Goal: Task Accomplishment & Management: Manage account settings

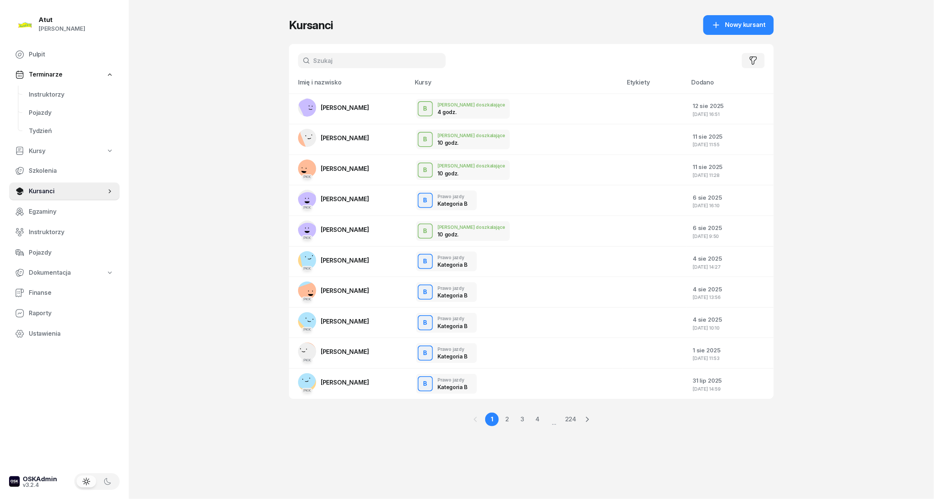
click at [355, 58] on input "text" at bounding box center [372, 60] width 148 height 15
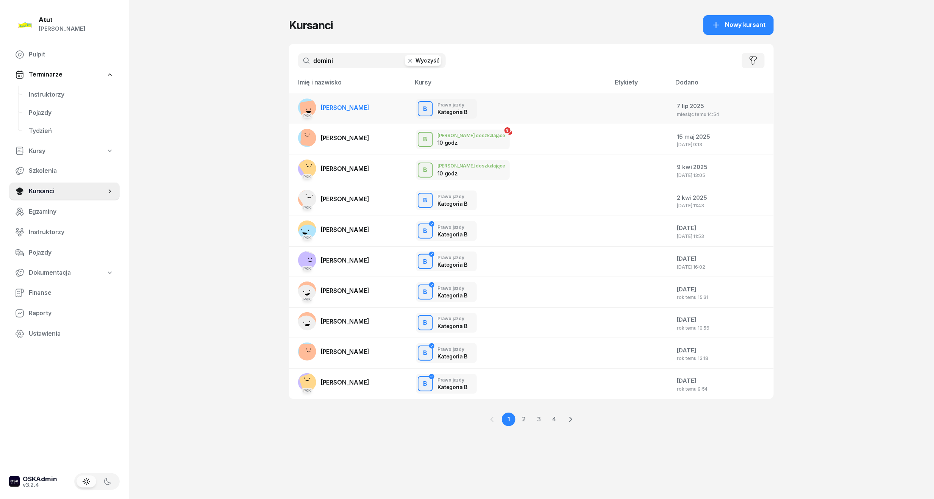
type input "domini"
click at [349, 109] on span "Dominika Langner" at bounding box center [345, 108] width 48 height 8
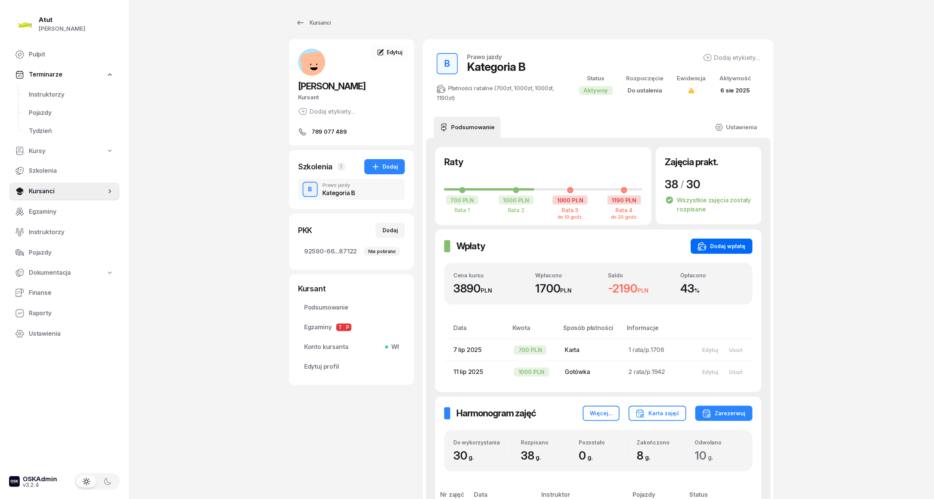
click at [731, 246] on div "Dodaj wpłatę" at bounding box center [721, 246] width 48 height 9
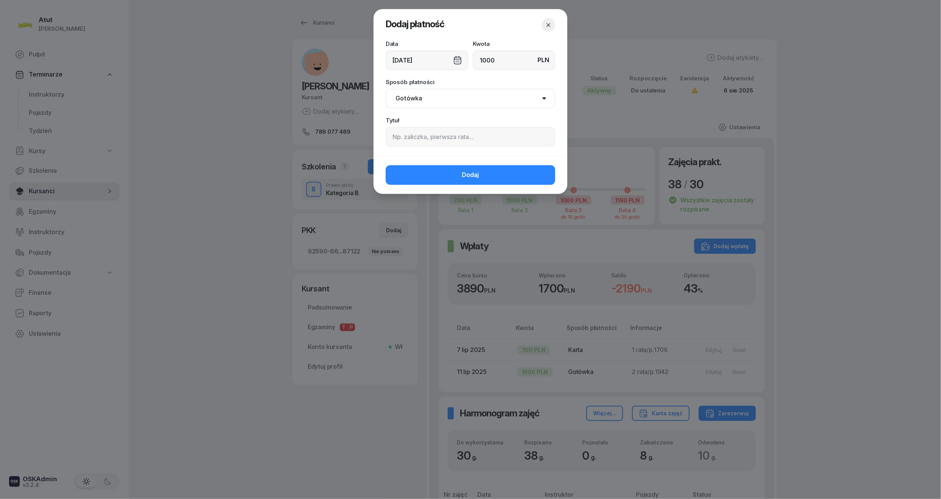
type input "1000"
click at [455, 138] on input at bounding box center [471, 137] width 170 height 20
type input "3 rata"
click at [445, 179] on button "Dodaj" at bounding box center [471, 175] width 170 height 20
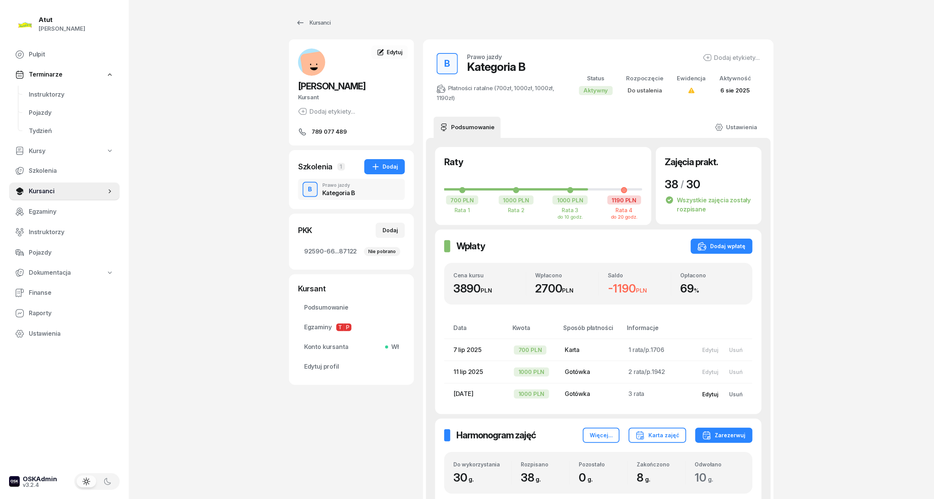
click at [709, 394] on div "Edytuj" at bounding box center [710, 394] width 16 height 6
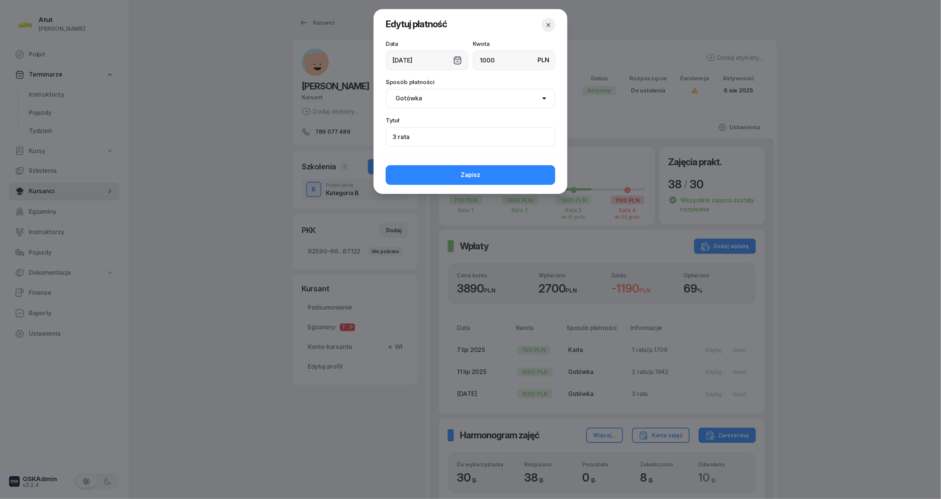
click at [442, 135] on input "3 rata" at bounding box center [471, 137] width 170 height 20
type input "3 rata/p.2116"
click at [480, 176] on span "Zapisz" at bounding box center [471, 175] width 20 height 10
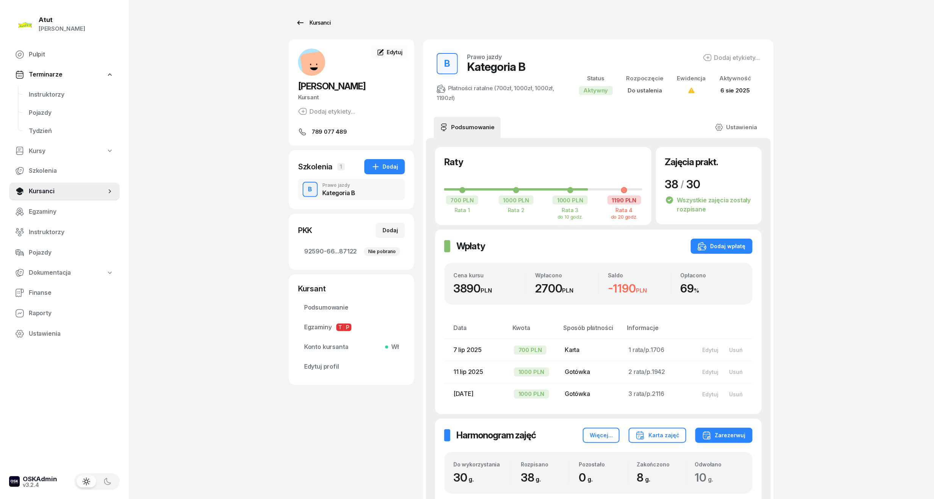
click at [333, 19] on link "Kursanci" at bounding box center [313, 22] width 48 height 15
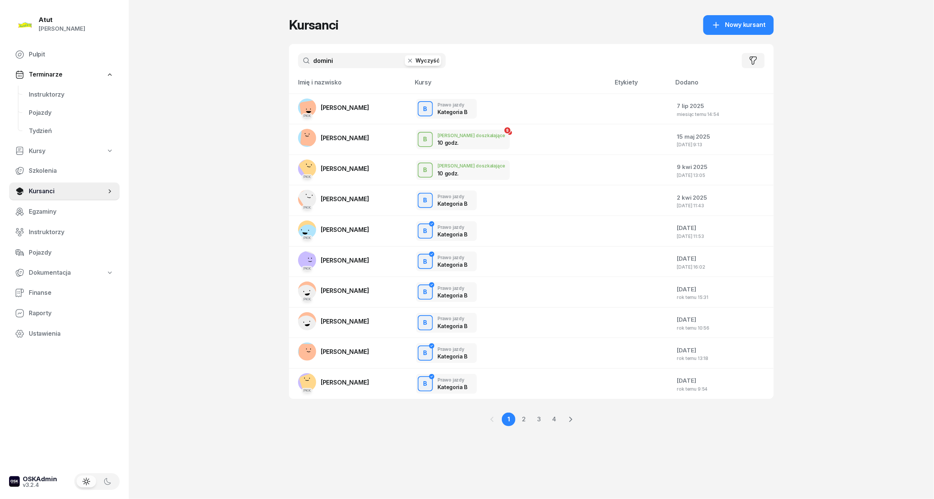
click at [329, 59] on input "domini" at bounding box center [372, 60] width 148 height 15
click at [426, 63] on button "Wyczyść" at bounding box center [423, 60] width 36 height 11
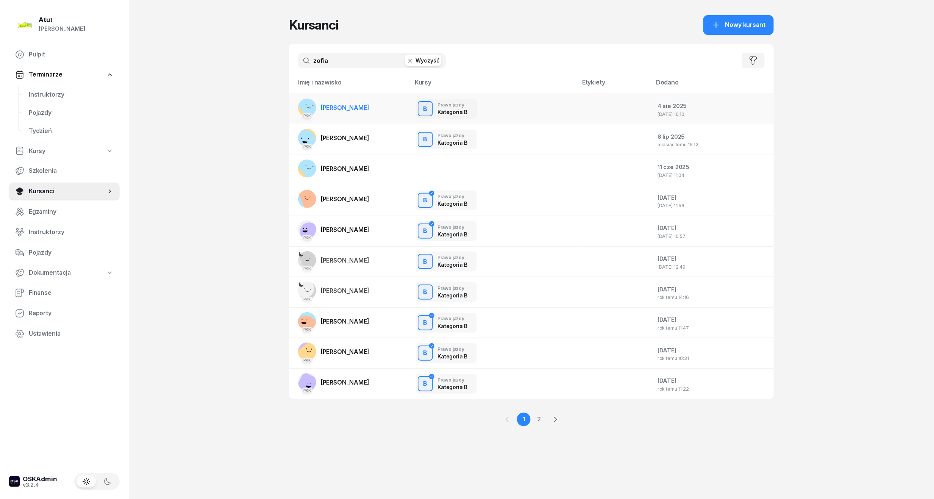
type input "zofia"
click at [352, 105] on span "[PERSON_NAME]" at bounding box center [345, 108] width 48 height 8
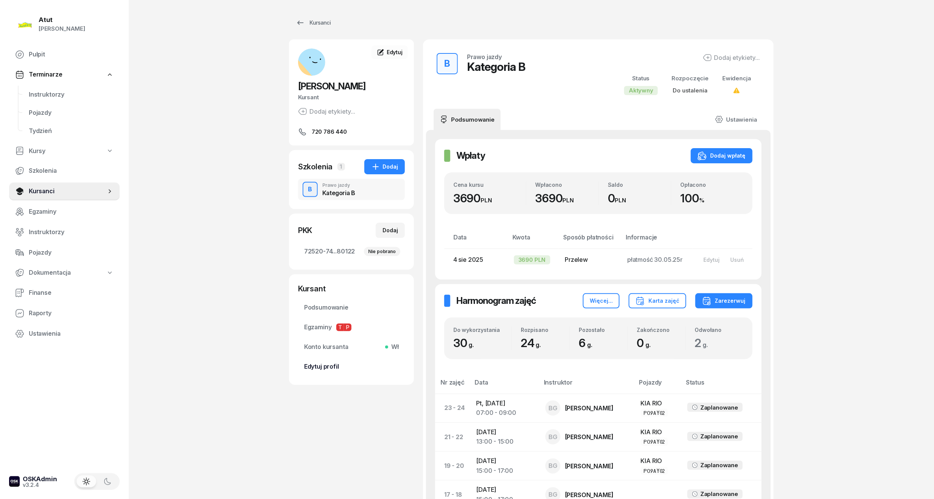
click at [304, 362] on span "Edytuj profil" at bounding box center [351, 367] width 95 height 10
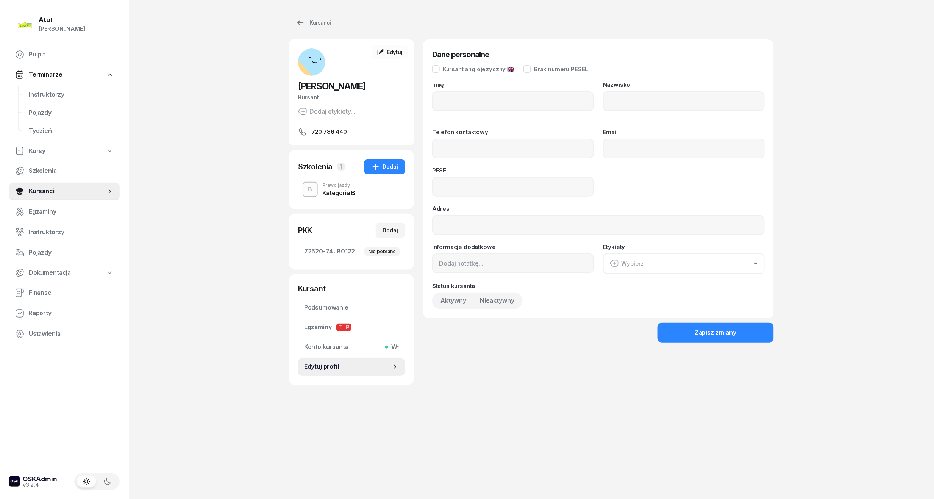
type input "Zofia"
type input "Silbernagel"
type input "720786440"
type input "07271800984"
click at [732, 332] on div "Zapisz zmiany" at bounding box center [715, 333] width 42 height 10
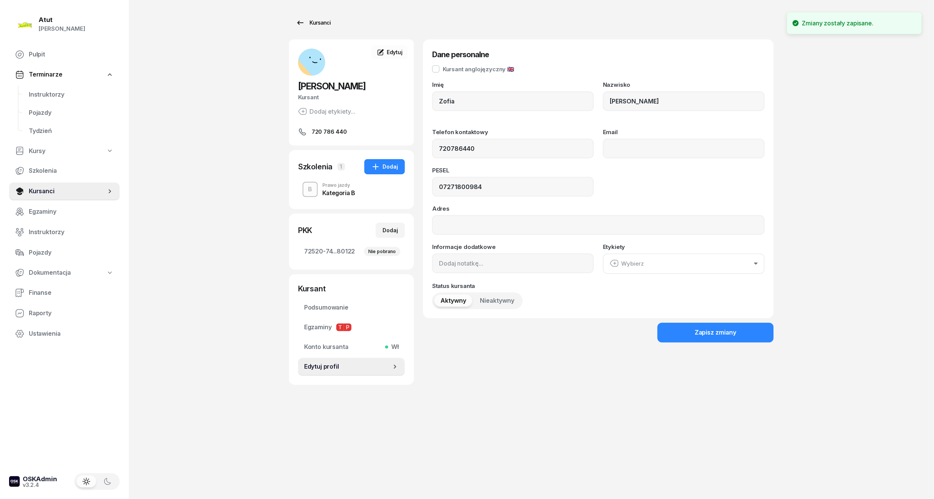
click at [323, 22] on div "Kursanci" at bounding box center [313, 22] width 35 height 9
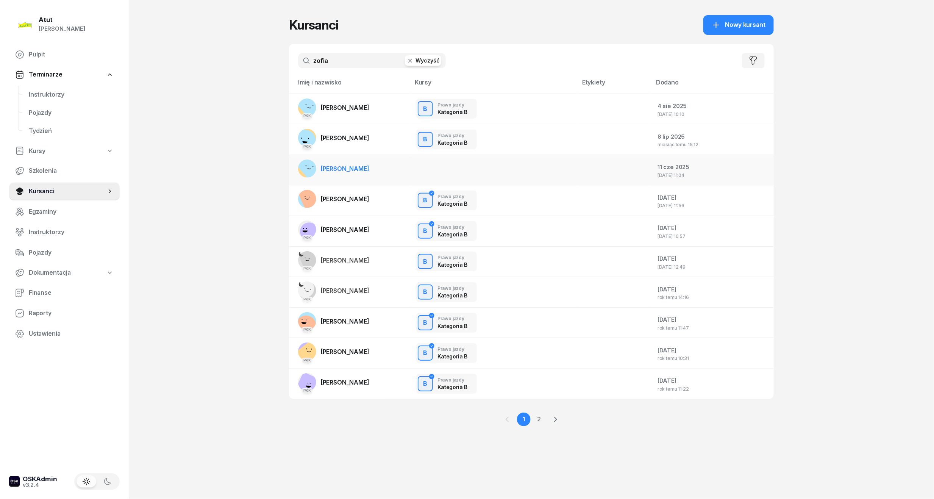
click at [352, 170] on span "[PERSON_NAME]" at bounding box center [345, 169] width 48 height 8
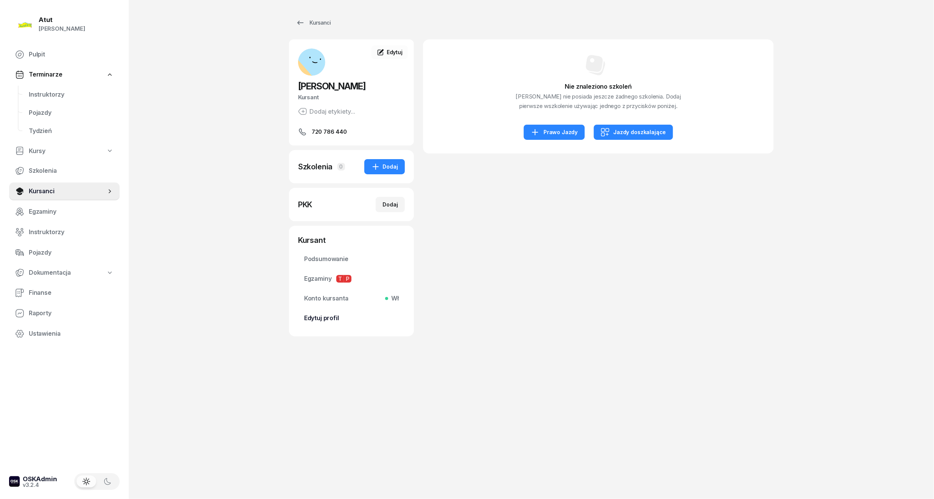
click at [339, 315] on span "Edytuj profil" at bounding box center [351, 318] width 95 height 10
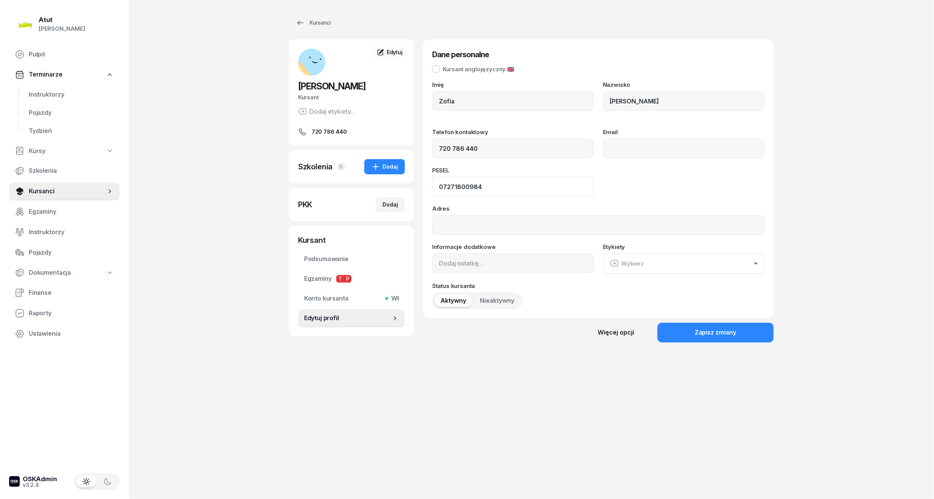
drag, startPoint x: 473, startPoint y: 191, endPoint x: 246, endPoint y: 212, distance: 227.8
click at [303, 210] on div "Zofia Silbernagel Kursant Dodaj etykiety... 720 786 440 ZS Zofia Silbernagel Ku…" at bounding box center [531, 199] width 485 height 321
drag, startPoint x: 489, startPoint y: 155, endPoint x: 378, endPoint y: 158, distance: 111.4
click at [379, 158] on div "Zofia Silbernagel Kursant Dodaj etykiety... 720 786 440 ZS Zofia Silbernagel Ku…" at bounding box center [531, 199] width 485 height 321
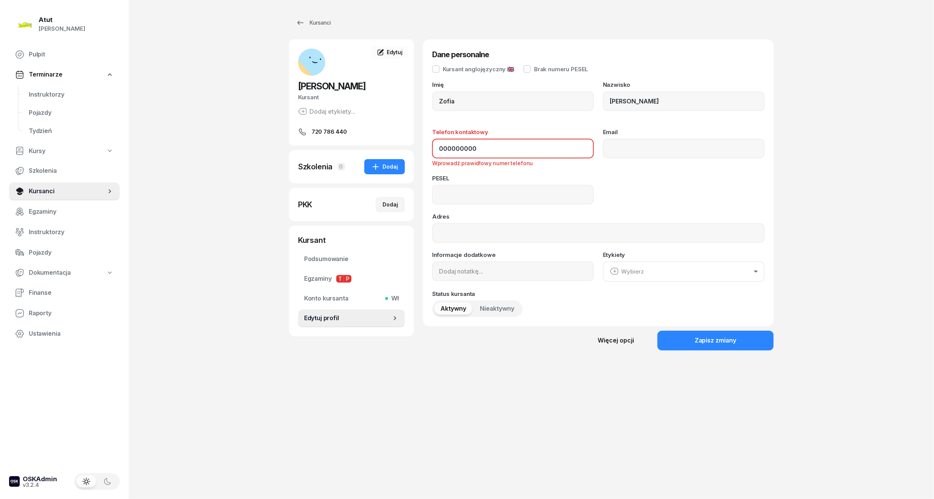
click at [462, 151] on input "000000000" at bounding box center [513, 149] width 162 height 20
click at [452, 148] on input "000000000" at bounding box center [513, 149] width 162 height 20
type input "000000000"
click at [694, 334] on button "Zapisz zmiany" at bounding box center [715, 341] width 116 height 20
click at [641, 101] on input "Silbernagel" at bounding box center [684, 101] width 162 height 20
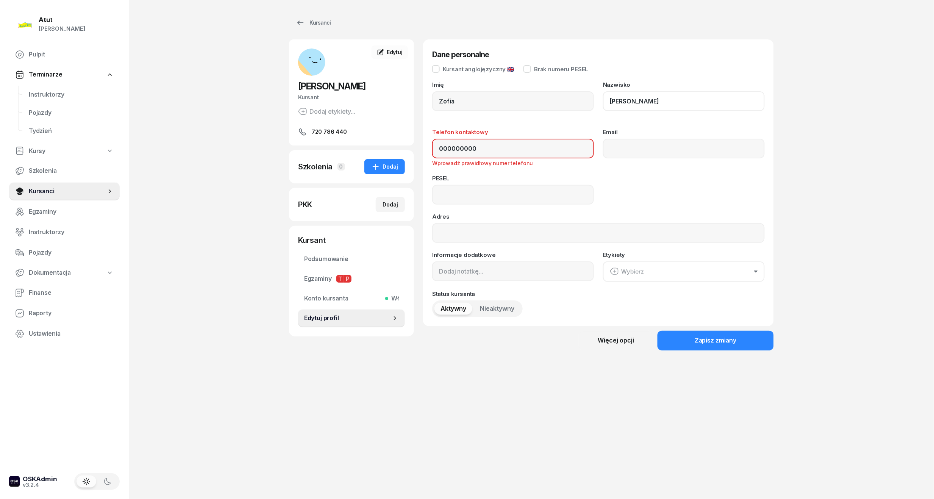
click at [641, 101] on input "Silbernagel" at bounding box center [684, 101] width 162 height 20
type input "000"
click at [606, 339] on div "Więcej opcji" at bounding box center [616, 340] width 36 height 10
click at [606, 361] on div "Usuń kursanta" at bounding box center [590, 366] width 40 height 10
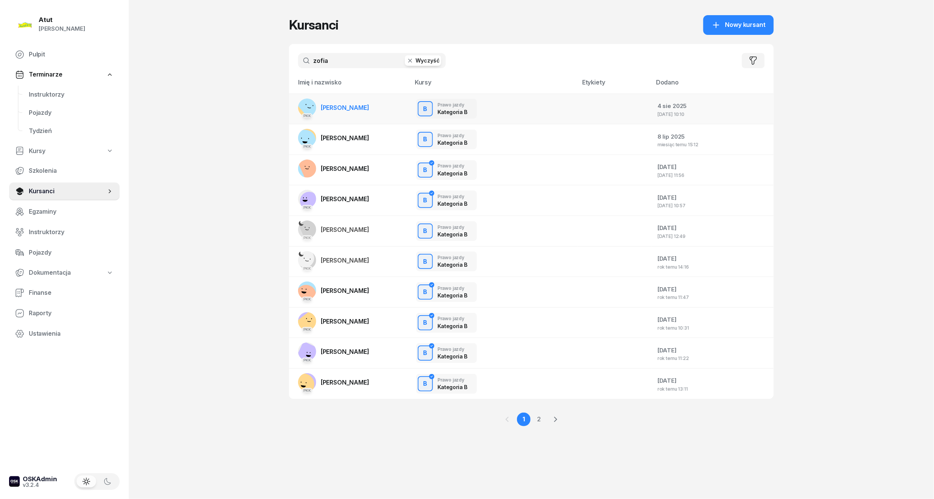
click at [335, 111] on link "PKK Zofia Silbernagel" at bounding box center [333, 107] width 71 height 18
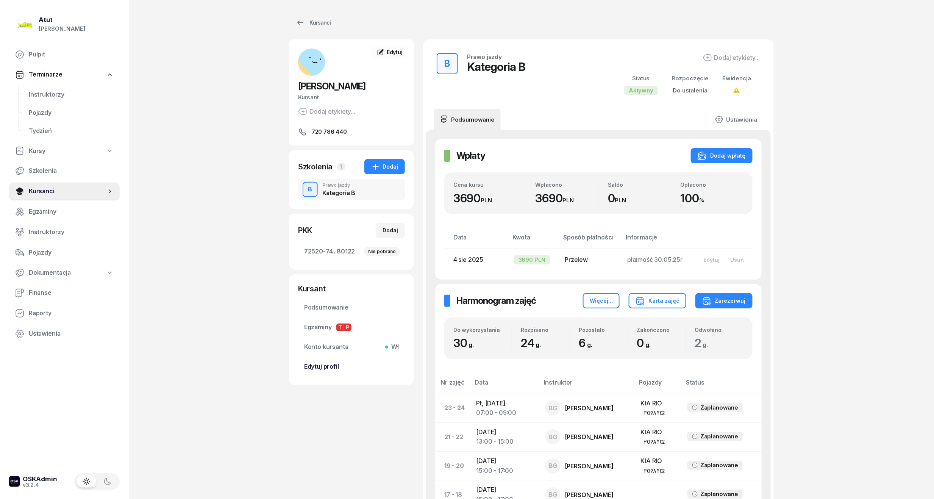
click at [335, 367] on span "Edytuj profil" at bounding box center [351, 367] width 95 height 10
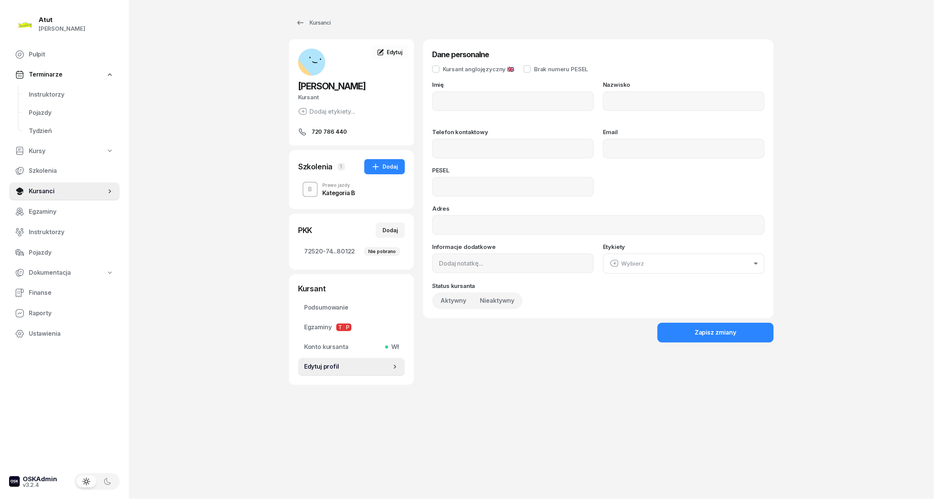
type input "Zofia"
type input "Silbernagel"
type input "720786440"
type input "07271800984"
click at [733, 334] on div "Zapisz zmiany" at bounding box center [715, 333] width 42 height 10
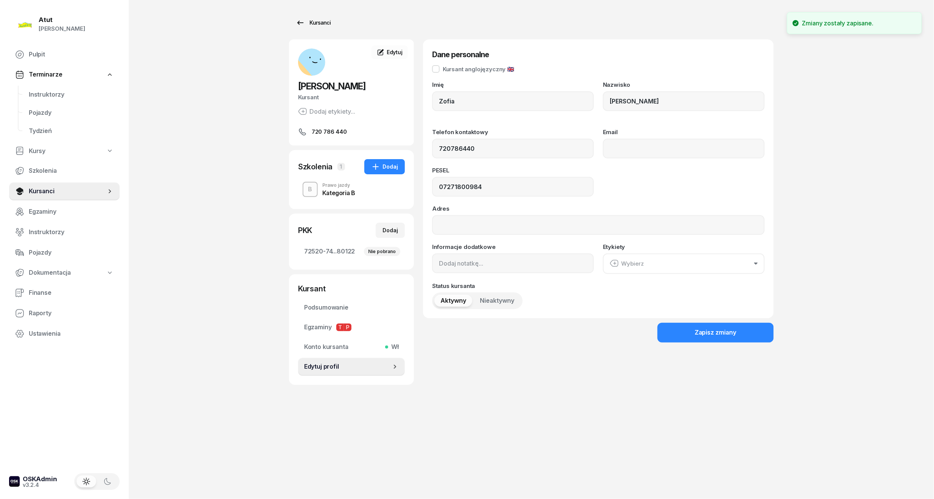
click at [323, 20] on div "Kursanci" at bounding box center [313, 22] width 35 height 9
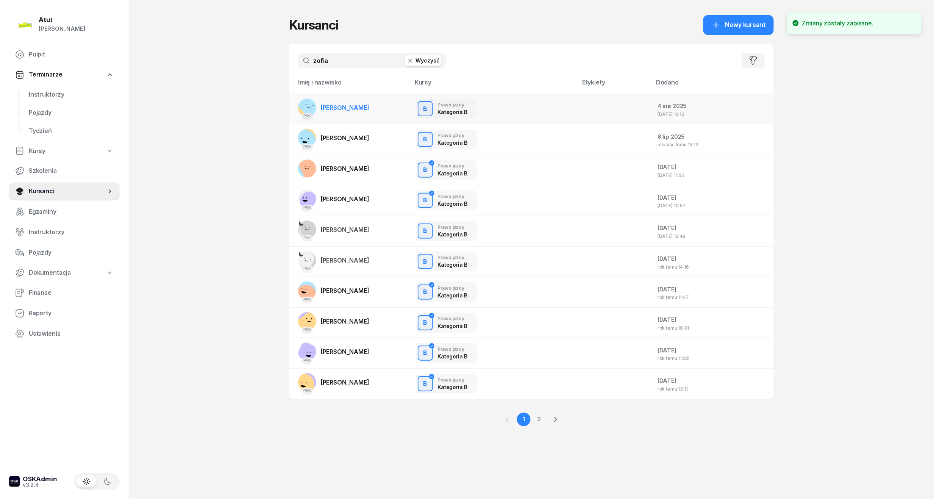
click at [337, 111] on span "[PERSON_NAME]" at bounding box center [345, 108] width 48 height 8
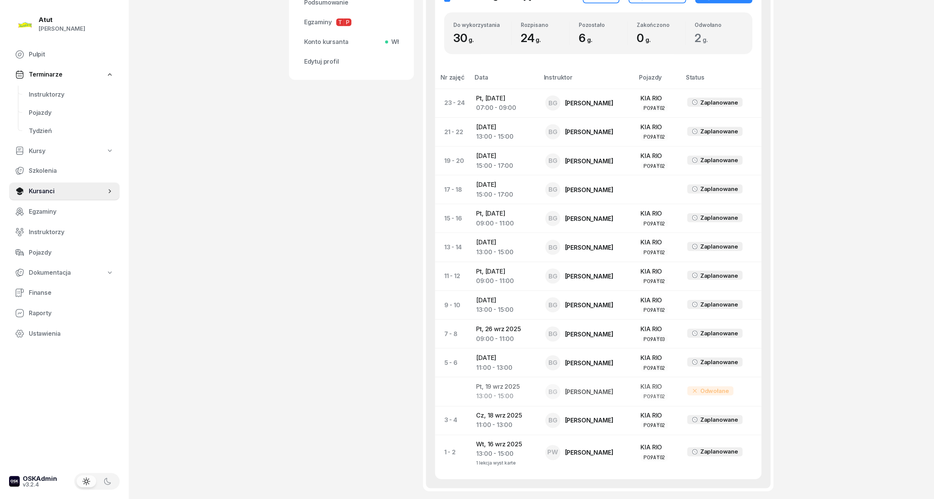
scroll to position [373, 0]
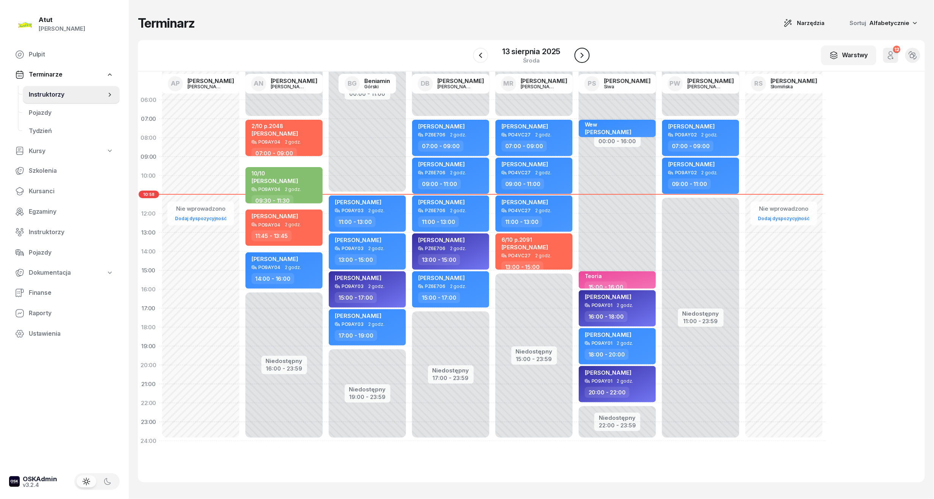
click at [577, 56] on icon "button" at bounding box center [581, 55] width 9 height 9
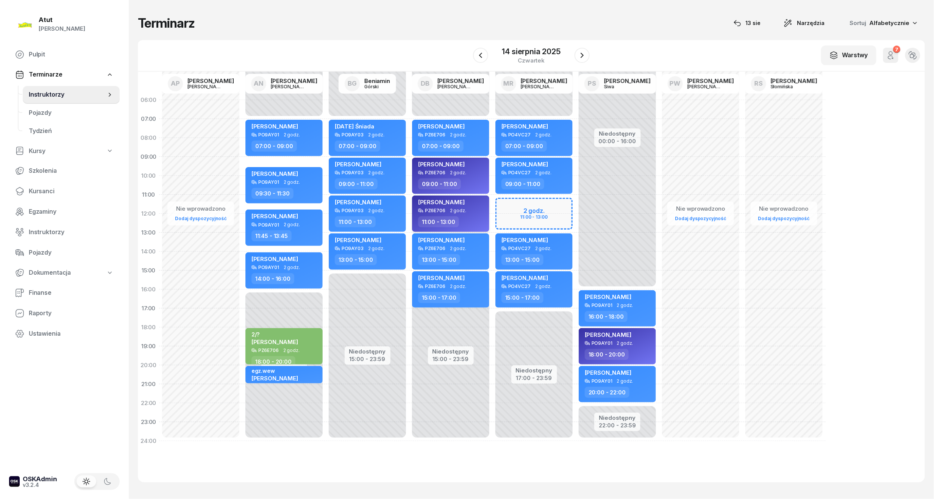
click at [470, 201] on div "[PERSON_NAME]" at bounding box center [451, 202] width 67 height 9
select select "11"
select select "13"
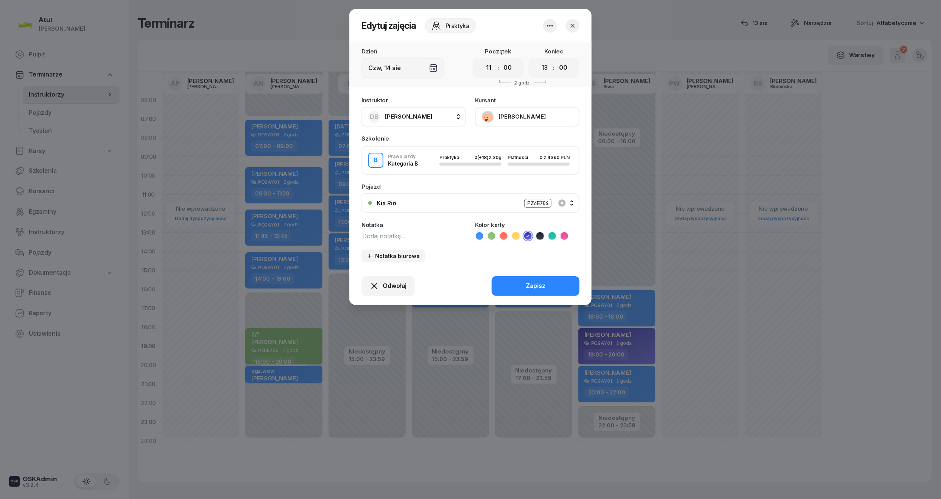
drag, startPoint x: 502, startPoint y: 25, endPoint x: 525, endPoint y: 339, distance: 314.8
click at [525, 339] on div "Edytuj zajęcia Praktyka Dzień Czw, 14 sie Początek 00 01 02 03 04 05 06 07 08 0…" at bounding box center [470, 249] width 941 height 499
click at [571, 25] on icon "button" at bounding box center [573, 26] width 8 height 8
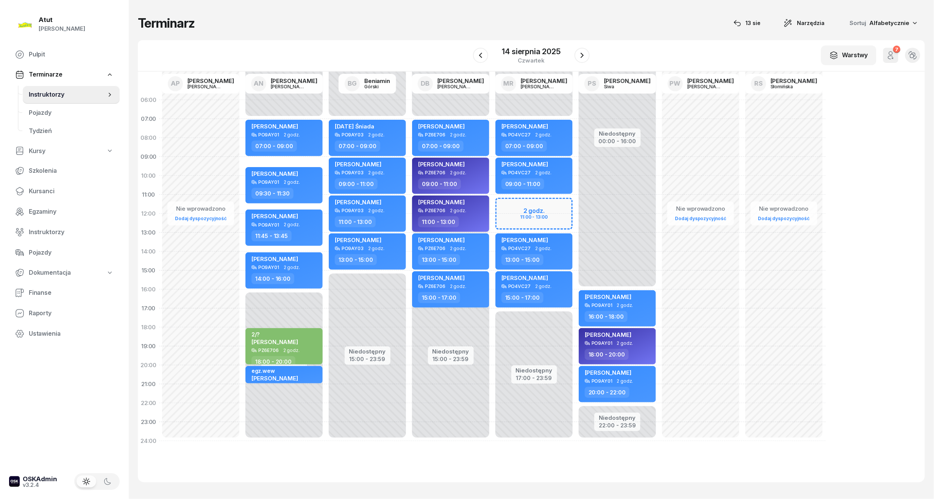
click at [459, 203] on div "[PERSON_NAME]" at bounding box center [451, 202] width 67 height 9
select select "11"
select select "13"
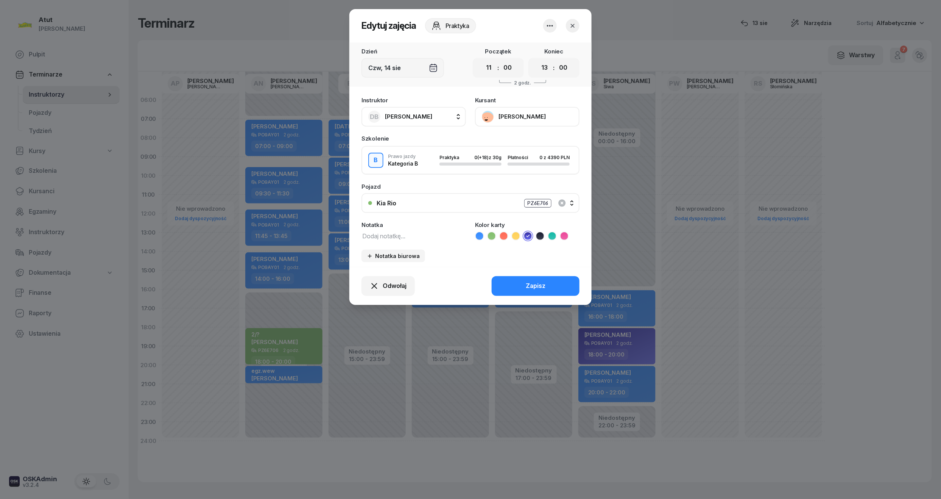
click at [493, 119] on button "Radosław Pąk" at bounding box center [527, 117] width 105 height 20
click at [463, 270] on div "Odwołaj Zapisz" at bounding box center [471, 286] width 242 height 38
click at [390, 284] on span "Odwołaj" at bounding box center [395, 286] width 24 height 10
click at [385, 222] on div "My odwołaliśmy" at bounding box center [376, 221] width 46 height 10
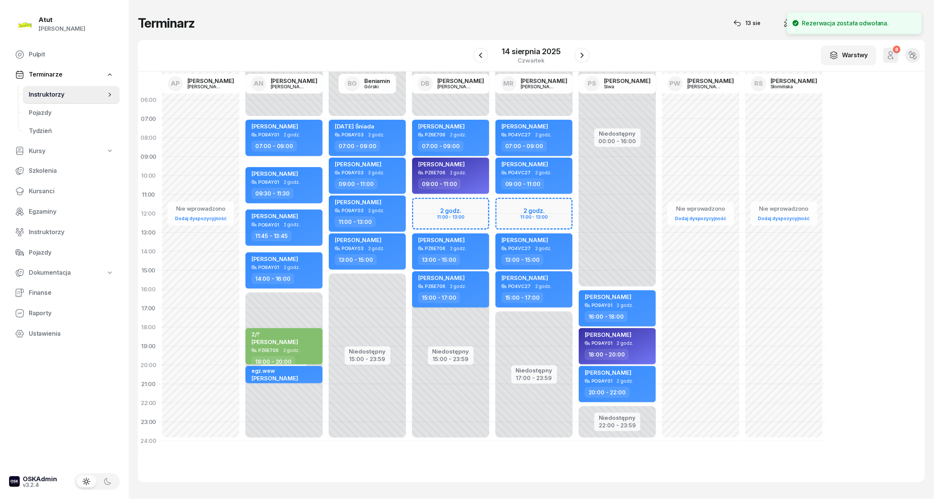
click at [488, 56] on div "14 sierpnia 2025 czwartek" at bounding box center [531, 56] width 117 height 22
click at [485, 56] on button "button" at bounding box center [480, 55] width 15 height 15
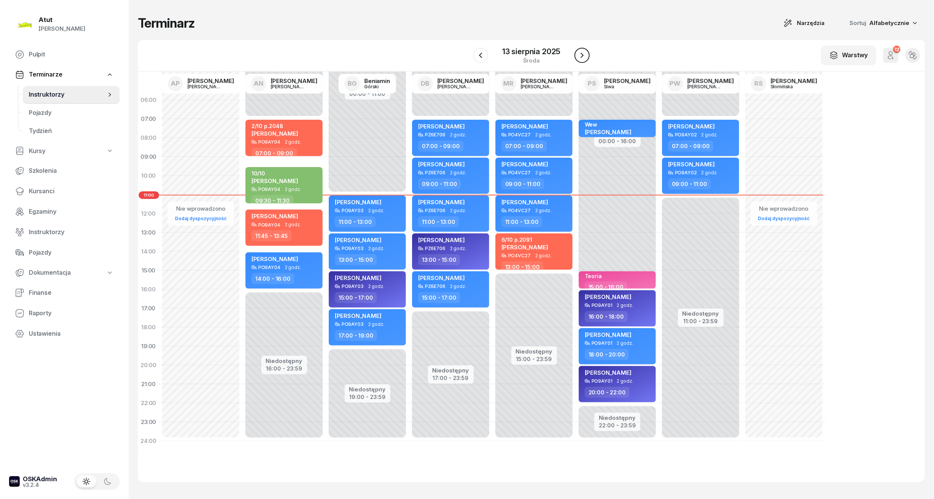
click at [586, 55] on icon "button" at bounding box center [581, 55] width 9 height 9
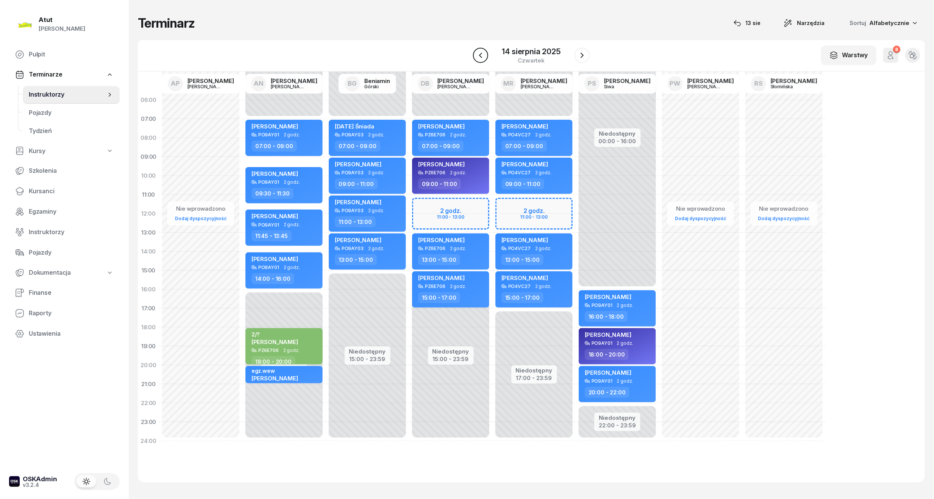
click at [478, 54] on icon "button" at bounding box center [480, 55] width 9 height 9
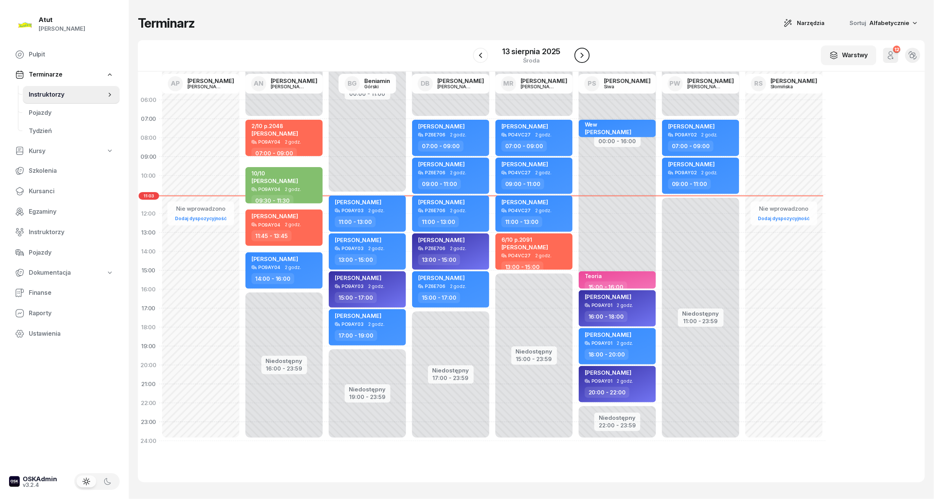
click at [585, 52] on icon "button" at bounding box center [581, 55] width 9 height 9
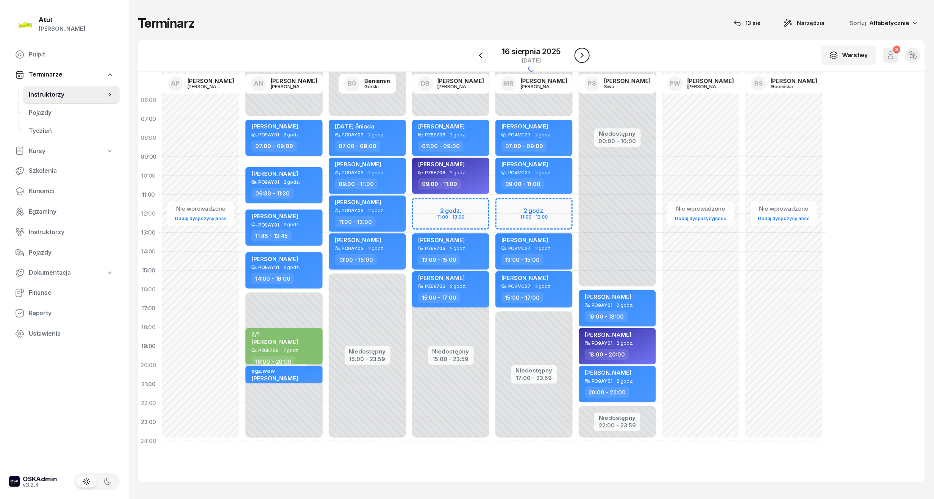
click at [585, 52] on icon "button" at bounding box center [581, 55] width 9 height 9
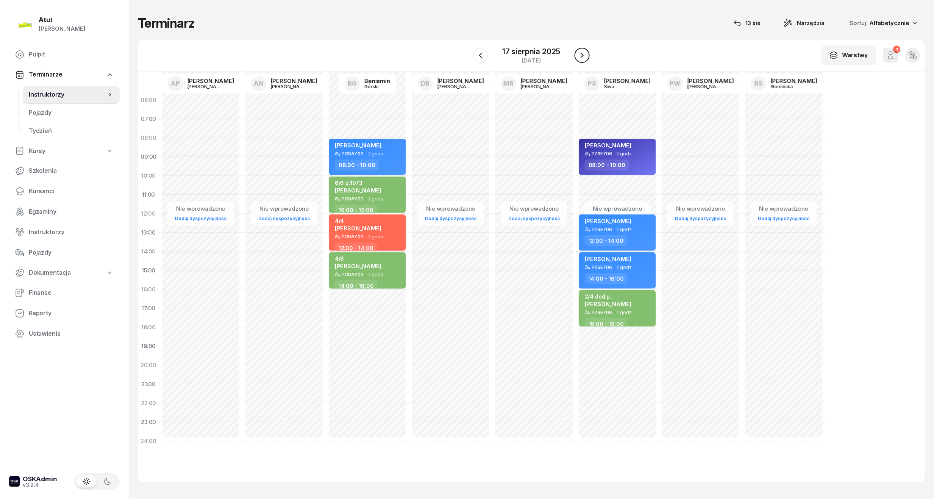
click at [585, 52] on icon "button" at bounding box center [581, 55] width 9 height 9
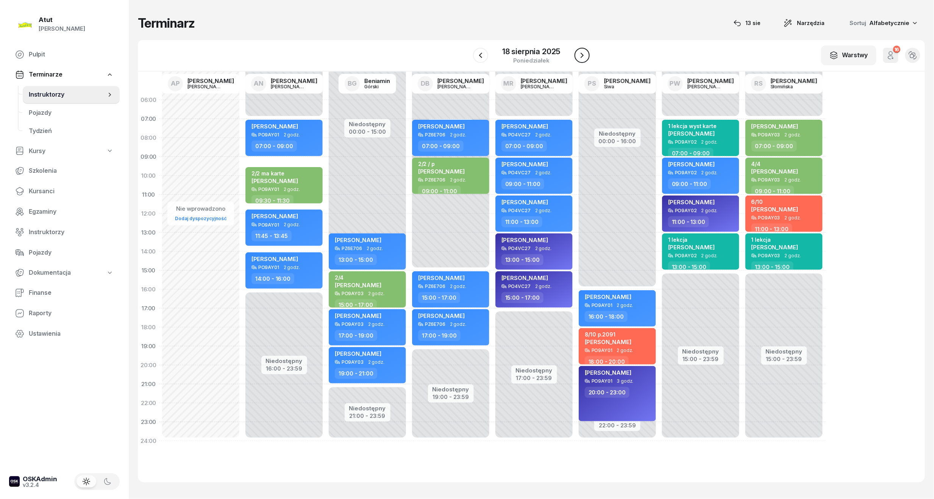
click at [585, 52] on icon "button" at bounding box center [581, 55] width 9 height 9
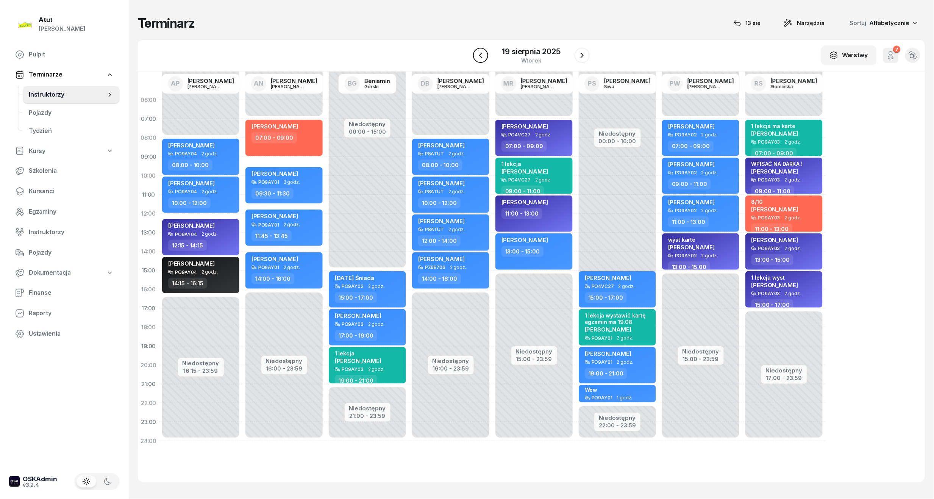
click at [485, 61] on button "button" at bounding box center [480, 55] width 15 height 15
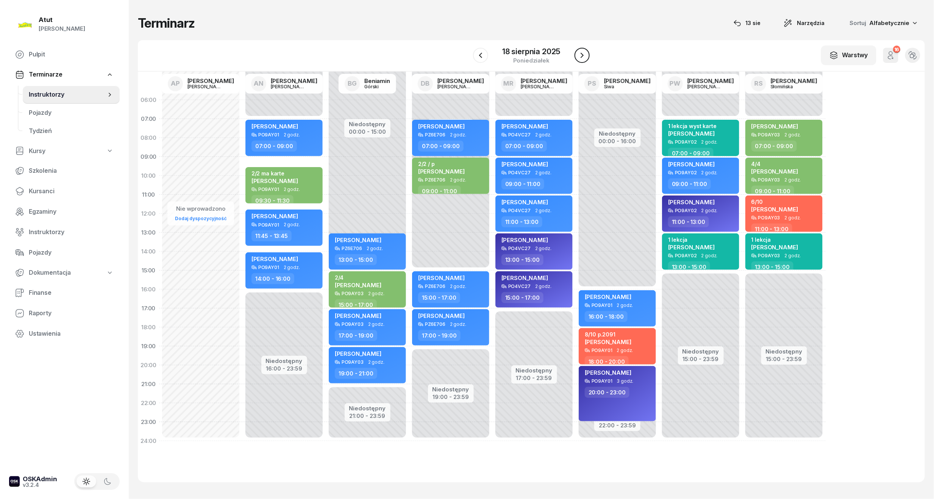
click at [575, 55] on button "button" at bounding box center [581, 55] width 15 height 15
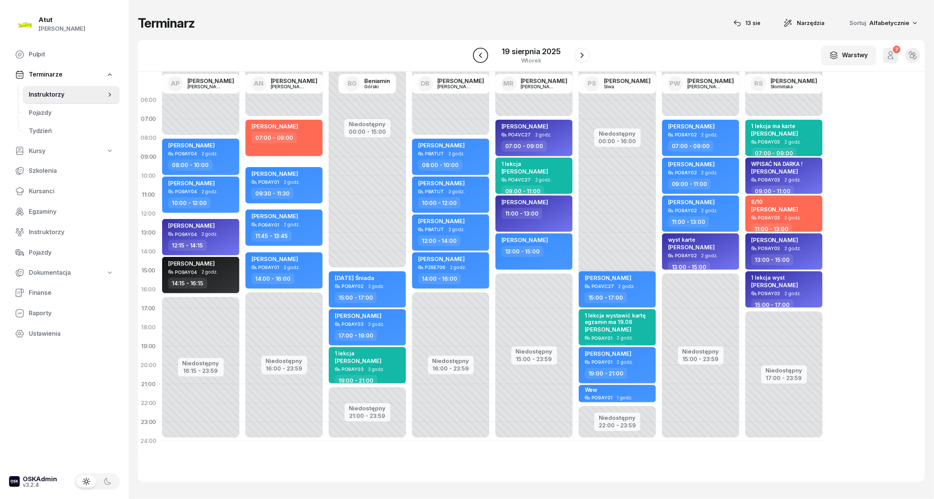
click at [476, 58] on icon "button" at bounding box center [480, 55] width 9 height 9
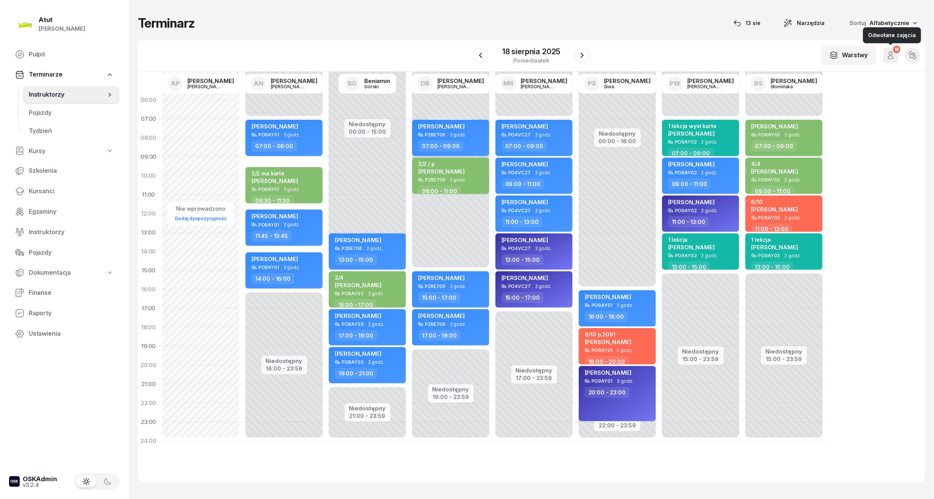
click at [896, 56] on button "16" at bounding box center [890, 55] width 15 height 15
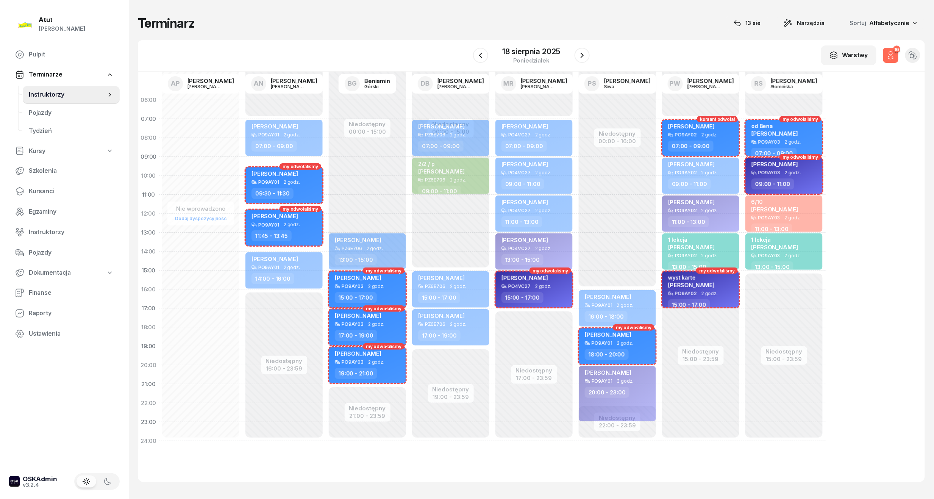
click at [896, 56] on button "16" at bounding box center [890, 55] width 15 height 15
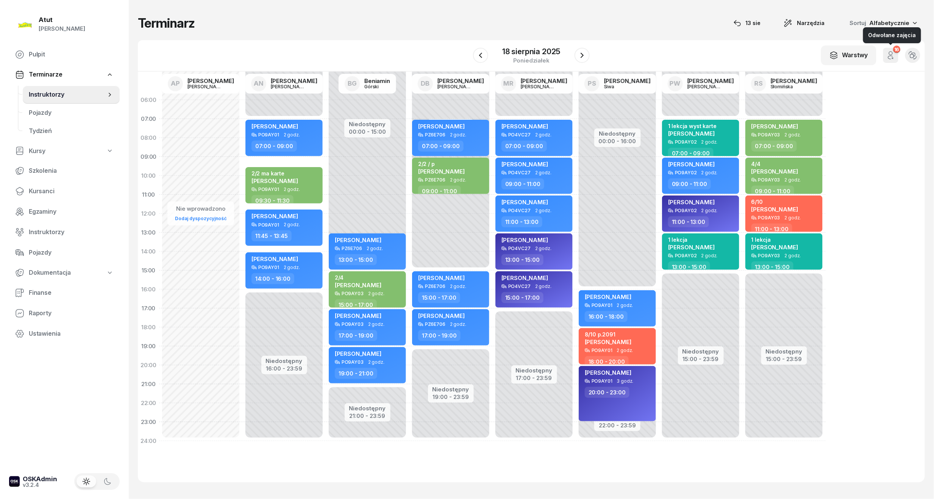
click at [896, 56] on button "16" at bounding box center [890, 55] width 15 height 15
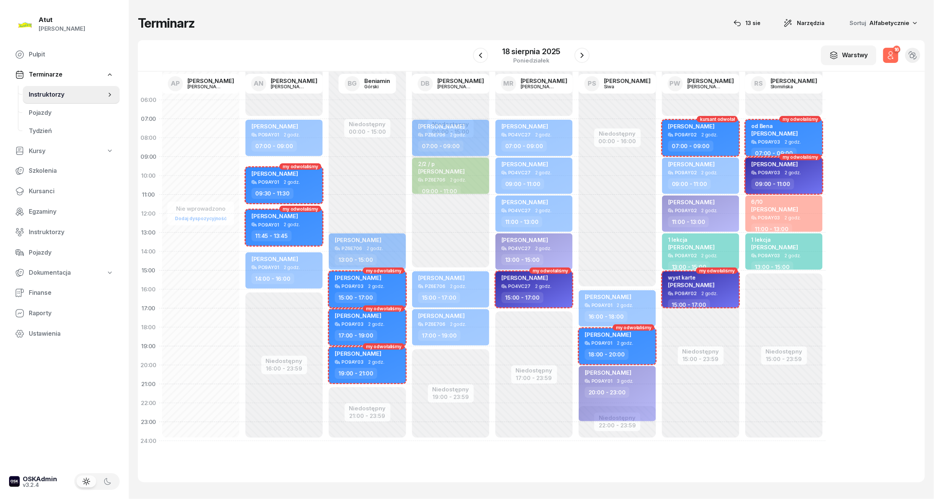
click at [896, 56] on button "16" at bounding box center [890, 55] width 15 height 15
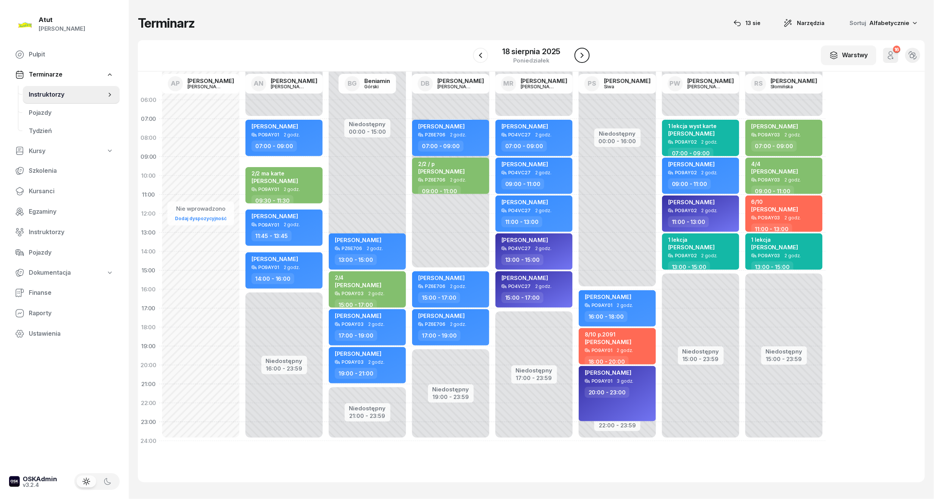
click at [583, 57] on icon "button" at bounding box center [581, 55] width 9 height 9
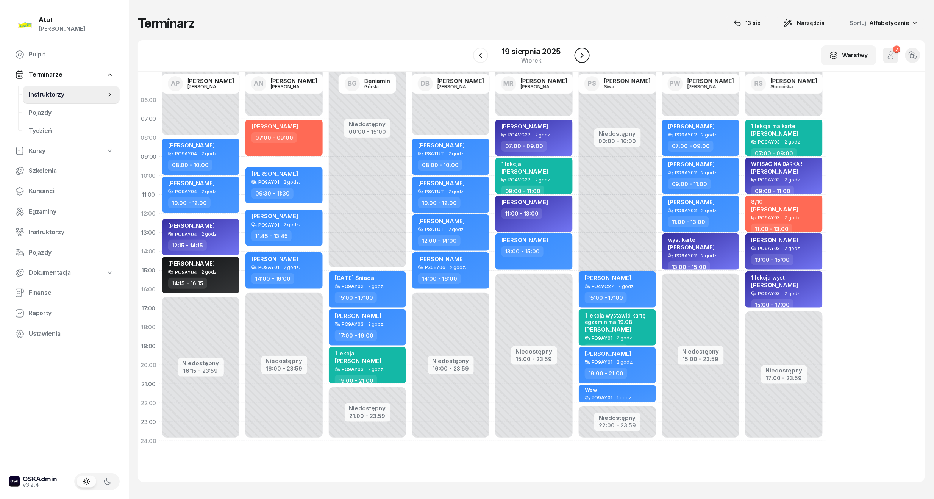
click at [583, 57] on icon "button" at bounding box center [581, 55] width 9 height 9
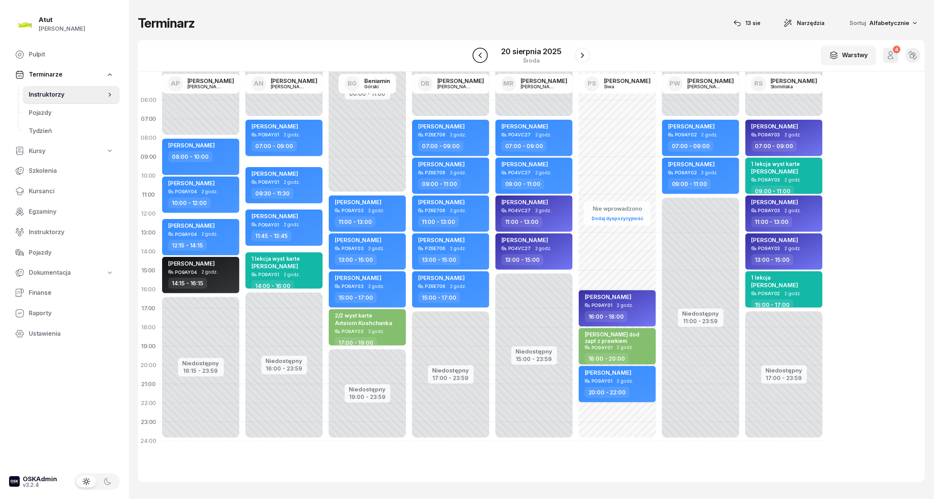
click at [485, 55] on icon "button" at bounding box center [480, 55] width 9 height 9
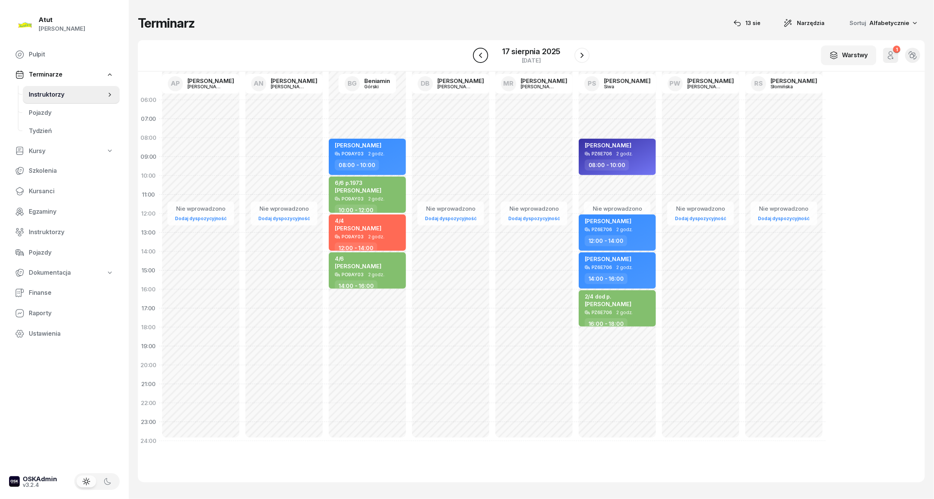
click at [485, 55] on icon "button" at bounding box center [480, 55] width 9 height 9
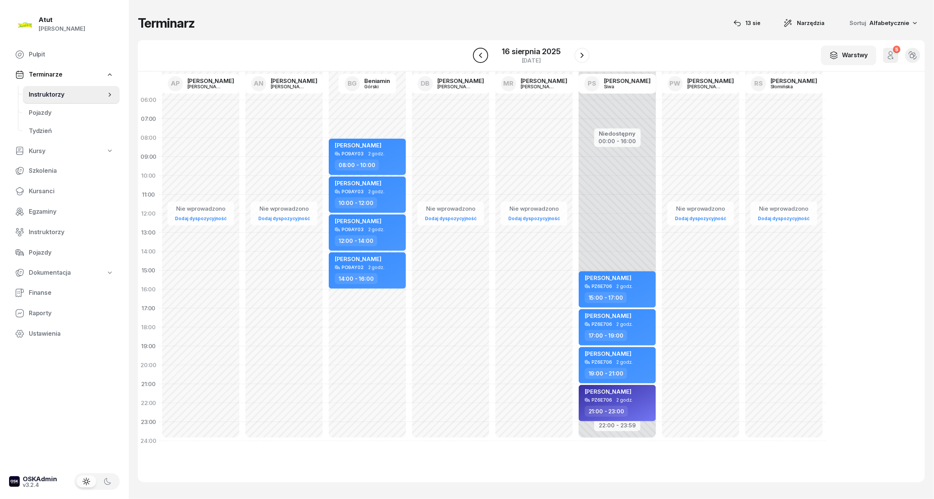
click at [485, 55] on icon "button" at bounding box center [480, 55] width 9 height 9
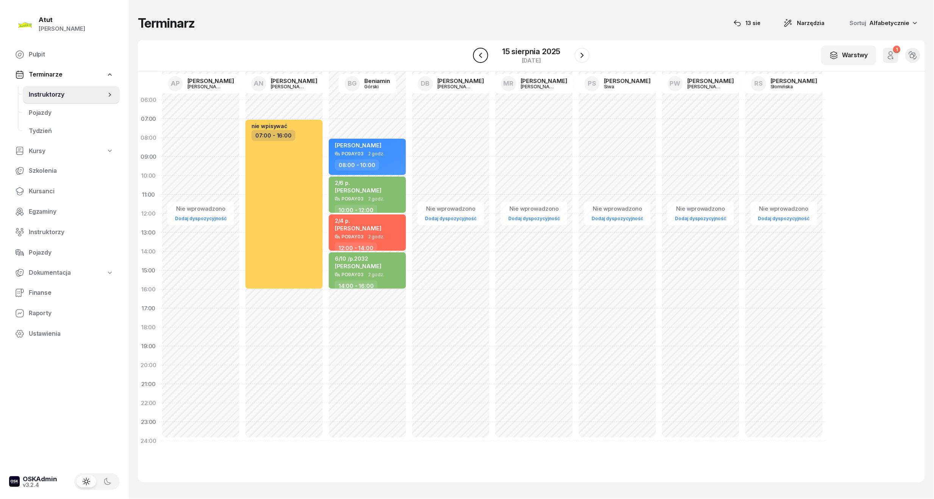
click at [485, 55] on icon "button" at bounding box center [480, 55] width 9 height 9
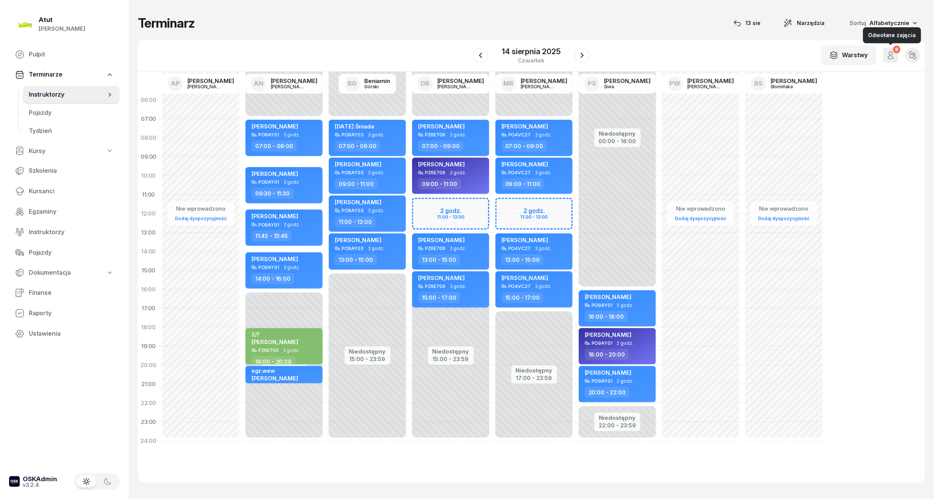
click at [894, 55] on icon "button" at bounding box center [890, 55] width 9 height 9
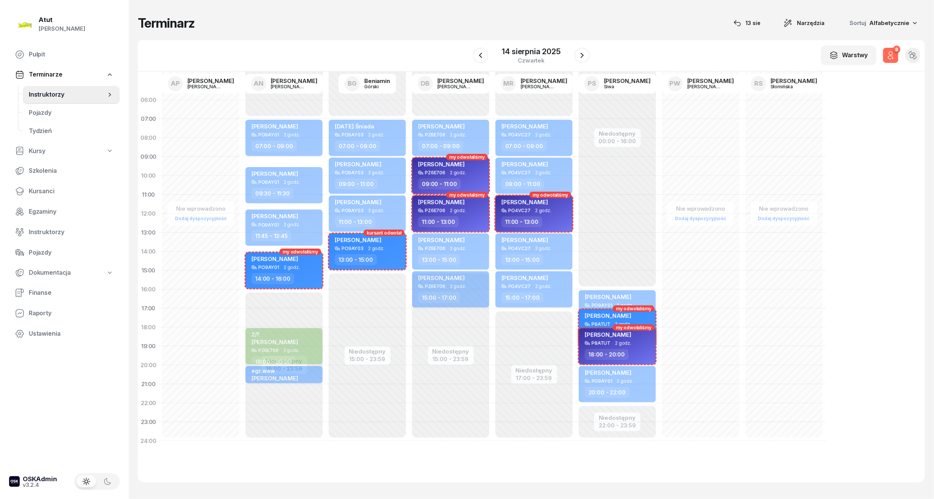
click at [894, 55] on icon "button" at bounding box center [890, 55] width 9 height 9
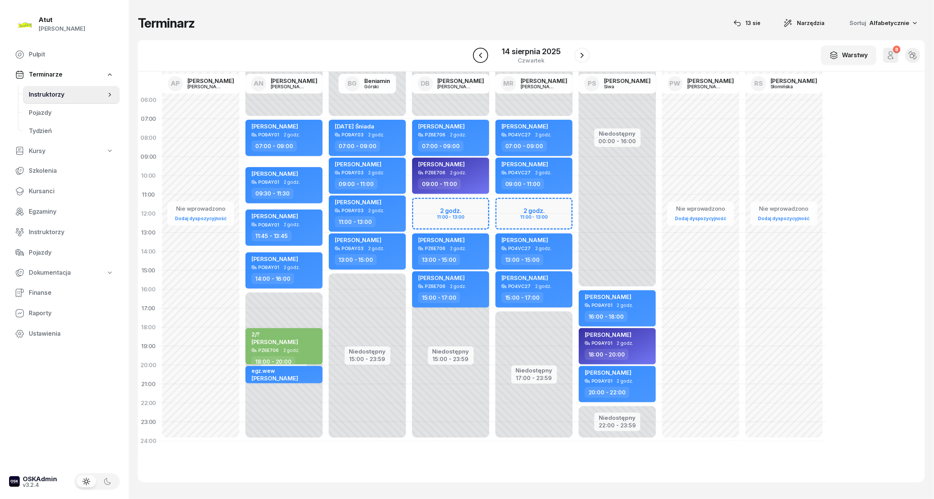
click at [473, 58] on button "button" at bounding box center [480, 55] width 15 height 15
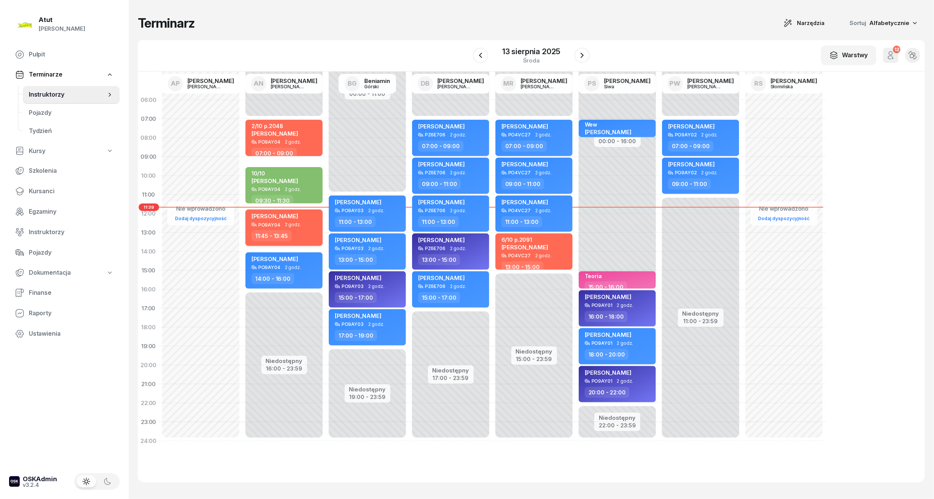
drag, startPoint x: 305, startPoint y: 215, endPoint x: 289, endPoint y: 220, distance: 17.4
click at [289, 220] on div "[PERSON_NAME]" at bounding box center [274, 216] width 47 height 9
select select "11"
select select "45"
select select "13"
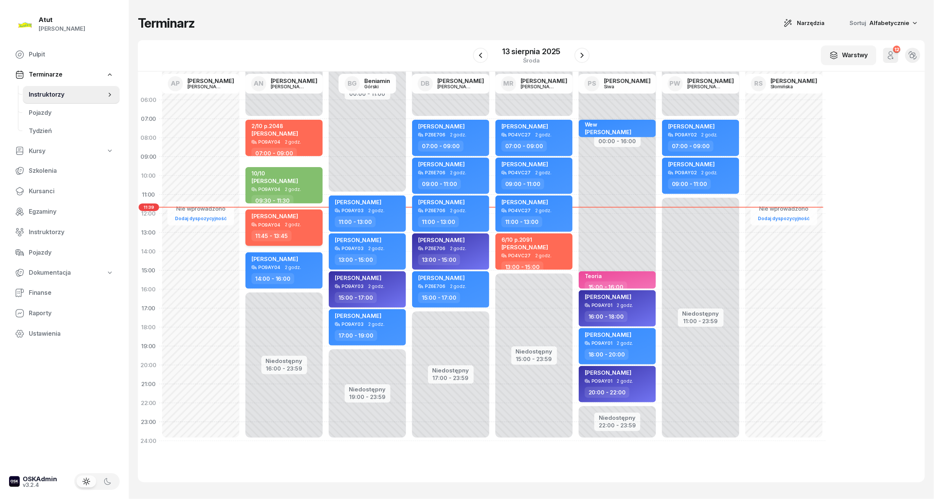
select select "45"
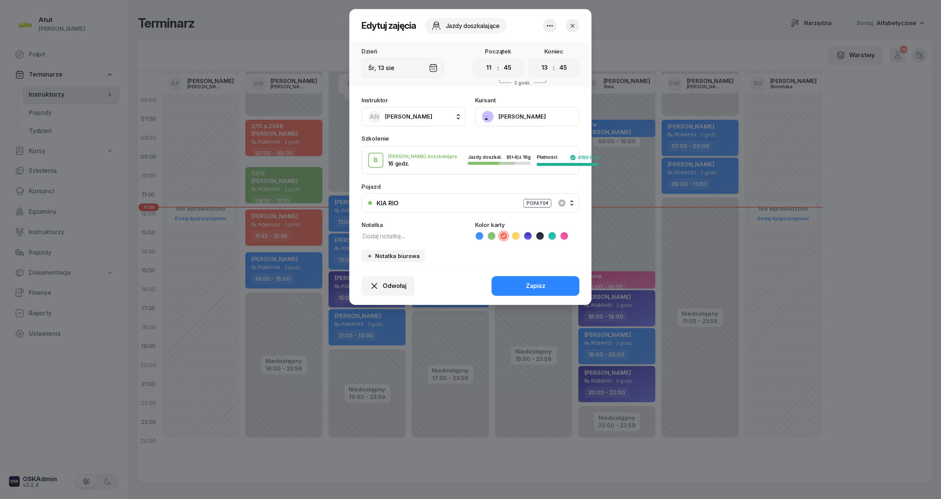
click at [515, 115] on button "[PERSON_NAME]" at bounding box center [527, 117] width 105 height 20
click at [523, 136] on link "Otwórz profil" at bounding box center [527, 142] width 100 height 19
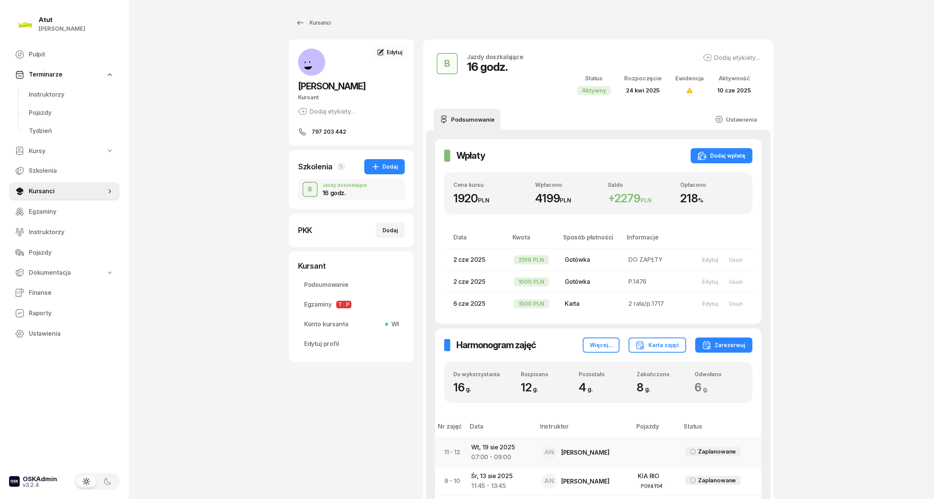
click at [626, 452] on div "AN Artur Nowakowski" at bounding box center [583, 452] width 84 height 15
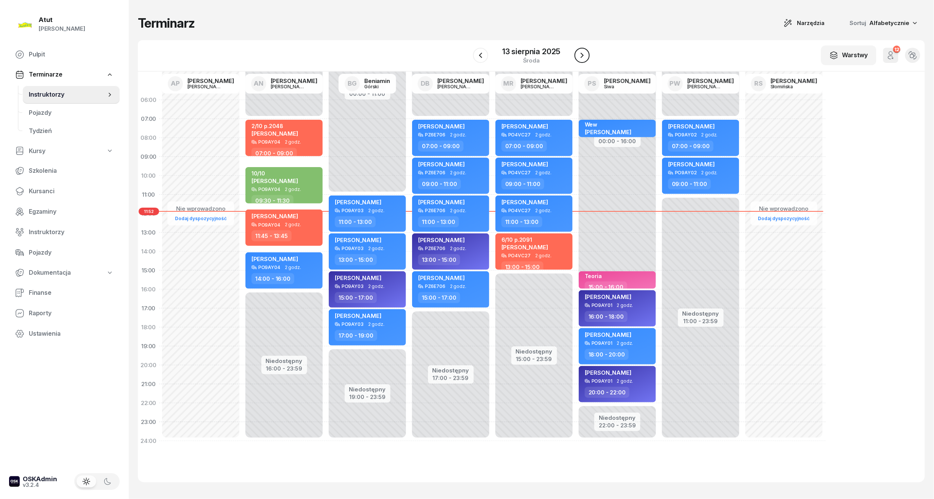
click at [582, 62] on button "button" at bounding box center [581, 55] width 15 height 15
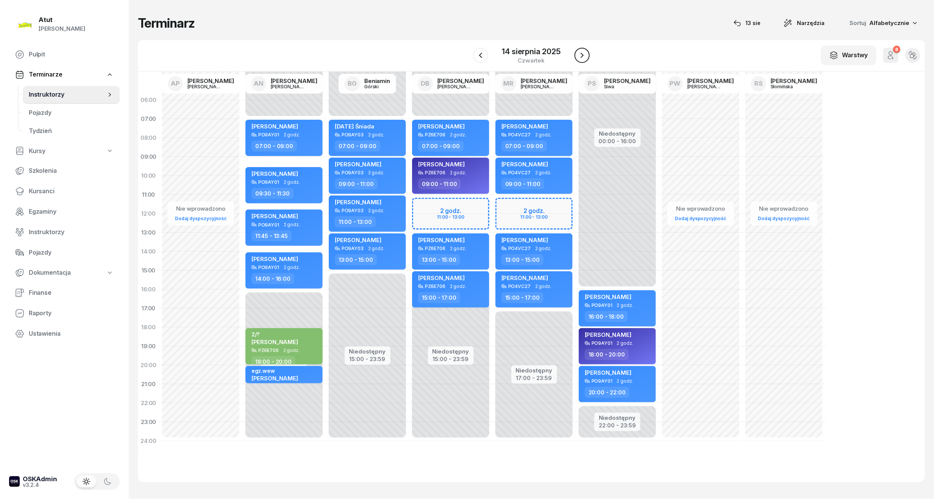
click at [580, 53] on icon "button" at bounding box center [581, 55] width 9 height 9
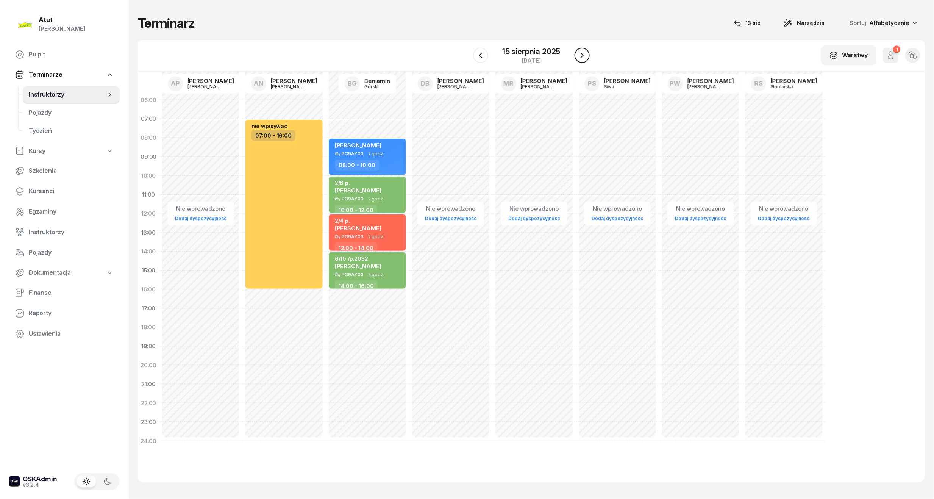
click at [580, 53] on icon "button" at bounding box center [581, 55] width 9 height 9
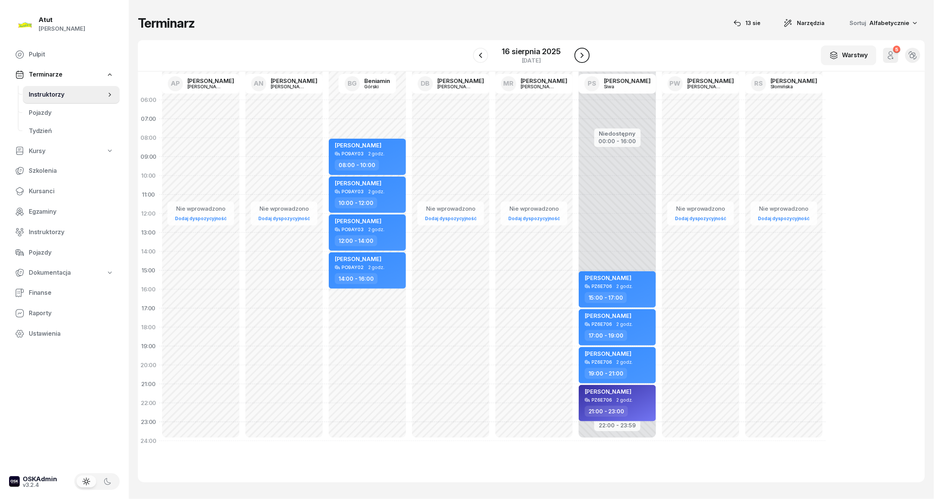
click at [580, 53] on icon "button" at bounding box center [581, 55] width 9 height 9
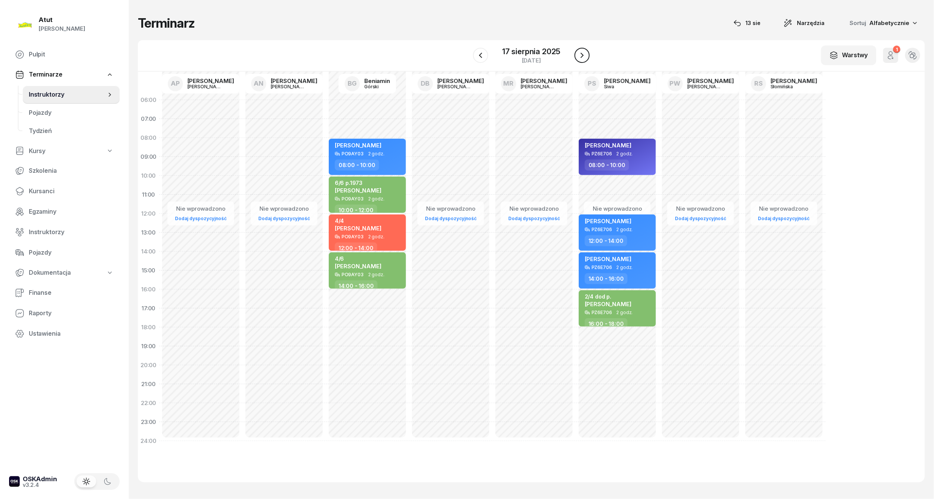
click at [580, 53] on icon "button" at bounding box center [581, 55] width 9 height 9
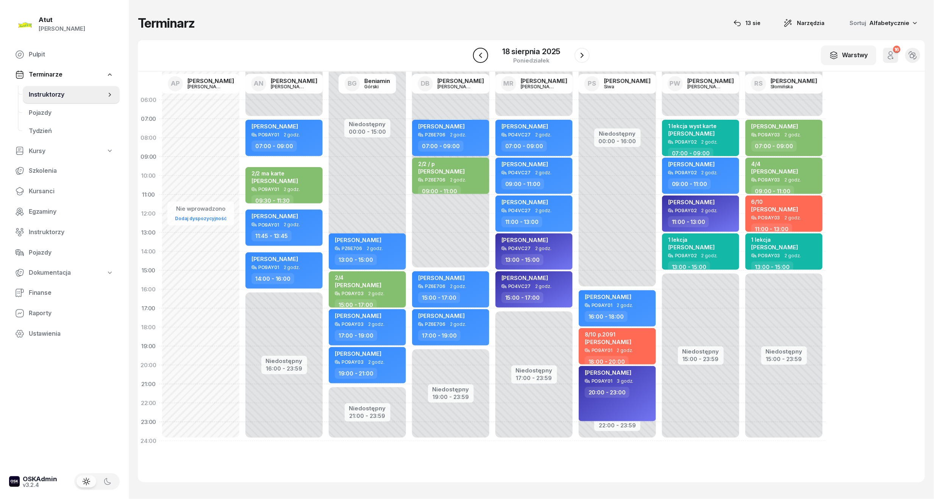
click at [483, 59] on icon "button" at bounding box center [480, 55] width 9 height 9
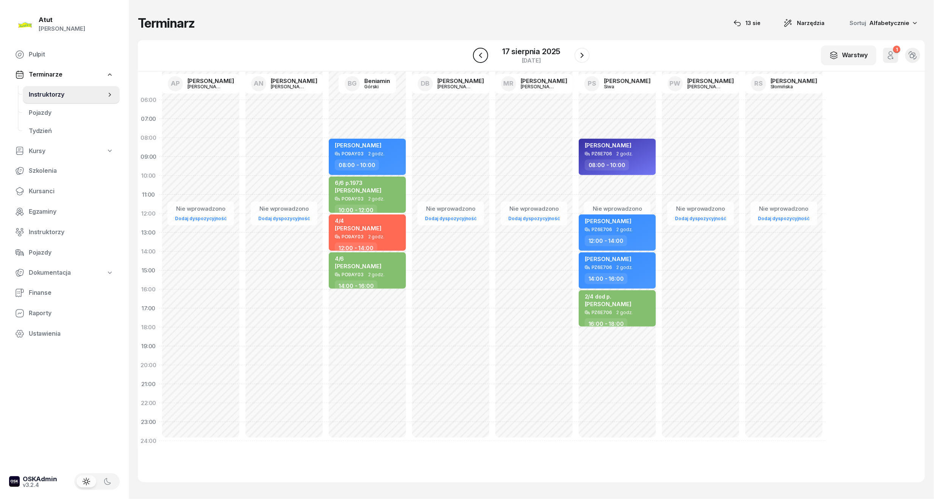
click at [484, 59] on icon "button" at bounding box center [480, 55] width 9 height 9
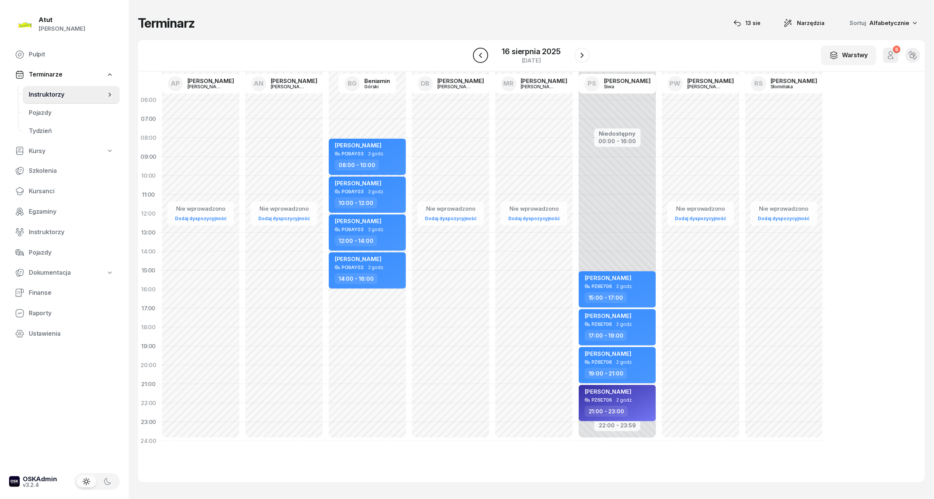
click at [485, 54] on button "button" at bounding box center [480, 55] width 15 height 15
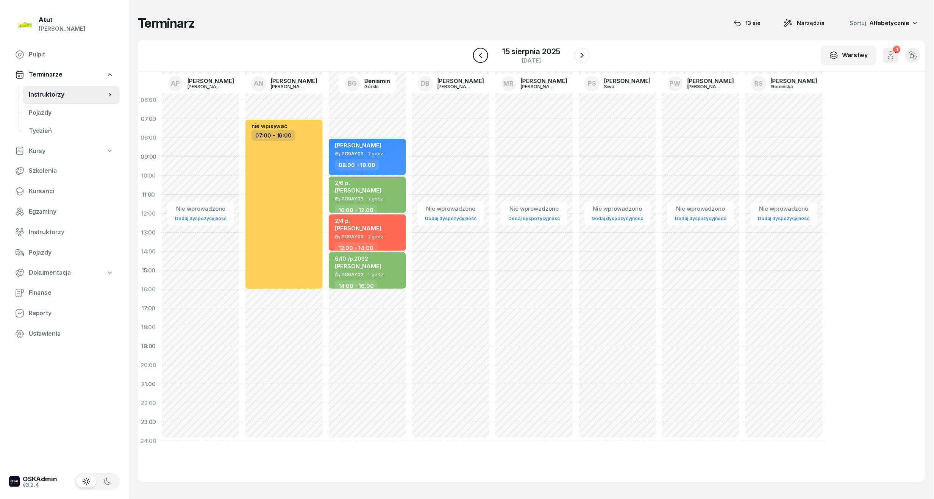
click at [482, 53] on icon "button" at bounding box center [480, 55] width 9 height 9
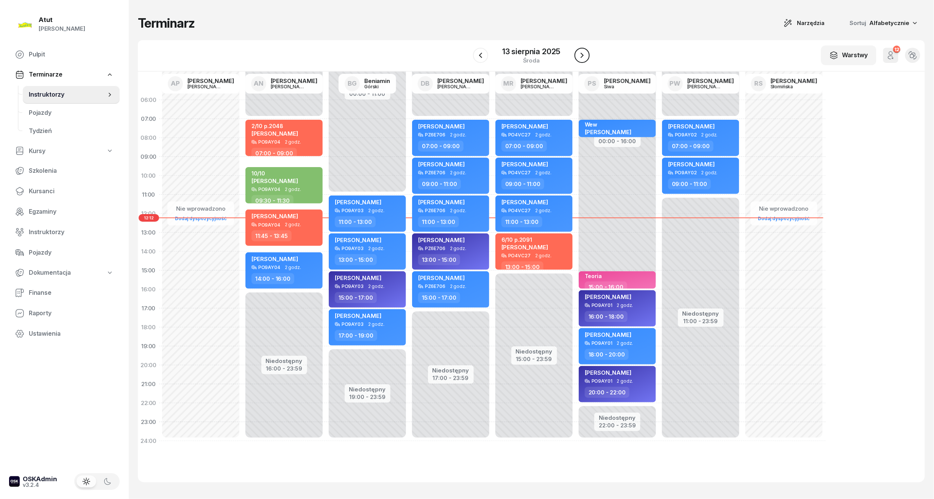
click at [575, 55] on button "button" at bounding box center [581, 55] width 15 height 15
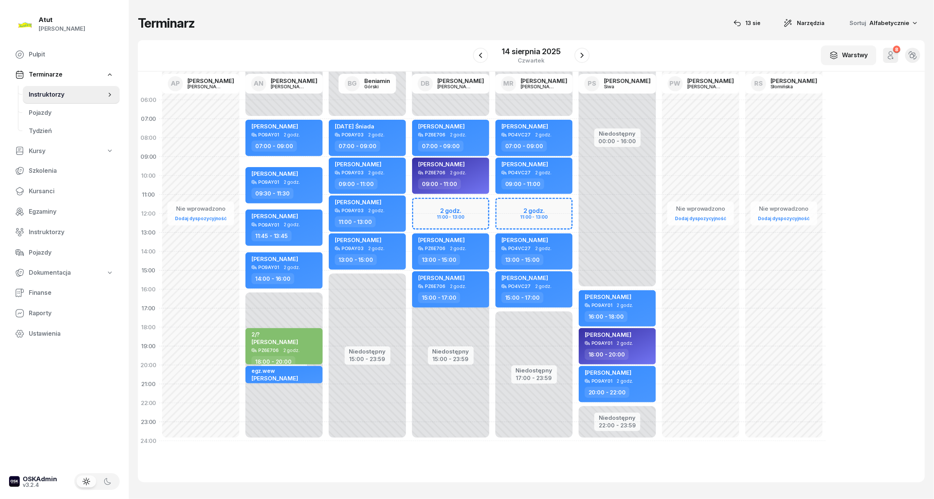
click at [492, 204] on div "Niedostępny 00:00 - 07:00 Niedostępny 15:00 - 23:59 2 godz. 11:00 - 13:00 Alona…" at bounding box center [533, 271] width 83 height 360
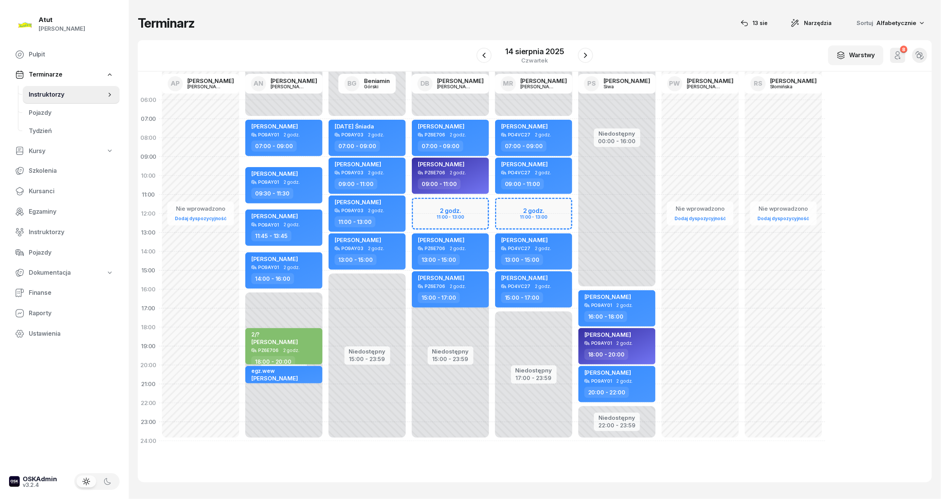
select select "11"
select select "13"
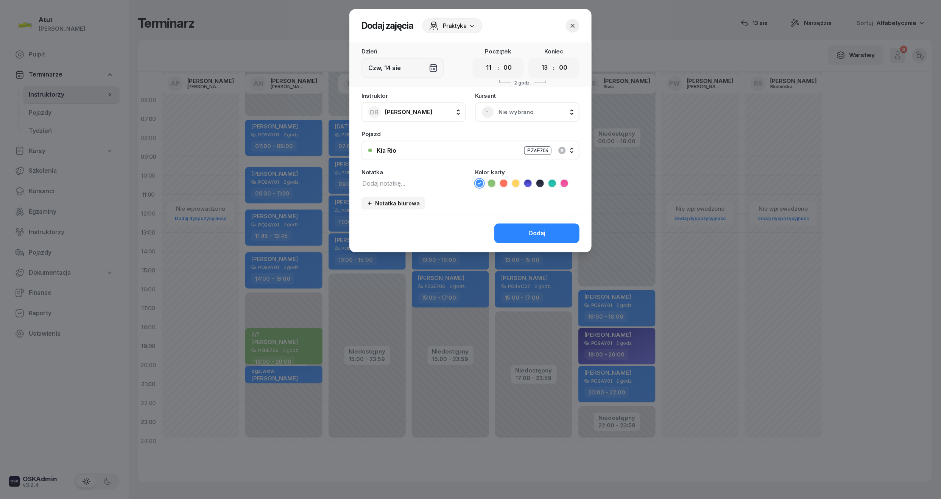
click at [515, 115] on span "Nie wybrano" at bounding box center [536, 112] width 74 height 10
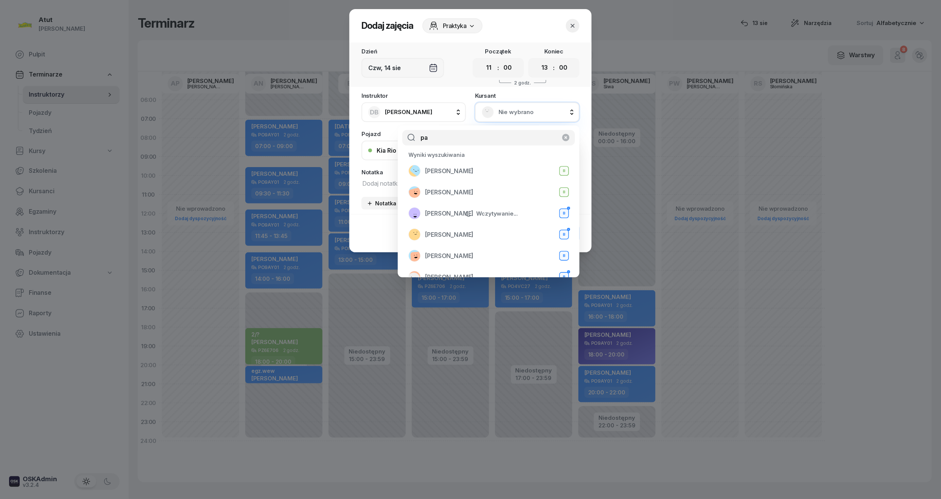
type input "p"
type input "szyma"
click at [448, 173] on span "Pulina Szymańska" at bounding box center [449, 171] width 48 height 10
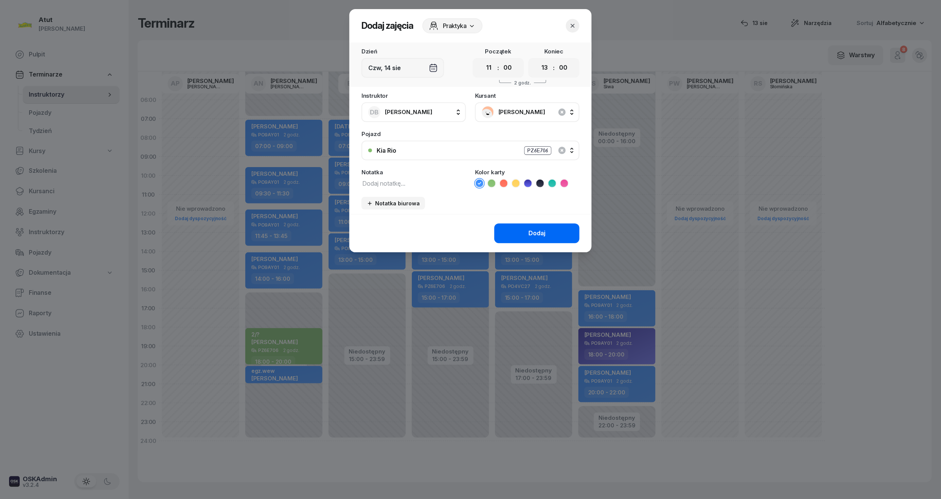
click at [508, 226] on button "Dodaj" at bounding box center [537, 233] width 85 height 20
click at [490, 184] on icon at bounding box center [492, 183] width 8 height 8
click at [534, 228] on div "Dodaj" at bounding box center [537, 233] width 17 height 10
click at [545, 229] on div "Dodaj" at bounding box center [537, 233] width 17 height 10
click at [408, 181] on textarea at bounding box center [414, 183] width 105 height 10
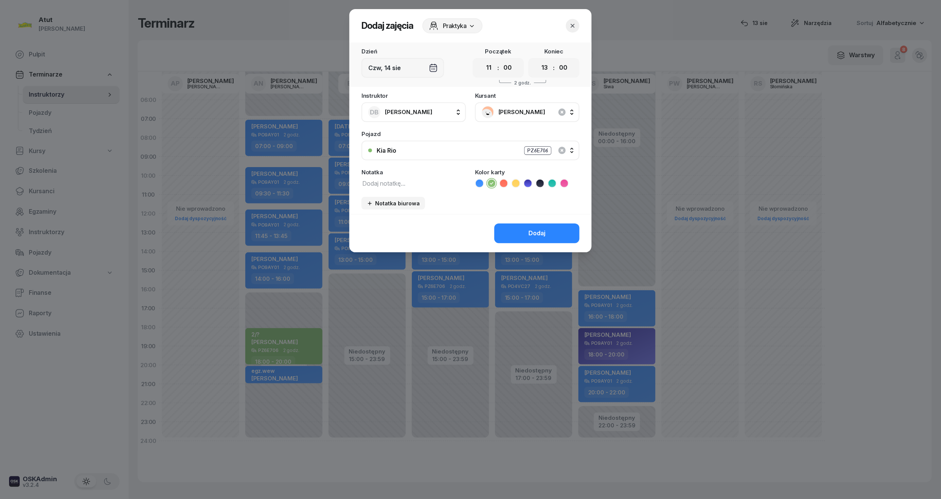
click at [576, 24] on icon "button" at bounding box center [573, 26] width 8 height 8
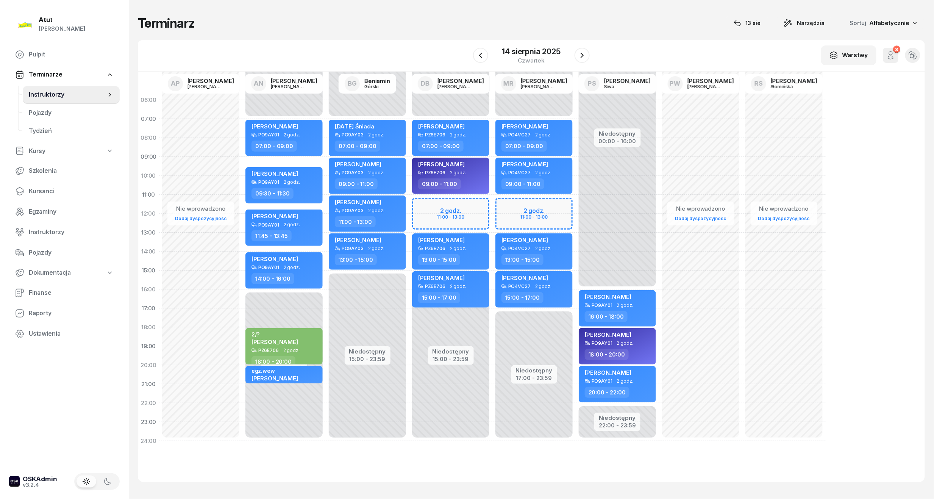
click at [492, 204] on div "Niedostępny 00:00 - 07:00 Niedostępny 15:00 - 23:59 2 godz. 11:00 - 13:00 Alona…" at bounding box center [533, 271] width 83 height 360
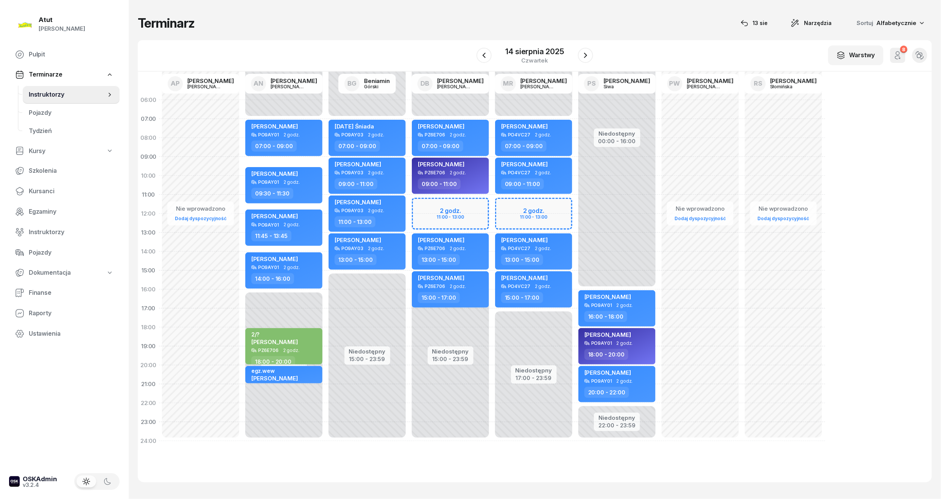
select select "11"
select select "13"
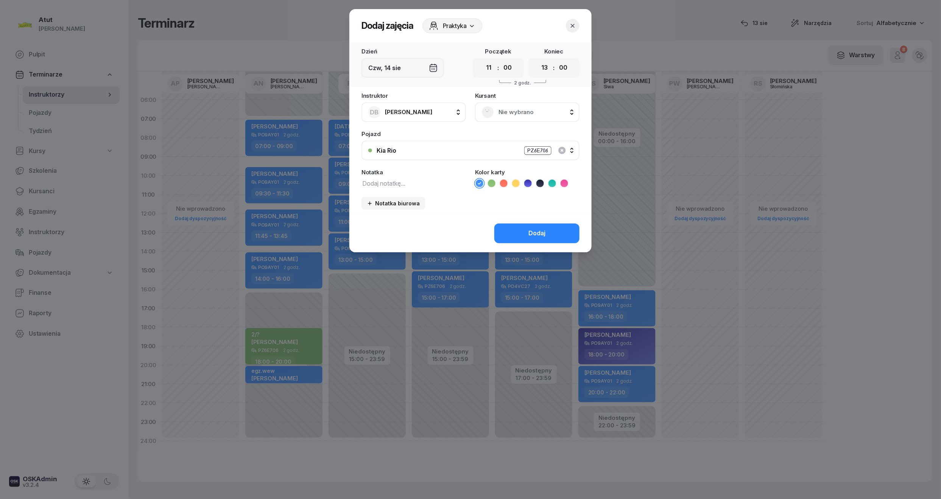
click at [492, 179] on icon at bounding box center [492, 183] width 8 height 8
click at [545, 226] on button "Dodaj" at bounding box center [537, 233] width 85 height 20
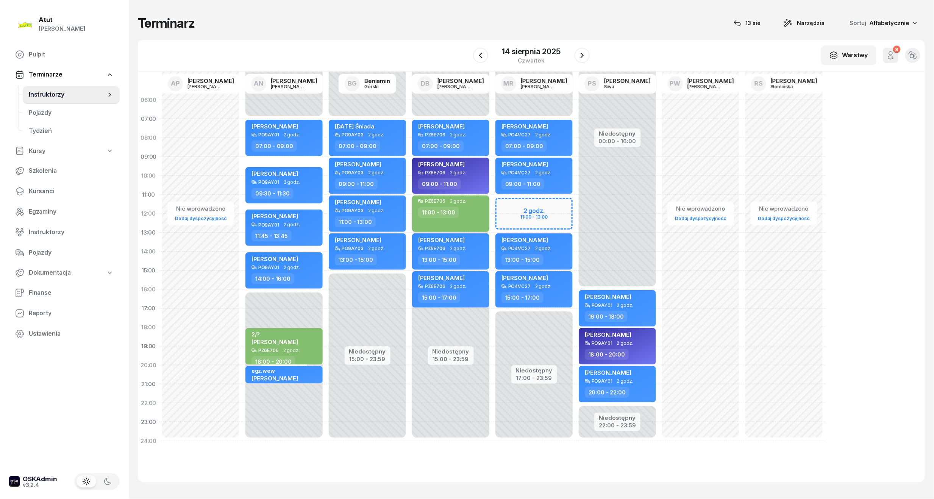
click at [473, 207] on div "11:00 - 13:00" at bounding box center [451, 212] width 67 height 11
select select "11"
select select "13"
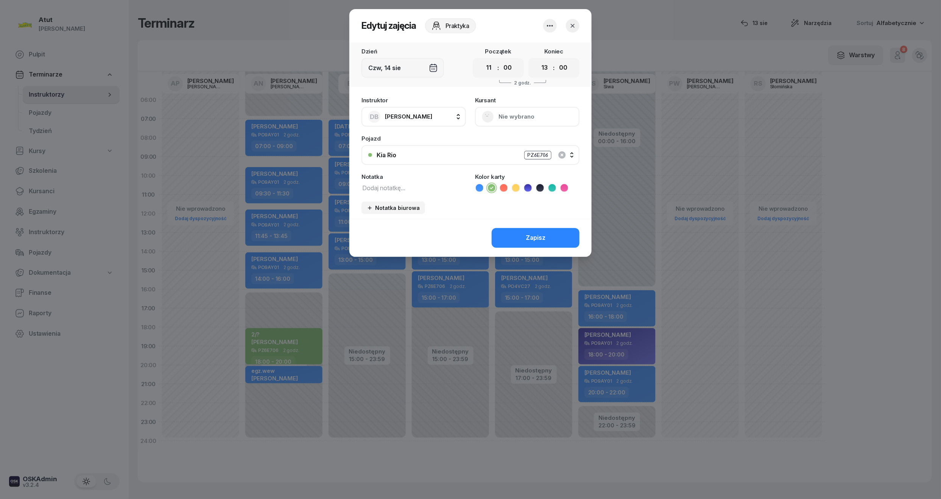
click at [523, 119] on div "Kursant Nie wybrano" at bounding box center [527, 111] width 105 height 29
click at [524, 114] on div "Kursant Nie wybrano" at bounding box center [527, 111] width 105 height 29
click at [550, 31] on button "button" at bounding box center [550, 26] width 14 height 14
click at [546, 44] on link "Usuń" at bounding box center [546, 48] width 100 height 19
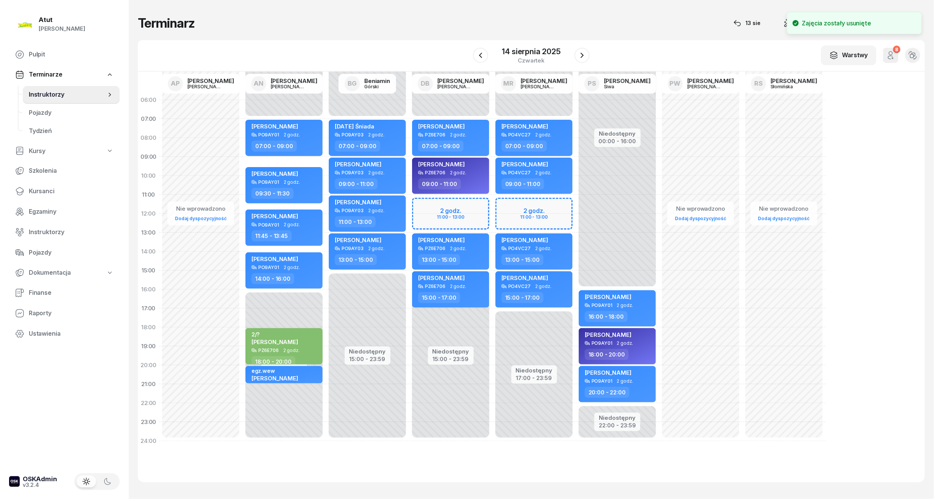
click at [492, 204] on div "Niedostępny 00:00 - 07:00 Niedostępny 15:00 - 23:59 Alona Khliebnikova PZ6E706 …" at bounding box center [533, 271] width 83 height 360
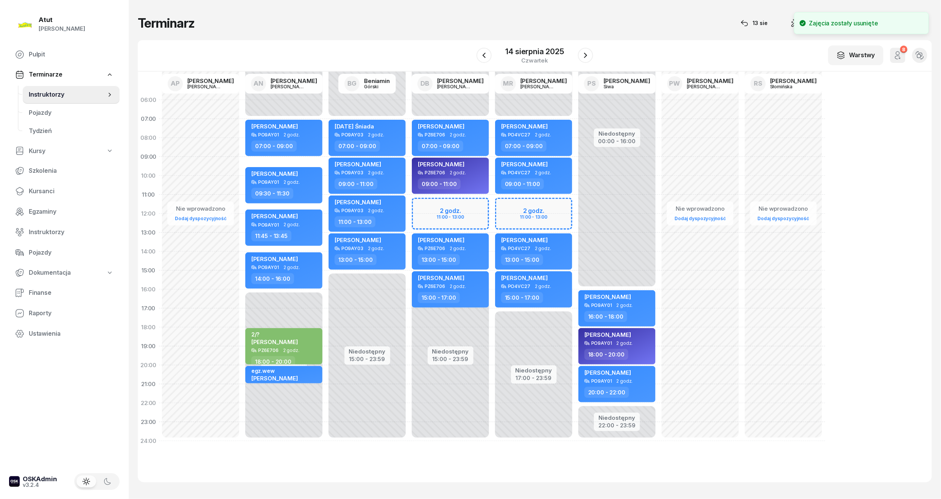
select select "11"
select select "13"
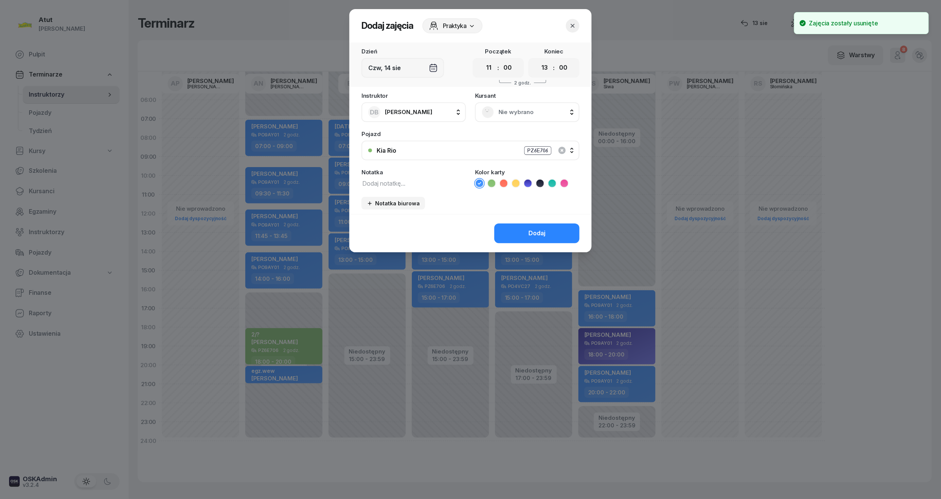
click at [523, 108] on span "Nie wybrano" at bounding box center [536, 112] width 74 height 10
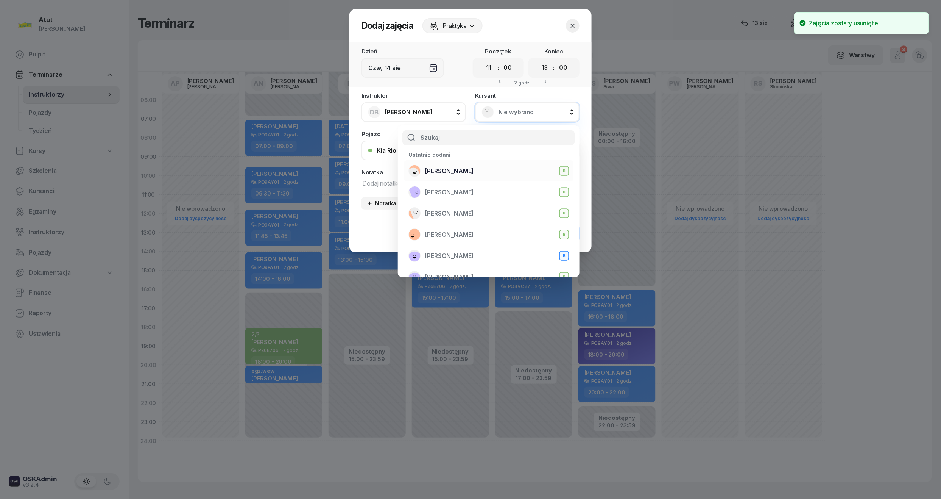
click at [455, 170] on span "Pulina Szymańska" at bounding box center [449, 171] width 48 height 10
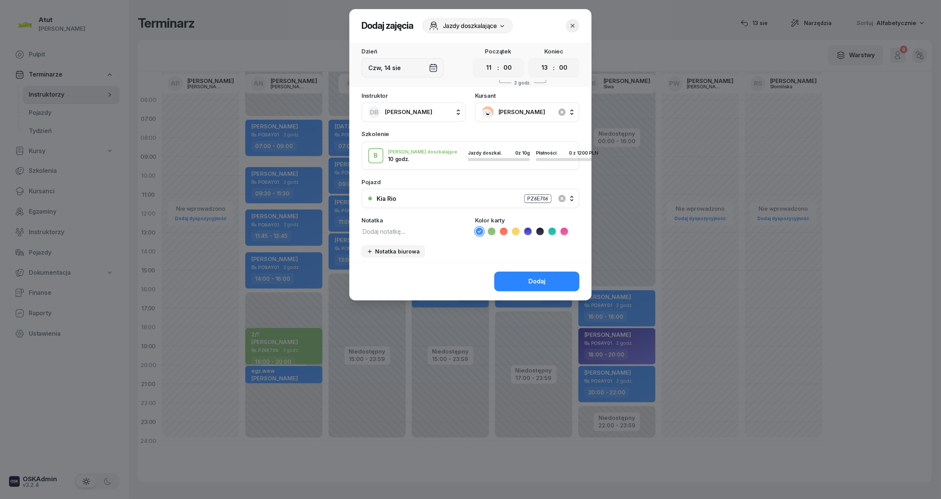
click at [488, 229] on icon at bounding box center [492, 232] width 8 height 8
click at [533, 286] on button "Dodaj" at bounding box center [537, 282] width 85 height 20
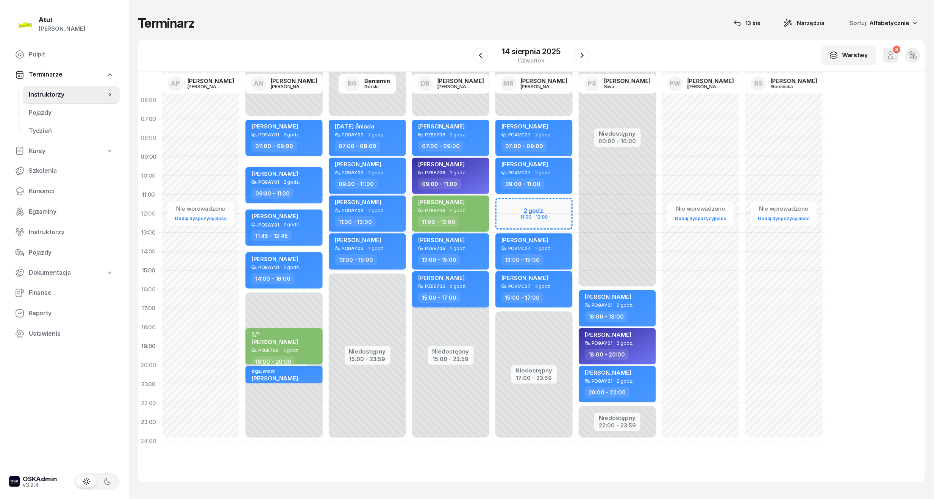
click at [591, 48] on div "W Wybierz AP Adam Pytlak AN Artur Nowakowski BG Beniamin Górski DB Dariusz Bańk…" at bounding box center [531, 55] width 787 height 31
click at [585, 50] on button "button" at bounding box center [581, 55] width 15 height 15
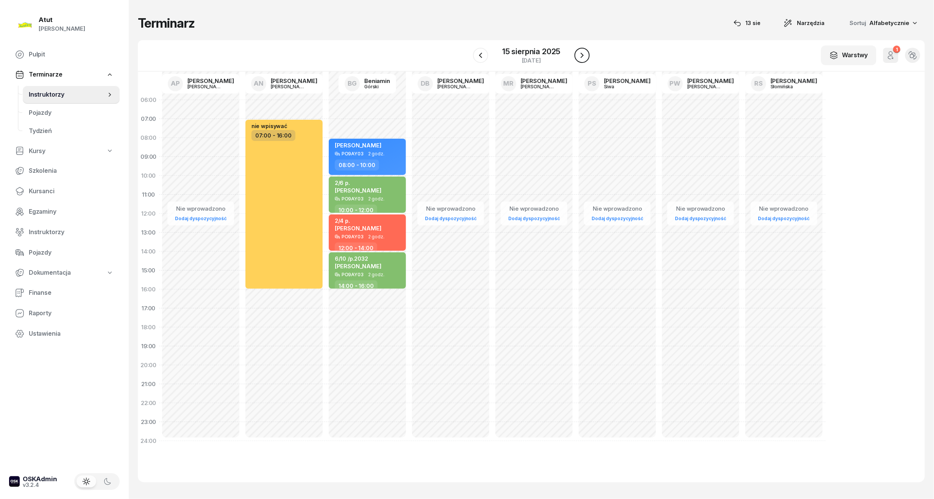
click at [585, 50] on button "button" at bounding box center [581, 55] width 15 height 15
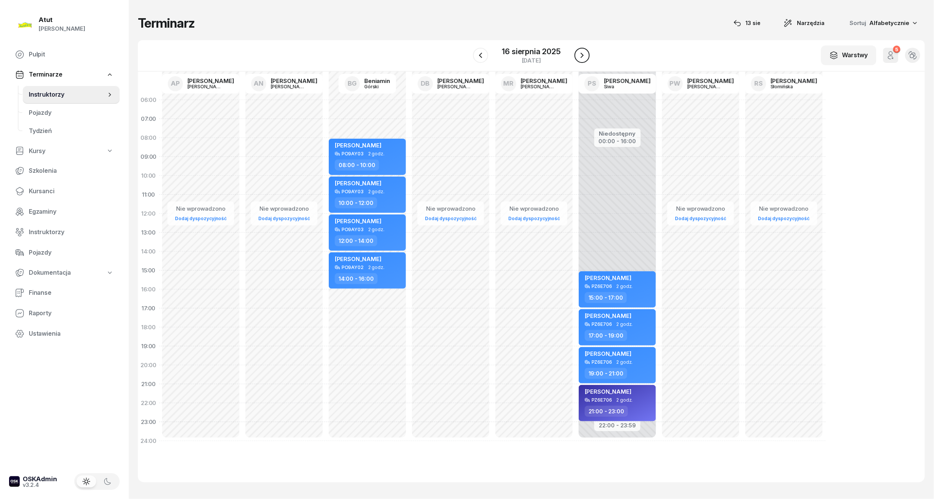
click at [585, 50] on button "button" at bounding box center [581, 55] width 15 height 15
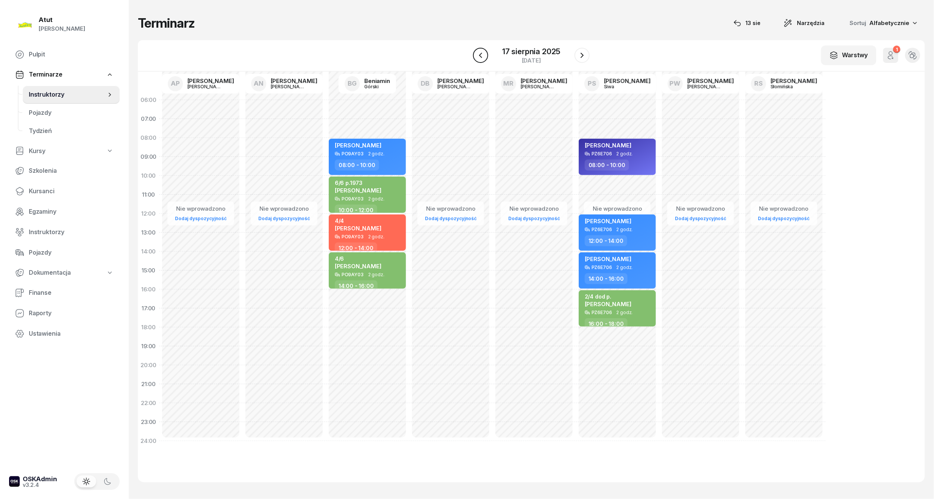
click at [481, 52] on icon "button" at bounding box center [480, 55] width 9 height 9
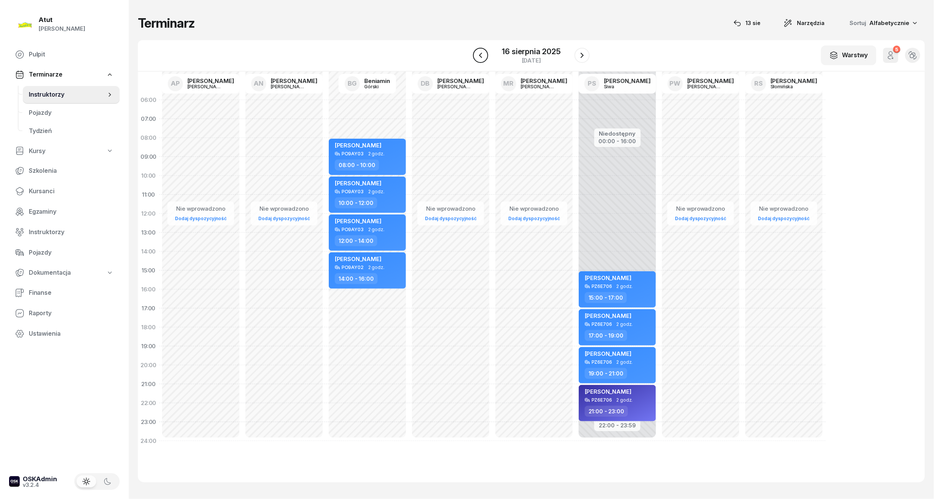
click at [481, 52] on icon "button" at bounding box center [480, 55] width 9 height 9
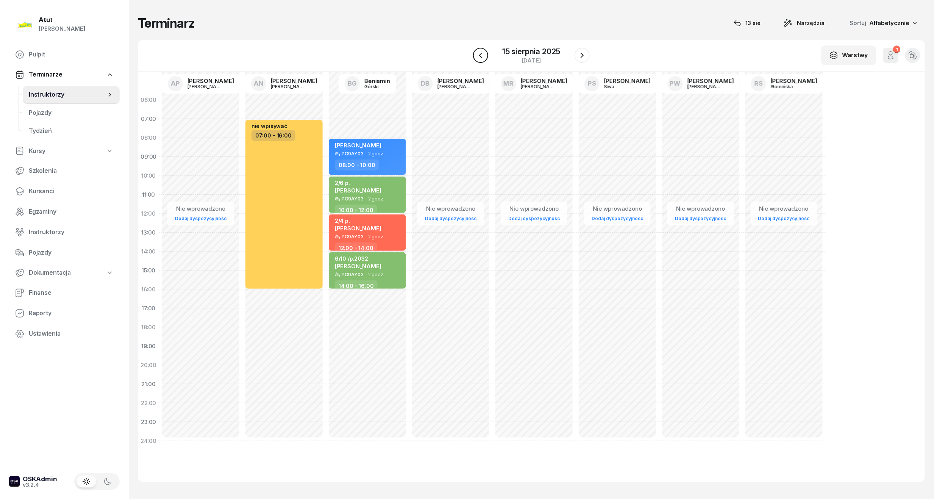
click at [485, 53] on button "button" at bounding box center [480, 55] width 15 height 15
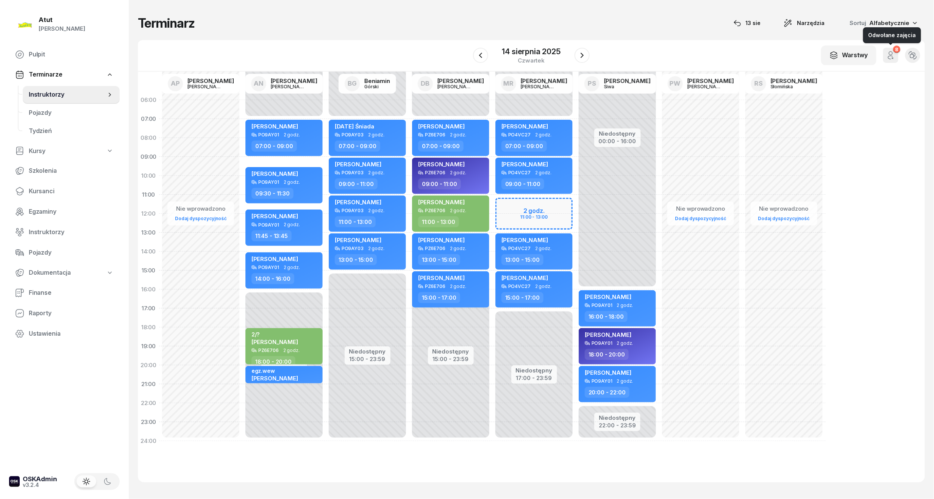
click at [888, 58] on icon "button" at bounding box center [890, 55] width 9 height 9
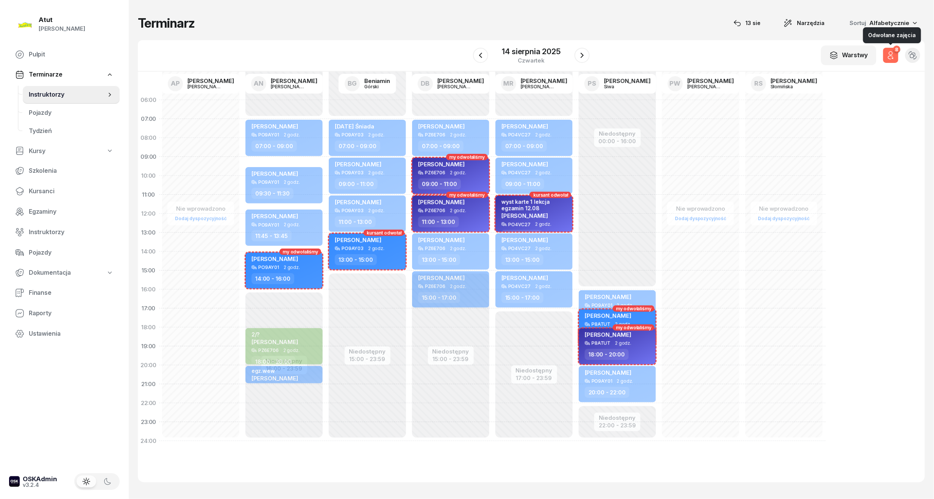
click at [894, 57] on icon "button" at bounding box center [890, 55] width 9 height 9
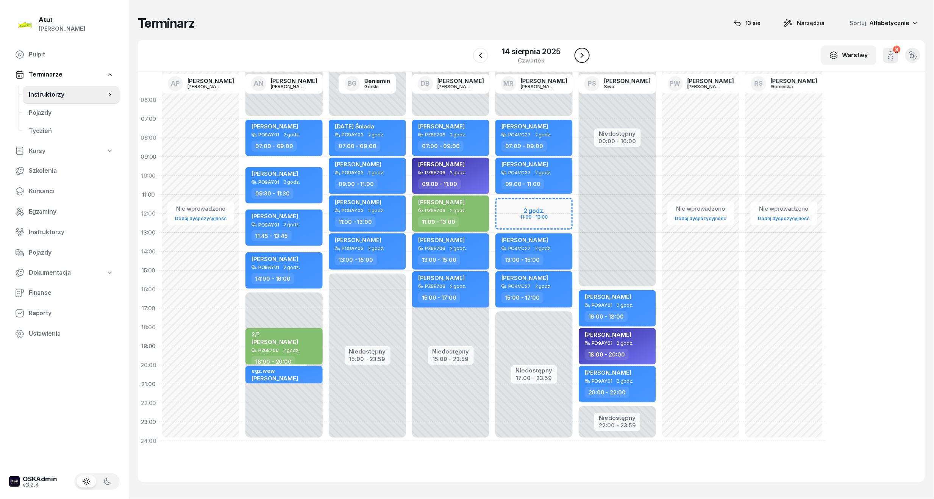
click at [588, 55] on button "button" at bounding box center [581, 55] width 15 height 15
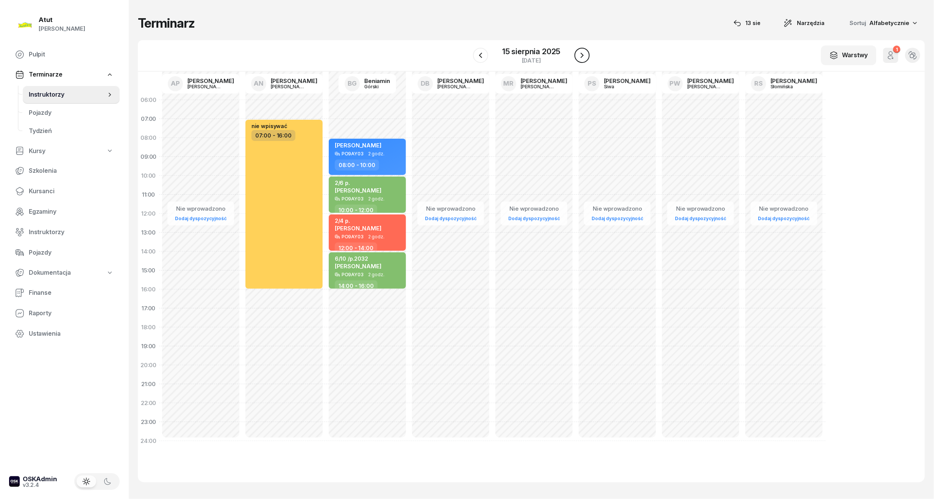
click at [588, 55] on button "button" at bounding box center [581, 55] width 15 height 15
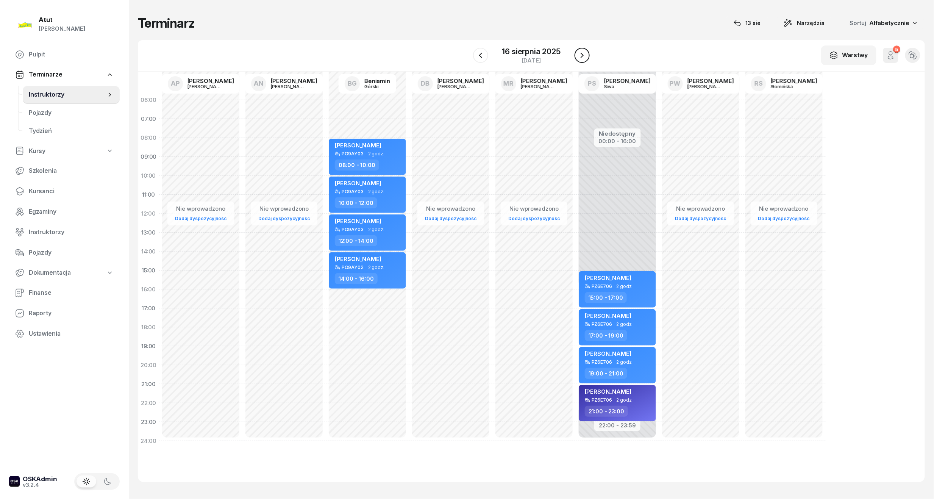
click at [588, 55] on button "button" at bounding box center [581, 55] width 15 height 15
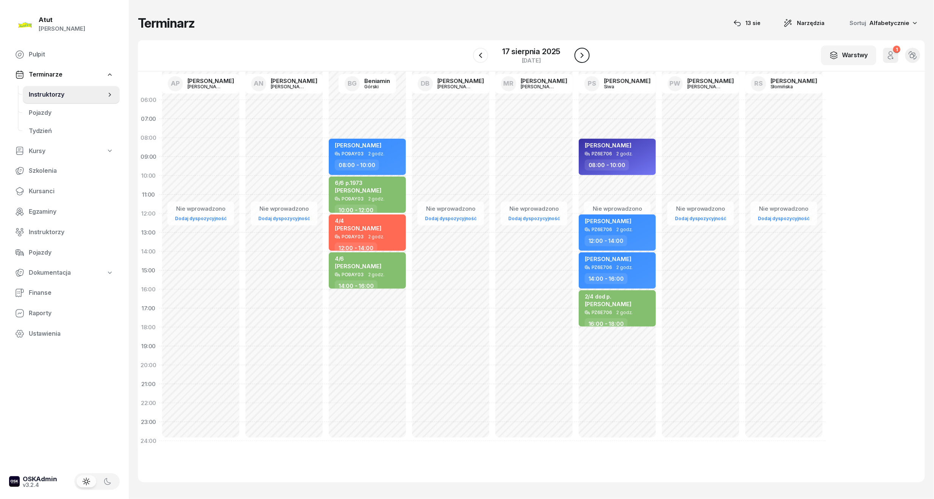
click at [588, 55] on button "button" at bounding box center [581, 55] width 15 height 15
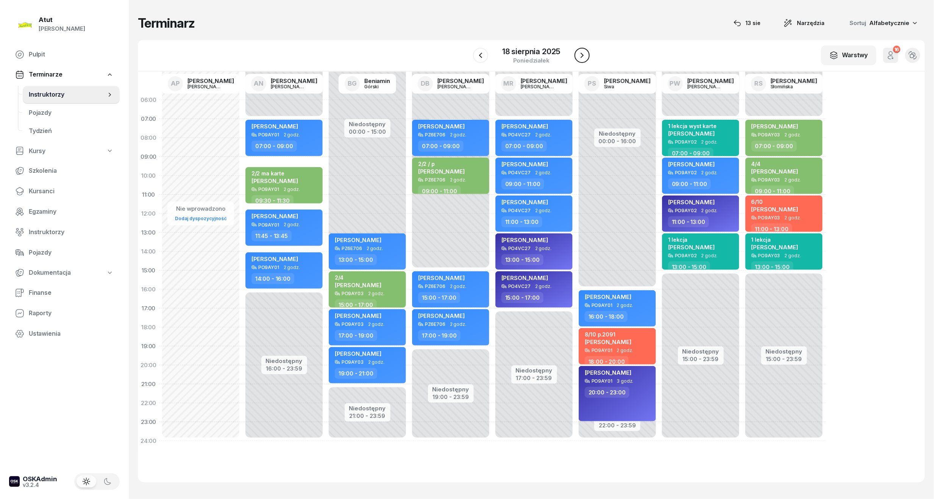
click at [583, 56] on icon "button" at bounding box center [581, 55] width 3 height 5
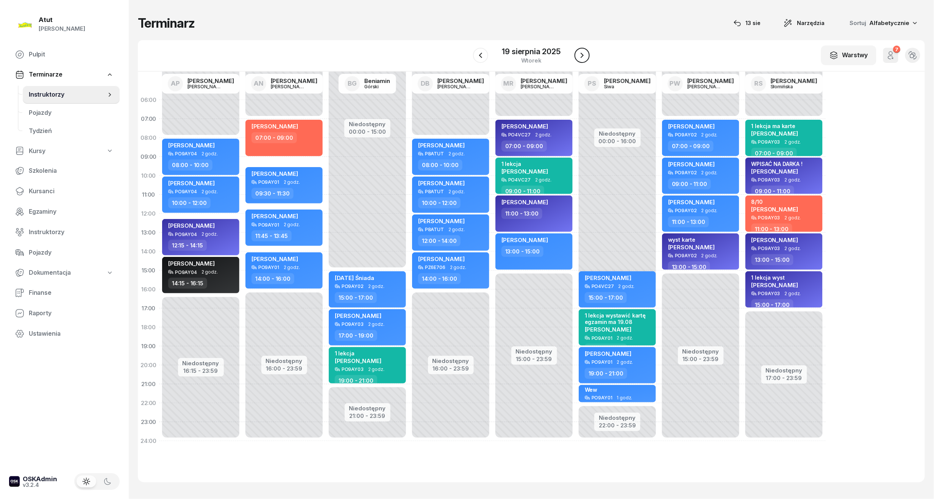
click at [583, 56] on icon "button" at bounding box center [581, 55] width 3 height 5
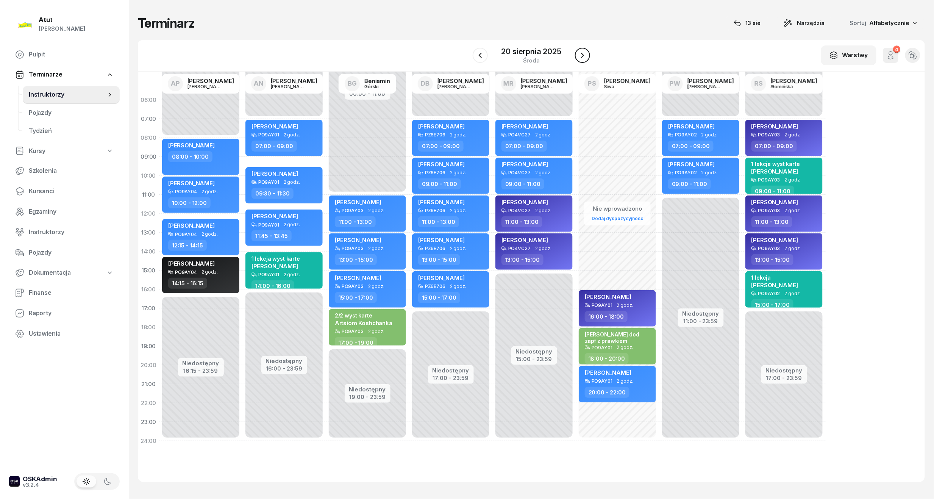
click at [583, 56] on icon "button" at bounding box center [582, 55] width 3 height 5
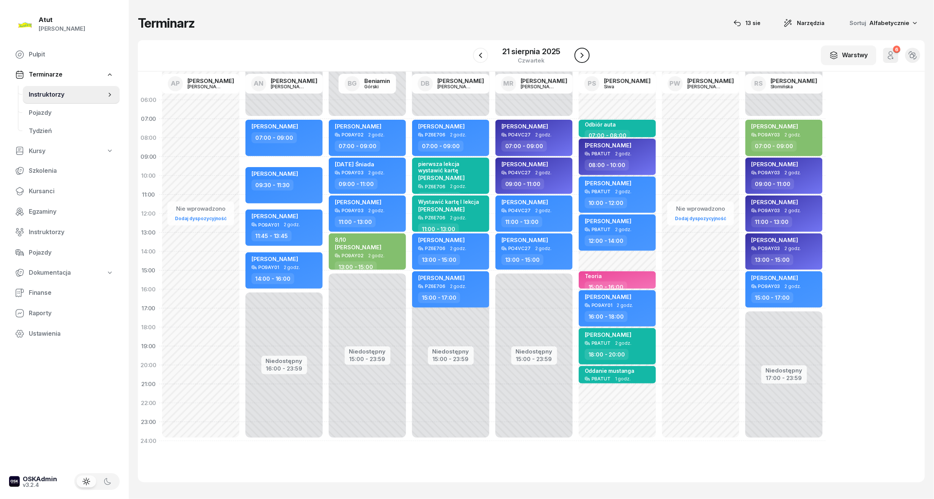
click at [585, 55] on icon "button" at bounding box center [581, 55] width 9 height 9
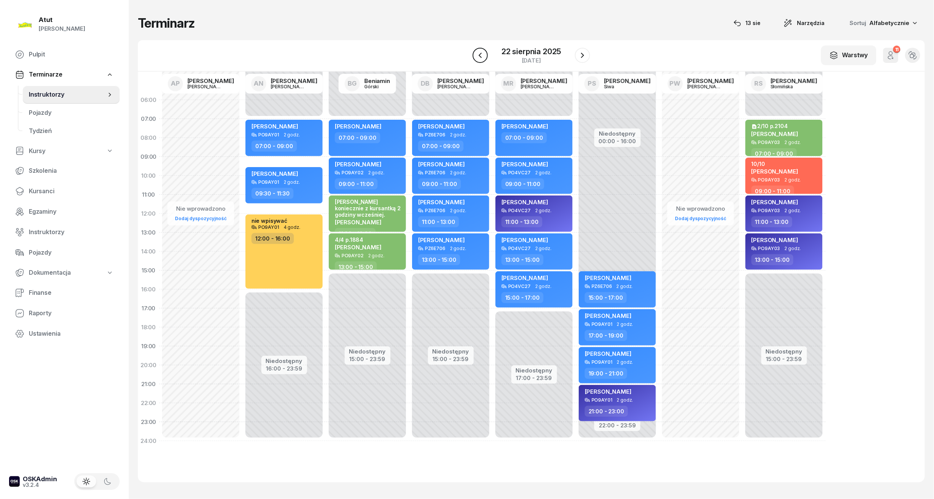
click at [484, 59] on icon "button" at bounding box center [480, 55] width 9 height 9
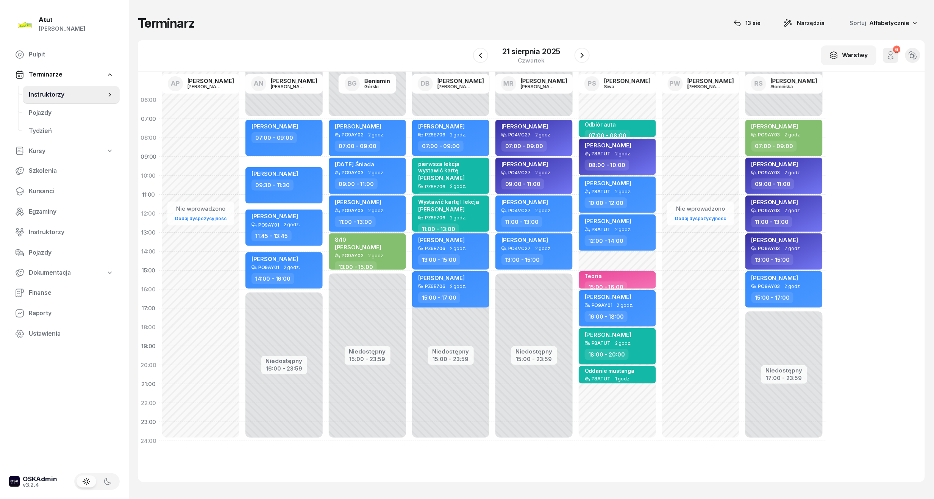
click at [590, 56] on div "W Wybierz AP Adam Pytlak AN Artur Nowakowski BG Beniamin Górski DB Dariusz Bańk…" at bounding box center [531, 55] width 787 height 31
click at [583, 53] on icon "button" at bounding box center [581, 55] width 9 height 9
click at [582, 53] on icon "button" at bounding box center [582, 55] width 9 height 9
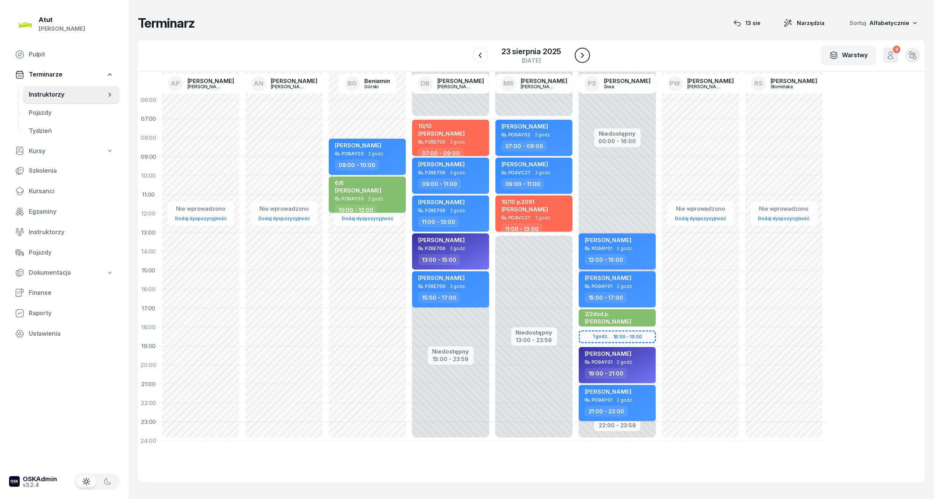
click at [582, 53] on icon "button" at bounding box center [582, 55] width 9 height 9
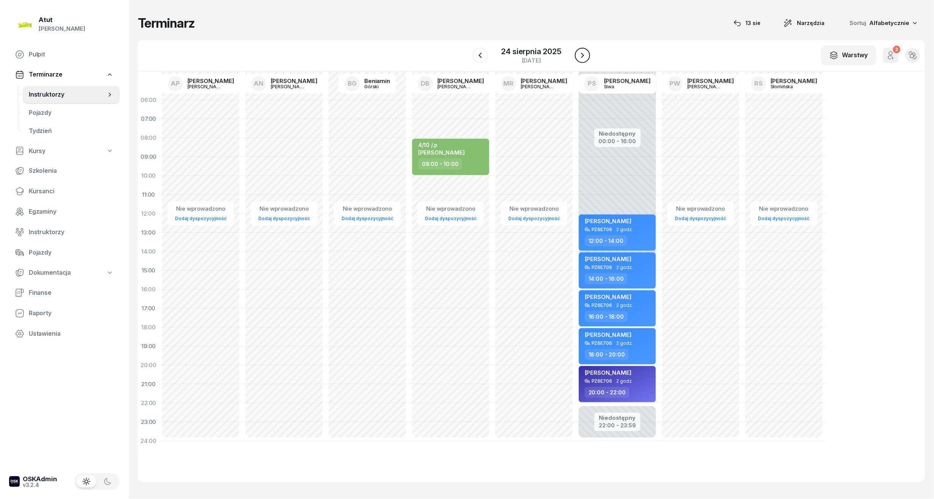
click at [582, 53] on icon "button" at bounding box center [582, 55] width 9 height 9
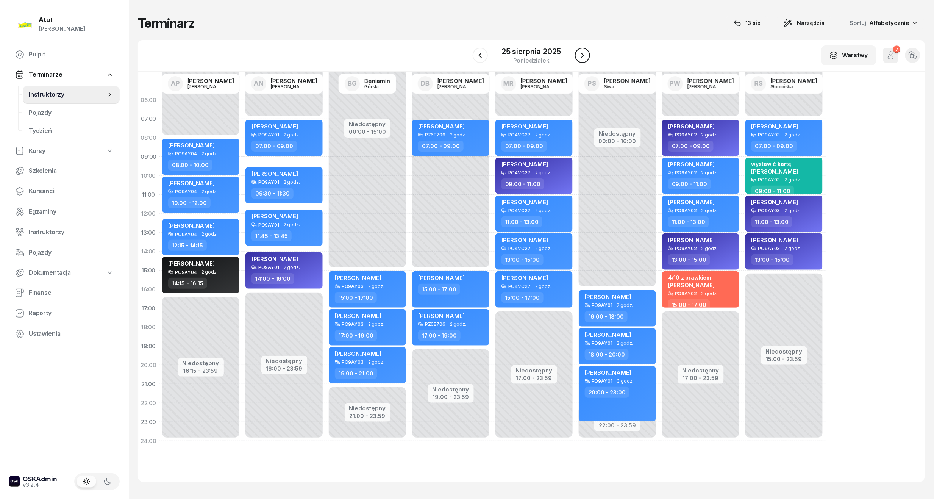
click at [582, 53] on icon "button" at bounding box center [582, 55] width 9 height 9
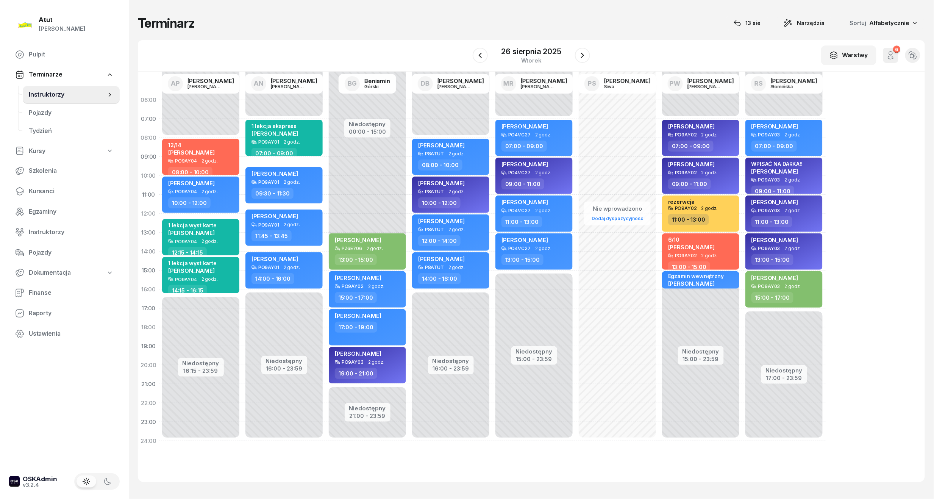
click at [468, 65] on div "W Wybierz AP Adam Pytlak AN Artur Nowakowski BG Beniamin Górski DB Dariusz Bańk…" at bounding box center [531, 55] width 787 height 31
click at [473, 58] on button "button" at bounding box center [480, 55] width 15 height 15
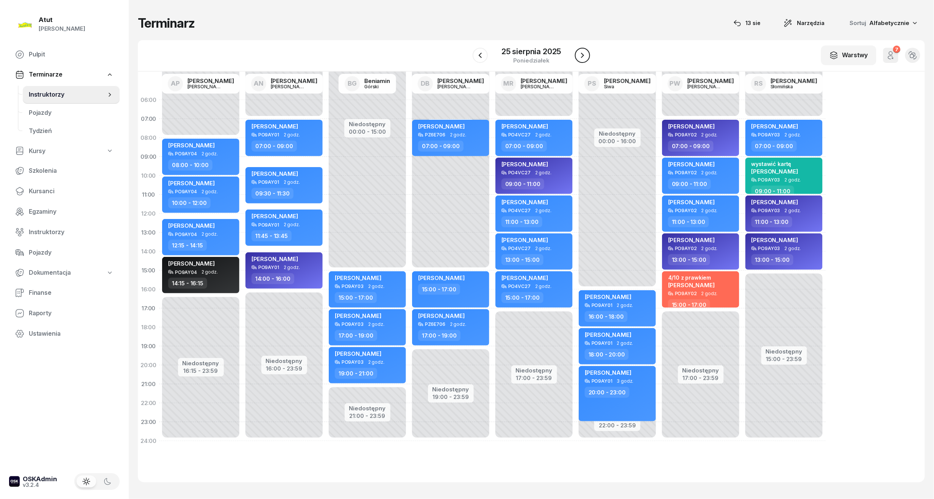
click at [579, 53] on icon "button" at bounding box center [582, 55] width 9 height 9
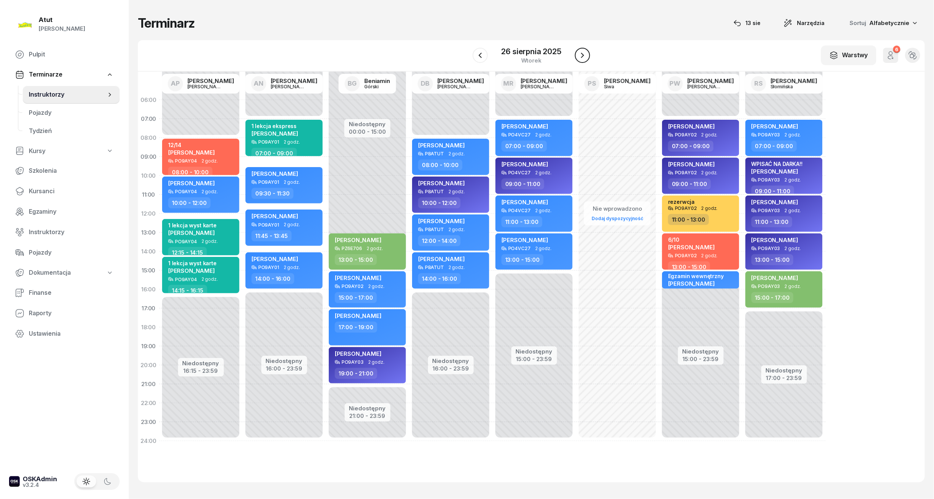
click at [579, 53] on icon "button" at bounding box center [582, 55] width 9 height 9
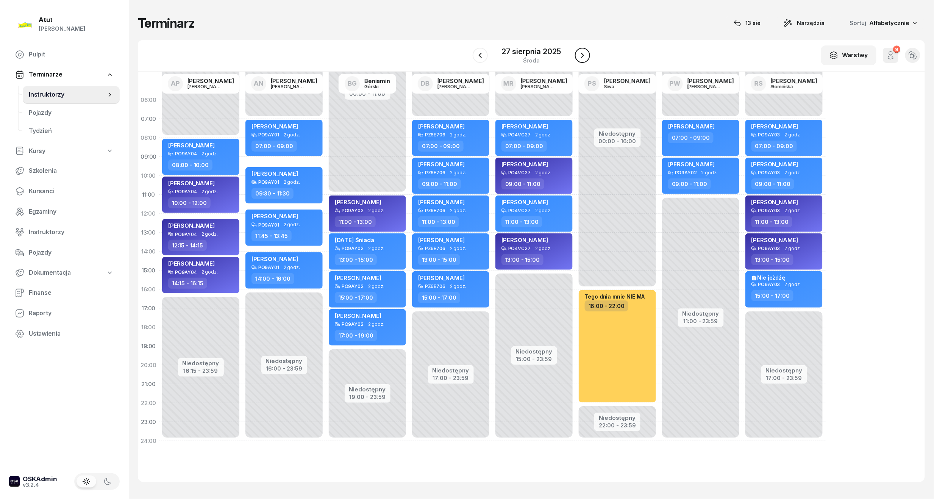
click at [579, 53] on icon "button" at bounding box center [582, 55] width 9 height 9
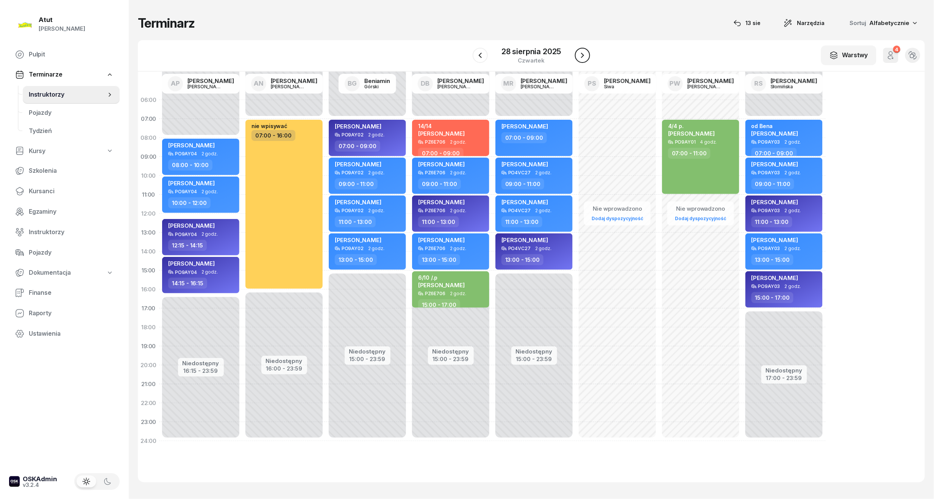
click at [579, 58] on icon "button" at bounding box center [582, 55] width 9 height 9
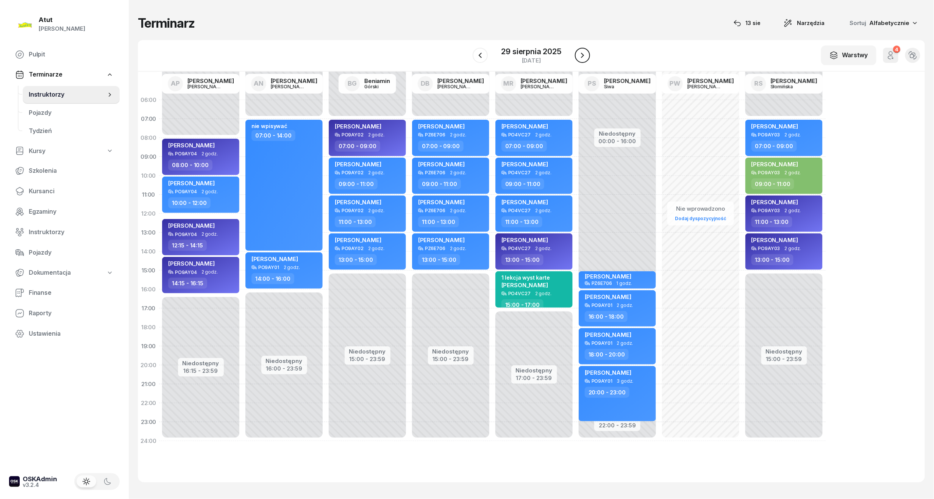
click at [582, 53] on icon "button" at bounding box center [582, 55] width 9 height 9
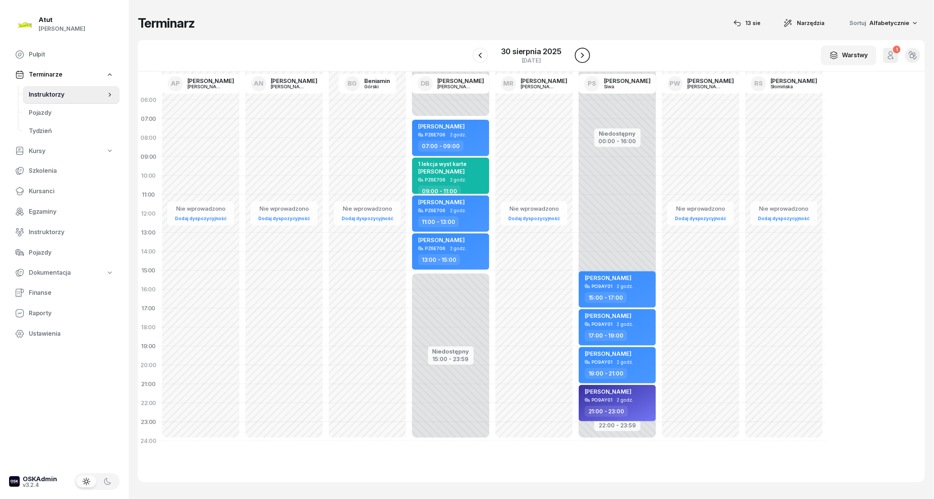
click at [581, 56] on icon "button" at bounding box center [582, 55] width 9 height 9
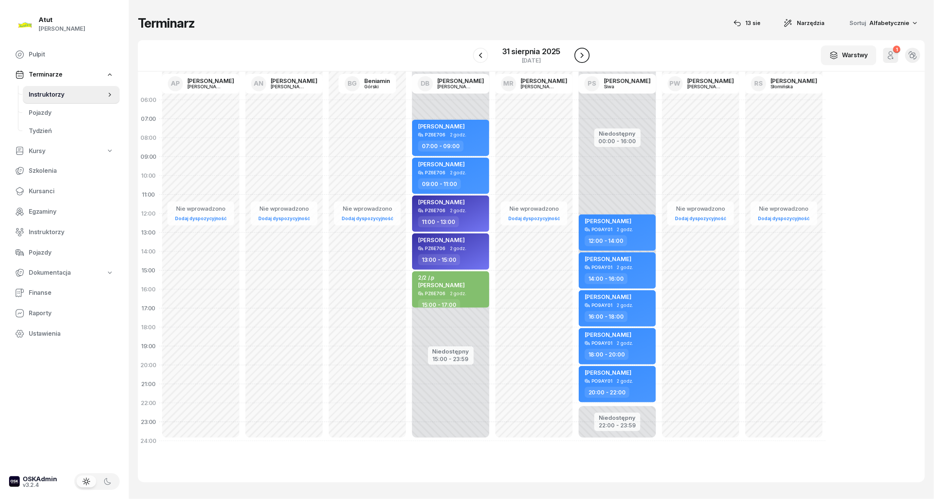
click at [581, 56] on icon "button" at bounding box center [581, 55] width 9 height 9
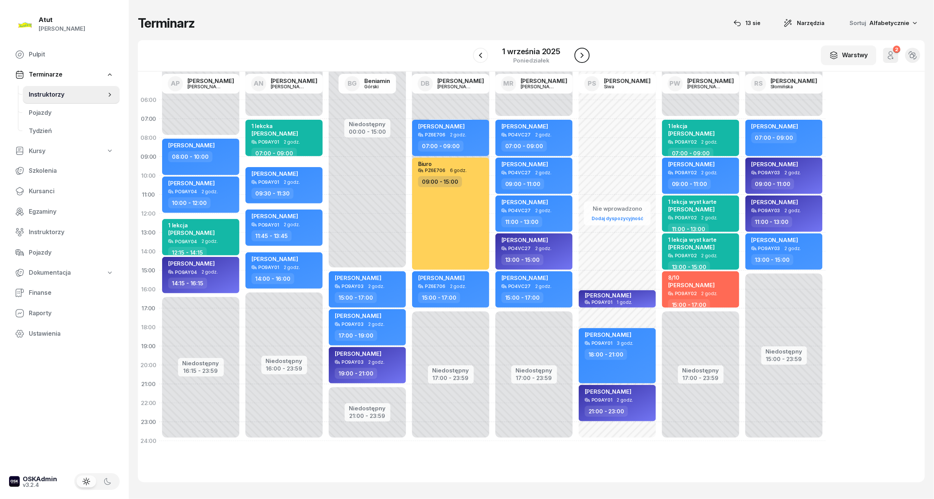
click at [579, 56] on icon "button" at bounding box center [581, 55] width 9 height 9
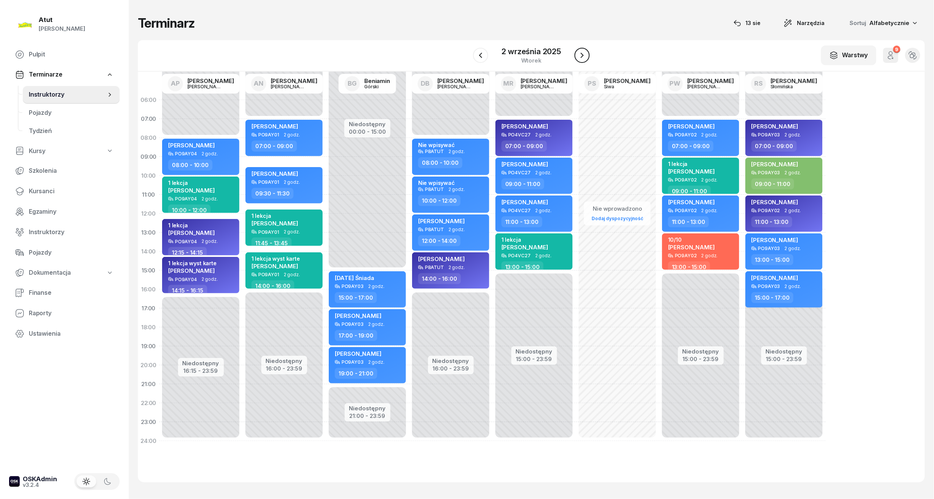
click at [579, 56] on icon "button" at bounding box center [581, 55] width 9 height 9
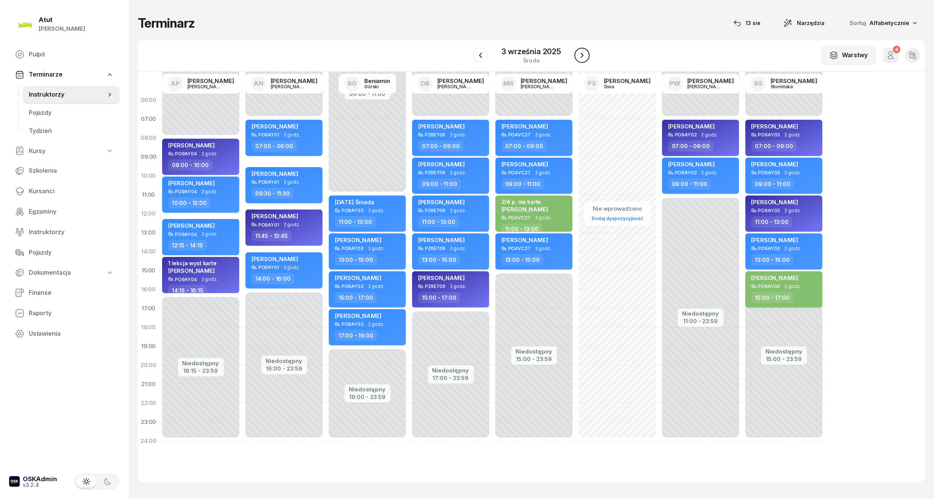
click at [579, 56] on icon "button" at bounding box center [581, 55] width 9 height 9
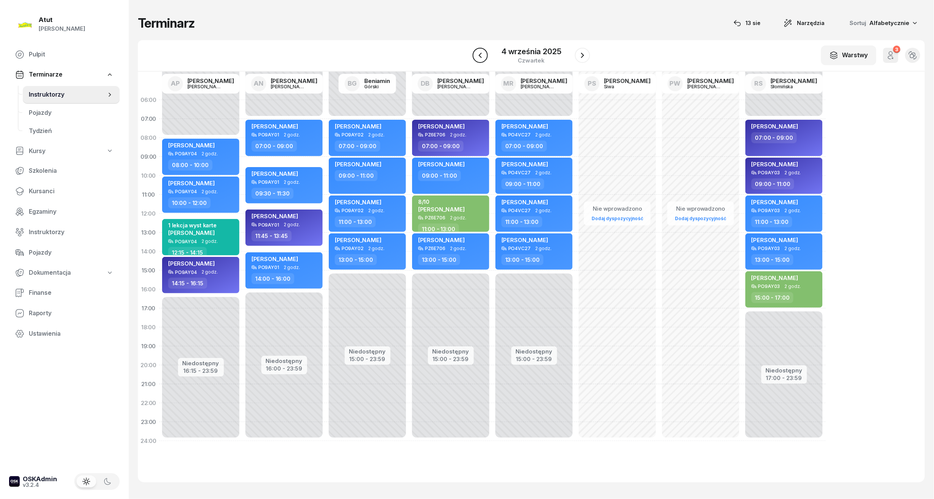
click at [479, 55] on icon "button" at bounding box center [480, 55] width 3 height 5
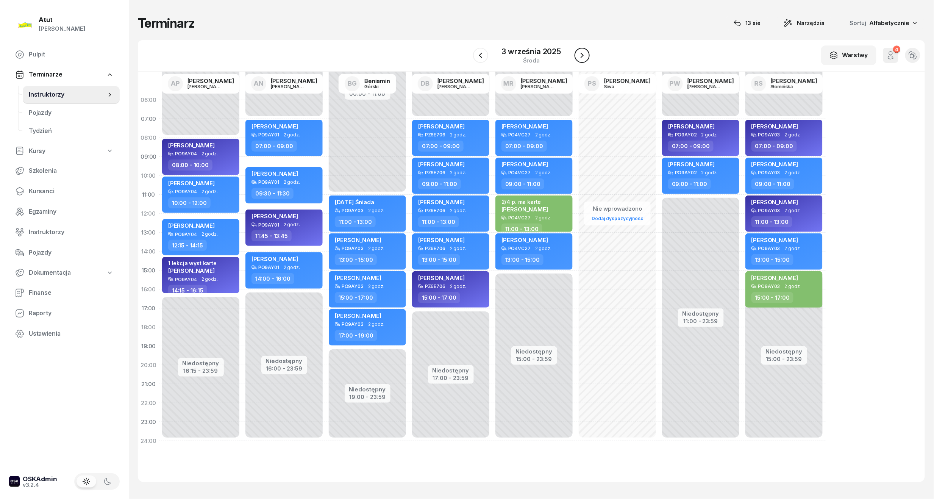
click at [579, 56] on icon "button" at bounding box center [581, 55] width 9 height 9
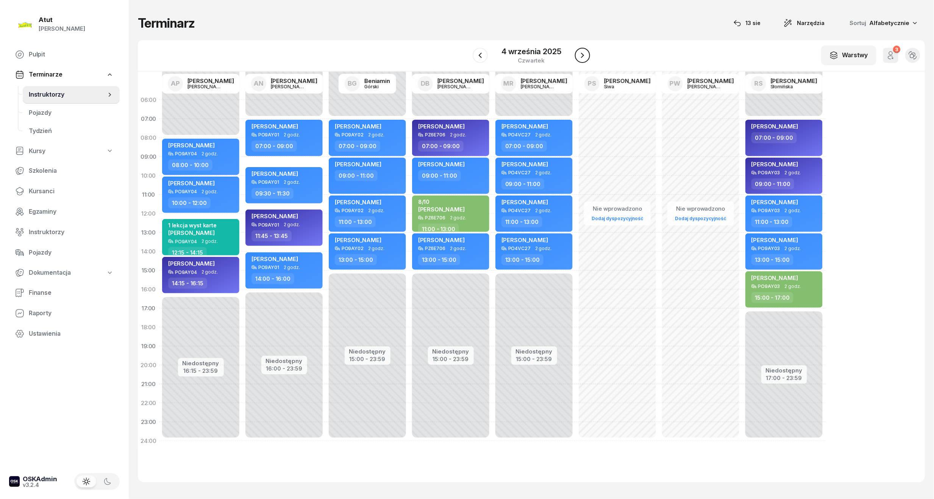
click at [579, 56] on icon "button" at bounding box center [582, 55] width 9 height 9
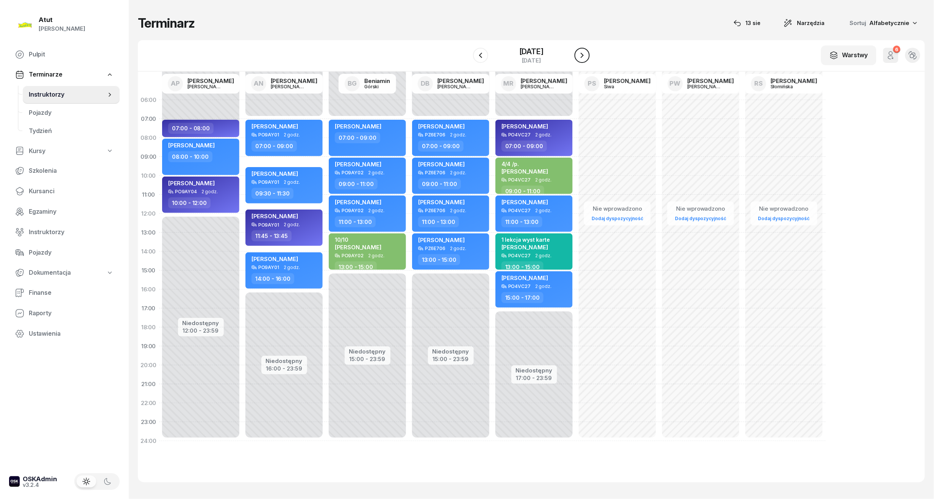
click at [579, 56] on icon "button" at bounding box center [581, 55] width 9 height 9
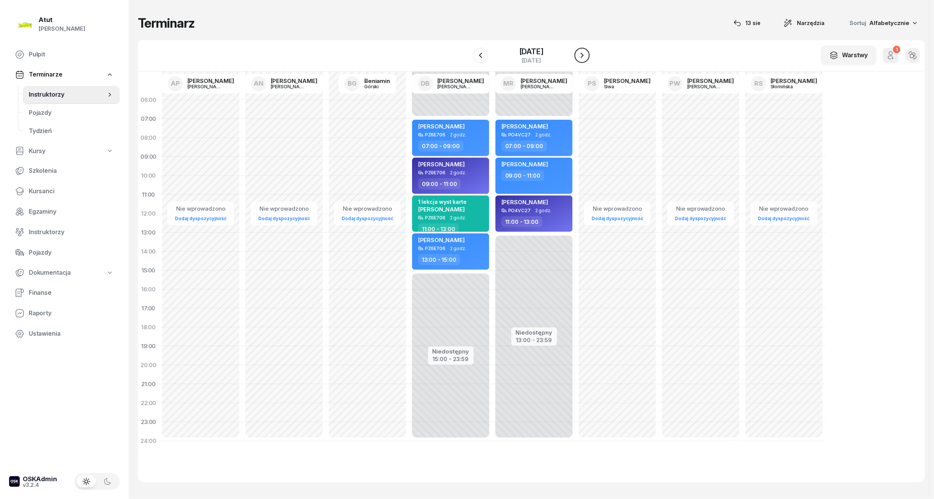
click at [579, 56] on icon "button" at bounding box center [581, 55] width 9 height 9
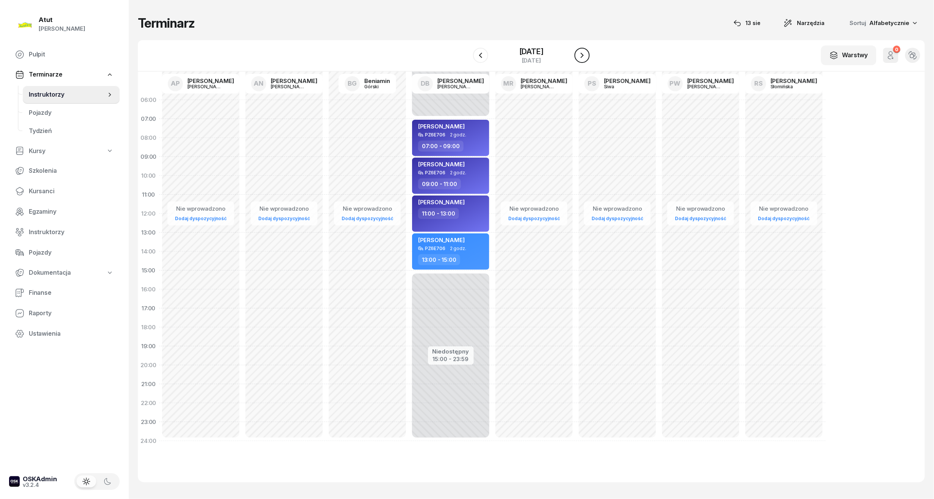
click at [579, 56] on icon "button" at bounding box center [581, 55] width 9 height 9
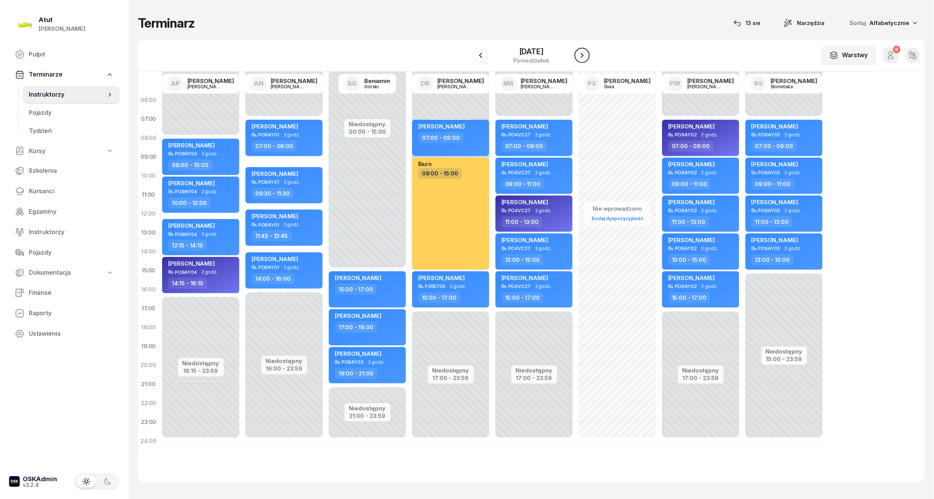
click at [579, 56] on icon "button" at bounding box center [581, 55] width 9 height 9
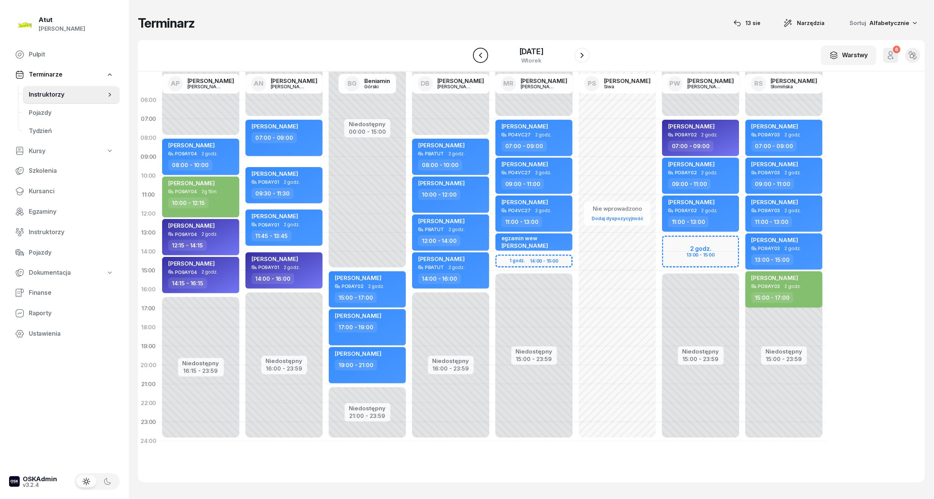
click at [477, 60] on button "button" at bounding box center [480, 55] width 15 height 15
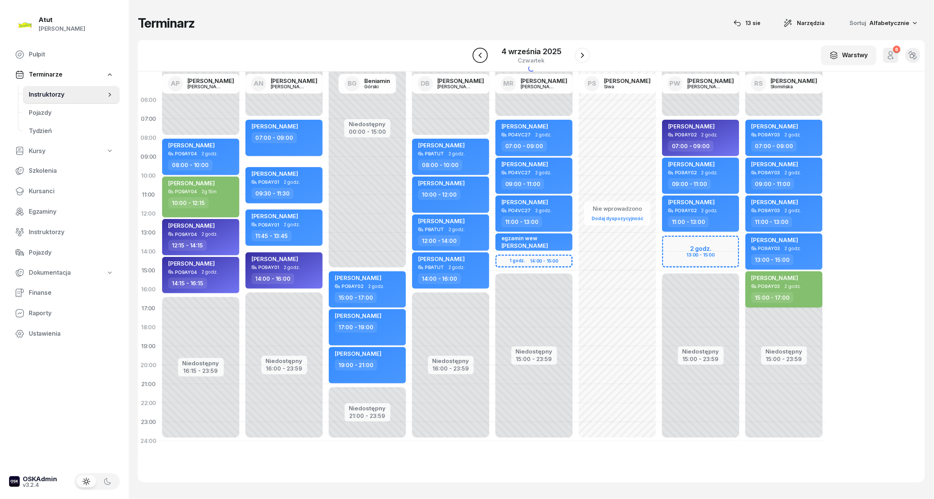
click at [477, 60] on button "button" at bounding box center [480, 55] width 15 height 15
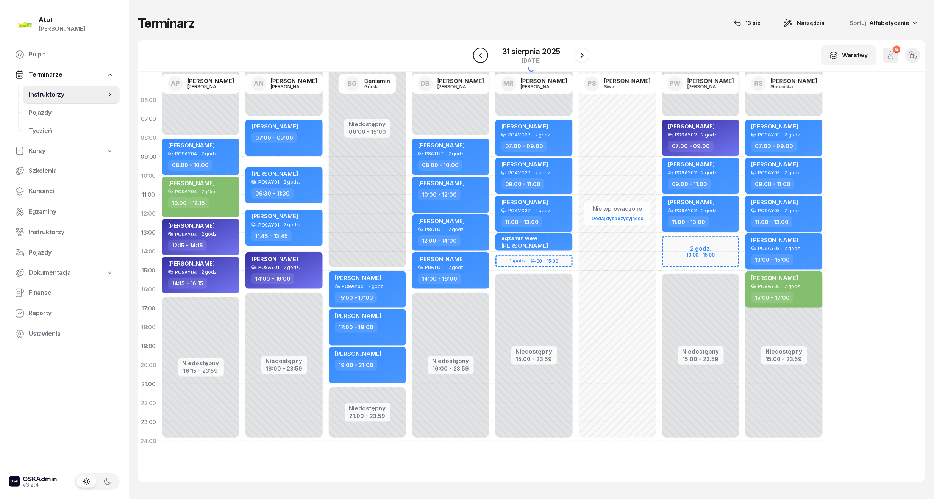
click at [477, 60] on button "button" at bounding box center [480, 55] width 15 height 15
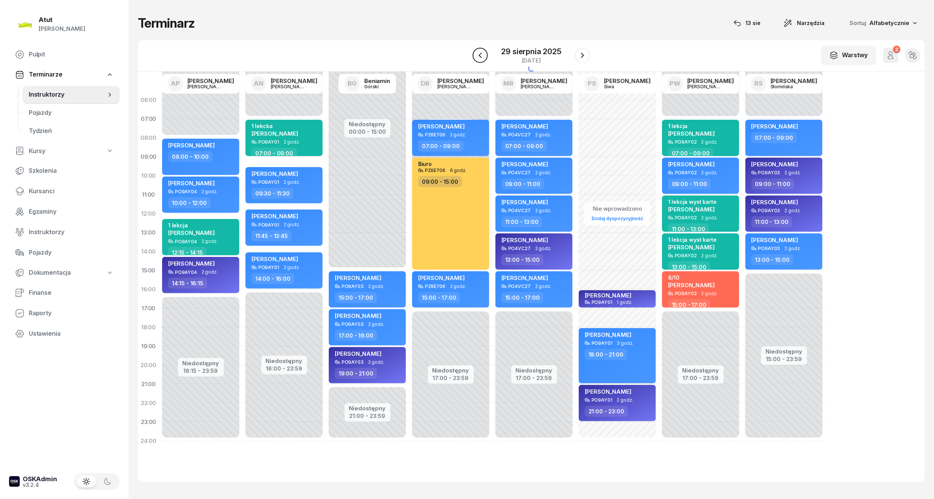
click at [477, 60] on button "button" at bounding box center [480, 55] width 15 height 15
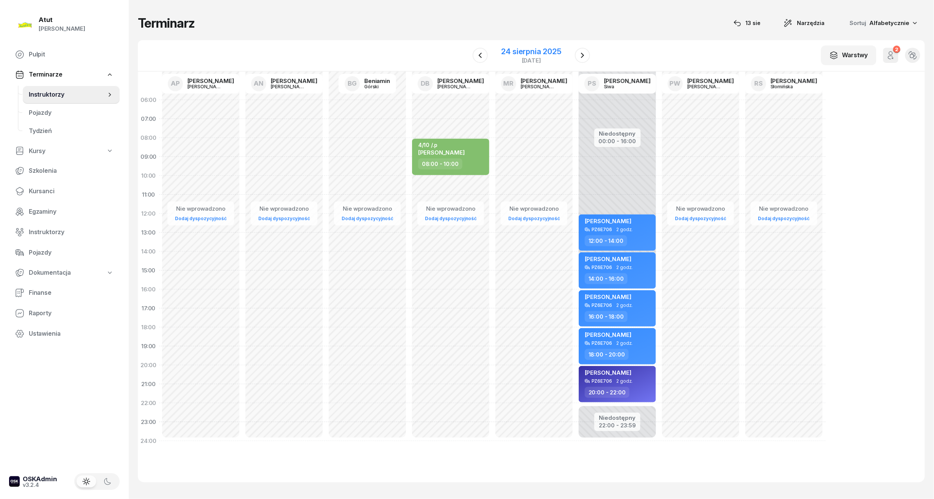
click at [561, 55] on div "24 sierpnia 2025 niedziela" at bounding box center [531, 56] width 78 height 22
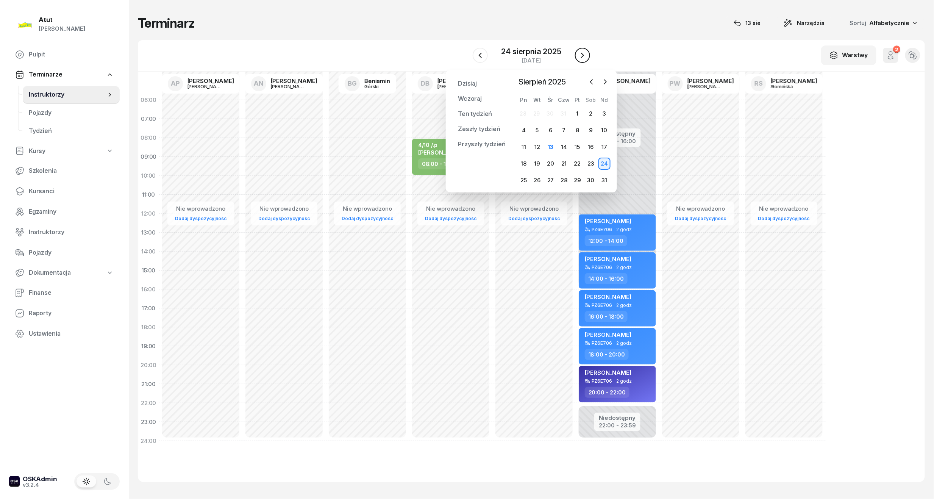
click at [582, 59] on icon "button" at bounding box center [582, 55] width 9 height 9
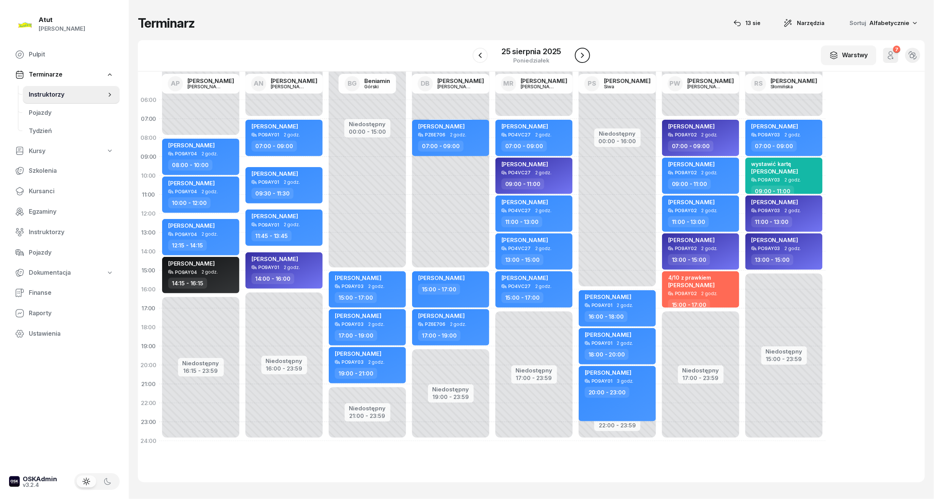
click at [582, 59] on icon "button" at bounding box center [582, 55] width 9 height 9
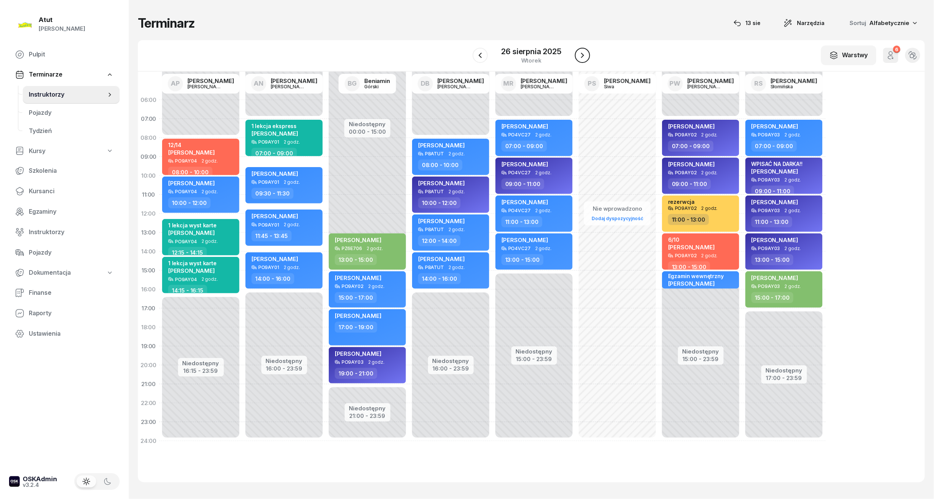
click at [582, 59] on icon "button" at bounding box center [582, 55] width 9 height 9
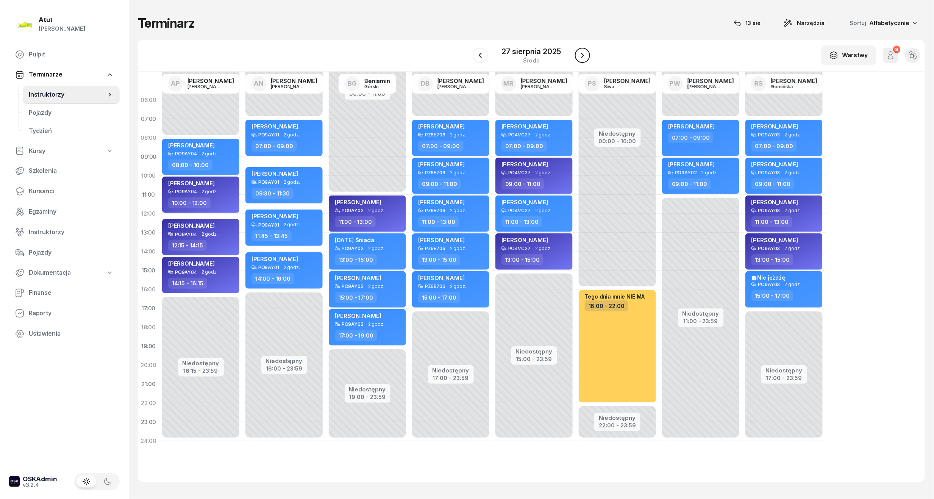
click at [582, 59] on icon "button" at bounding box center [582, 55] width 9 height 9
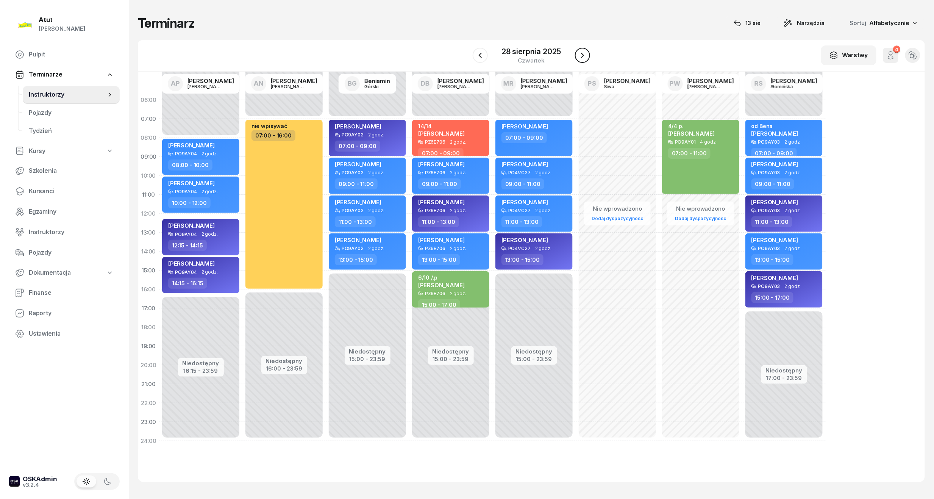
click at [582, 59] on icon "button" at bounding box center [582, 55] width 9 height 9
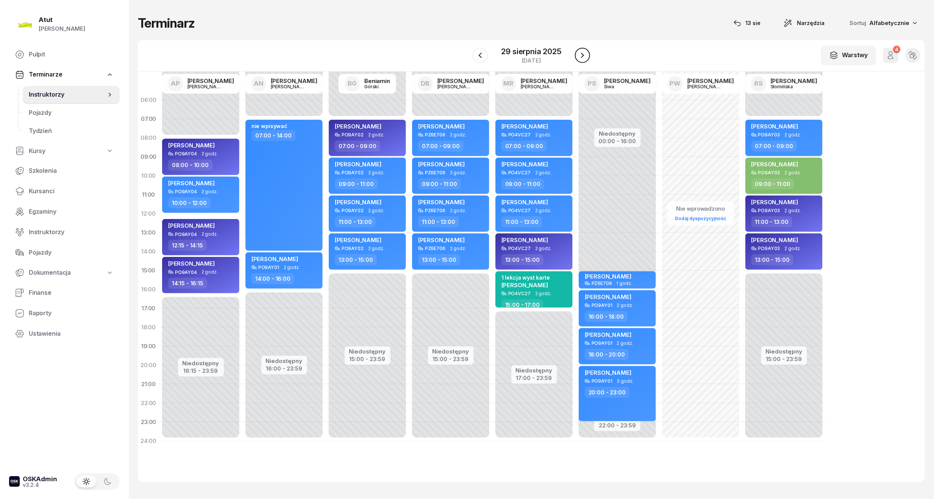
click at [582, 59] on icon "button" at bounding box center [582, 55] width 9 height 9
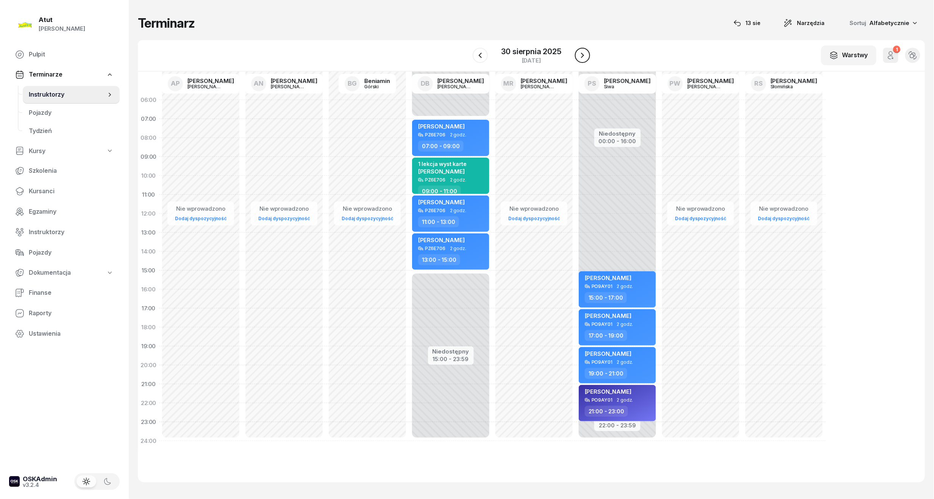
click at [582, 59] on icon "button" at bounding box center [582, 55] width 9 height 9
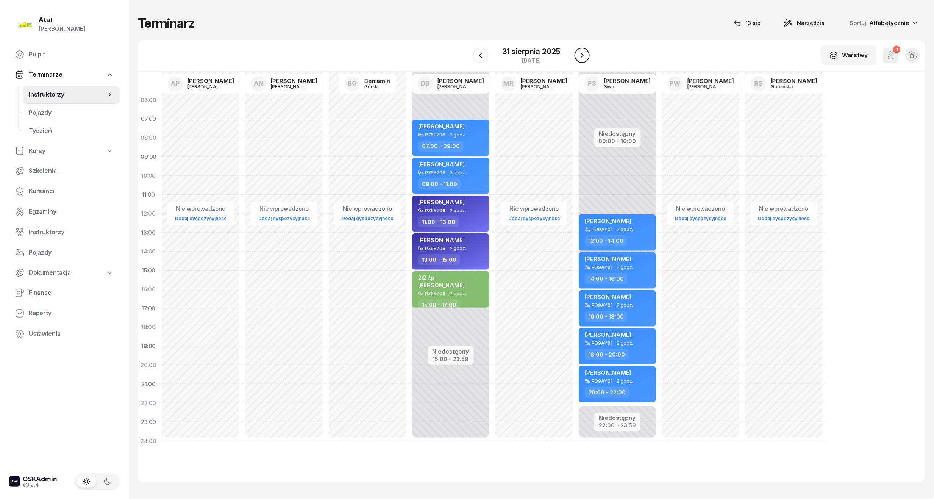
click at [582, 59] on icon "button" at bounding box center [581, 55] width 9 height 9
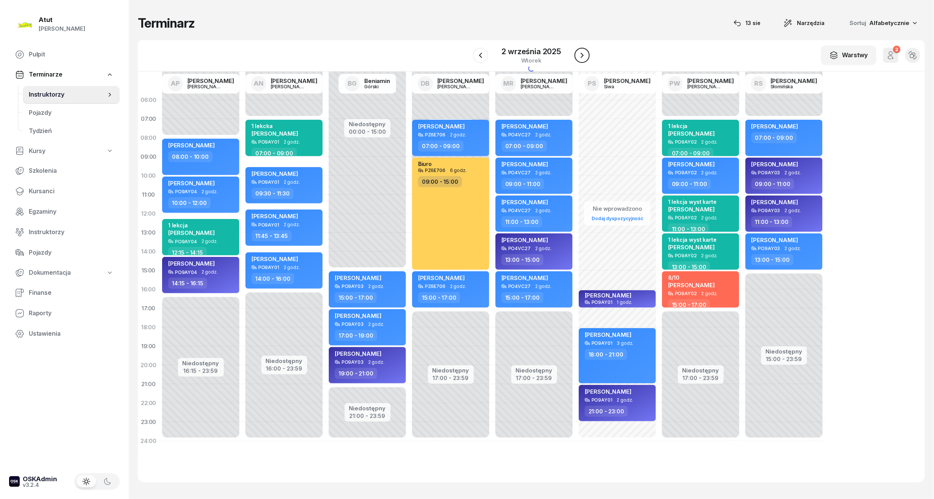
click at [582, 59] on icon "button" at bounding box center [581, 55] width 9 height 9
click at [582, 59] on icon "button" at bounding box center [582, 55] width 9 height 9
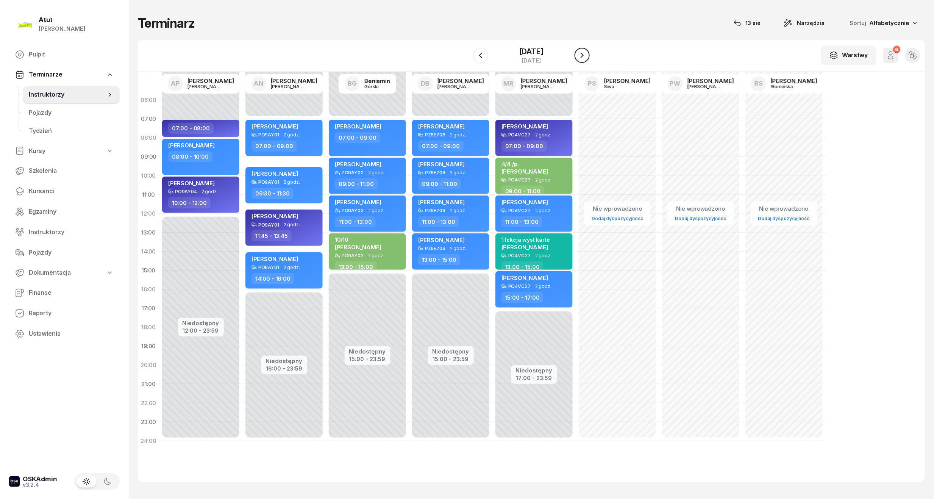
click at [582, 59] on icon "button" at bounding box center [581, 55] width 9 height 9
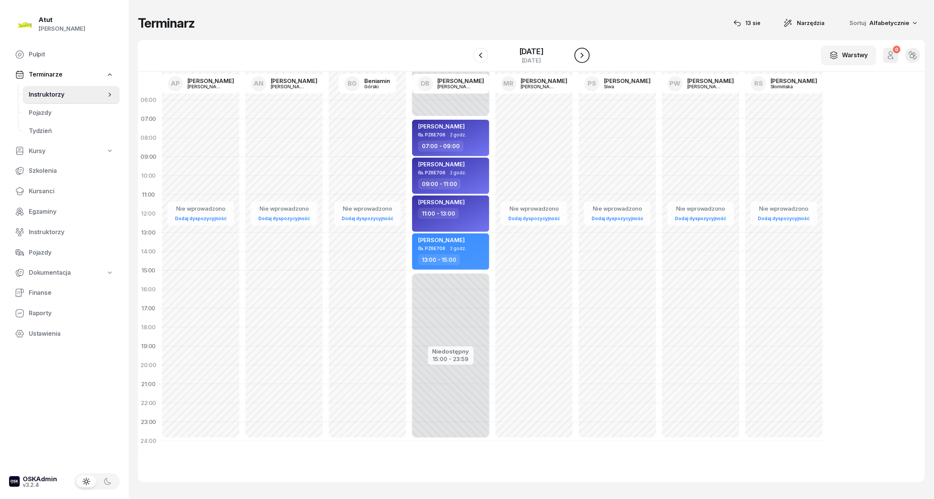
click at [582, 59] on icon "button" at bounding box center [581, 55] width 9 height 9
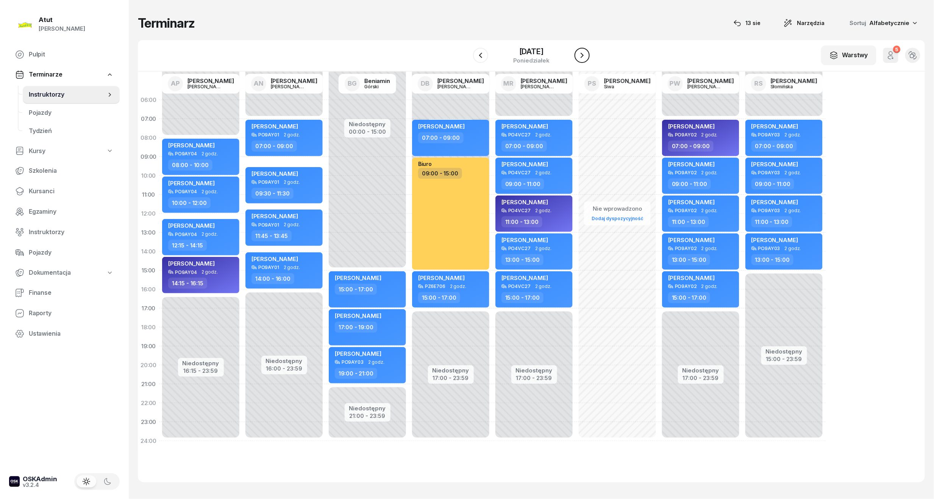
click at [582, 59] on icon "button" at bounding box center [581, 55] width 9 height 9
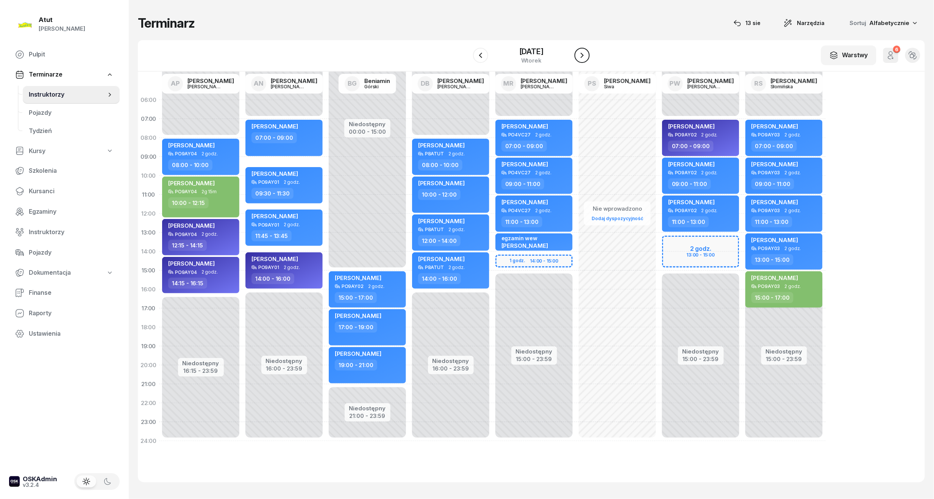
click at [582, 59] on icon "button" at bounding box center [581, 55] width 9 height 9
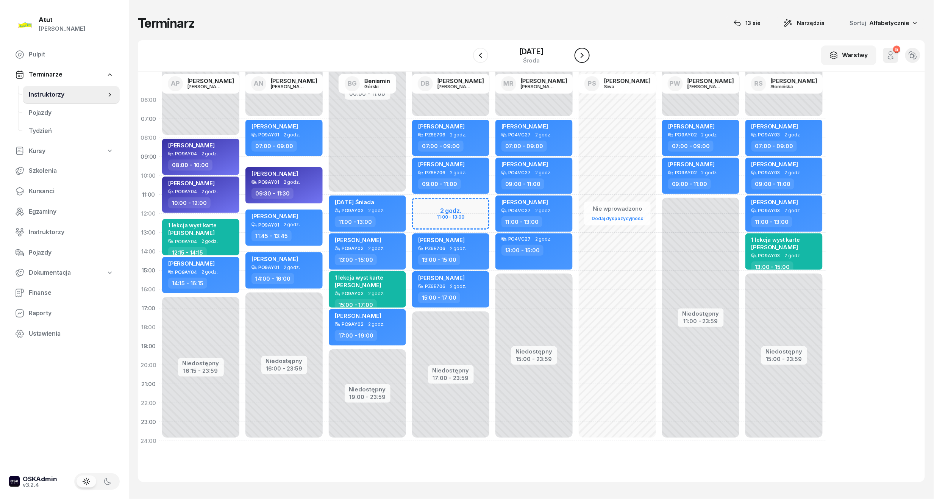
click at [582, 59] on icon "button" at bounding box center [581, 55] width 9 height 9
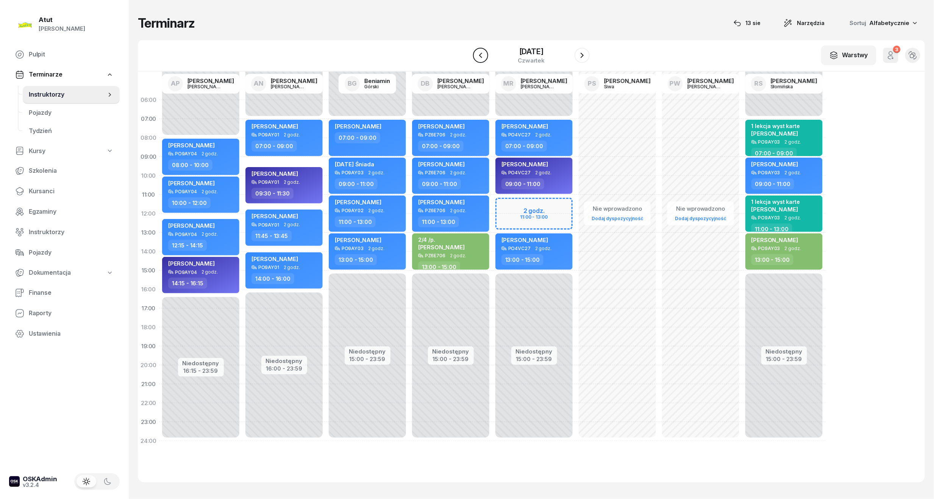
click at [482, 55] on icon "button" at bounding box center [480, 55] width 9 height 9
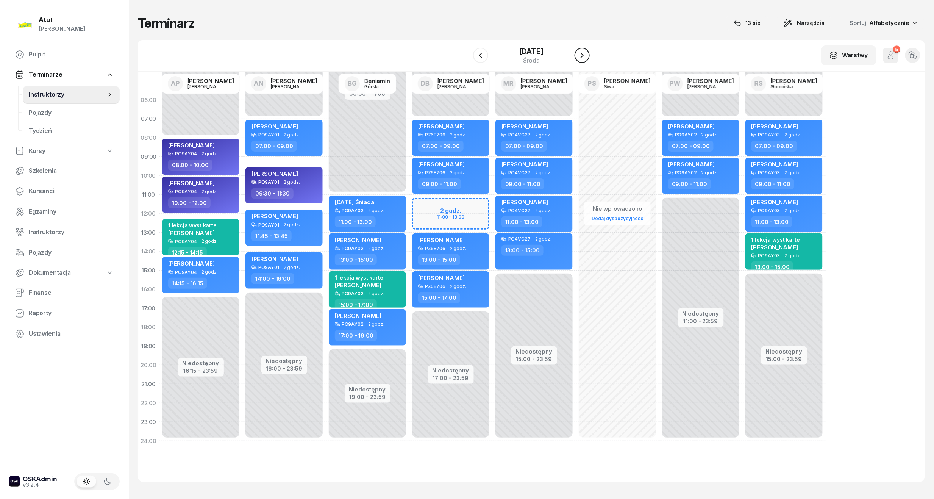
click at [587, 58] on icon "button" at bounding box center [581, 55] width 9 height 9
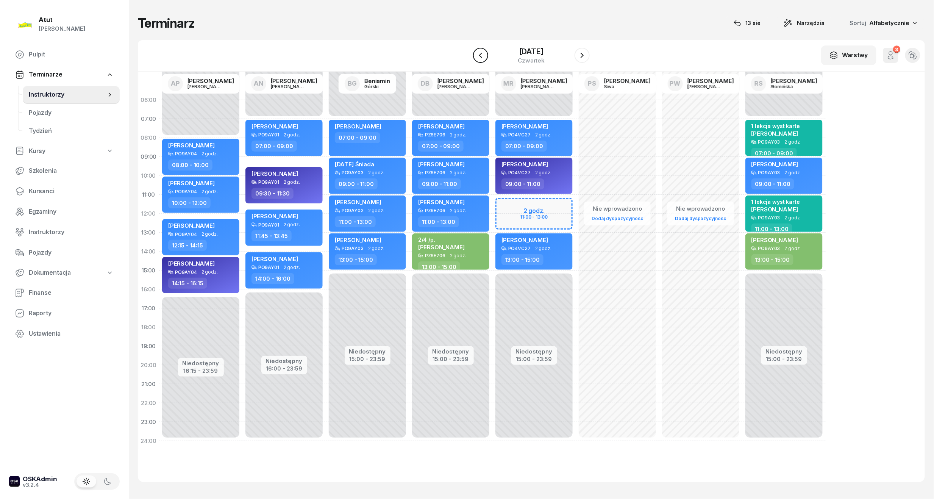
click at [483, 56] on icon "button" at bounding box center [480, 55] width 9 height 9
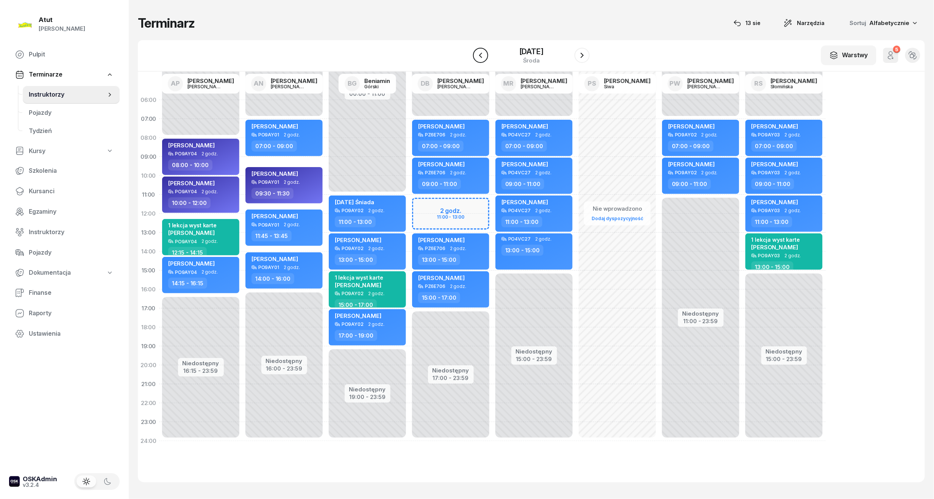
click at [483, 56] on icon "button" at bounding box center [480, 55] width 9 height 9
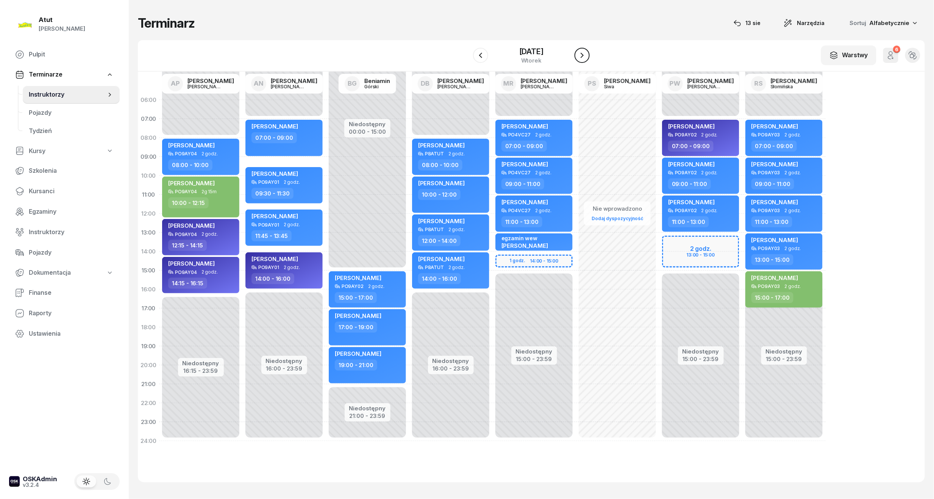
click at [582, 57] on icon "button" at bounding box center [581, 55] width 3 height 5
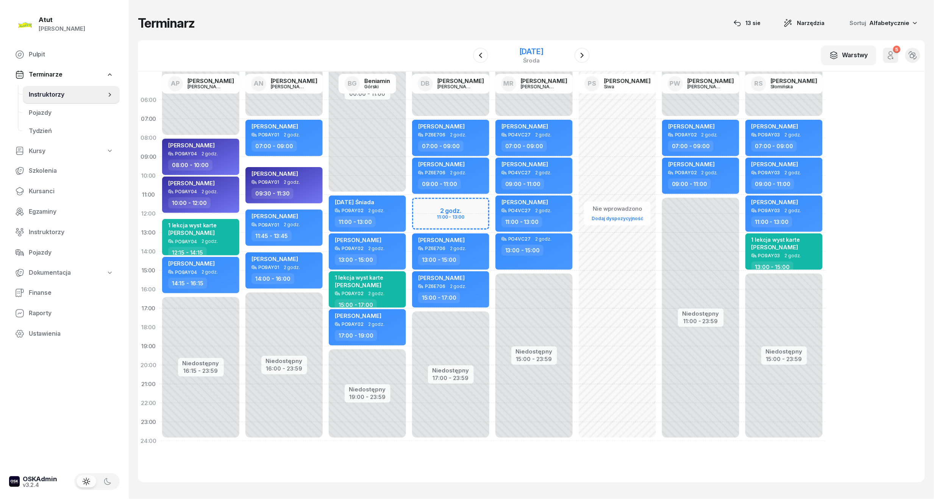
click at [519, 58] on div "środa" at bounding box center [531, 61] width 24 height 6
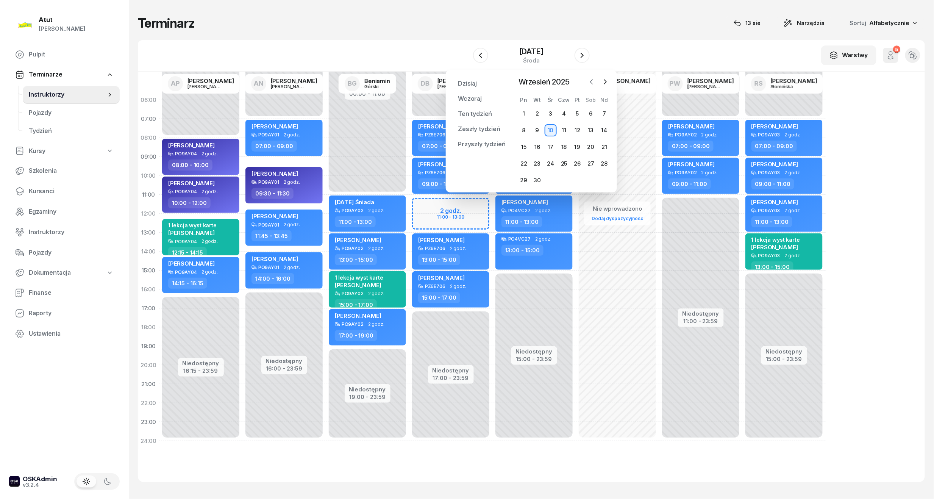
click at [593, 85] on icon "button" at bounding box center [592, 82] width 8 height 8
click at [523, 162] on div "18" at bounding box center [524, 164] width 12 height 12
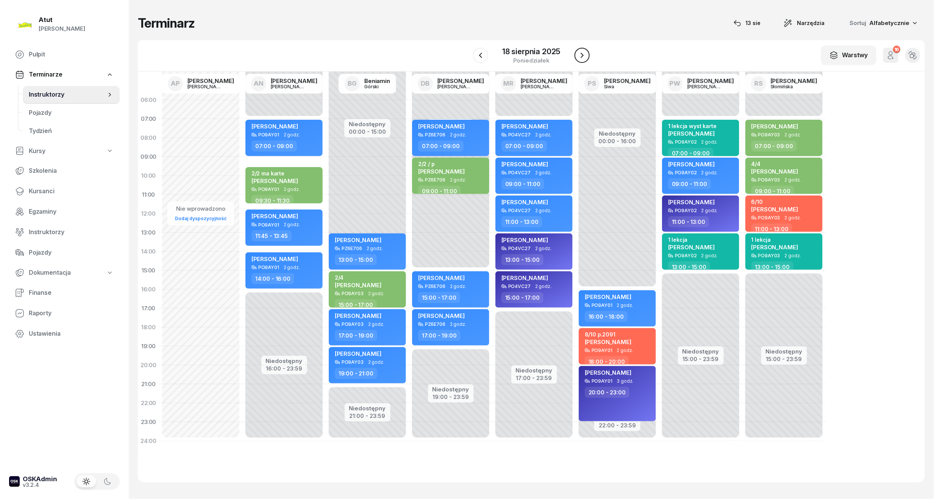
click at [582, 55] on icon "button" at bounding box center [581, 55] width 3 height 5
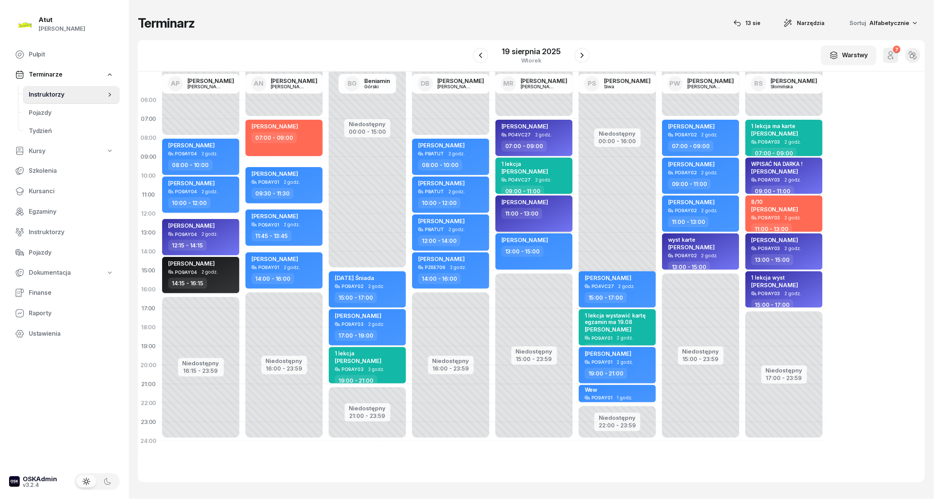
click at [557, 203] on div "Radosław Pąk" at bounding box center [534, 202] width 67 height 9
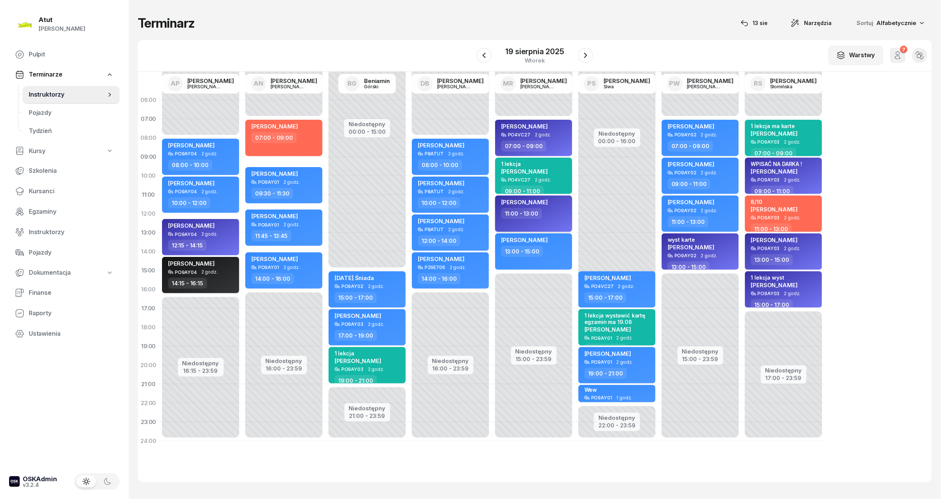
select select "11"
select select "13"
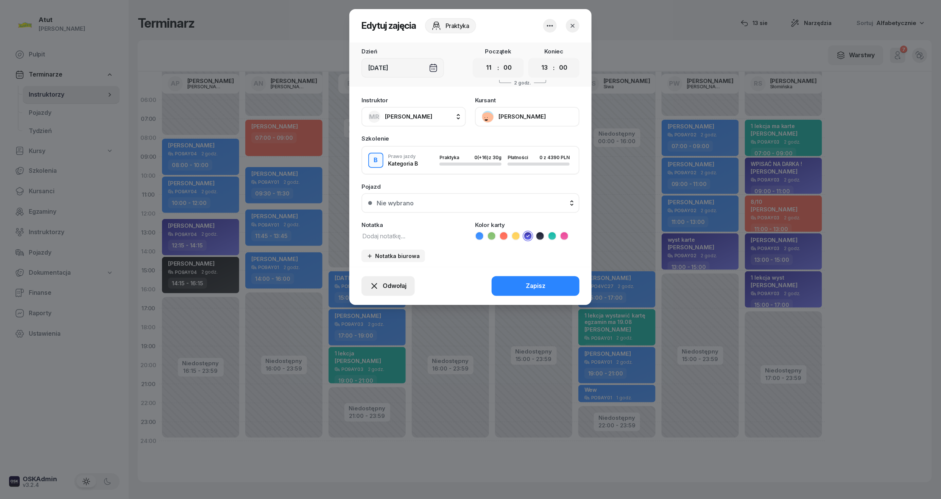
click at [386, 284] on span "Odwołaj" at bounding box center [395, 286] width 24 height 10
click at [373, 219] on div "My odwołaliśmy" at bounding box center [376, 221] width 46 height 10
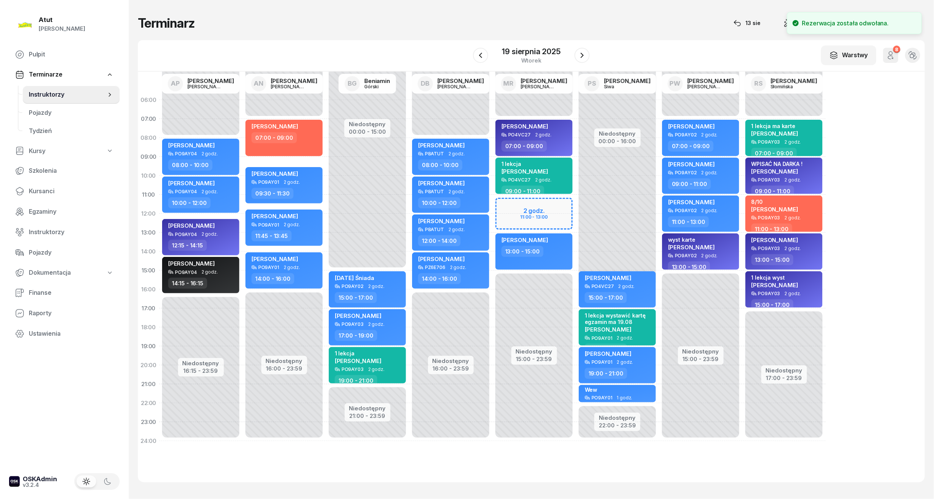
click at [576, 201] on div "Niedostępny 00:00 - 07:00 Niedostępny 15:00 - 23:59 Maja Sadowska PO4VC27 2 god…" at bounding box center [617, 271] width 83 height 360
select select "11"
select select "13"
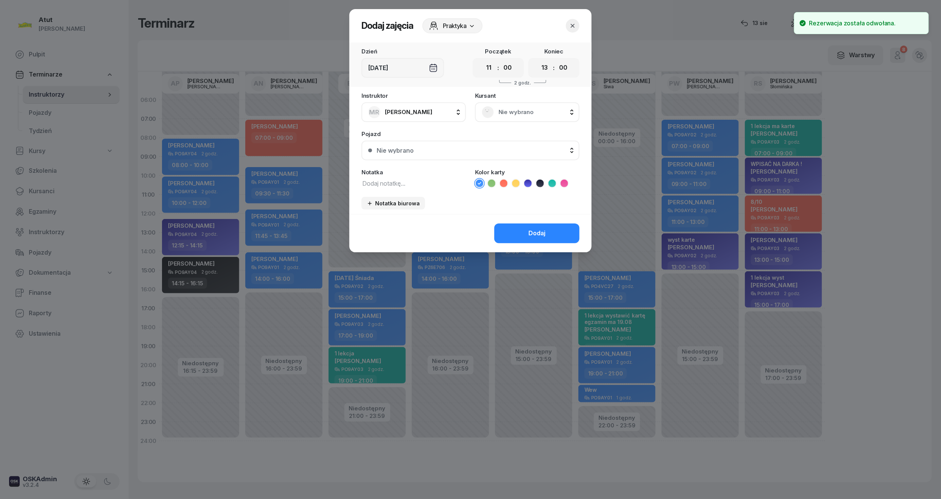
click at [529, 109] on span "Nie wybrano" at bounding box center [536, 112] width 74 height 10
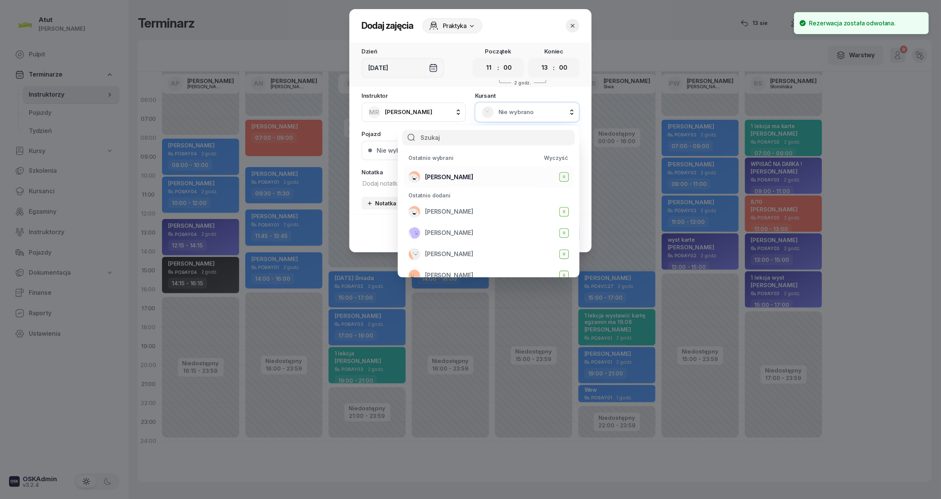
click at [481, 177] on div "Pulina Szymańska B" at bounding box center [489, 177] width 161 height 12
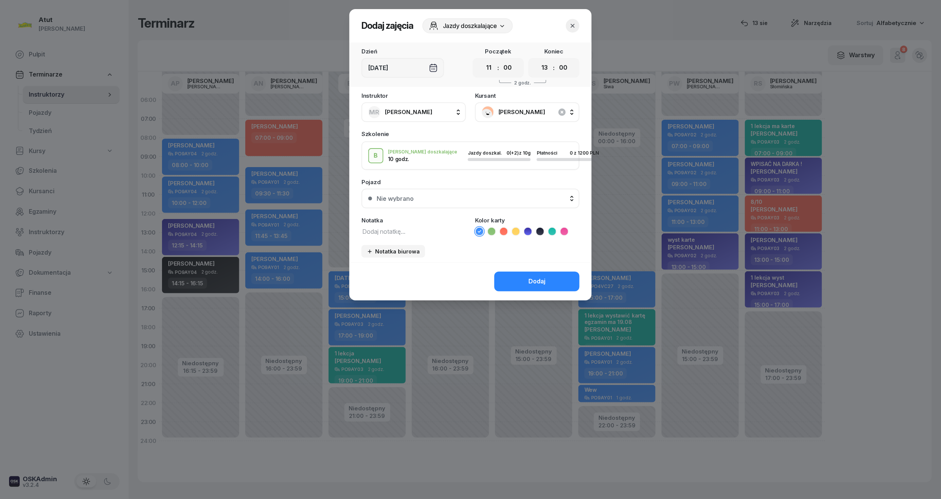
click at [493, 232] on icon at bounding box center [492, 232] width 8 height 8
click at [559, 283] on button "Dodaj" at bounding box center [537, 282] width 85 height 20
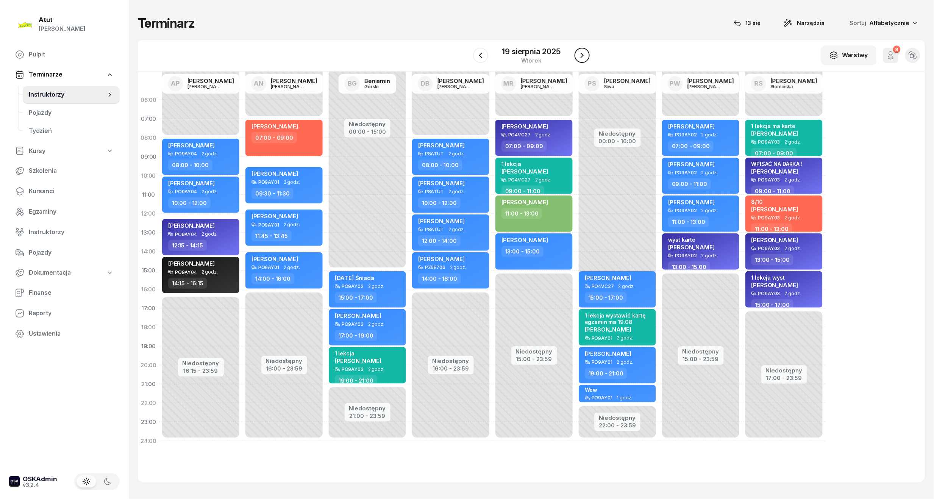
click at [581, 55] on icon "button" at bounding box center [581, 55] width 9 height 9
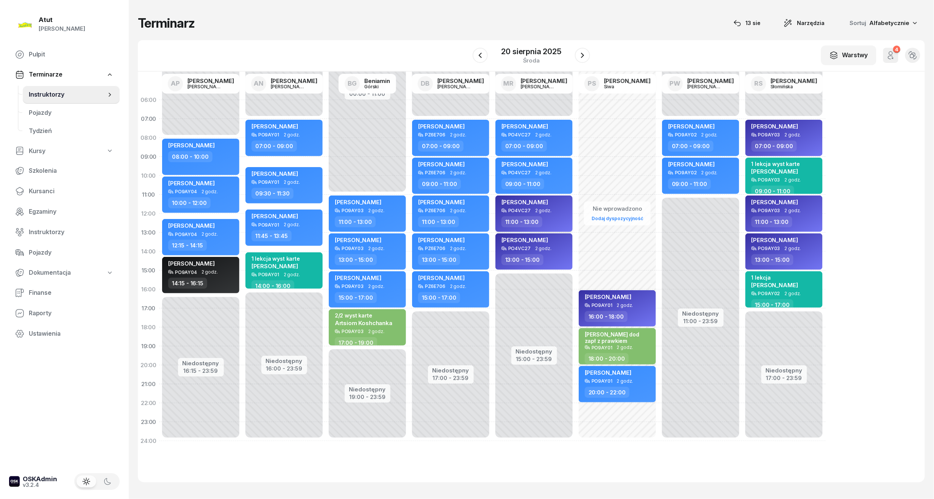
click at [563, 202] on div "Radosław Pąk" at bounding box center [534, 202] width 67 height 9
select select "11"
select select "13"
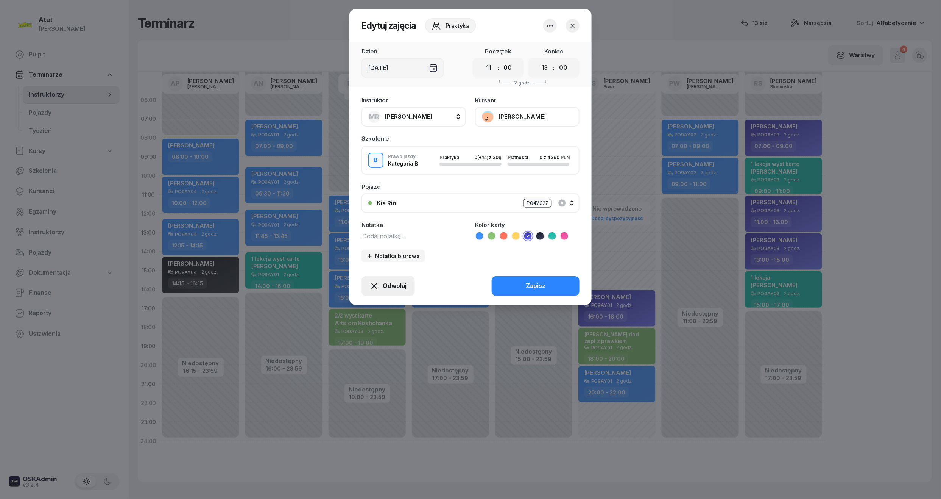
click at [393, 281] on span "Odwołaj" at bounding box center [395, 286] width 24 height 10
click at [387, 223] on div "My odwołaliśmy" at bounding box center [376, 221] width 46 height 10
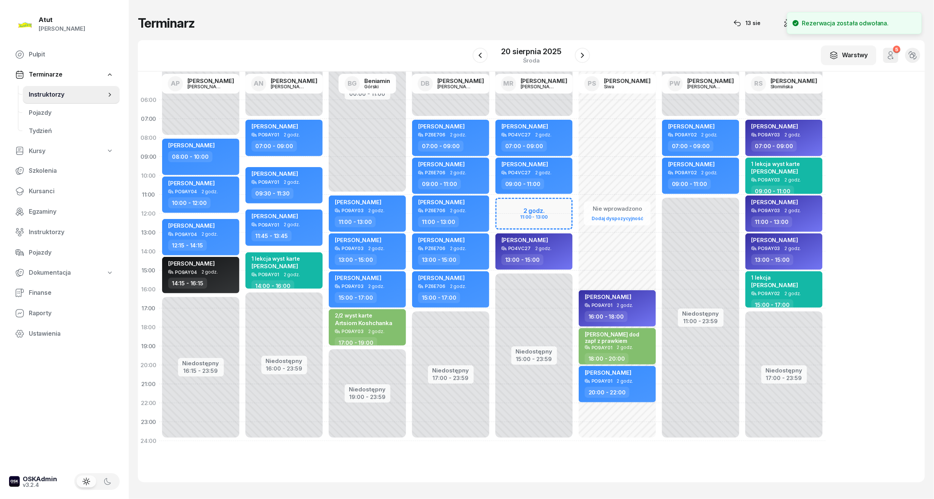
click at [576, 200] on div "Niedostępny 00:00 - 07:00 Niedostępny 15:00 - 23:59 Vitalii Hribonkin PO4VC27 2…" at bounding box center [617, 271] width 83 height 360
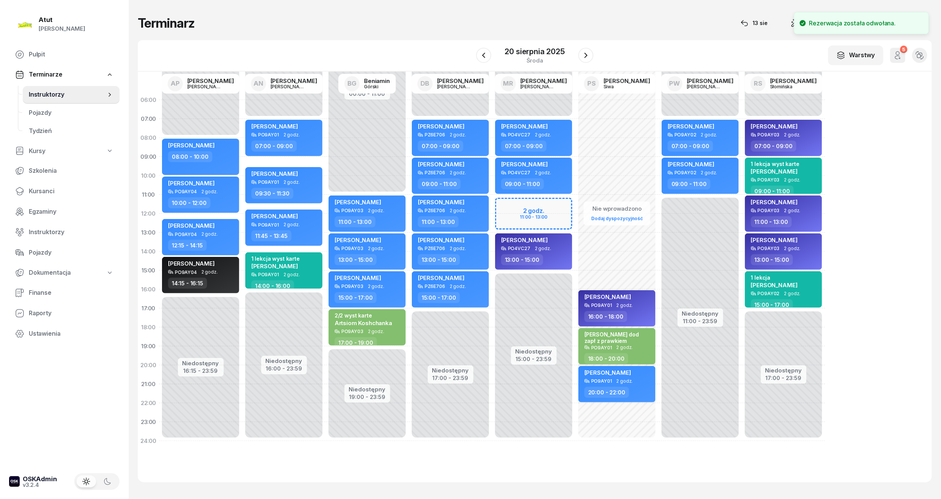
select select "11"
select select "13"
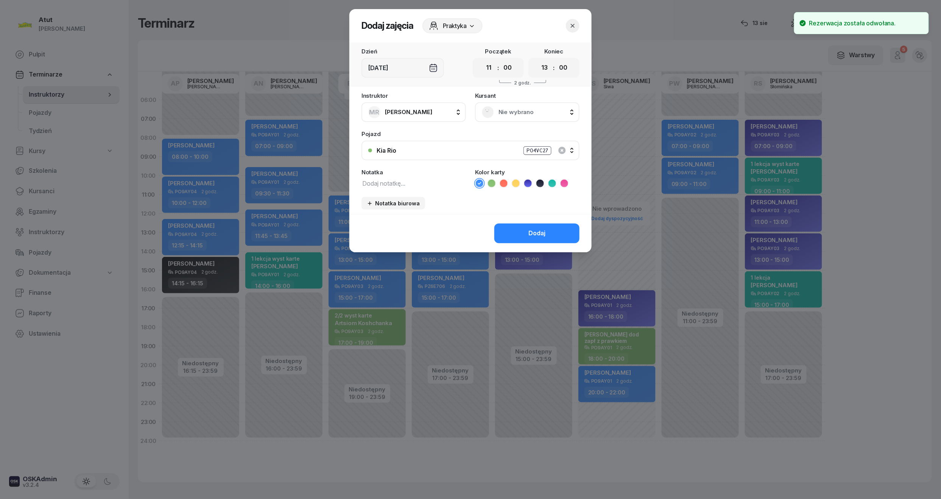
click at [533, 117] on div "Nie wybrano" at bounding box center [527, 112] width 91 height 12
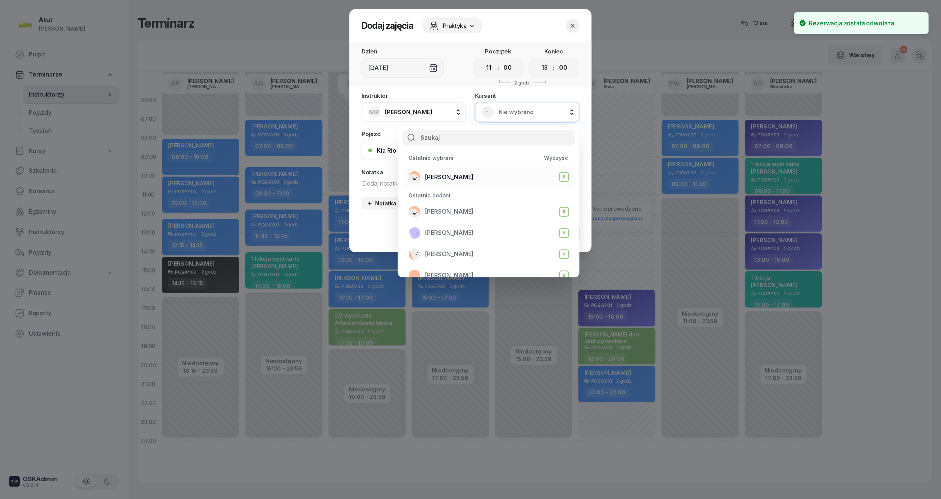
click at [470, 176] on span "Pulina Szymańska" at bounding box center [449, 177] width 48 height 10
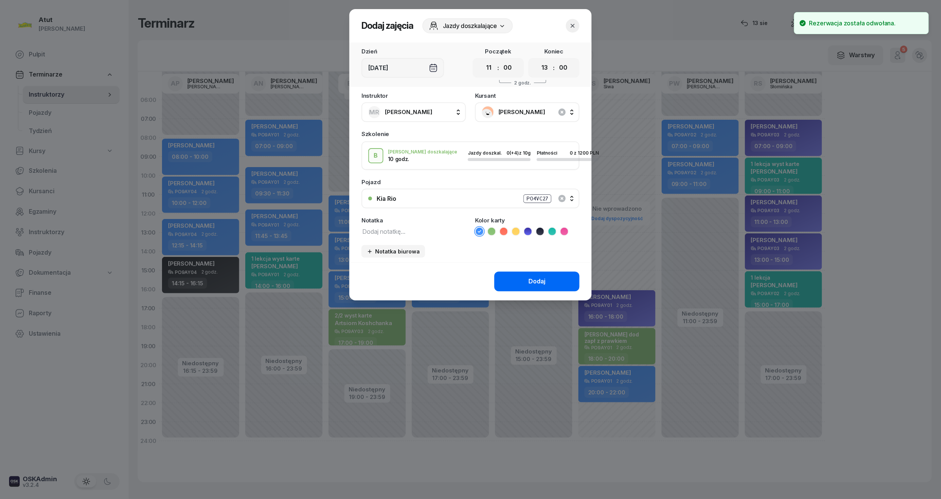
click at [561, 282] on button "Dodaj" at bounding box center [537, 282] width 85 height 20
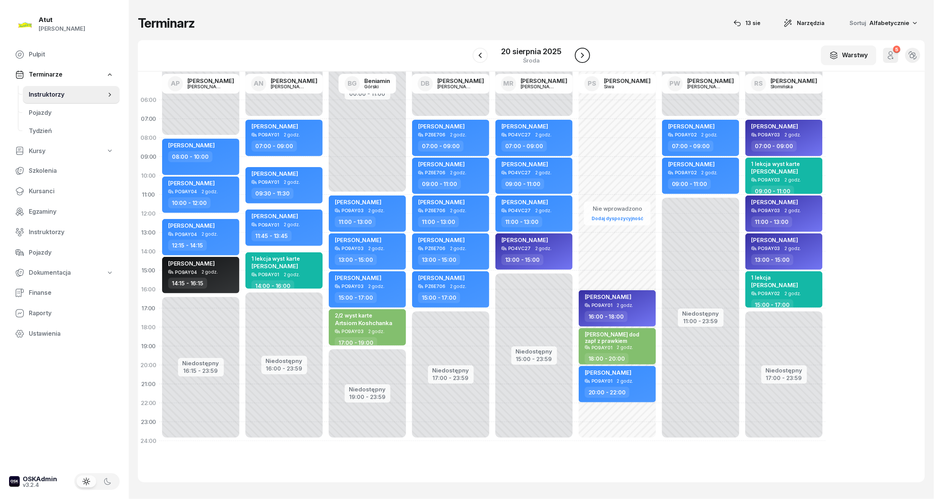
click at [582, 61] on button "button" at bounding box center [582, 55] width 15 height 15
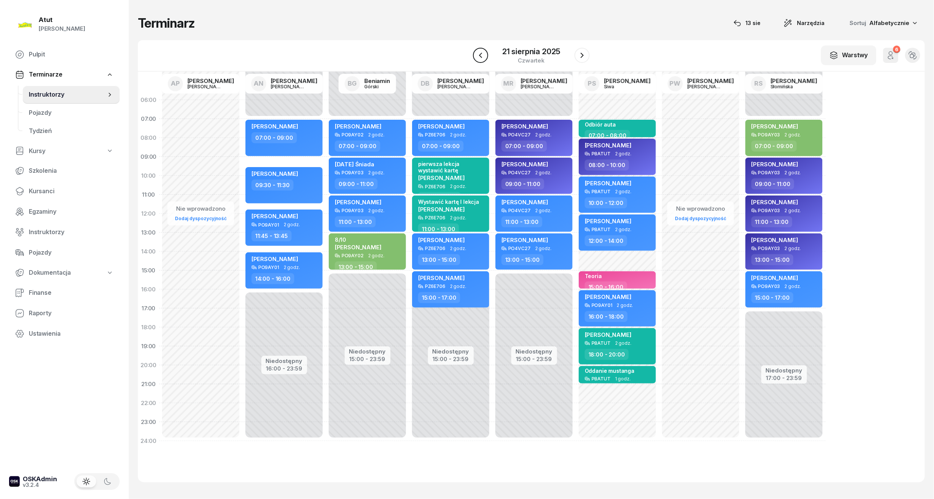
click at [480, 56] on icon "button" at bounding box center [480, 55] width 9 height 9
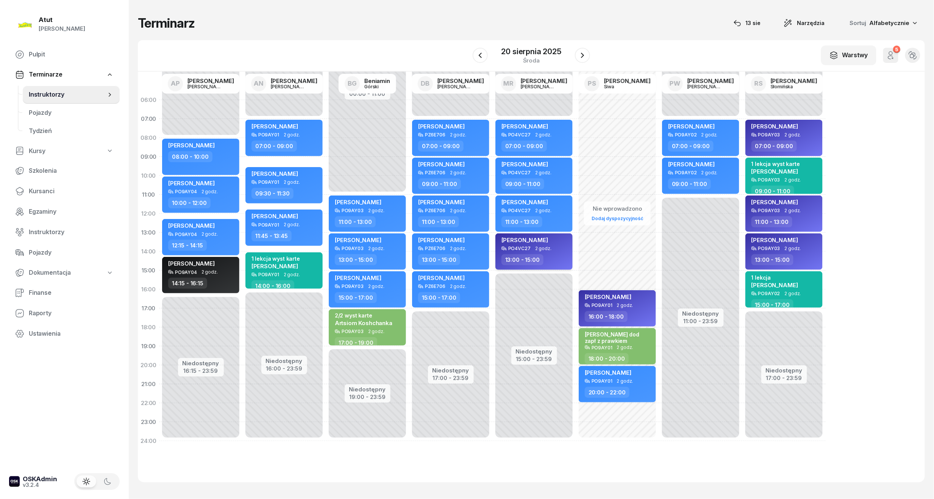
click at [544, 242] on div "Maja Sadowska" at bounding box center [534, 240] width 67 height 9
select select "13"
select select "15"
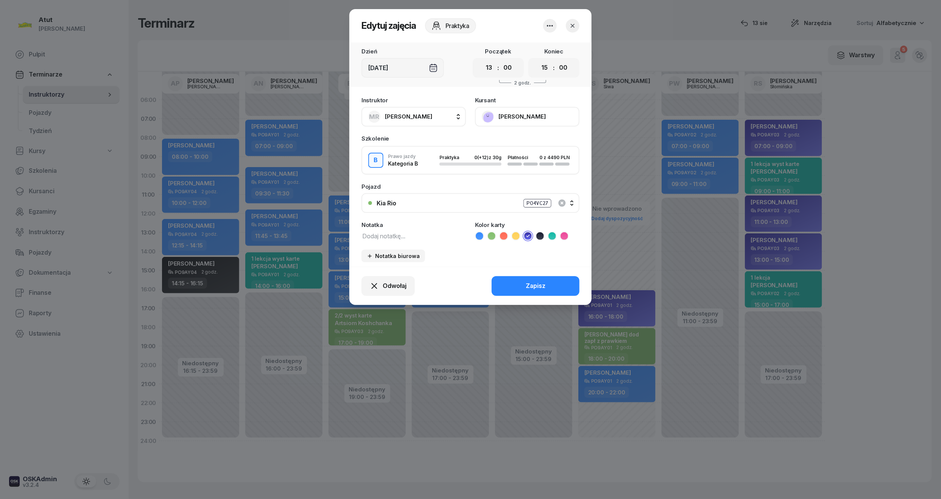
click at [576, 23] on icon "button" at bounding box center [573, 26] width 8 height 8
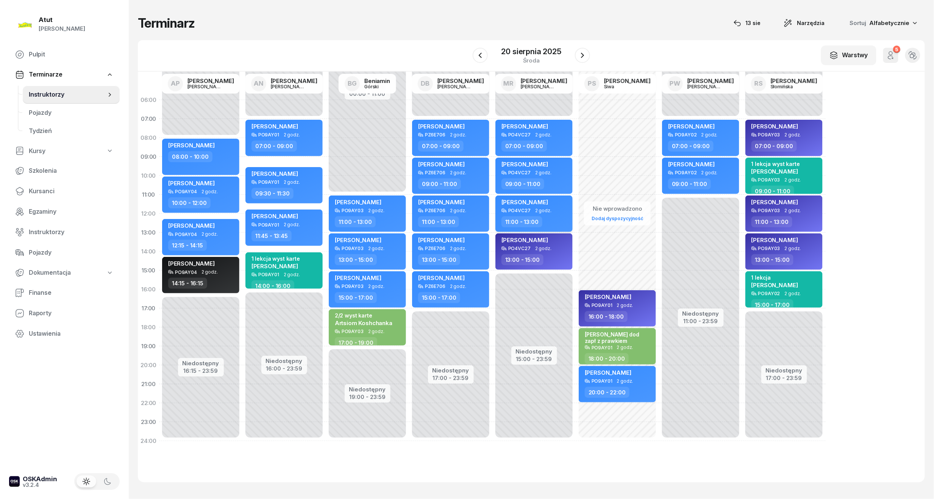
click at [541, 202] on span "Pulina Szymańska" at bounding box center [524, 201] width 47 height 7
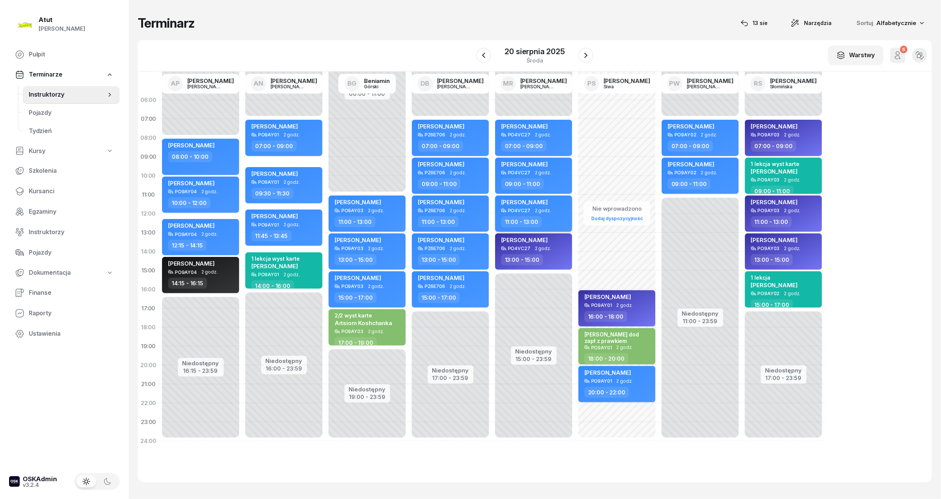
select select "11"
select select "13"
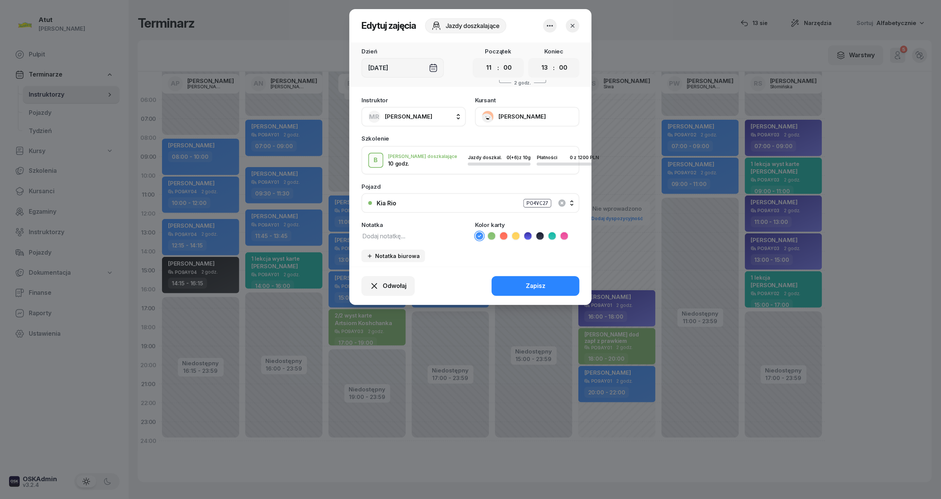
click at [495, 235] on icon at bounding box center [492, 236] width 8 height 8
click at [527, 287] on div "Zapisz" at bounding box center [536, 286] width 20 height 10
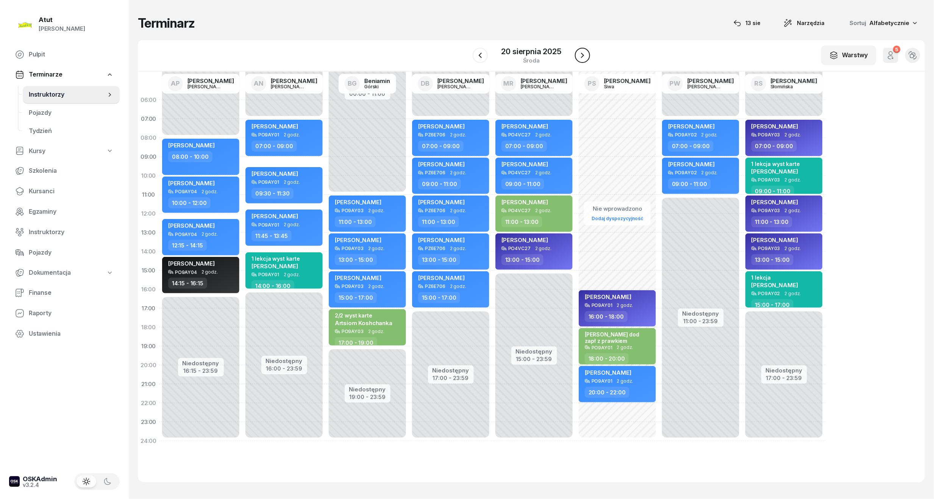
click at [580, 58] on icon "button" at bounding box center [582, 55] width 9 height 9
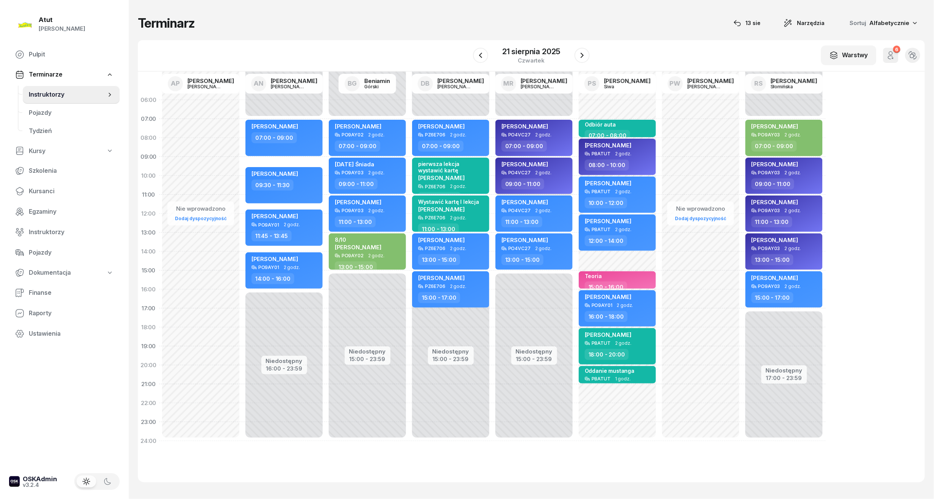
click at [563, 162] on div "Radosław Pąk" at bounding box center [534, 165] width 67 height 9
select select "09"
select select "11"
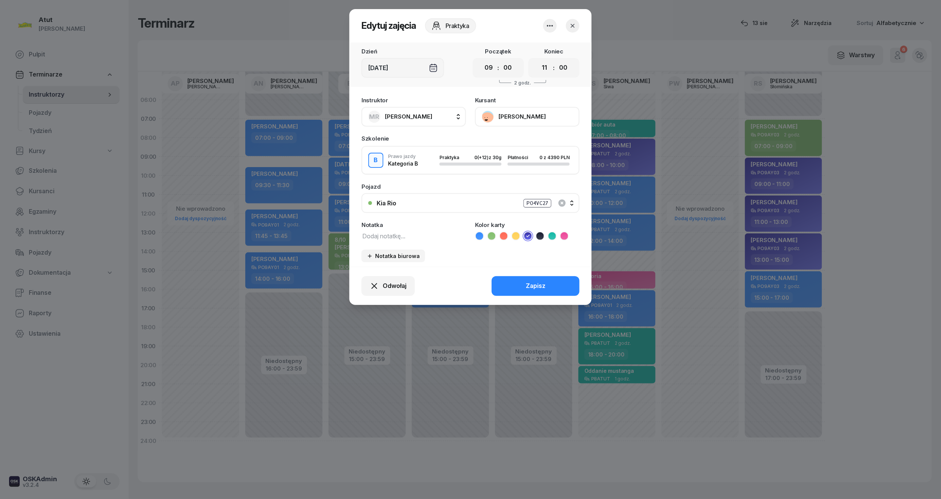
click at [514, 119] on button "Radosław Pąk" at bounding box center [527, 117] width 105 height 20
click at [391, 281] on span "Odwołaj" at bounding box center [395, 286] width 24 height 10
click at [399, 223] on link "My odwołaliśmy" at bounding box center [384, 220] width 100 height 19
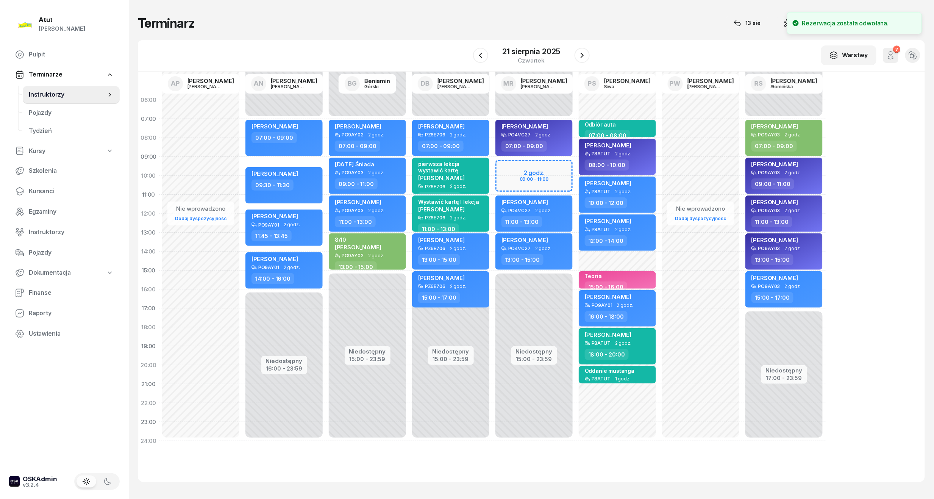
click at [576, 168] on div "Niedostępny 00:00 - 07:00 Niedostępny 15:00 - 23:59 my odwołaliśmy Mikołaj Jusk…" at bounding box center [617, 271] width 83 height 360
select select "09"
select select "11"
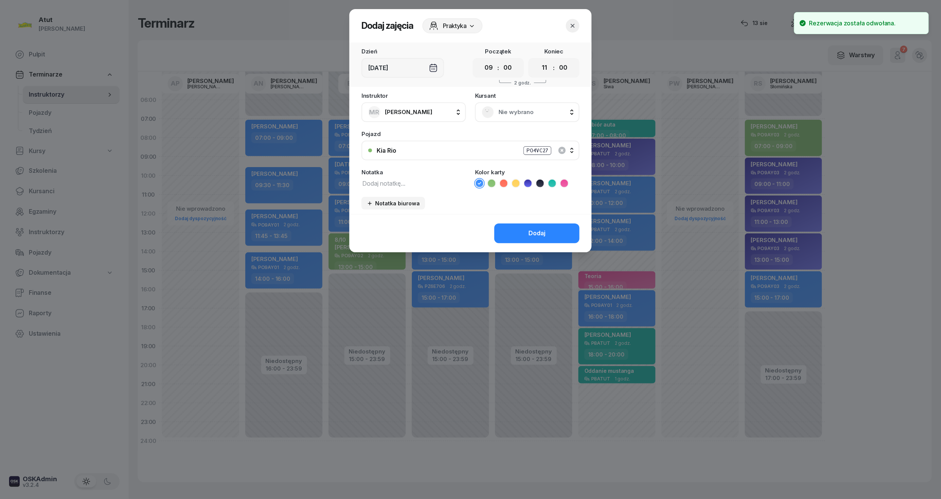
click at [492, 180] on icon at bounding box center [492, 183] width 8 height 8
click at [526, 232] on button "Dodaj" at bounding box center [537, 233] width 85 height 20
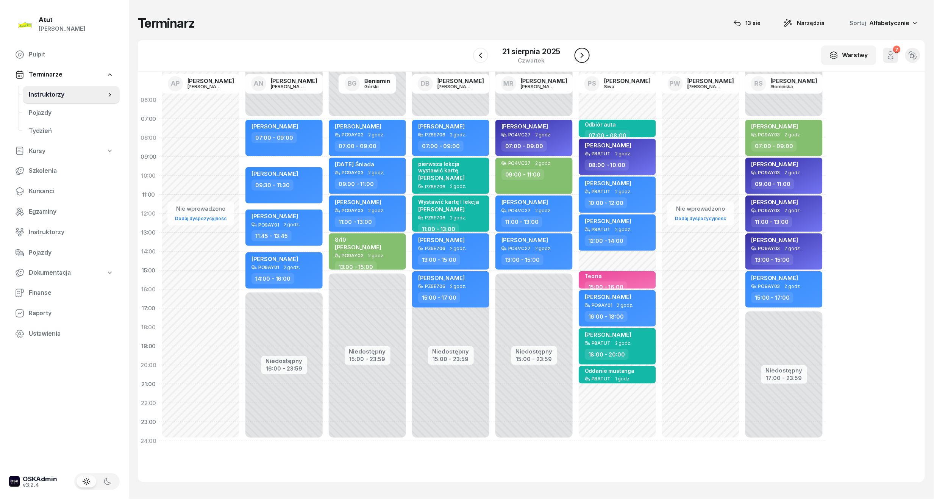
click at [580, 56] on icon "button" at bounding box center [581, 55] width 9 height 9
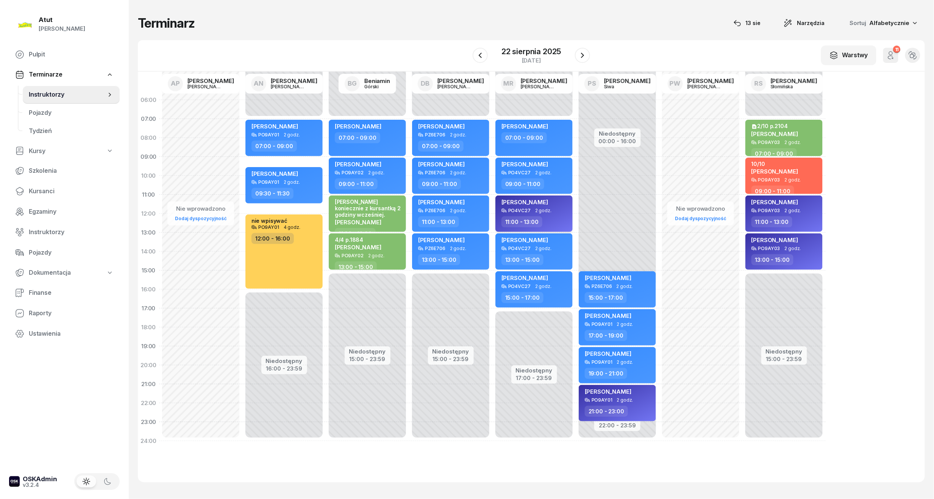
click at [554, 205] on div "Radosław Pąk" at bounding box center [534, 202] width 67 height 9
select select "11"
select select "13"
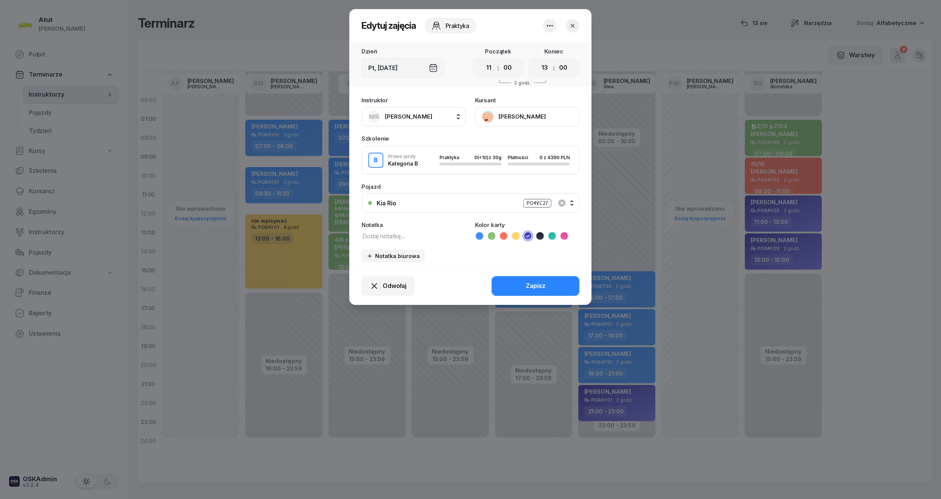
click at [538, 119] on button "Radosław Pąk" at bounding box center [527, 117] width 105 height 20
click at [393, 288] on span "Odwołaj" at bounding box center [395, 286] width 24 height 10
click at [400, 221] on link "My odwołaliśmy" at bounding box center [384, 220] width 100 height 19
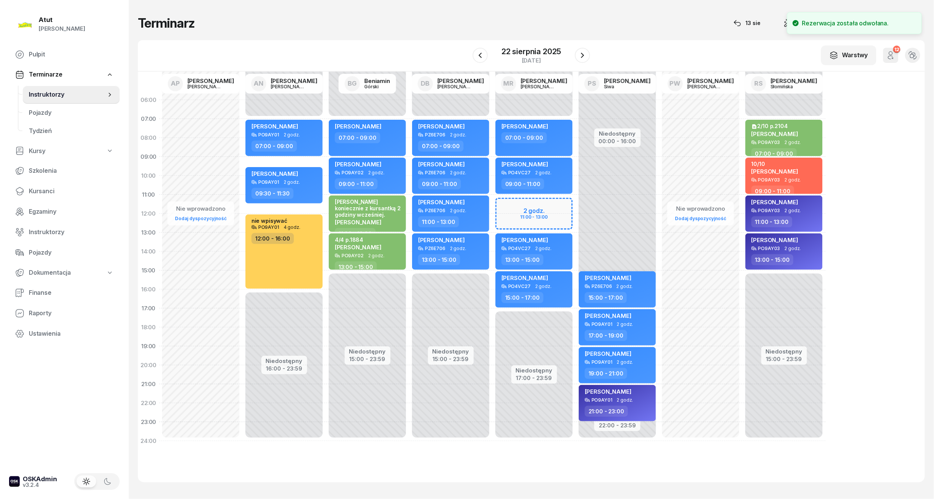
click at [576, 208] on div "Niedostępny 00:00 - 07:00 Niedostępny 17:00 - 23:59 Vitalii Hribonkin 07:00 - 0…" at bounding box center [617, 271] width 83 height 360
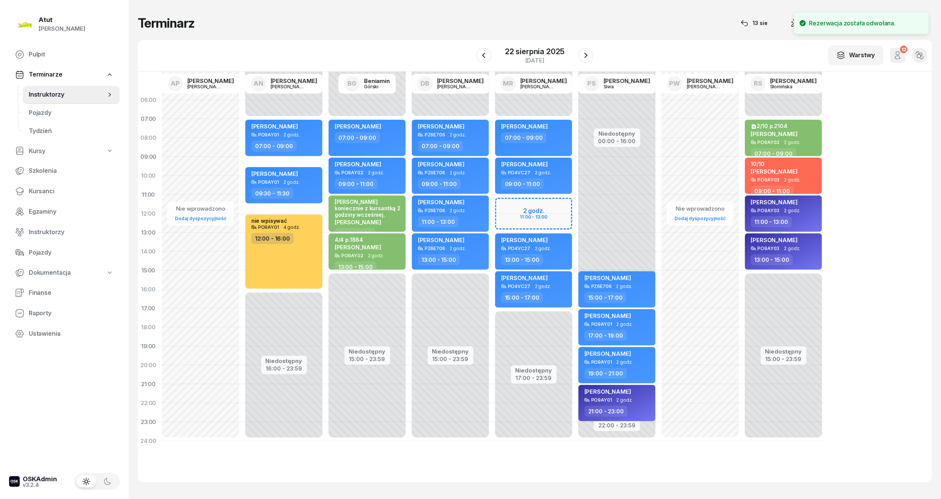
select select "11"
select select "13"
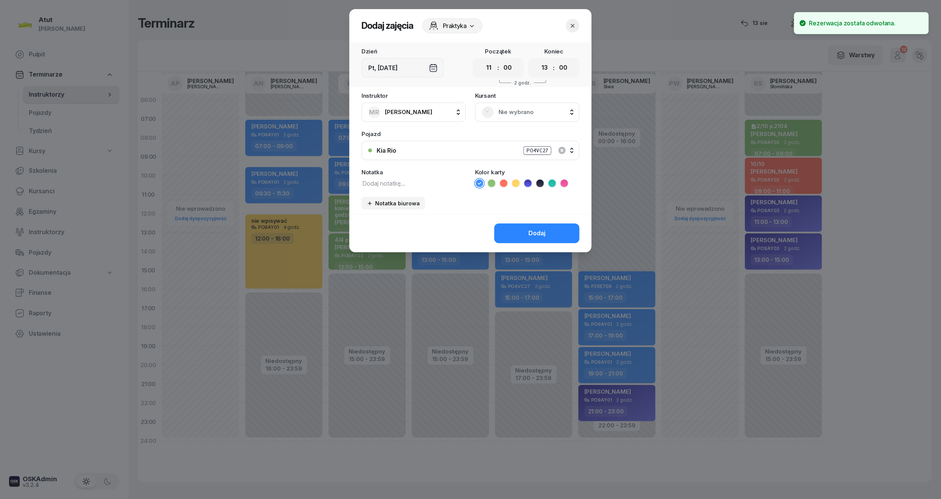
click at [512, 111] on span "Nie wybrano" at bounding box center [536, 112] width 74 height 10
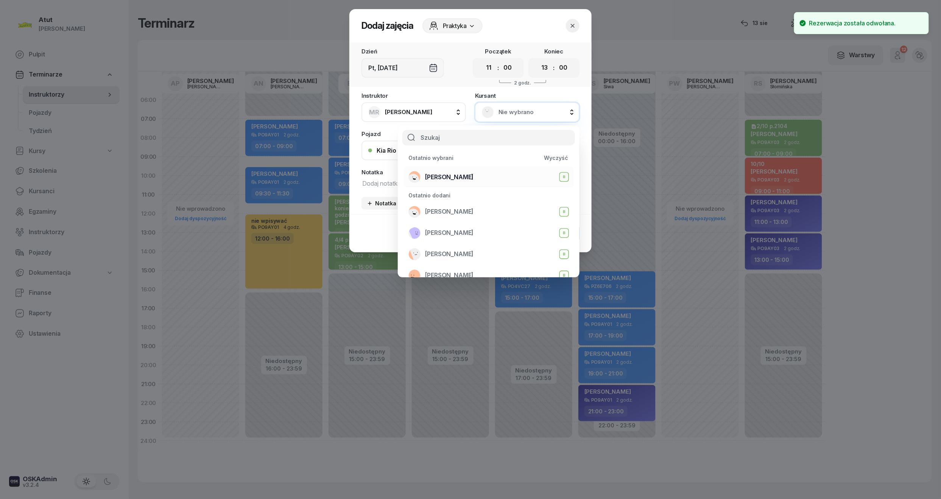
click at [459, 173] on span "Pulina Szymańska" at bounding box center [449, 177] width 48 height 10
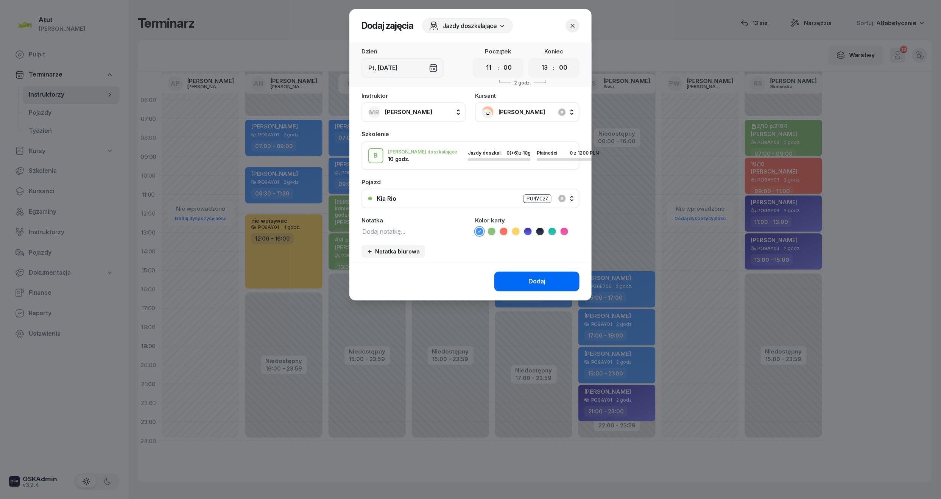
click at [545, 276] on div "Dodaj" at bounding box center [537, 281] width 17 height 10
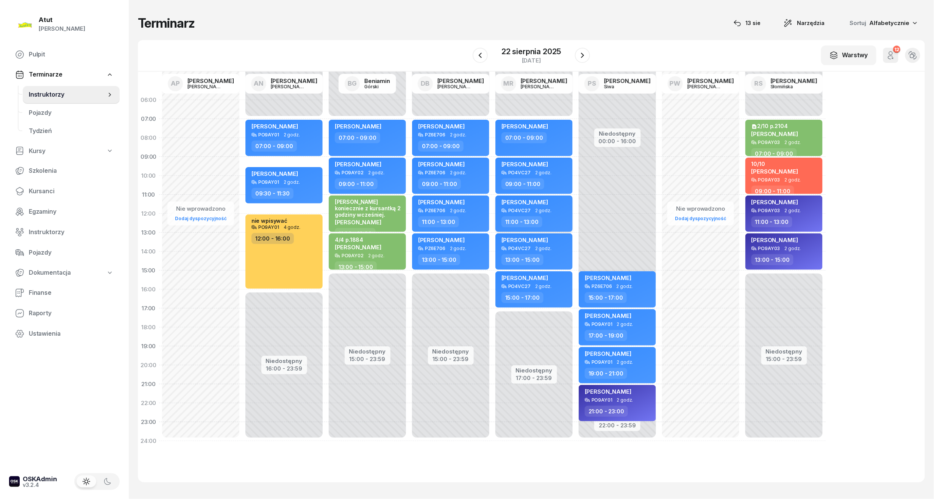
click at [552, 203] on div "Pulina Szymańska" at bounding box center [534, 202] width 67 height 9
select select "11"
select select "13"
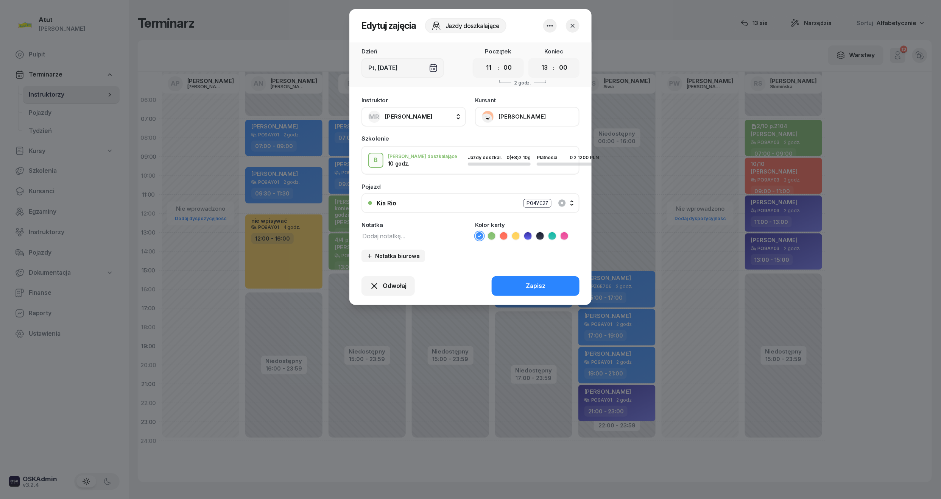
click at [495, 232] on icon at bounding box center [492, 236] width 8 height 8
click at [526, 292] on button "Zapisz" at bounding box center [536, 286] width 88 height 20
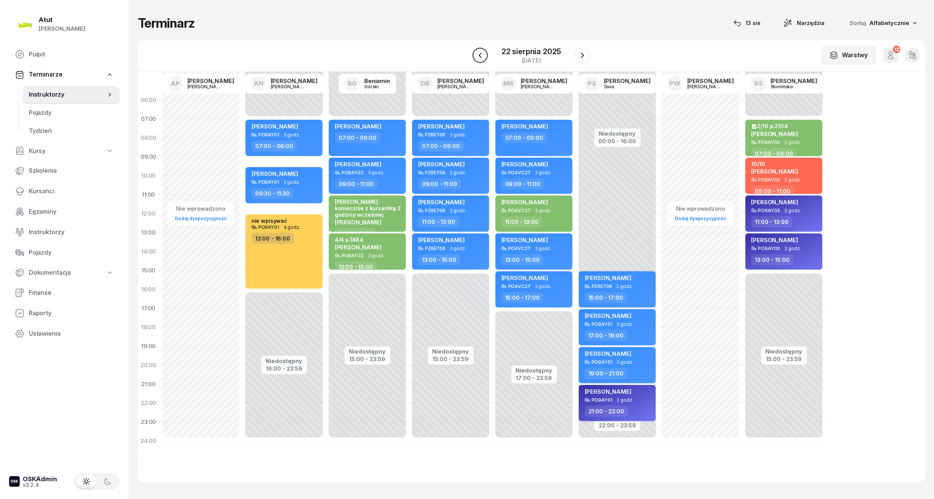
click at [481, 60] on button "button" at bounding box center [480, 55] width 15 height 15
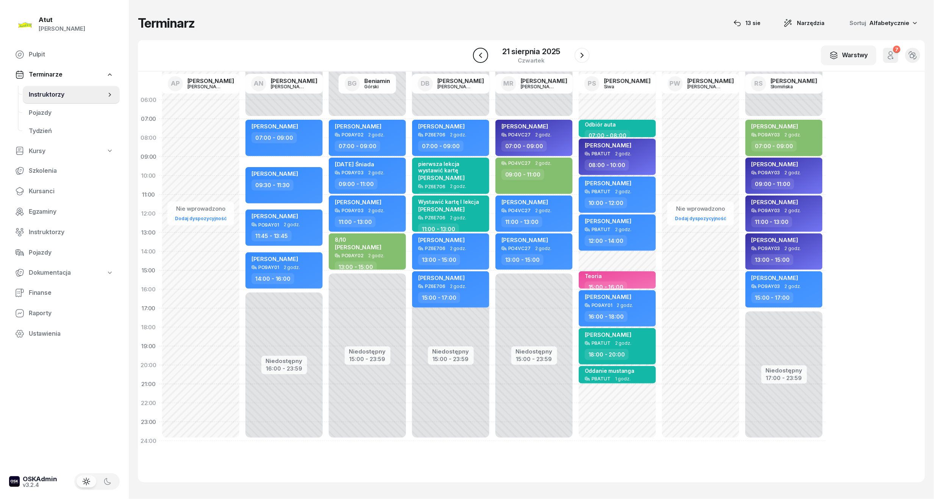
click at [481, 60] on button "button" at bounding box center [480, 55] width 15 height 15
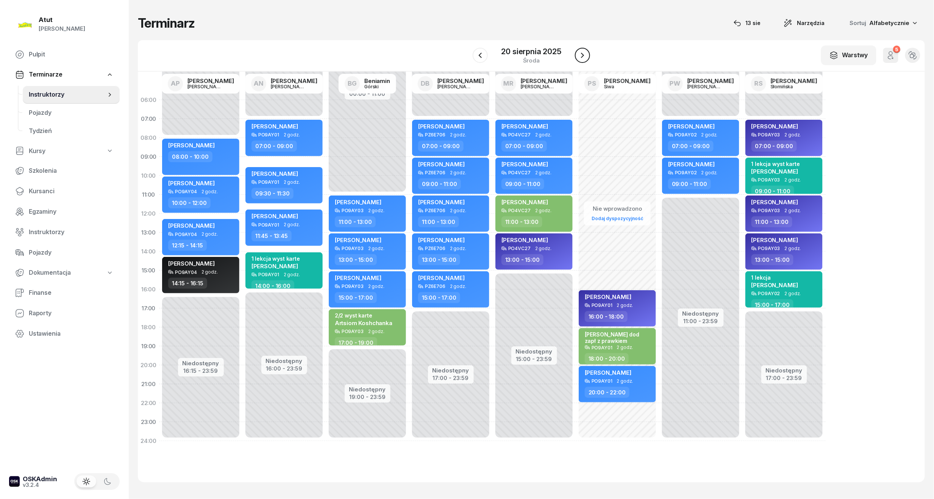
click at [580, 59] on icon "button" at bounding box center [582, 55] width 9 height 9
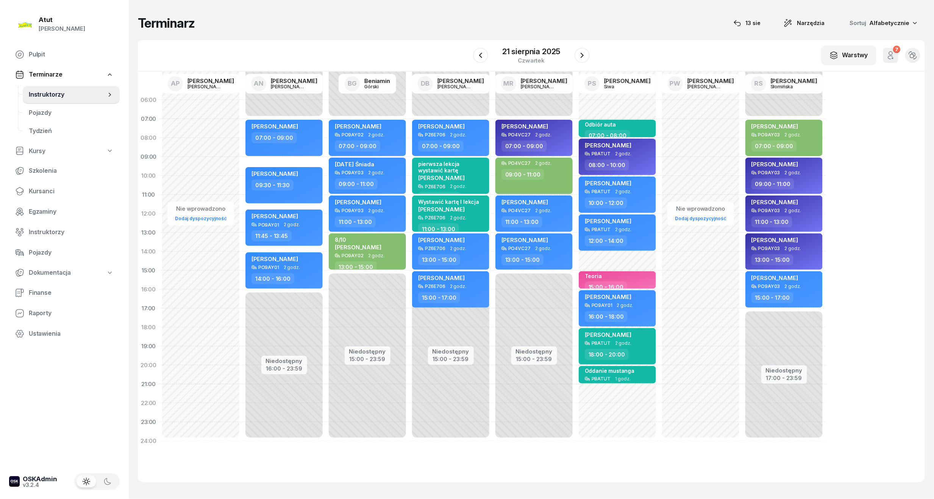
click at [537, 161] on span "2 godz." at bounding box center [543, 163] width 16 height 5
select select "09"
select select "11"
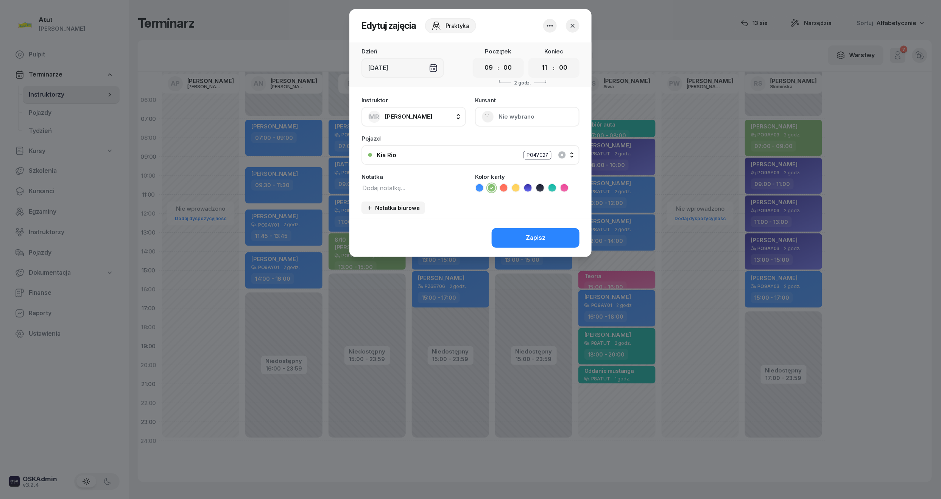
click at [552, 116] on div "Kursant Nie wybrano" at bounding box center [527, 111] width 105 height 29
click at [553, 23] on icon "button" at bounding box center [550, 25] width 9 height 9
click at [519, 45] on div "Usuń" at bounding box center [522, 49] width 14 height 10
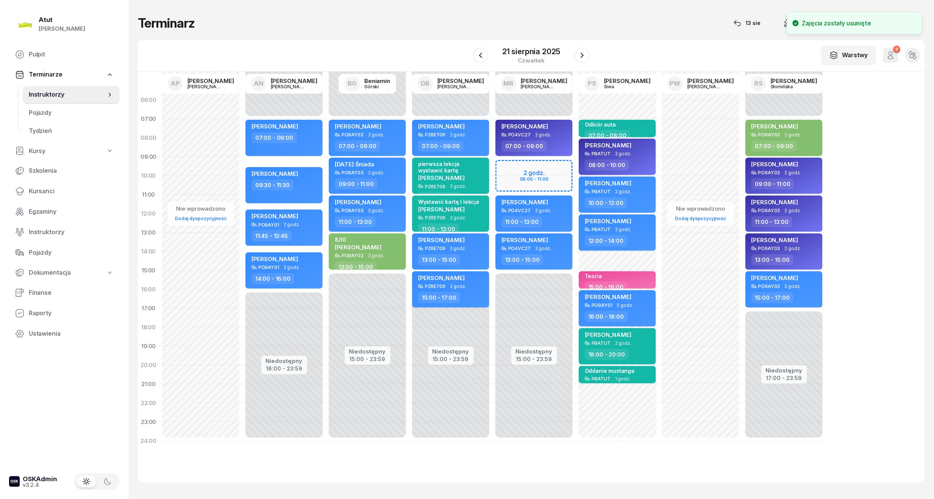
click at [576, 164] on div "Niedostępny 00:00 - 07:00 Niedostępny 15:00 - 23:59 my odwołaliśmy Mikołaj Jusk…" at bounding box center [617, 271] width 83 height 360
select select "09"
select select "11"
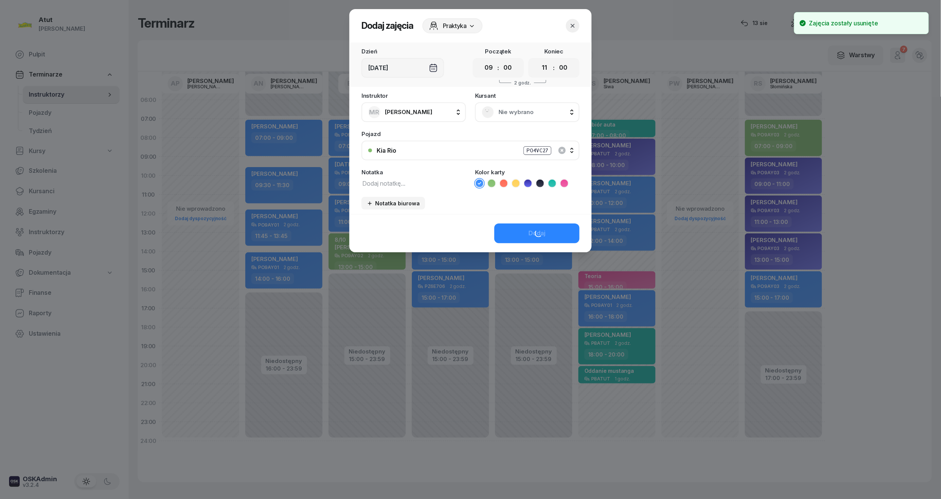
click at [530, 112] on span "Nie wybrano" at bounding box center [536, 112] width 74 height 10
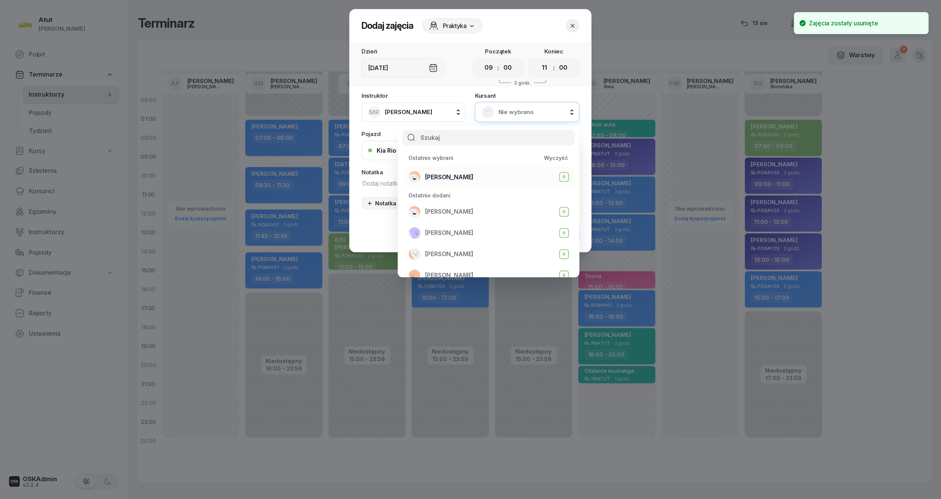
click at [479, 179] on div "Pulina Szymańska B" at bounding box center [489, 177] width 161 height 12
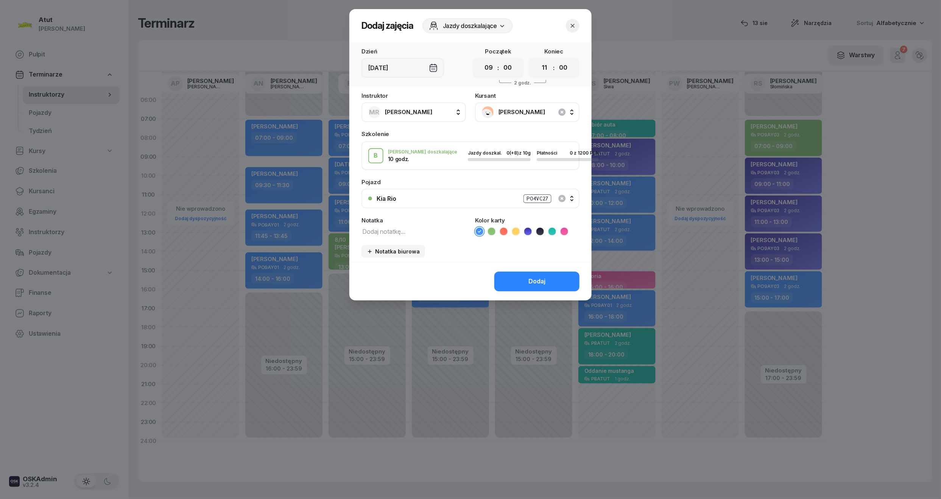
click at [489, 228] on icon at bounding box center [492, 232] width 8 height 8
click at [521, 280] on button "Dodaj" at bounding box center [537, 282] width 85 height 20
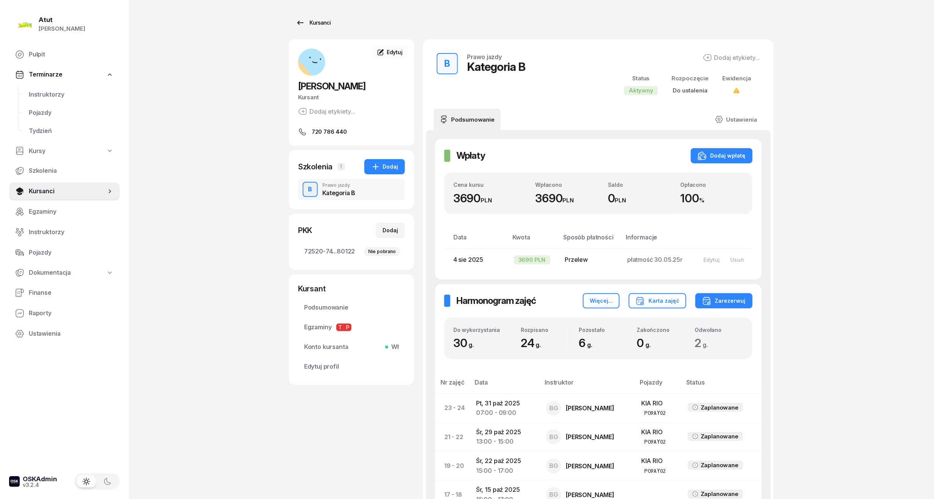
click at [318, 17] on link "Kursanci" at bounding box center [313, 22] width 48 height 15
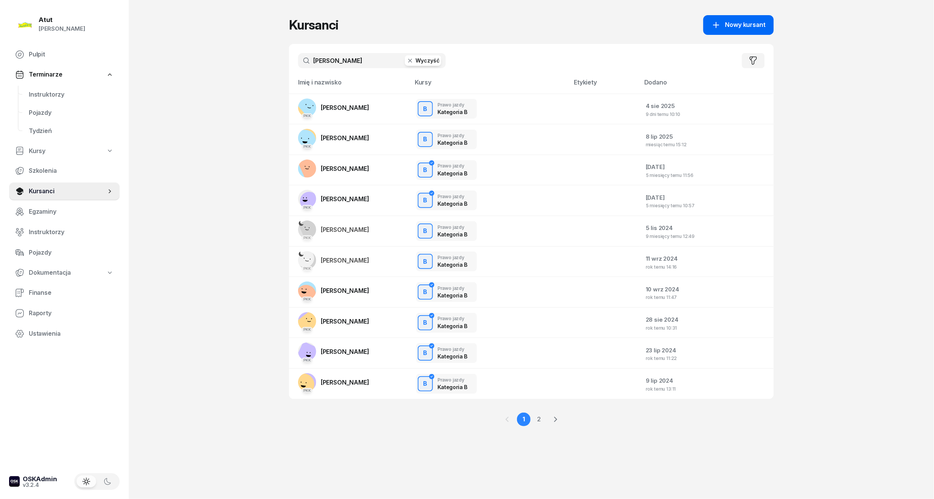
click at [742, 31] on link "Nowy kursant" at bounding box center [738, 25] width 70 height 20
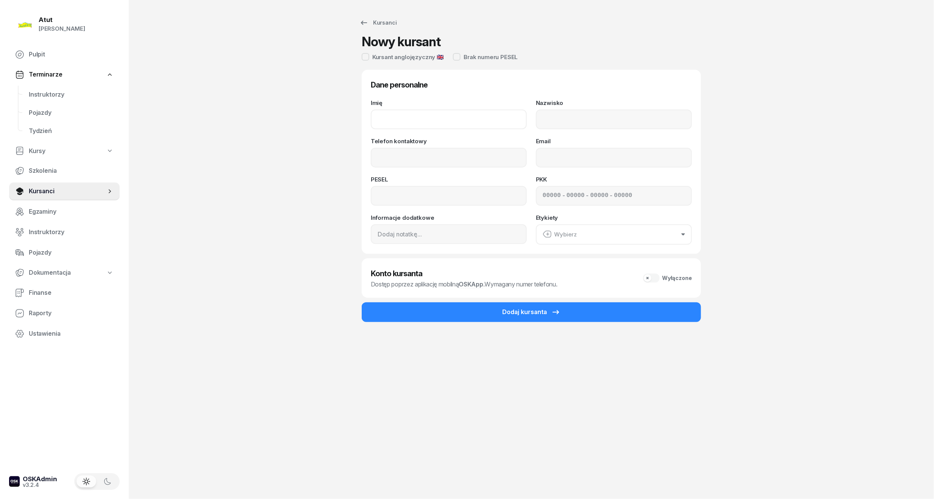
click at [449, 121] on input "Imię" at bounding box center [449, 119] width 156 height 20
type input "Pulina"
click at [570, 118] on input "Nazwisko" at bounding box center [614, 119] width 156 height 20
type input "Szymańska"
click at [399, 158] on input "Telefon kontaktowy" at bounding box center [449, 158] width 156 height 20
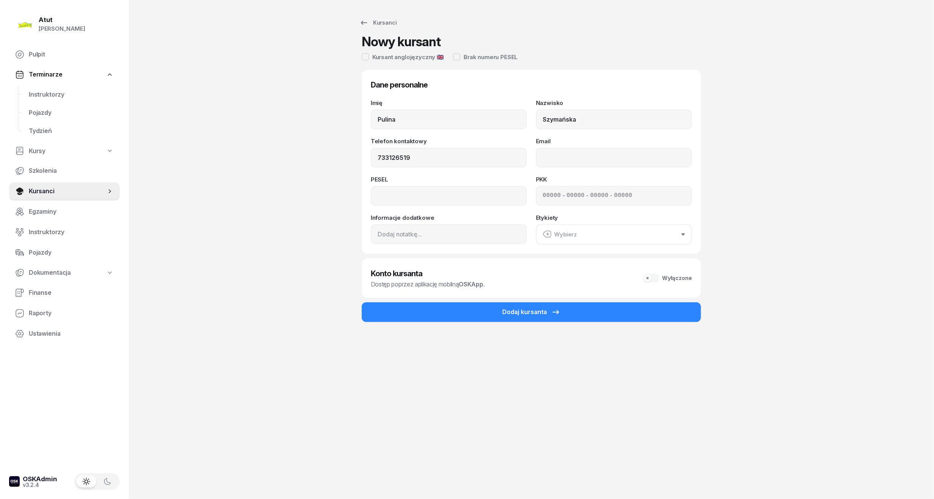
type input "733 126 519"
click at [557, 190] on div "- - -" at bounding box center [614, 196] width 156 height 20
click at [566, 198] on input at bounding box center [575, 196] width 18 height 10
type input "71431"
type input "02292"
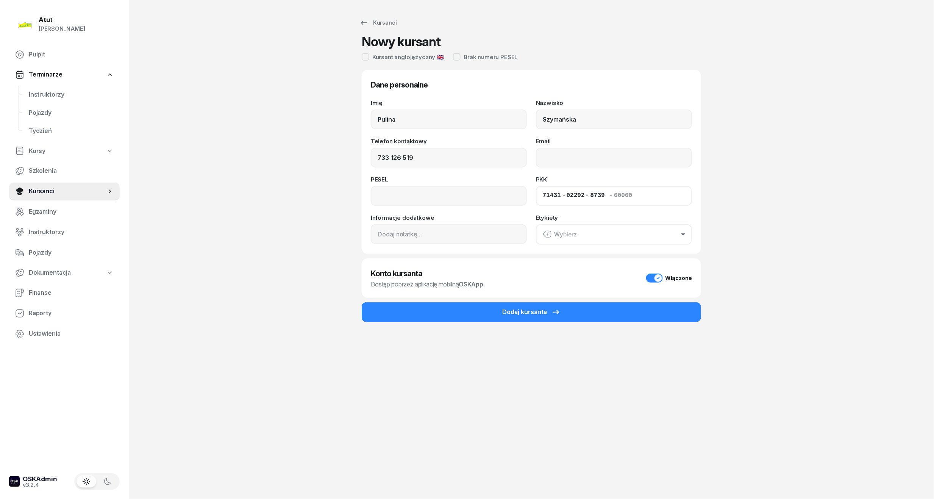
type input "87393"
type input "80122"
click at [397, 190] on input at bounding box center [449, 196] width 156 height 20
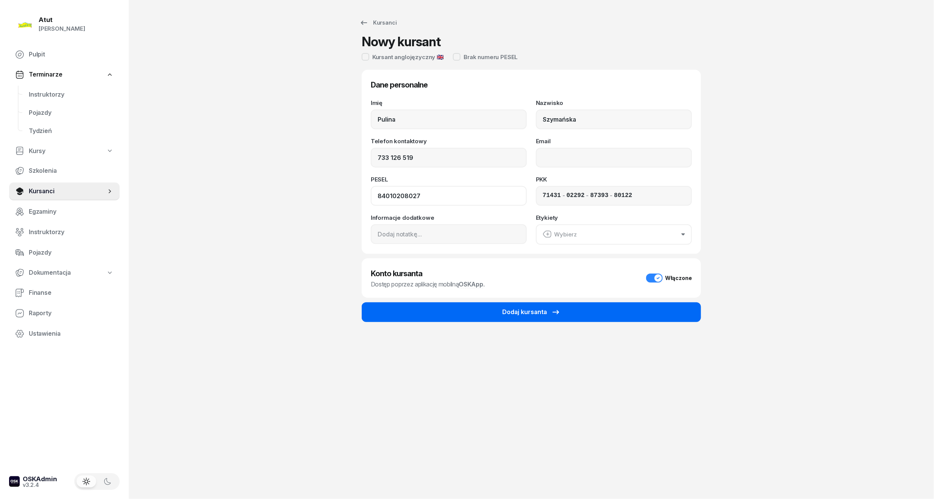
type input "84010208027"
click at [520, 315] on div "Dodaj kursanta" at bounding box center [531, 312] width 58 height 10
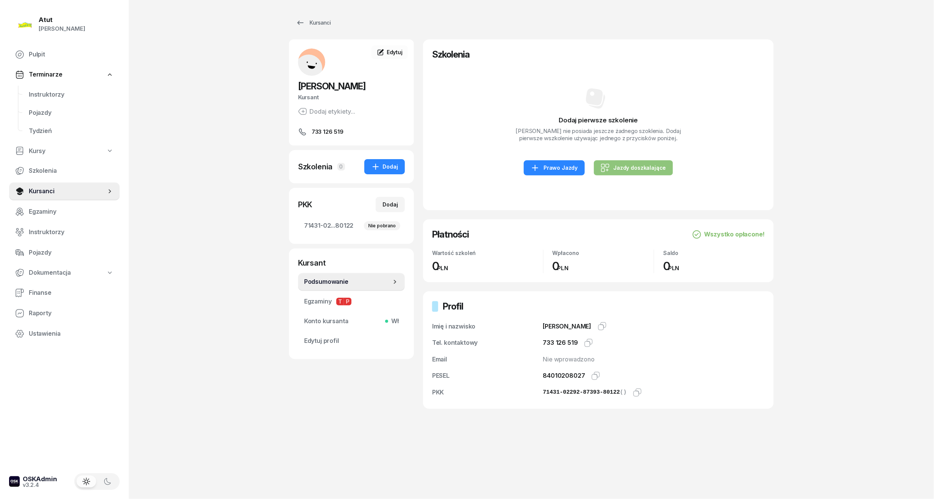
click at [622, 165] on div "Jazdy doszkalające" at bounding box center [634, 167] width 66 height 9
select select "B"
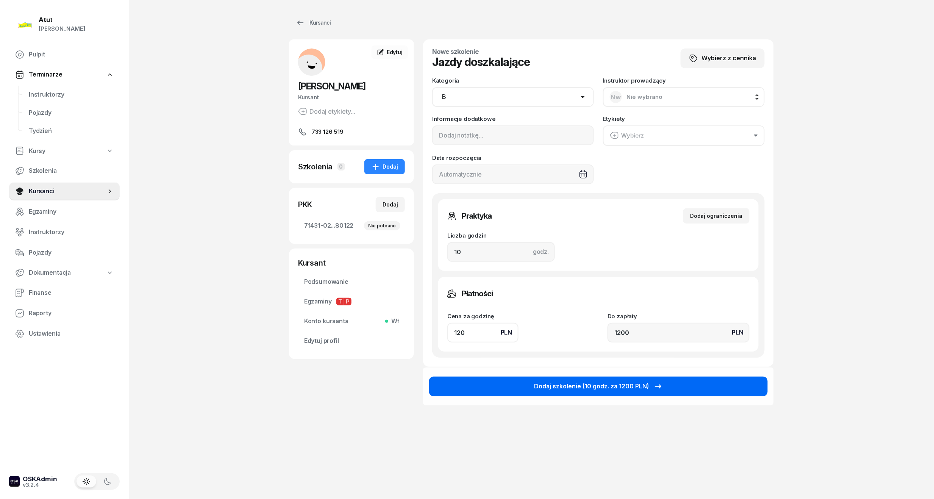
click at [576, 387] on div "Dodaj szkolenie (10 godz. za 1200 PLN)" at bounding box center [598, 386] width 128 height 10
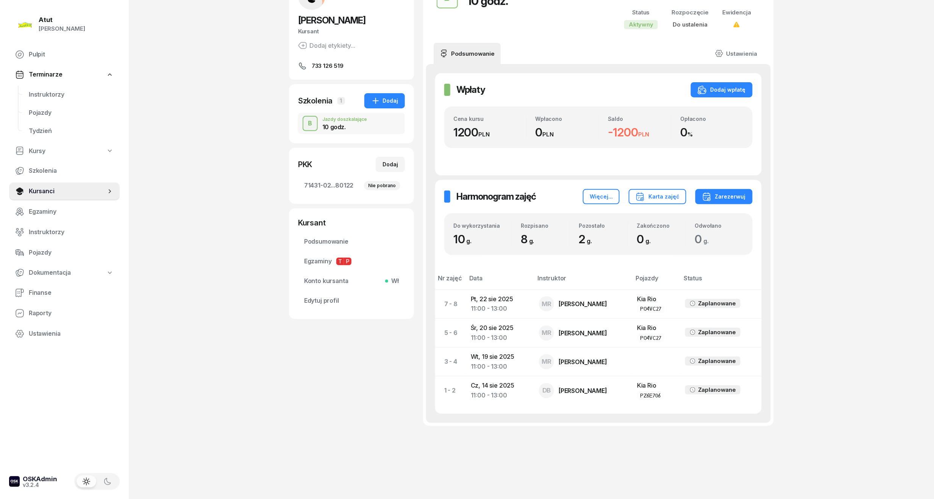
scroll to position [68, 0]
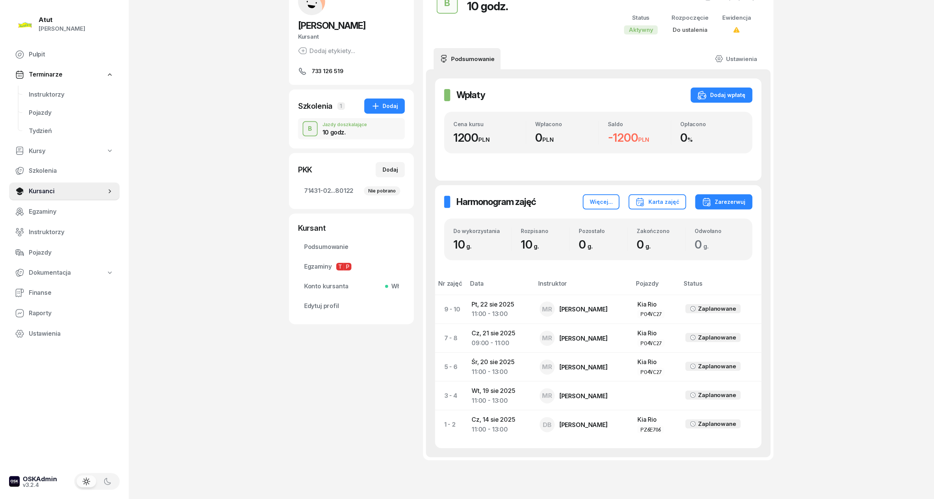
scroll to position [97, 0]
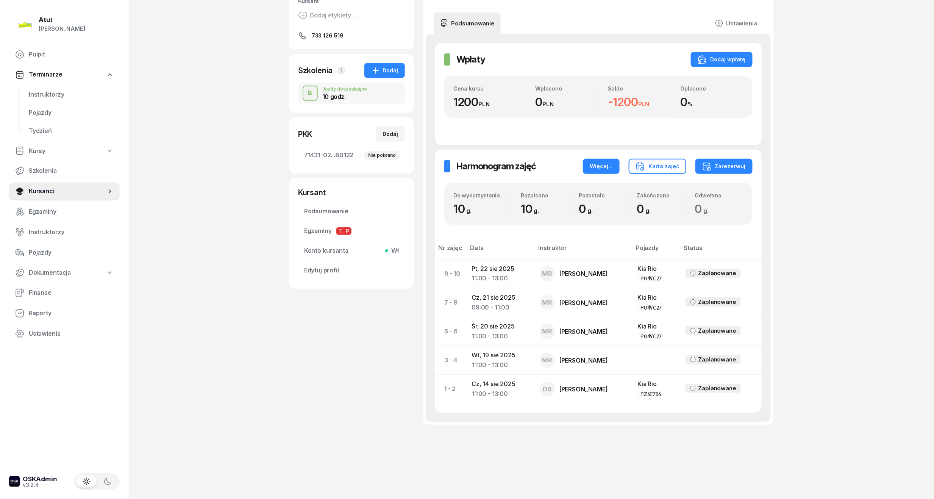
click at [613, 164] on div "Więcej..." at bounding box center [601, 166] width 23 height 9
click at [579, 209] on link "Eksportuj do CSV" at bounding box center [603, 218] width 100 height 19
drag, startPoint x: 755, startPoint y: 412, endPoint x: 441, endPoint y: 261, distance: 348.2
click at [441, 261] on div "Harmonogram zajęć Harmonogram zajęć Więcej... Karta zajęć Zarezerwuj Do wykorzy…" at bounding box center [598, 281] width 326 height 262
copy table "Nr zajęć Data Instruktor Pojazdy Status"
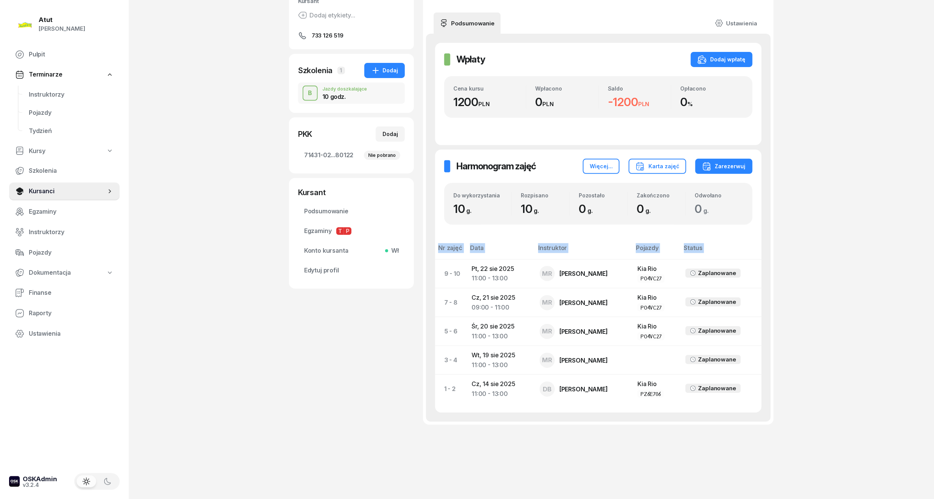
scroll to position [0, 0]
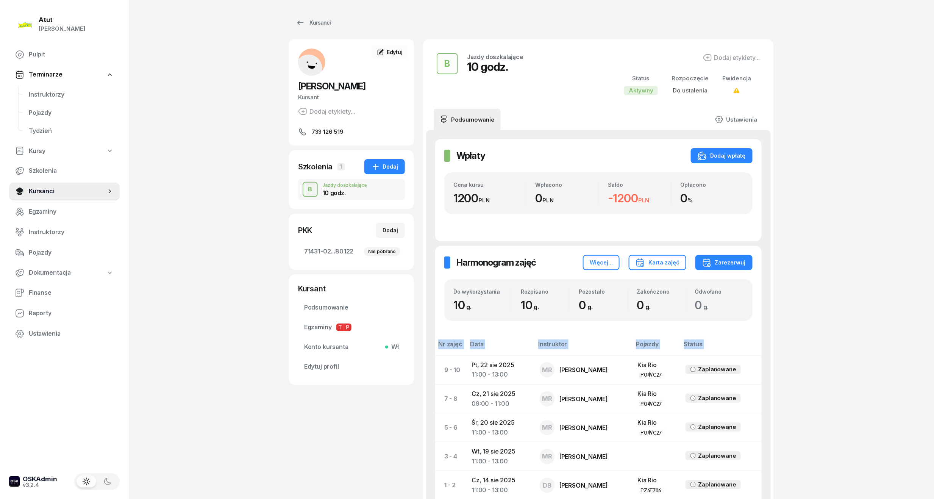
click at [348, 134] on link "733 126 519" at bounding box center [351, 131] width 107 height 9
click at [399, 52] on span "Edytuj" at bounding box center [395, 52] width 16 height 6
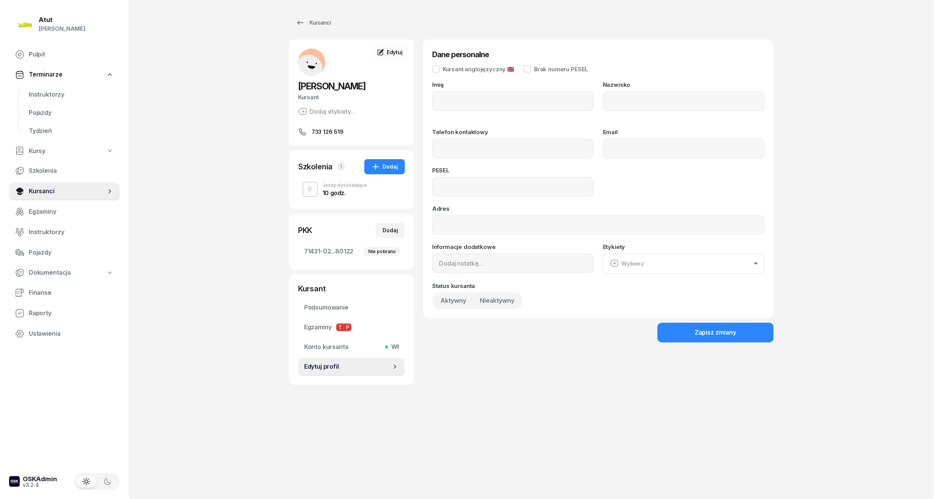
type input "Pulina"
type input "Szymańska"
type input "733126519"
type input "84010208027"
click at [454, 186] on input "84010208027" at bounding box center [513, 187] width 162 height 20
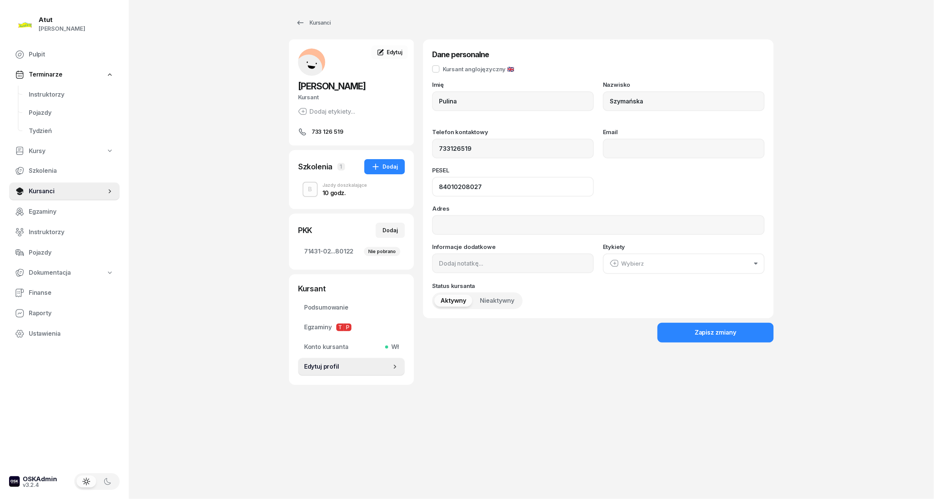
click at [454, 186] on input "84010208027" at bounding box center [513, 187] width 162 height 20
click at [389, 51] on span "Edytuj" at bounding box center [395, 52] width 16 height 6
click at [444, 98] on input "Pulina" at bounding box center [513, 101] width 162 height 20
type input "[PERSON_NAME]"
click at [726, 332] on div "Zapisz zmiany" at bounding box center [715, 333] width 42 height 10
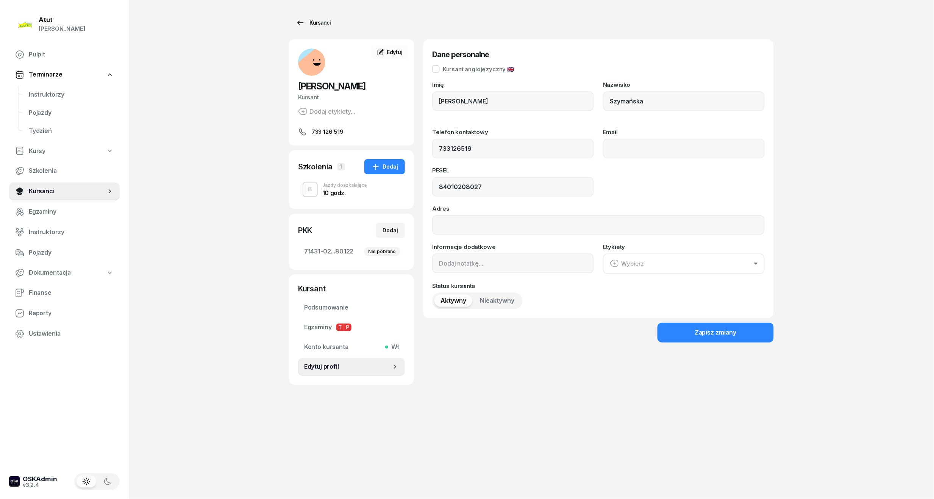
click at [316, 23] on div "Kursanci" at bounding box center [313, 22] width 35 height 9
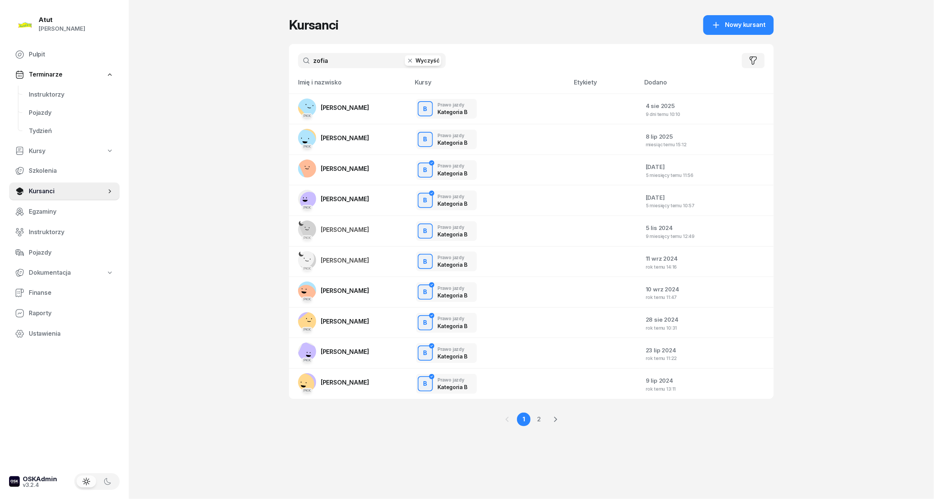
click at [432, 55] on button "Wyczyść" at bounding box center [423, 60] width 36 height 11
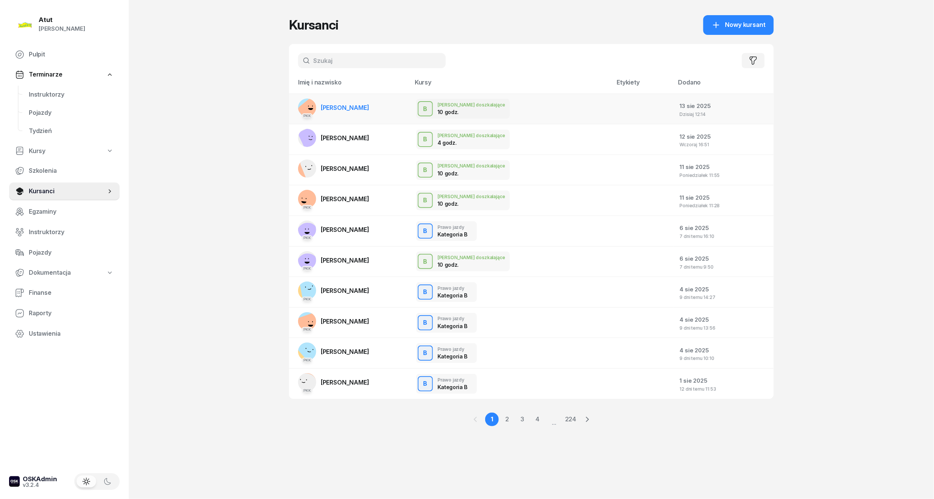
click at [346, 108] on span "Paulina Szymańska" at bounding box center [345, 108] width 48 height 8
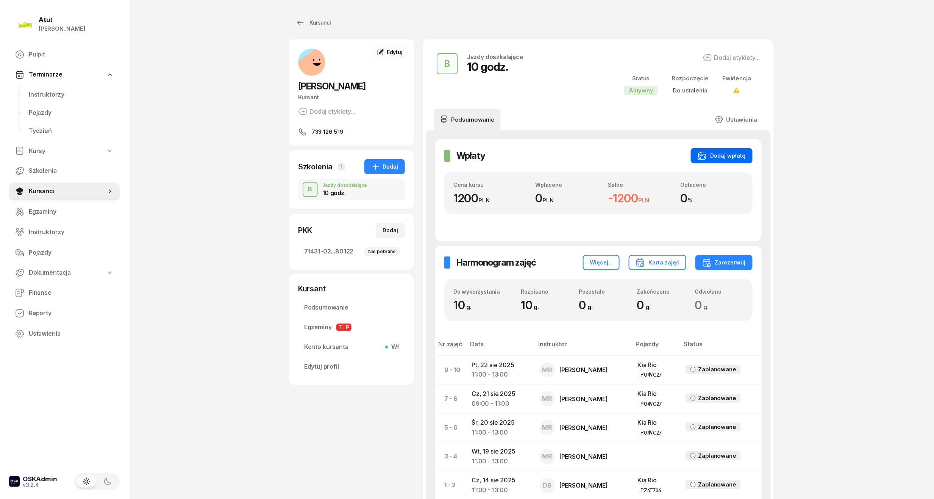
click at [719, 155] on div "Dodaj wpłatę" at bounding box center [721, 155] width 48 height 9
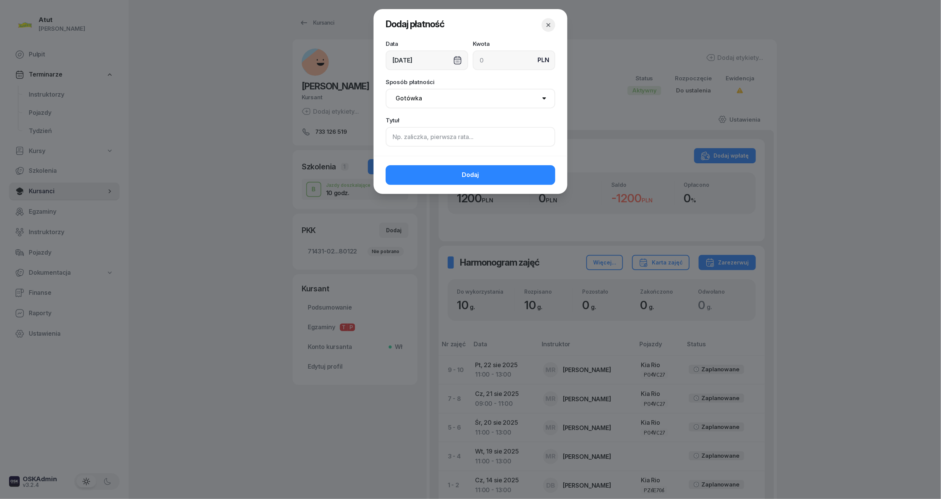
click at [442, 138] on input at bounding box center [471, 137] width 170 height 20
type input "zapł p.2117"
click at [520, 58] on input at bounding box center [514, 60] width 83 height 20
type input "1370"
click at [458, 183] on button "Dodaj" at bounding box center [471, 175] width 170 height 20
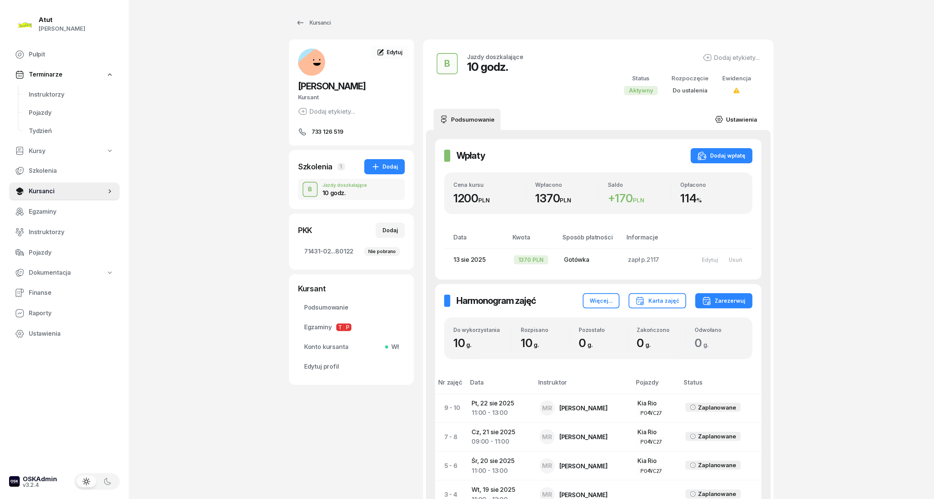
click at [733, 119] on link "Ustawienia" at bounding box center [736, 119] width 54 height 21
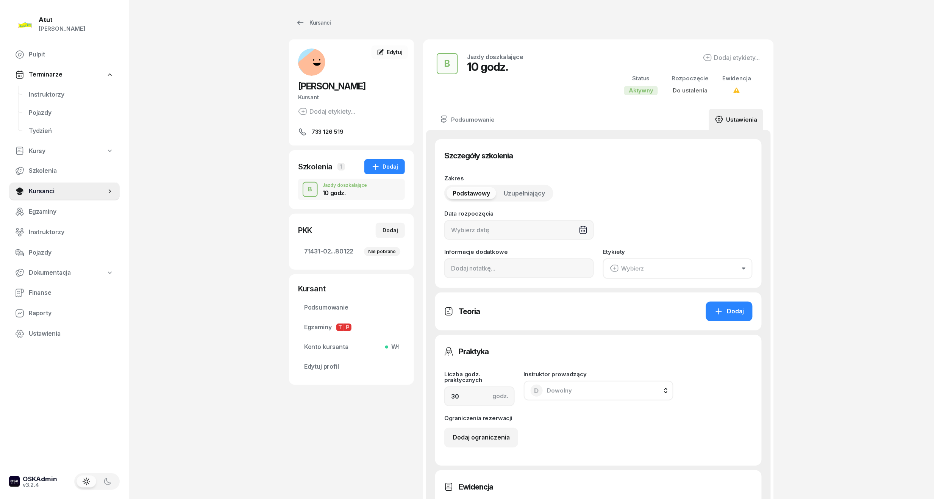
type input "10"
type input "71431"
type input "02292"
type input "87393"
type input "80122"
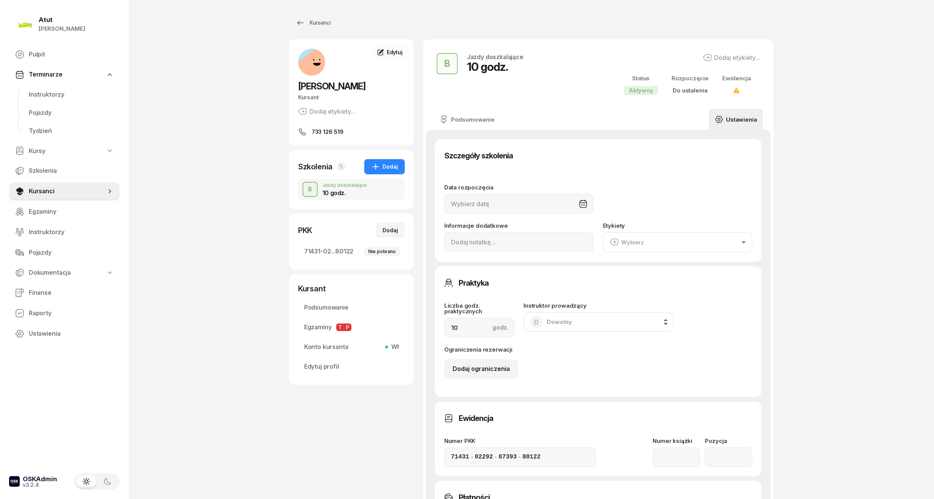
scroll to position [151, 0]
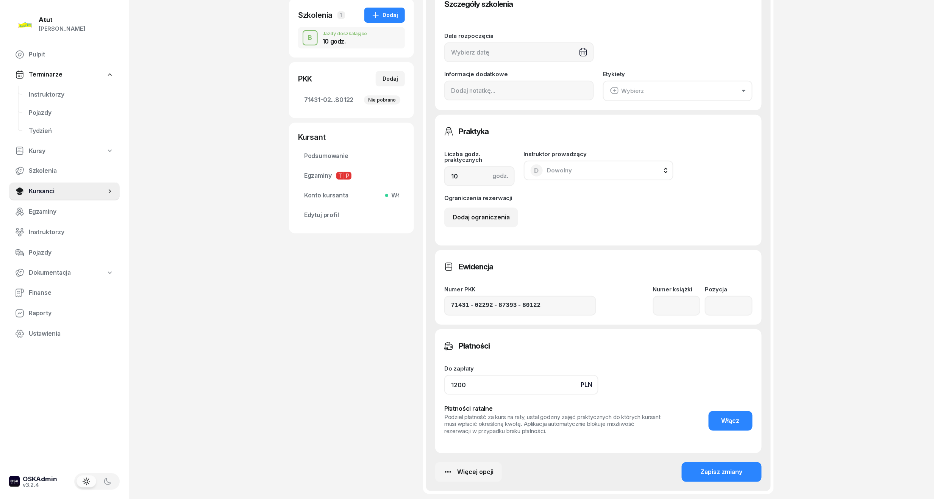
drag, startPoint x: 520, startPoint y: 382, endPoint x: 441, endPoint y: 388, distance: 79.0
click at [441, 388] on div "Płatności Do zapłaty PLN 1200 Płatności ratalne Podziel płatność za kurs na rat…" at bounding box center [598, 391] width 326 height 124
type input "1370"
click at [723, 421] on span "Włącz" at bounding box center [730, 421] width 18 height 10
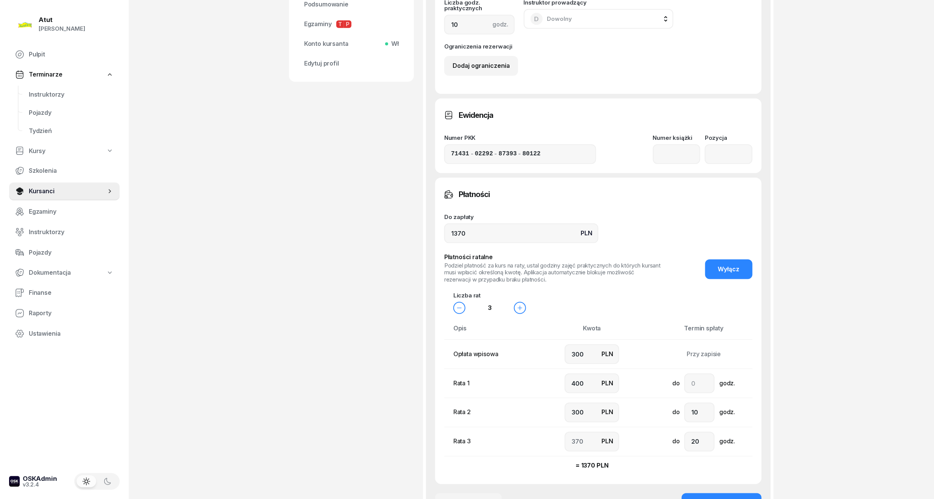
click at [724, 265] on span "Wyłącz" at bounding box center [729, 269] width 22 height 10
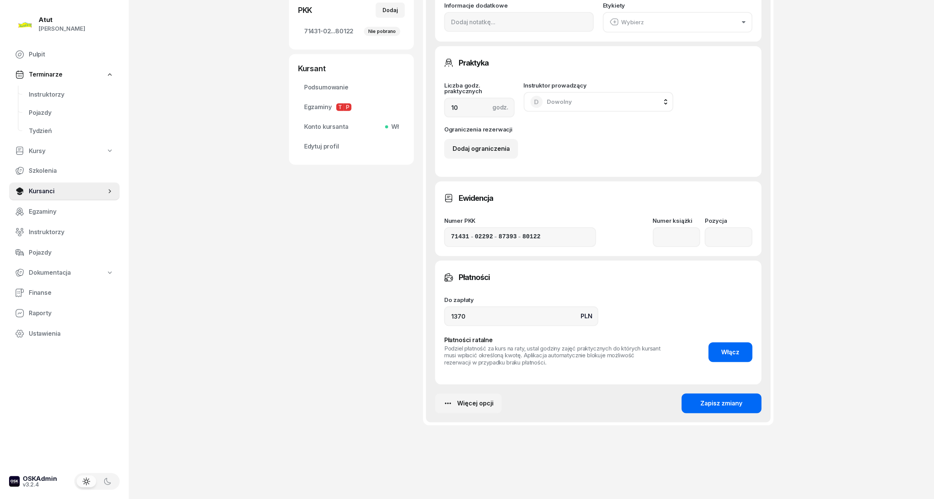
click at [728, 394] on button "Zapisz zmiany" at bounding box center [722, 403] width 80 height 20
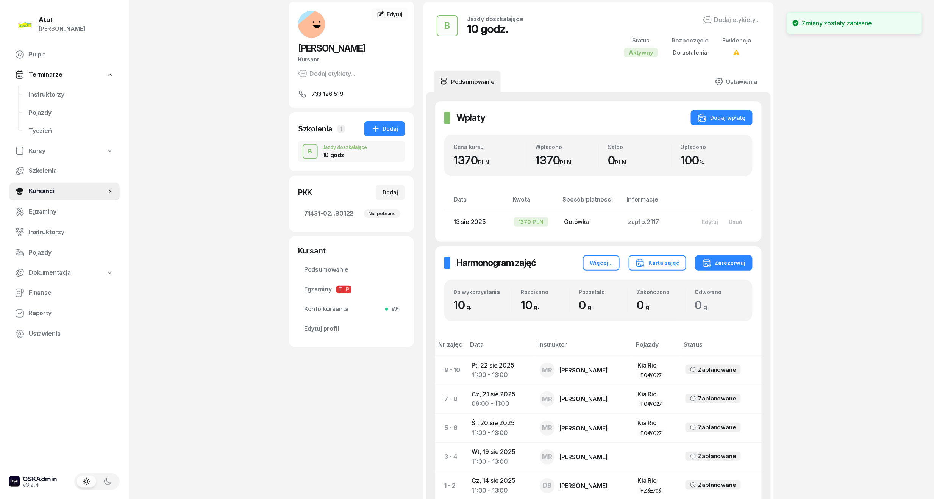
scroll to position [0, 0]
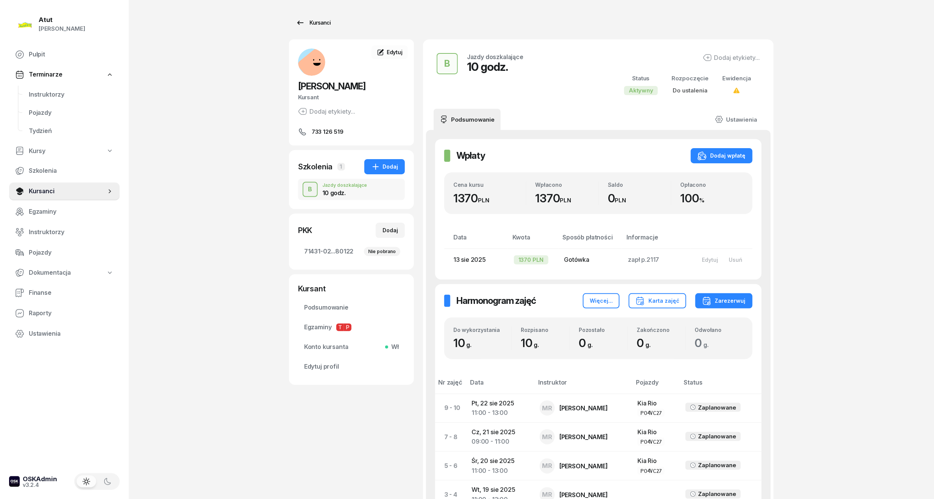
click at [310, 19] on div "Kursanci" at bounding box center [313, 22] width 35 height 9
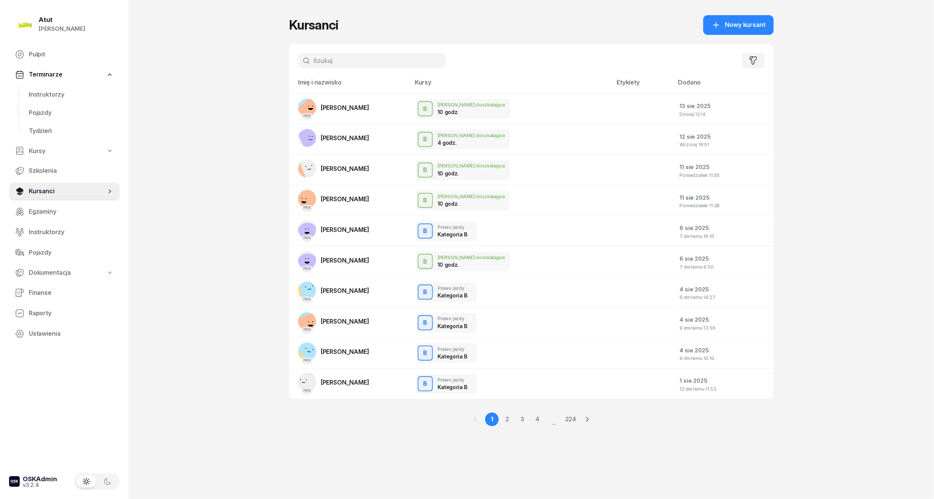
click at [46, 72] on span "Terminarze" at bounding box center [45, 75] width 33 height 10
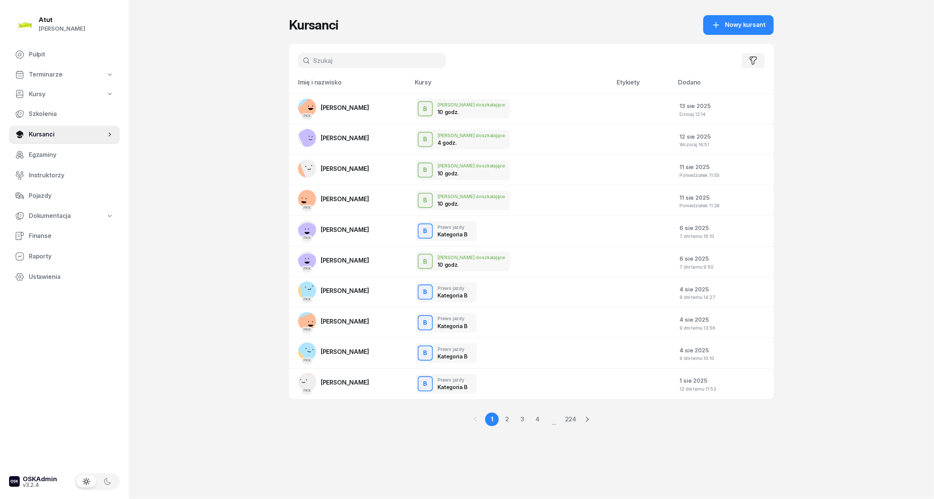
click at [46, 72] on span "Terminarze" at bounding box center [45, 75] width 33 height 10
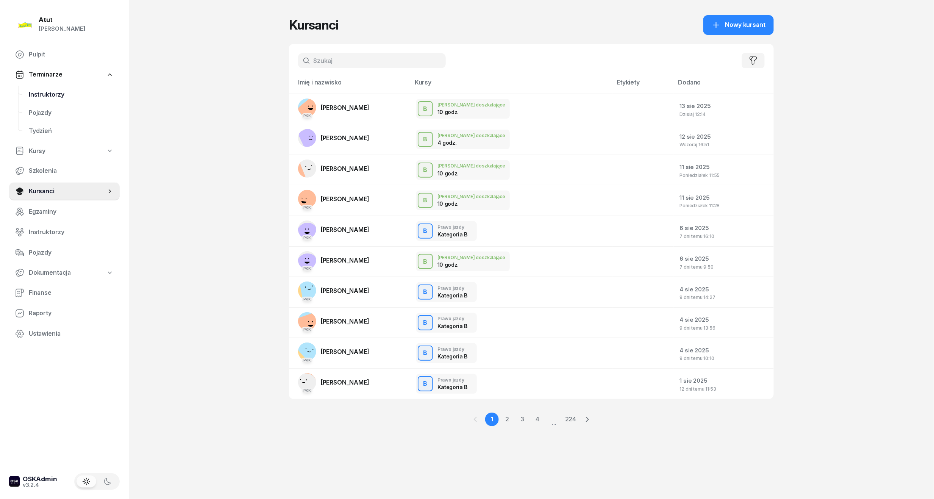
click at [46, 96] on span "Instruktorzy" at bounding box center [71, 95] width 85 height 10
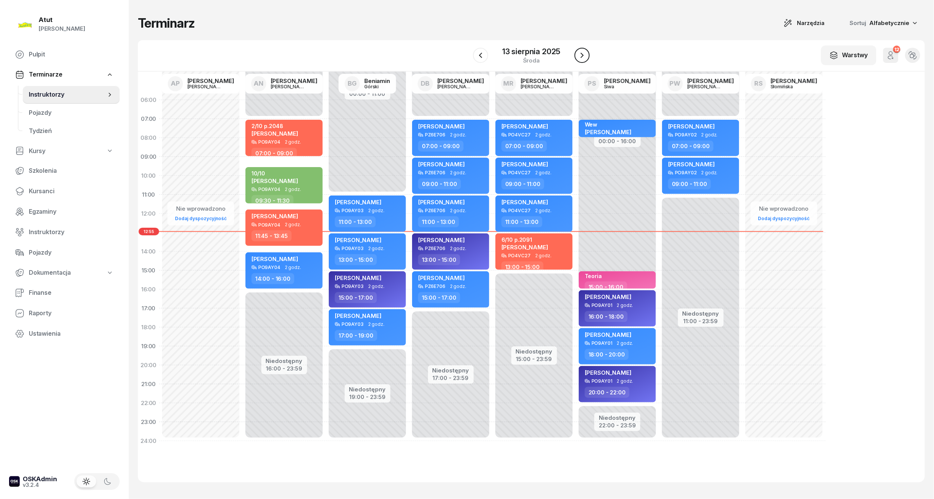
click at [585, 54] on icon "button" at bounding box center [581, 55] width 9 height 9
click at [529, 55] on div "14 sierpnia 2025" at bounding box center [531, 52] width 58 height 8
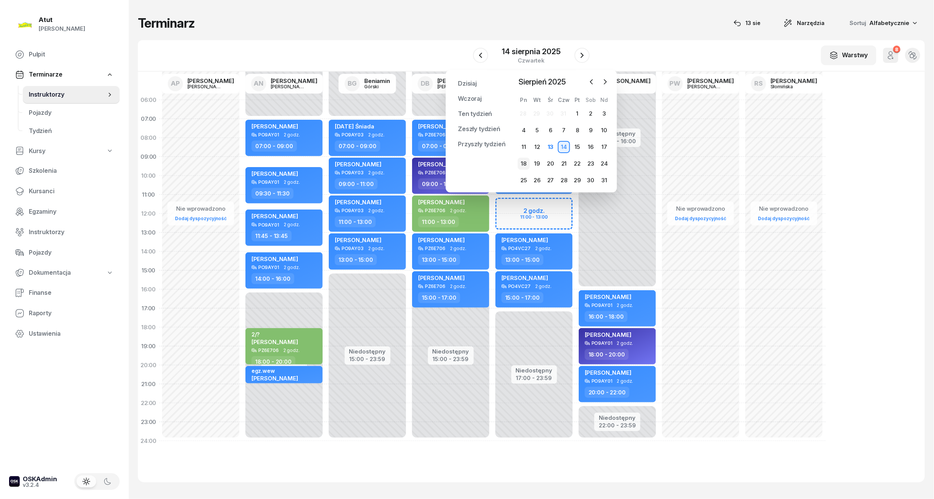
click at [526, 159] on div "18" at bounding box center [524, 164] width 12 height 12
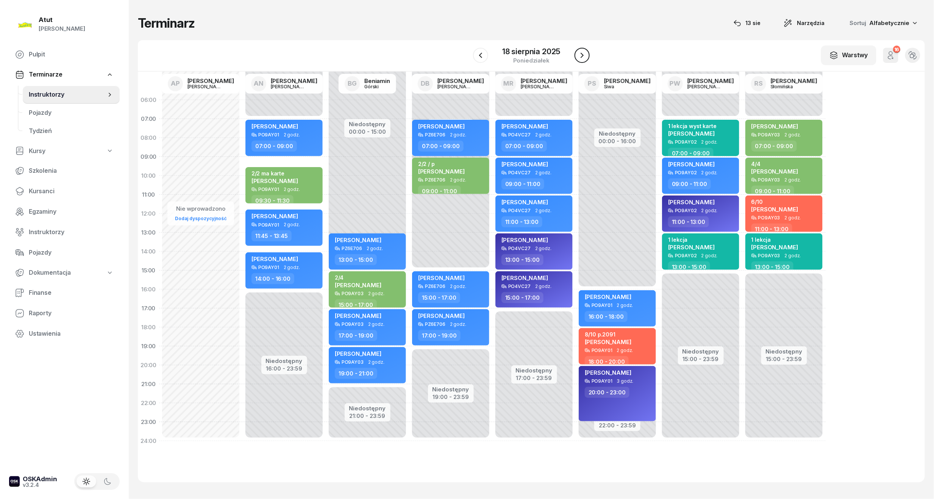
click at [577, 59] on icon "button" at bounding box center [581, 55] width 9 height 9
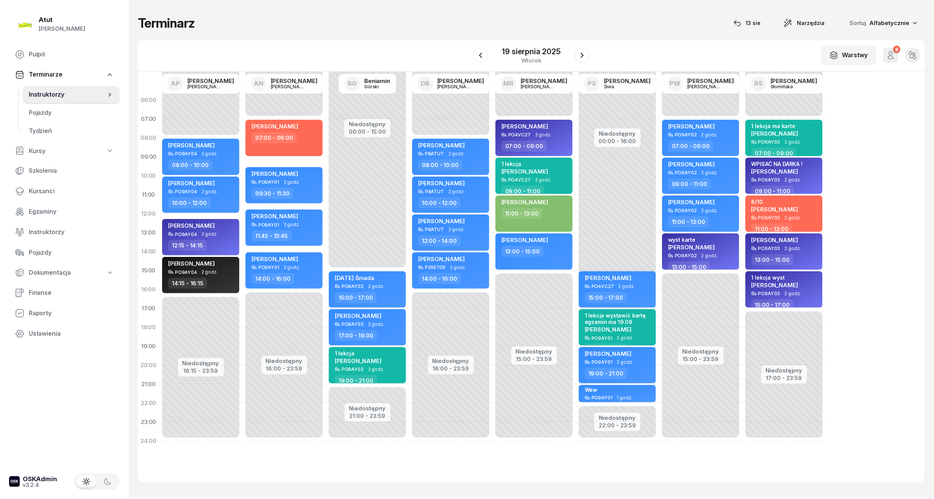
click at [473, 61] on div at bounding box center [480, 55] width 15 height 15
click at [483, 56] on icon "button" at bounding box center [480, 55] width 9 height 9
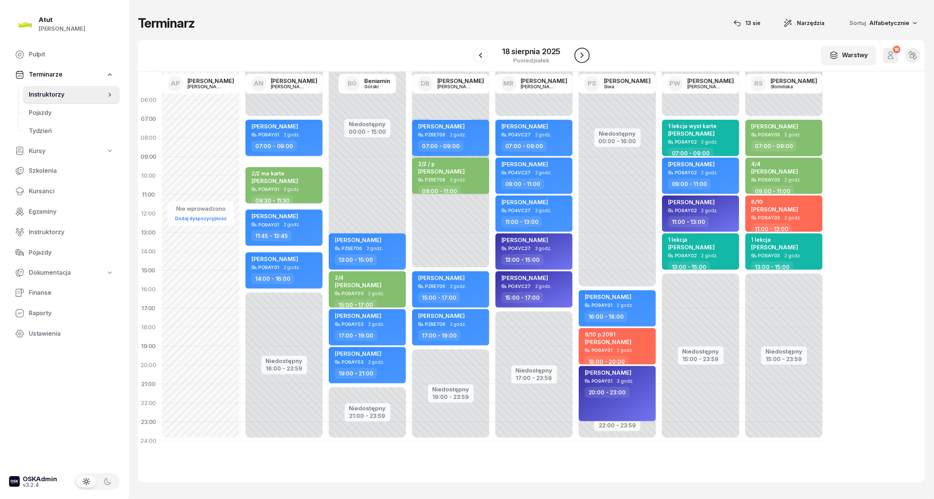
click at [584, 58] on icon "button" at bounding box center [581, 55] width 9 height 9
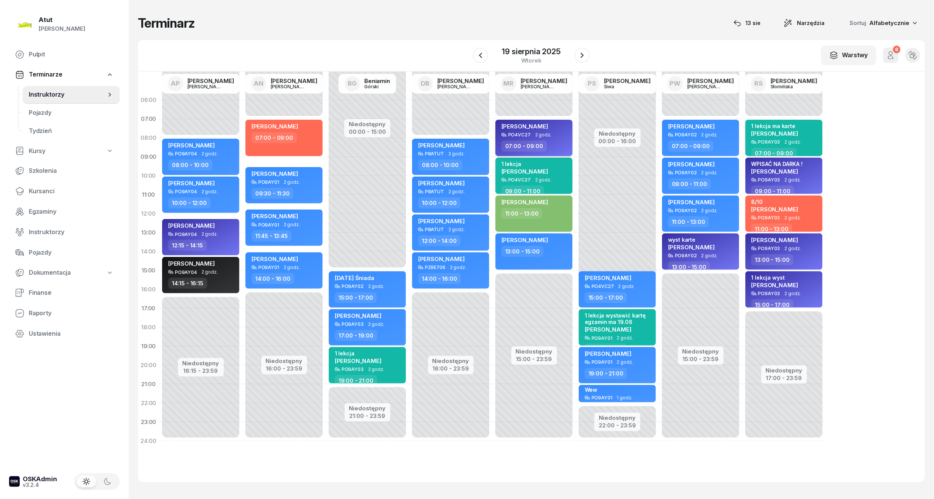
click at [563, 121] on div "Maja Sadowska PO4VC27 2 godz. 07:00 - 09:00" at bounding box center [533, 138] width 77 height 36
select select "07"
select select "09"
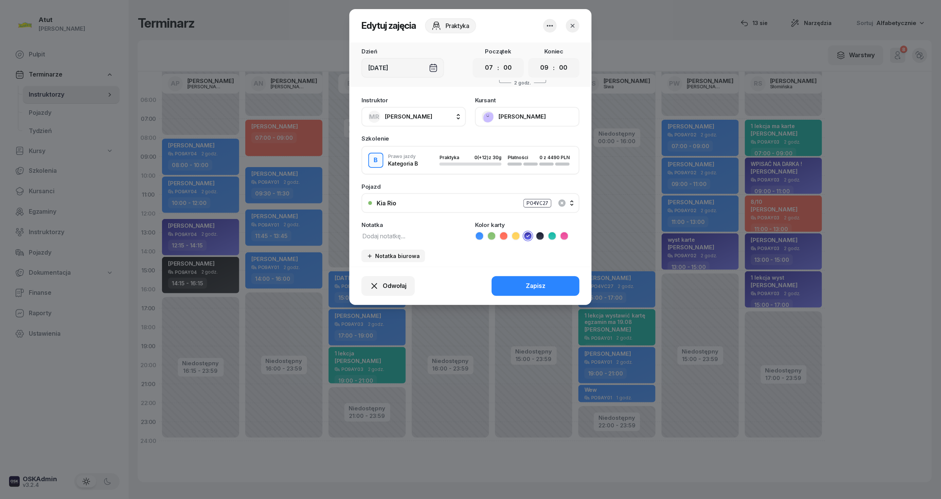
click at [512, 112] on button "Maja Sadowska" at bounding box center [527, 117] width 105 height 20
click at [528, 138] on link "Otwórz profil" at bounding box center [527, 142] width 100 height 19
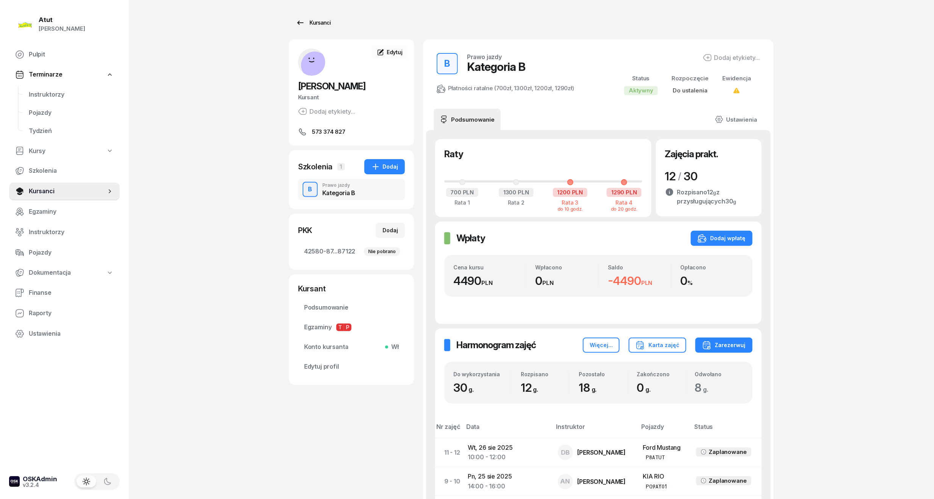
click at [326, 24] on div "Kursanci" at bounding box center [313, 22] width 35 height 9
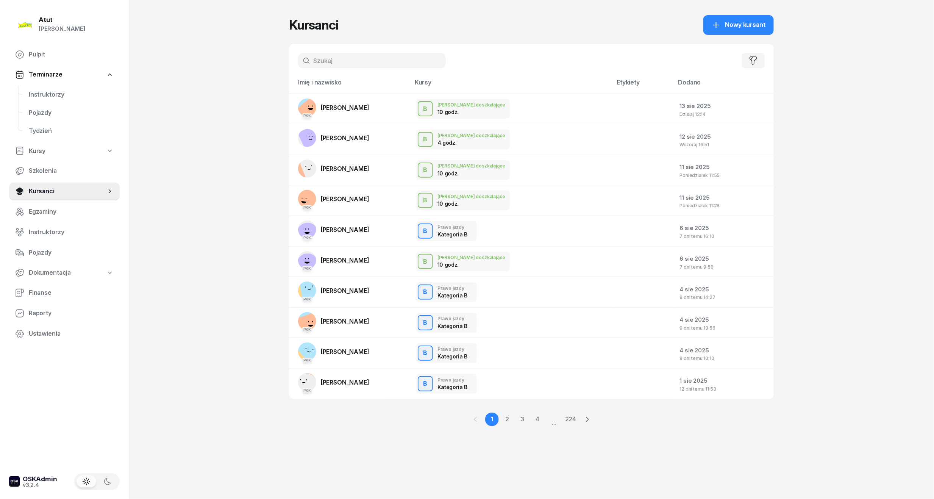
click at [350, 58] on input "text" at bounding box center [372, 60] width 148 height 15
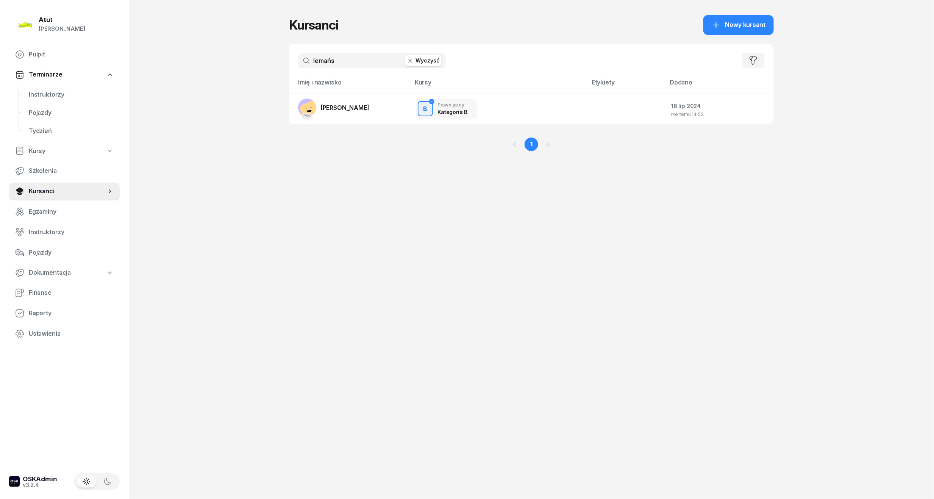
click at [344, 61] on input "lemańs" at bounding box center [372, 60] width 148 height 15
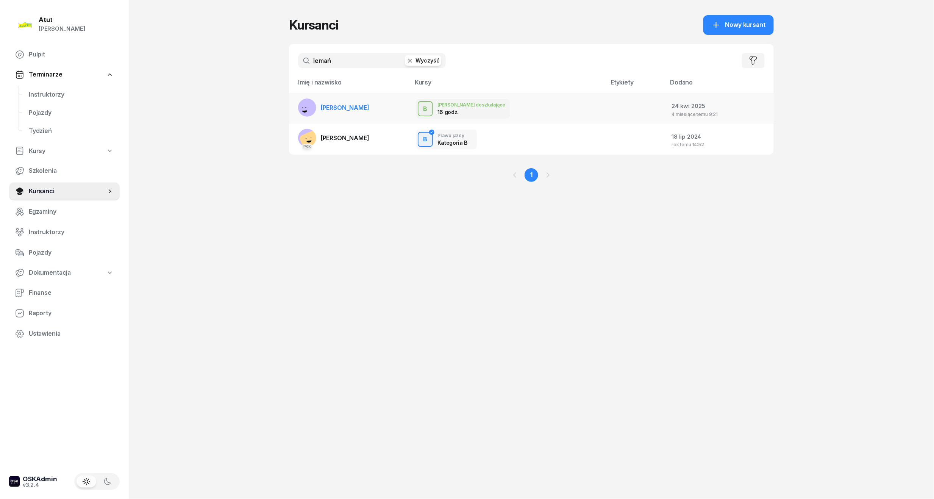
type input "lemań"
click at [348, 105] on span "[PERSON_NAME]" at bounding box center [345, 108] width 48 height 8
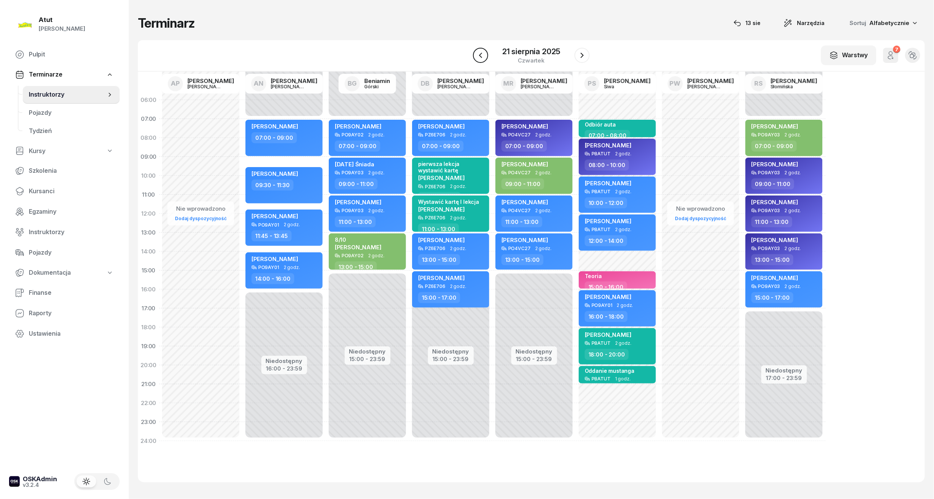
click at [483, 57] on icon "button" at bounding box center [480, 55] width 9 height 9
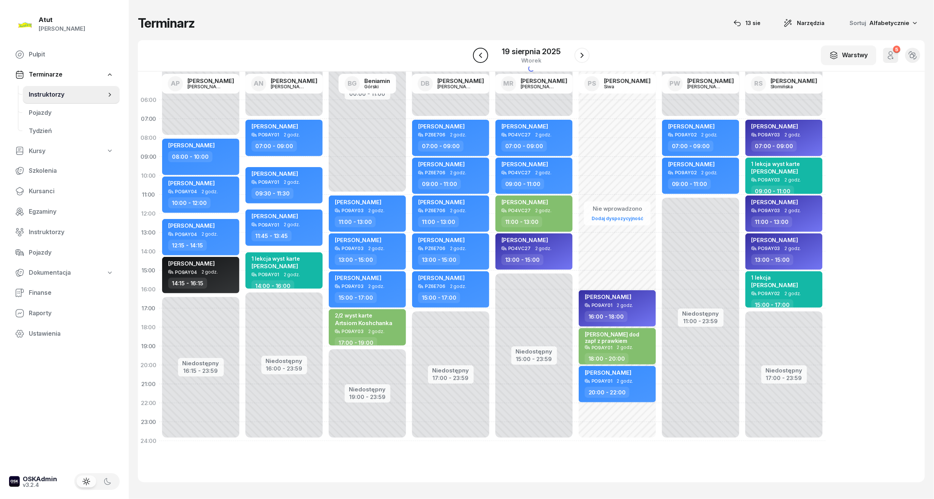
click at [483, 57] on icon "button" at bounding box center [480, 55] width 9 height 9
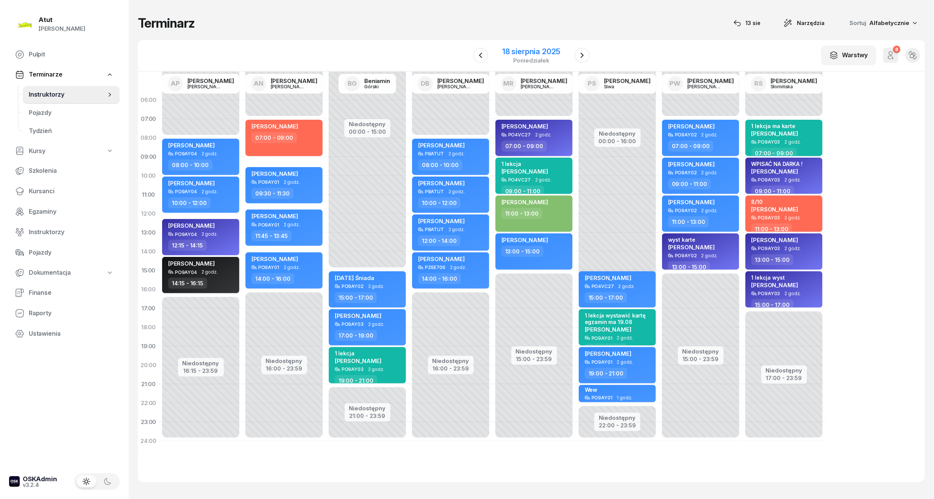
click at [544, 53] on div "18 sierpnia 2025" at bounding box center [531, 52] width 58 height 8
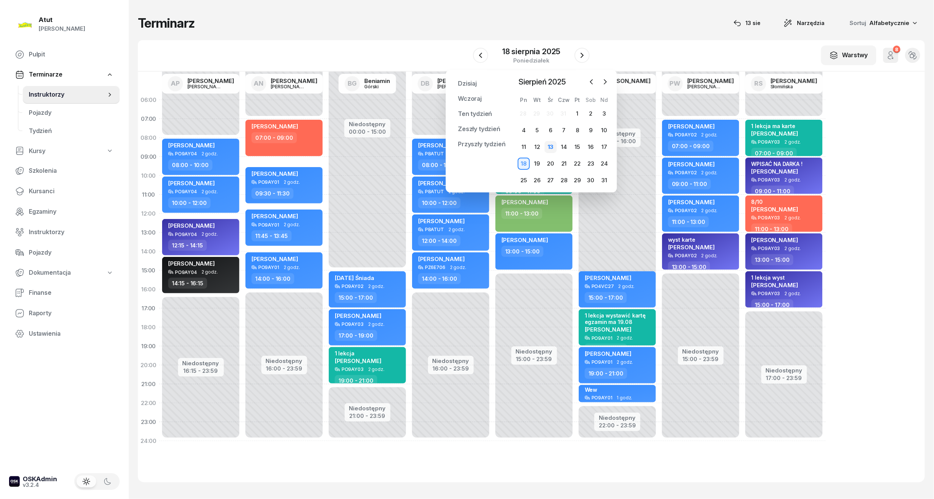
click at [551, 145] on div "13" at bounding box center [551, 147] width 12 height 12
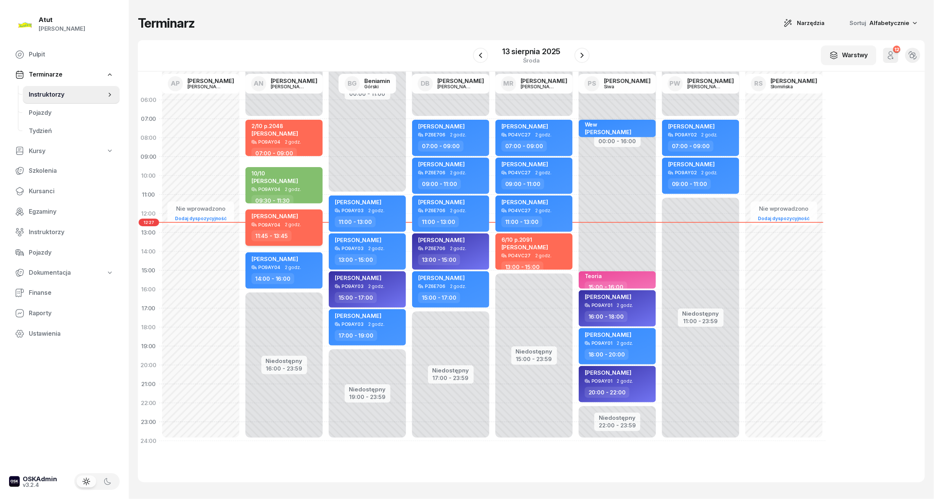
click at [280, 215] on span "[PERSON_NAME]" at bounding box center [274, 215] width 47 height 7
select select "11"
select select "45"
select select "13"
select select "45"
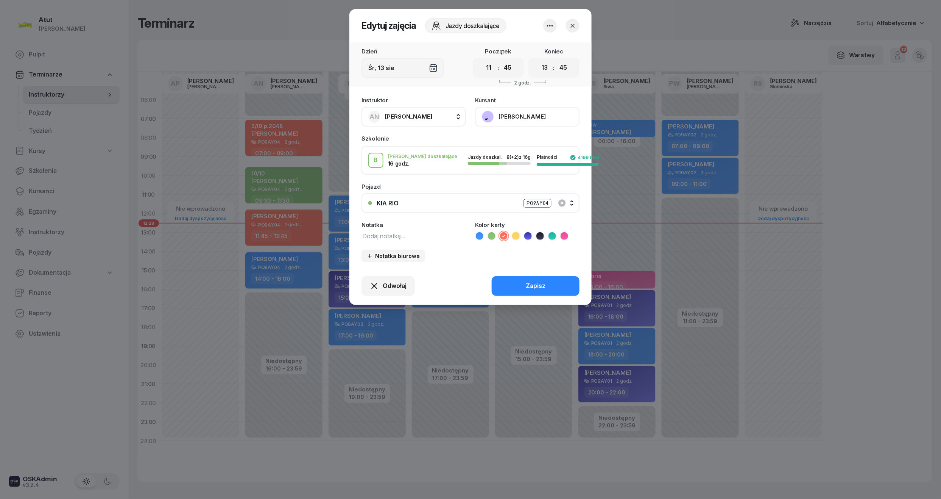
click at [536, 117] on button "[PERSON_NAME]" at bounding box center [527, 117] width 105 height 20
click at [529, 139] on link "Otwórz profil" at bounding box center [527, 142] width 100 height 19
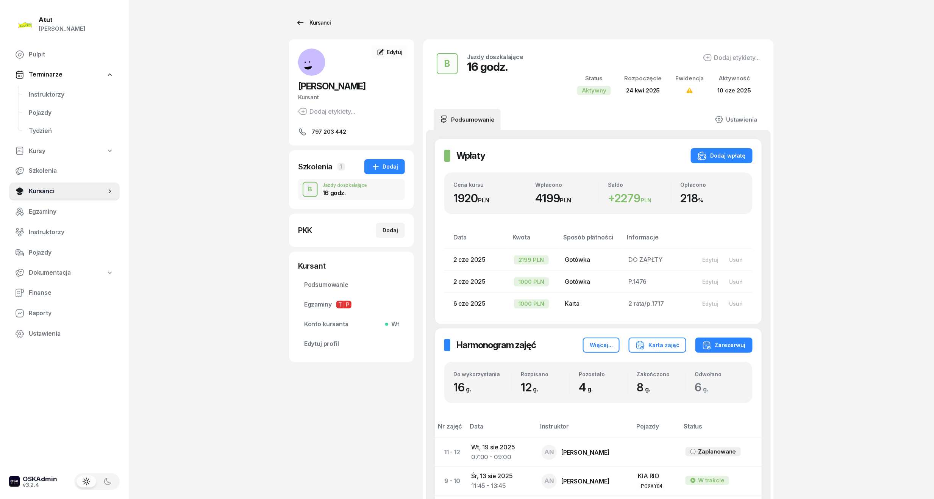
click at [317, 22] on div "Kursanci" at bounding box center [313, 22] width 35 height 9
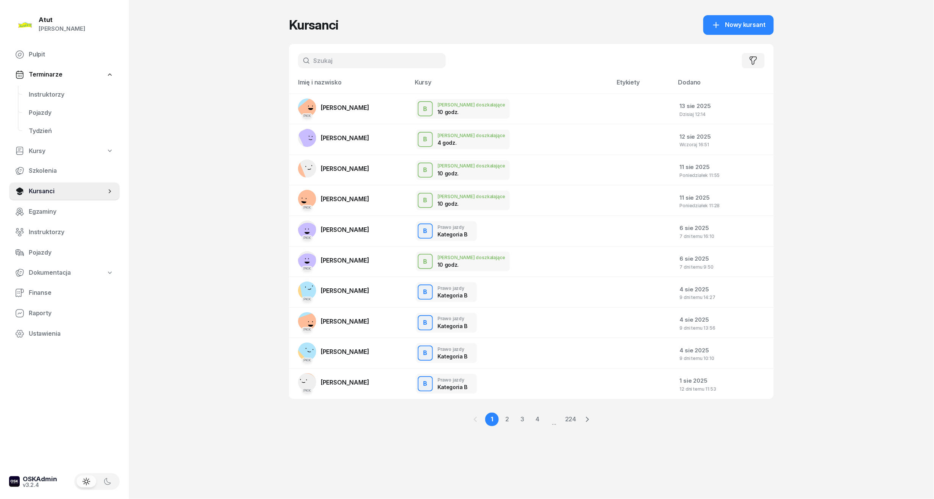
click at [385, 62] on input "text" at bounding box center [372, 60] width 148 height 15
type input "m"
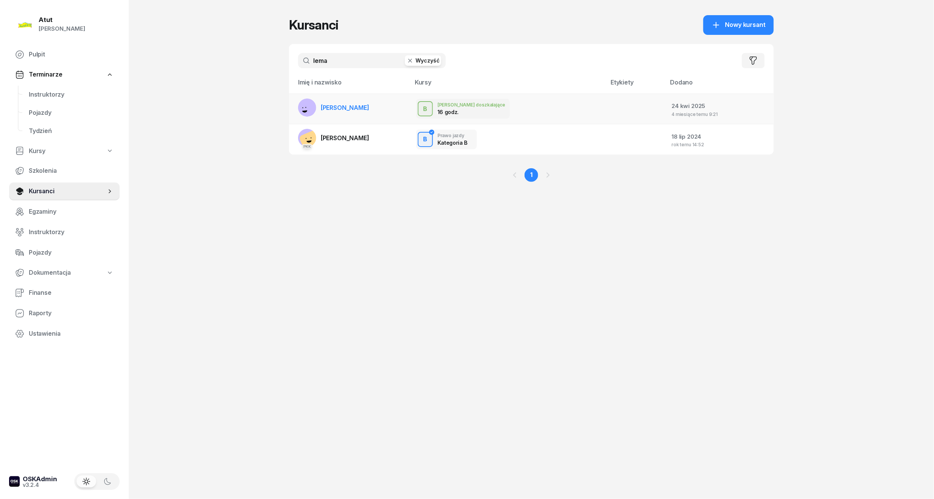
type input "lema"
click at [344, 108] on span "[PERSON_NAME]" at bounding box center [345, 108] width 48 height 8
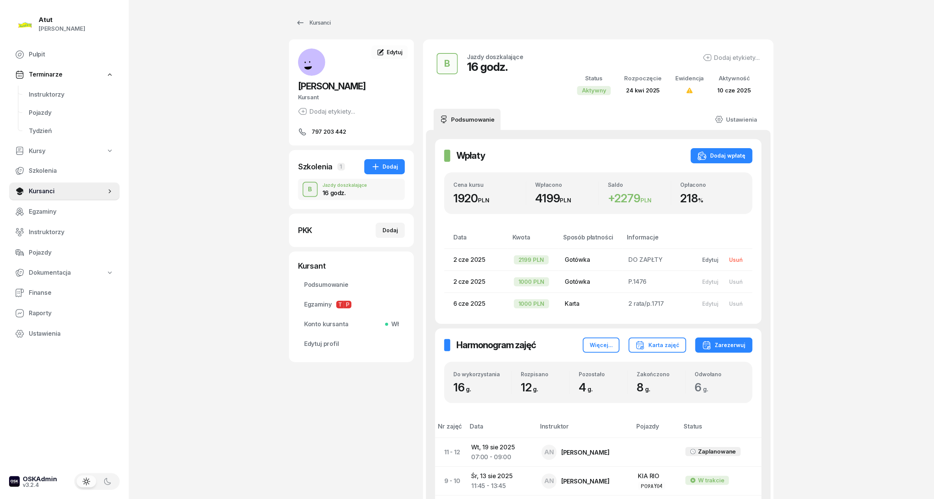
click at [733, 261] on div "Usuń" at bounding box center [736, 259] width 14 height 6
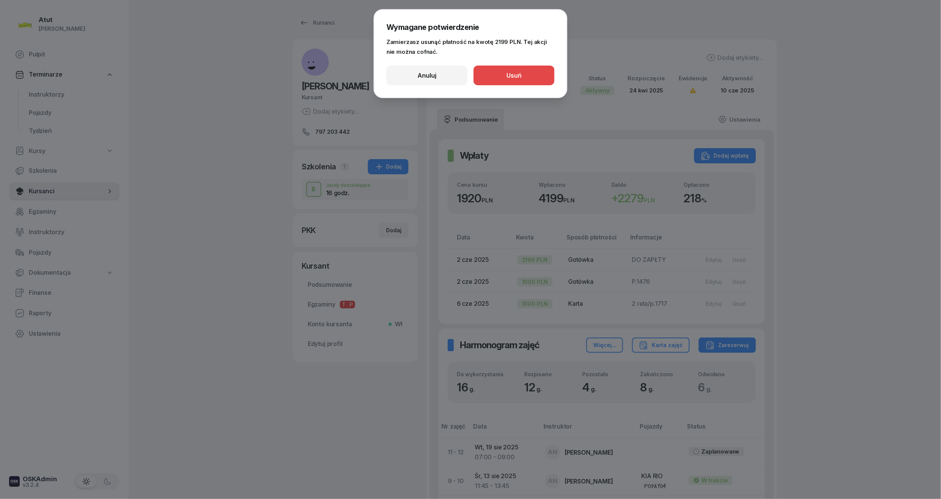
click at [521, 77] on div "Usuń" at bounding box center [514, 76] width 15 height 10
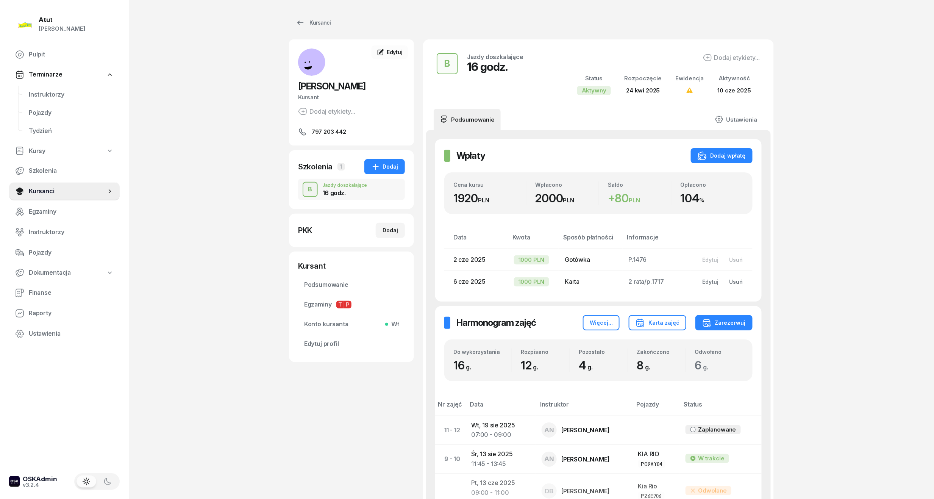
click at [470, 278] on span "6 cze 2025" at bounding box center [469, 282] width 32 height 8
click at [717, 282] on div "Edytuj" at bounding box center [710, 281] width 16 height 6
select select "card"
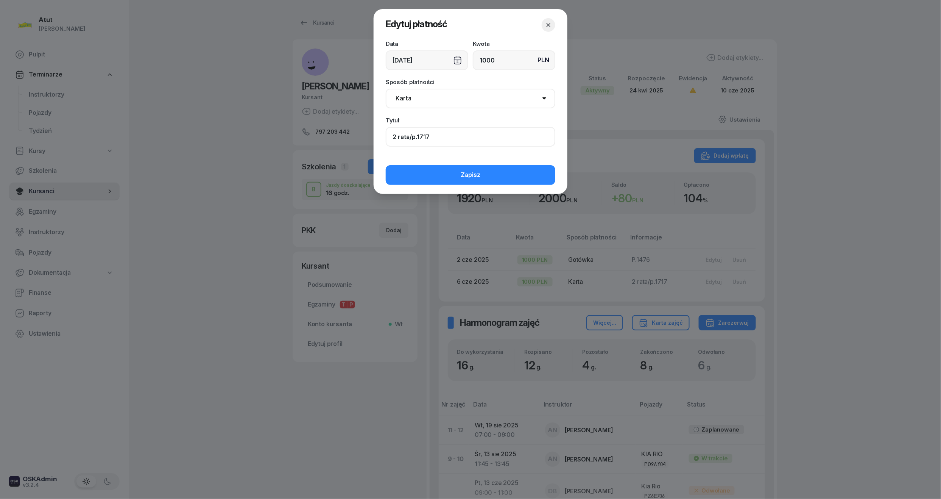
drag, startPoint x: 491, startPoint y: 137, endPoint x: 350, endPoint y: 147, distance: 140.9
click at [350, 147] on div "Edytuj płatność Data 06/06/2025 Kwota PLN 1000 Sposób płatności Gotówka Karta P…" at bounding box center [470, 249] width 941 height 499
paste input "1476"
click at [393, 135] on input "1476" at bounding box center [471, 137] width 170 height 20
type input "p.1476"
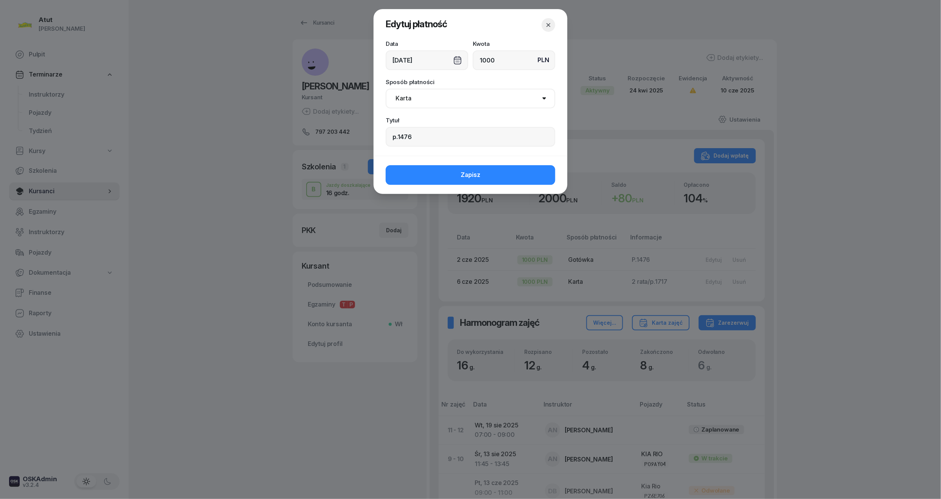
click at [459, 61] on div "06/06/2025" at bounding box center [427, 60] width 83 height 20
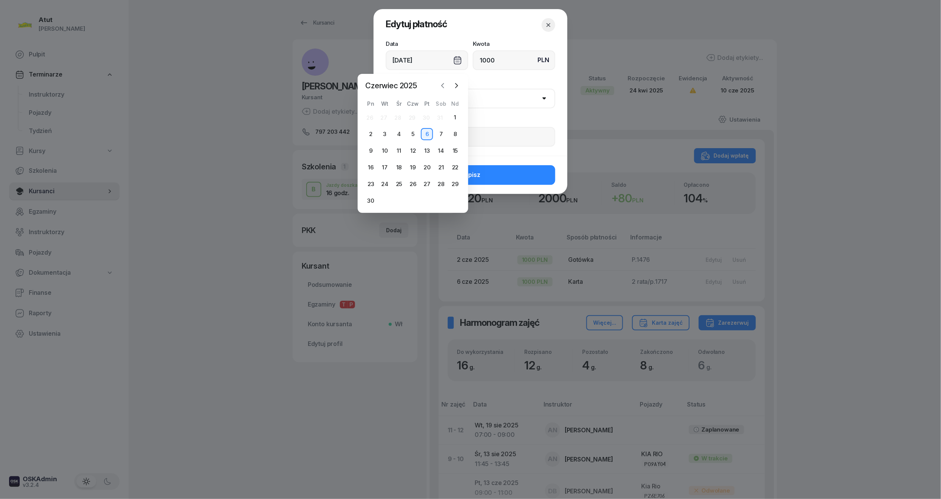
click at [440, 90] on button "button" at bounding box center [442, 85] width 11 height 11
click at [379, 154] on div "15" at bounding box center [385, 151] width 12 height 12
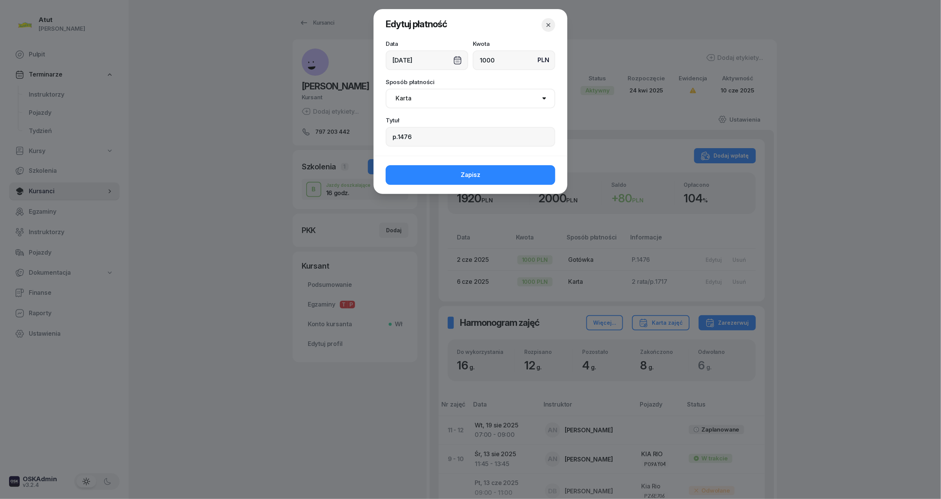
click at [458, 58] on div "15/04/2025" at bounding box center [427, 60] width 83 height 20
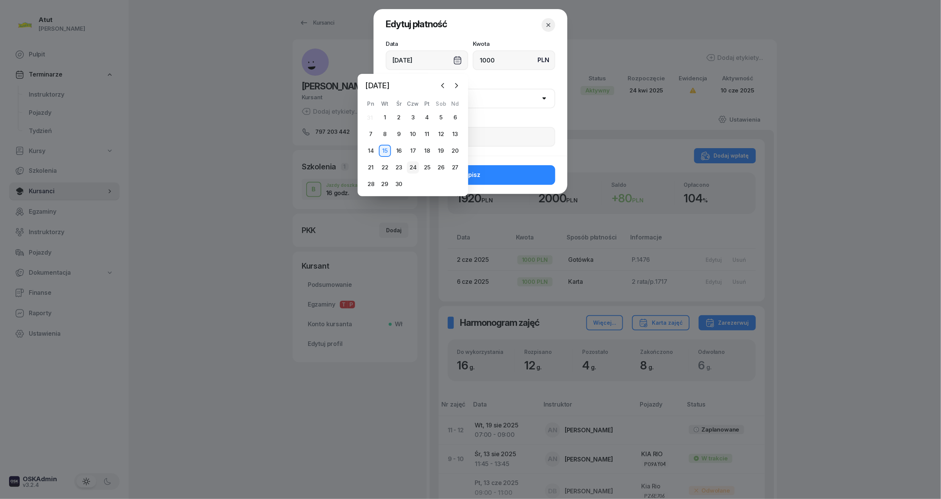
click at [412, 168] on div "24" at bounding box center [413, 167] width 12 height 12
type input "[DATE]"
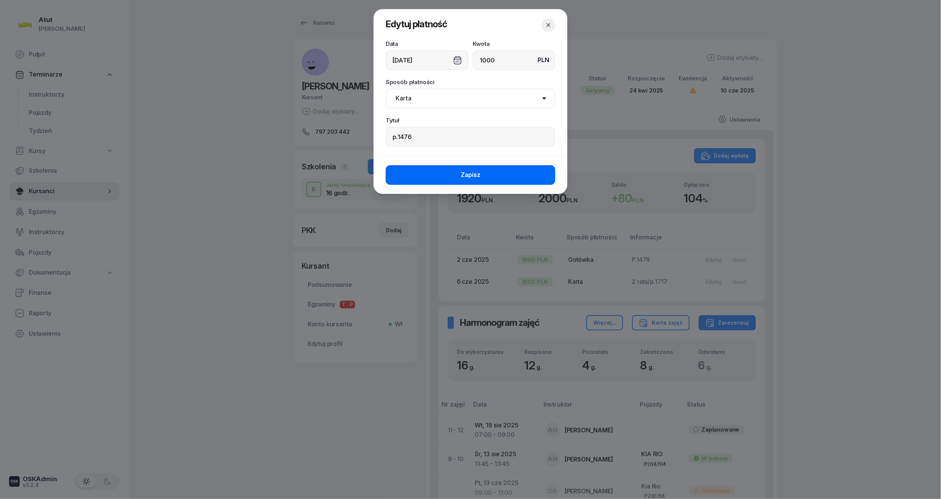
click at [487, 176] on button "Zapisz" at bounding box center [471, 175] width 170 height 20
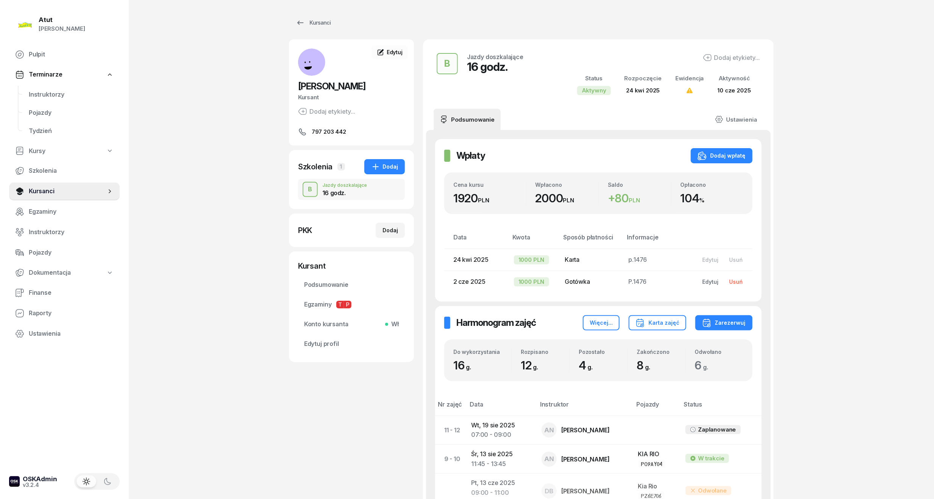
click at [739, 287] on button "Usuń" at bounding box center [736, 281] width 24 height 12
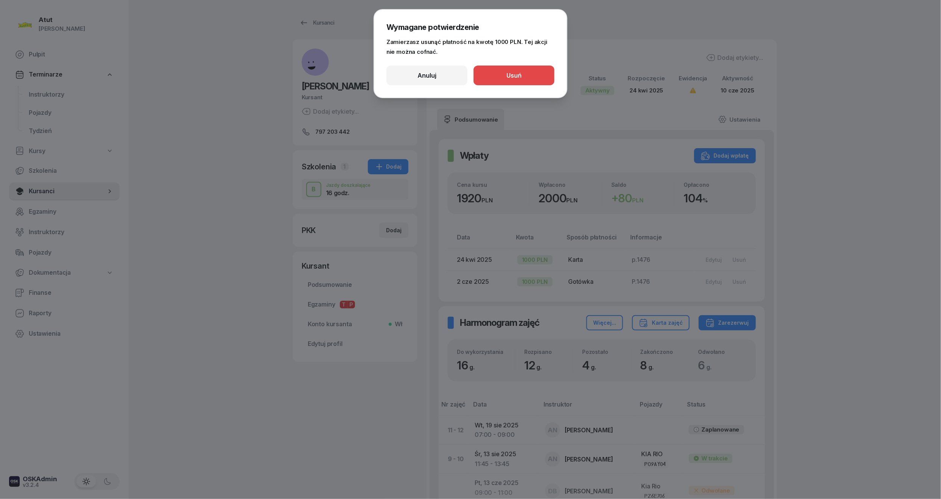
click at [526, 72] on button "Usuń" at bounding box center [514, 76] width 81 height 20
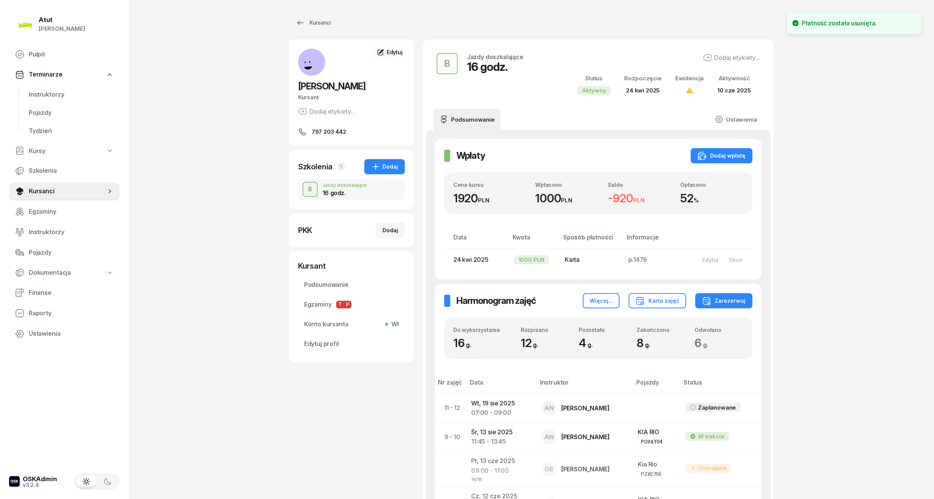
click at [464, 204] on div "1920 PLN" at bounding box center [489, 198] width 73 height 14
click at [475, 62] on div "16 godz." at bounding box center [495, 67] width 56 height 14
click at [754, 117] on link "Ustawienia" at bounding box center [736, 119] width 54 height 21
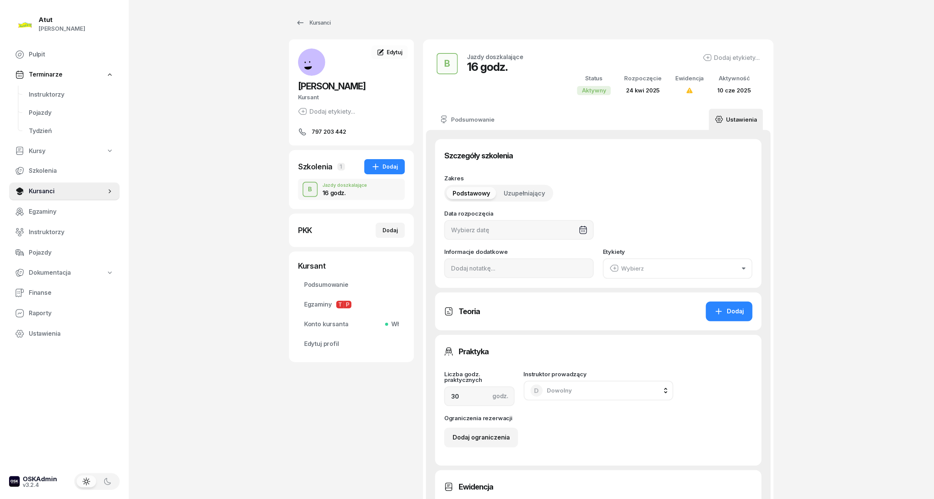
type input "[DATE]"
type input "16"
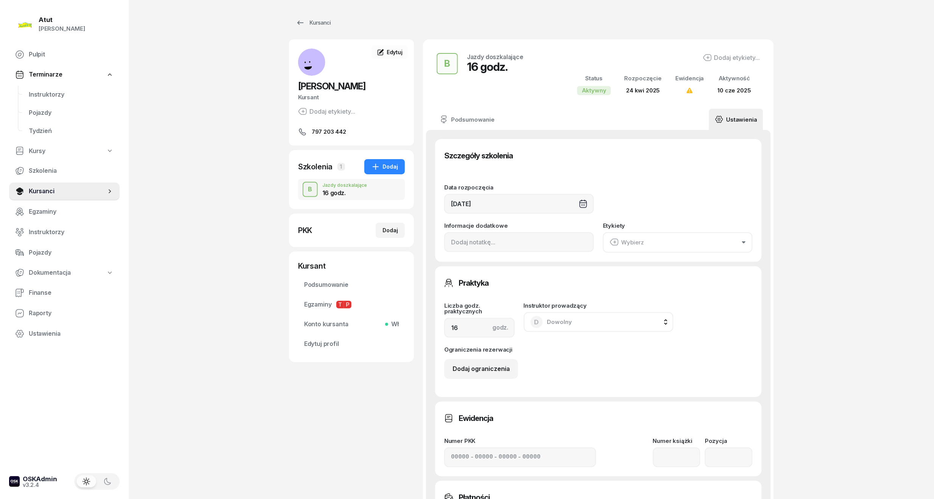
scroll to position [202, 0]
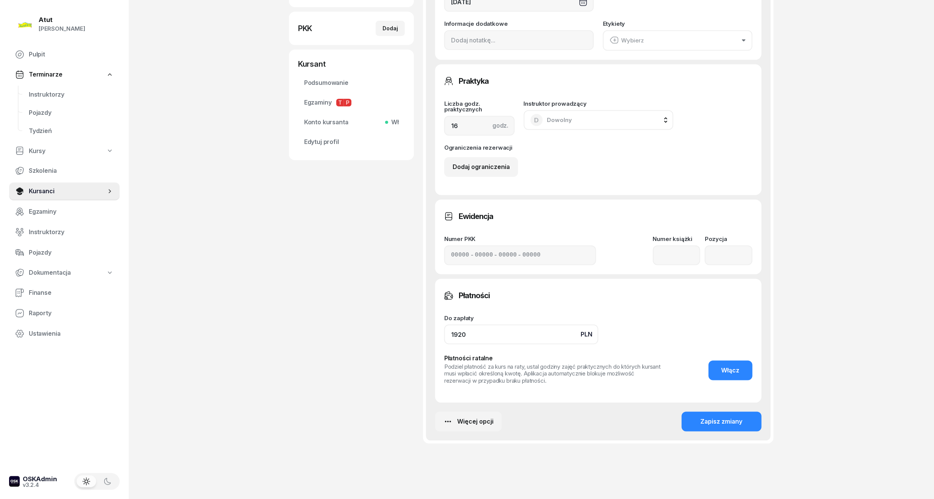
drag, startPoint x: 496, startPoint y: 335, endPoint x: 379, endPoint y: 337, distance: 116.6
click at [379, 337] on div "Marta Lemańczyk Kursant Dodaj etykiety... 797 203 442 ML Marta Lemańczyk Kursan…" at bounding box center [531, 152] width 485 height 629
type input "1370"
click at [735, 423] on div "Zapisz zmiany" at bounding box center [722, 422] width 42 height 10
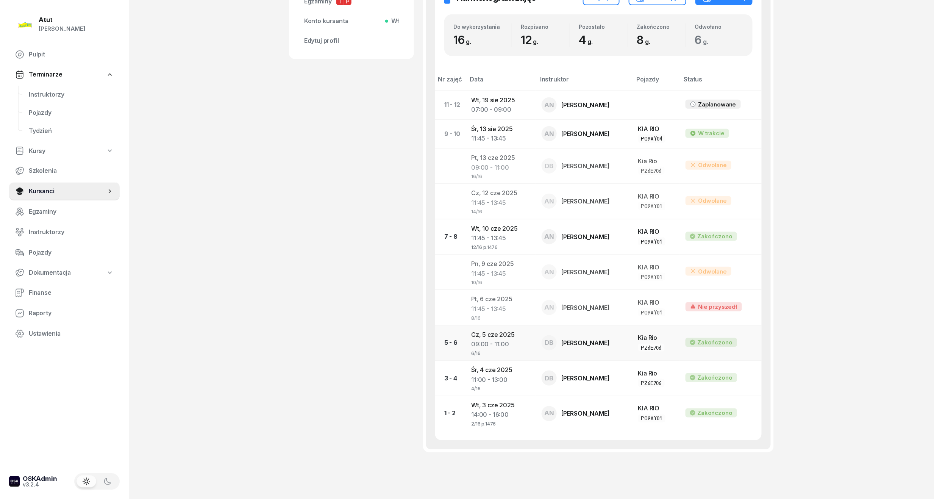
scroll to position [151, 0]
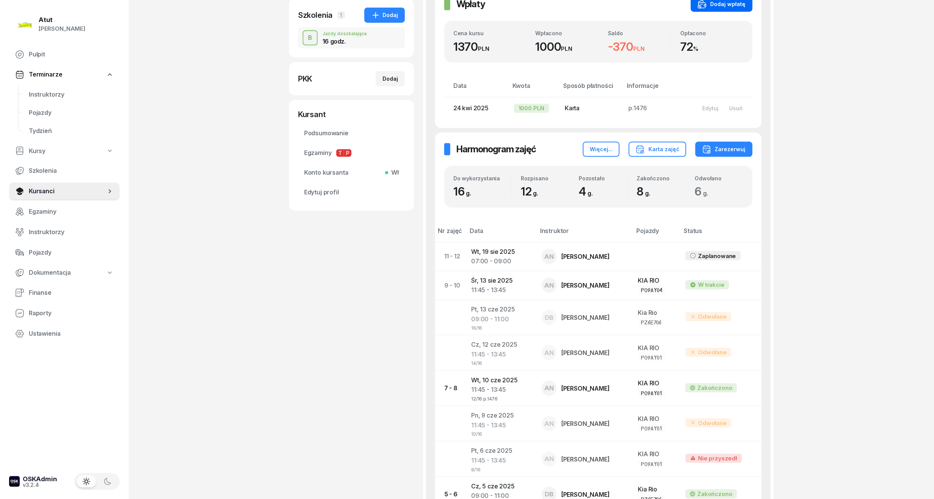
click at [720, 10] on button "Dodaj wpłatę" at bounding box center [722, 4] width 62 height 15
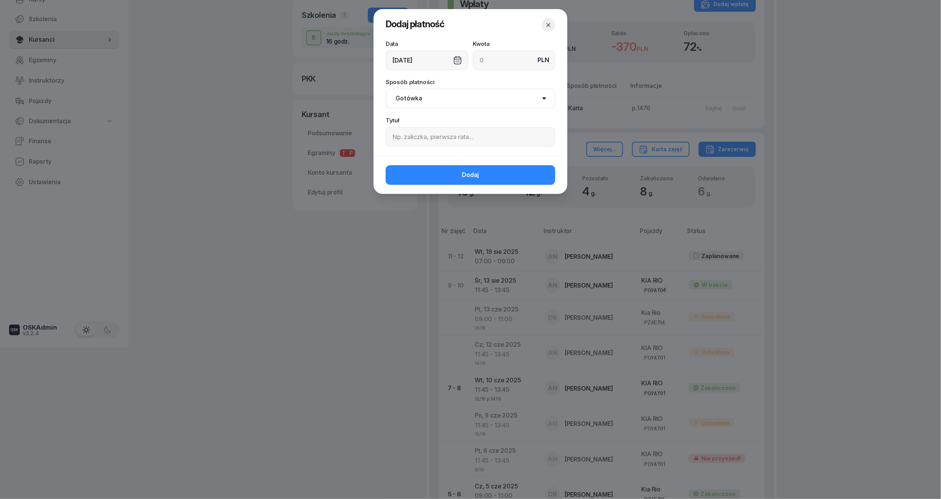
click at [498, 53] on input at bounding box center [514, 60] width 83 height 20
type input "1000"
click at [451, 90] on select "Gotówka Karta Przelew Płatności online BLIK" at bounding box center [471, 99] width 170 height 20
select select "card"
click at [386, 89] on select "Gotówka Karta Przelew Płatności online BLIK" at bounding box center [471, 99] width 170 height 20
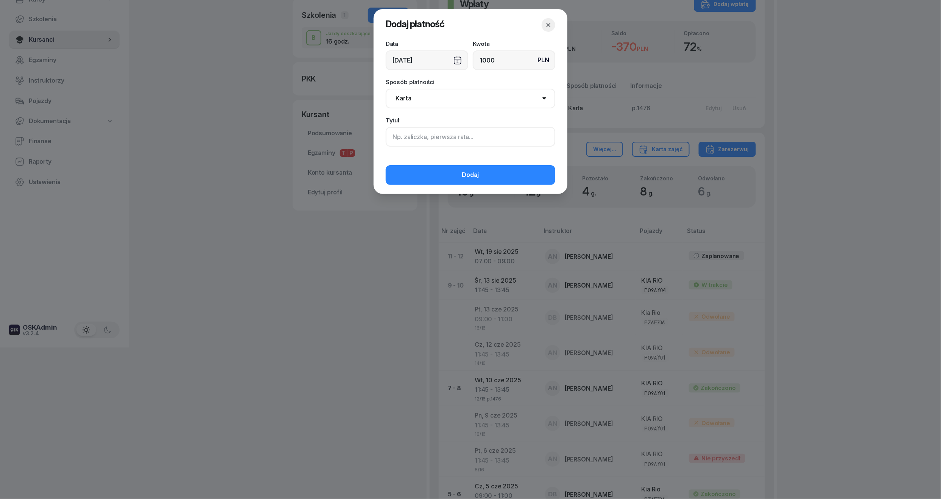
click at [441, 140] on input at bounding box center [471, 137] width 170 height 20
type input "p.1717"
click at [468, 174] on span "Dodaj" at bounding box center [470, 175] width 17 height 10
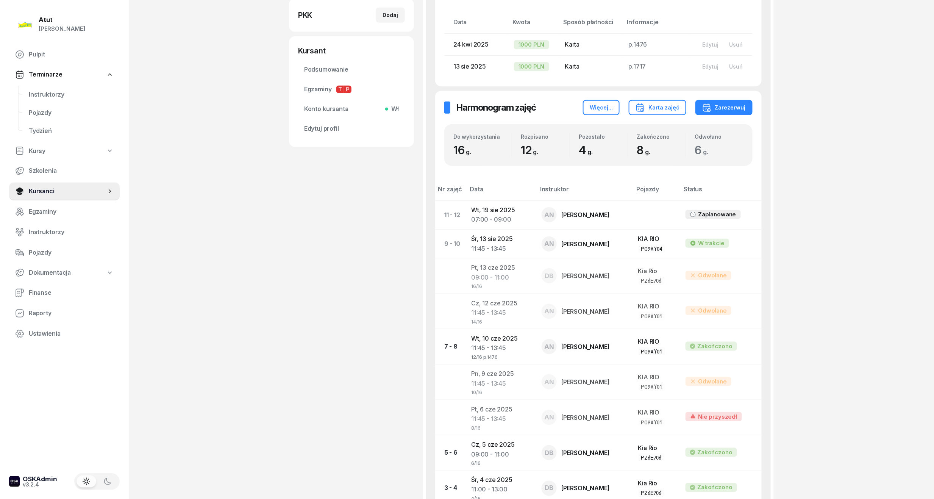
scroll to position [101, 0]
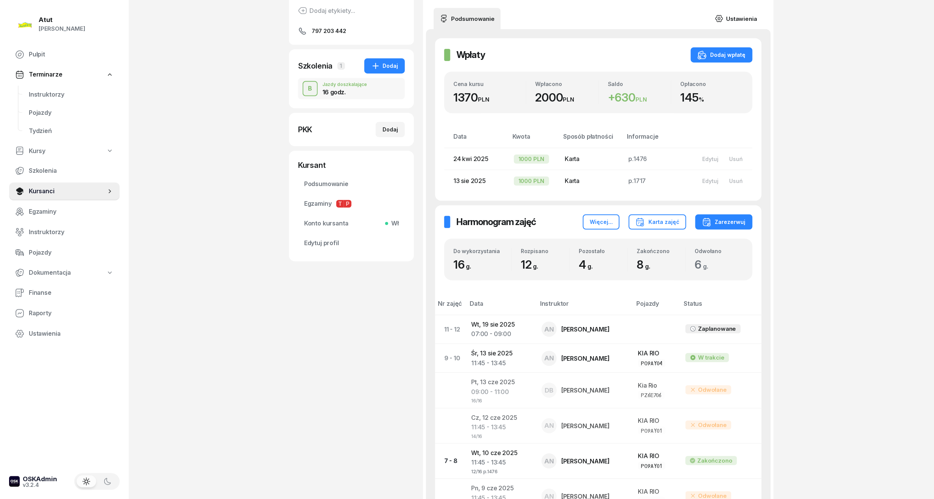
click at [743, 18] on link "Ustawienia" at bounding box center [736, 18] width 54 height 21
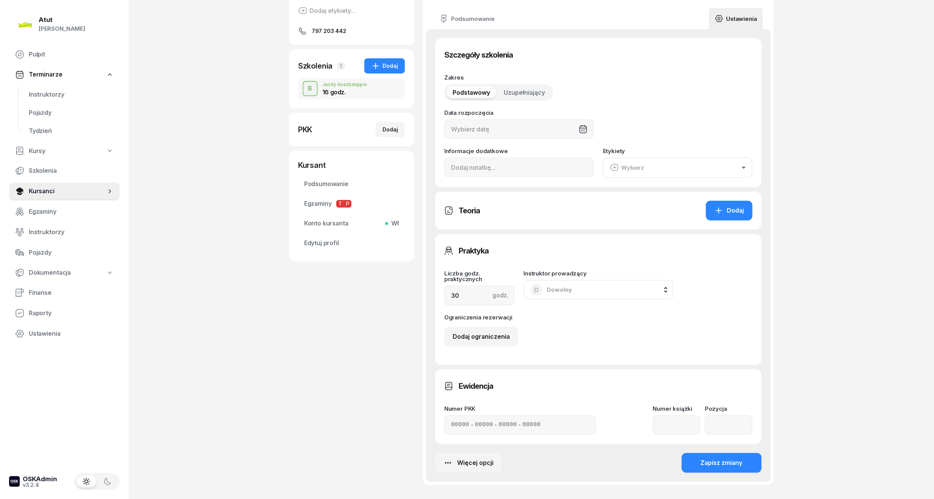
type input "[DATE]"
type input "16"
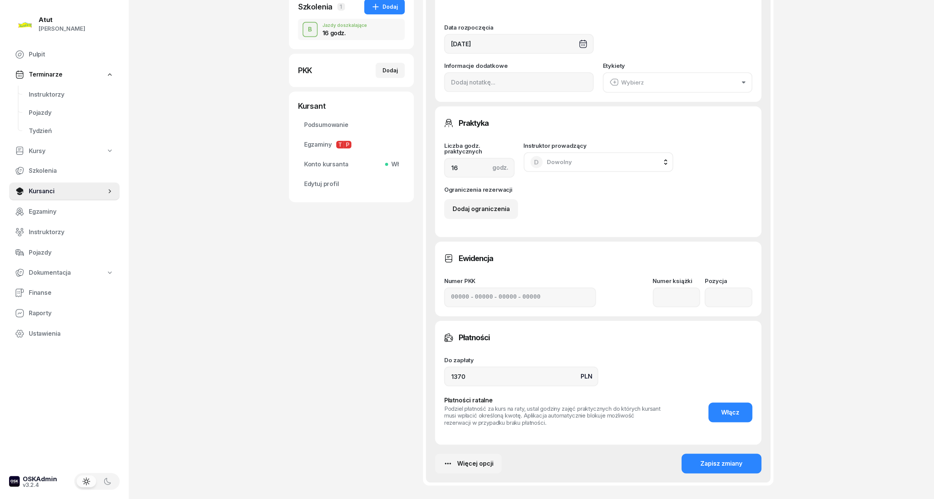
scroll to position [220, 0]
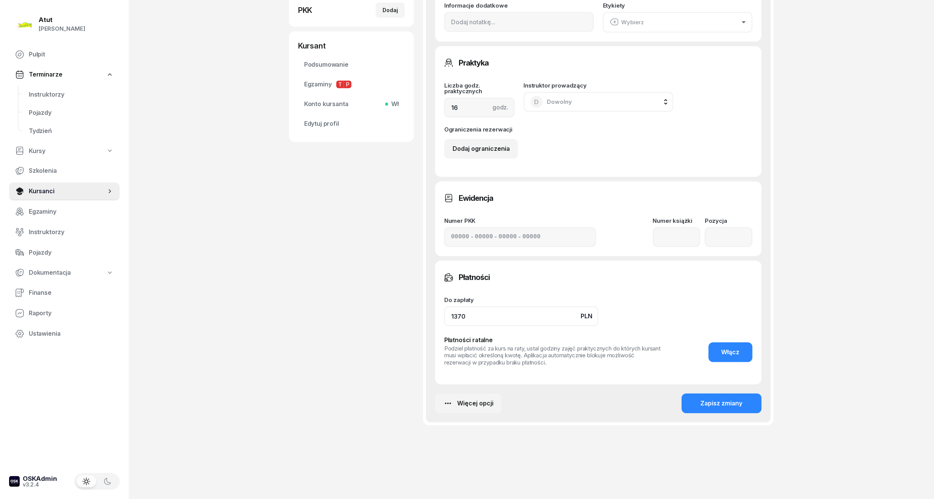
drag, startPoint x: 486, startPoint y: 318, endPoint x: 392, endPoint y: 319, distance: 94.7
click at [392, 319] on div "Marta Lemańczyk Kursant Dodaj etykiety... 797 203 442 ML Marta Lemańczyk Kursan…" at bounding box center [531, 133] width 485 height 629
type input "2000"
click at [723, 408] on button "Zapisz zmiany" at bounding box center [722, 403] width 80 height 20
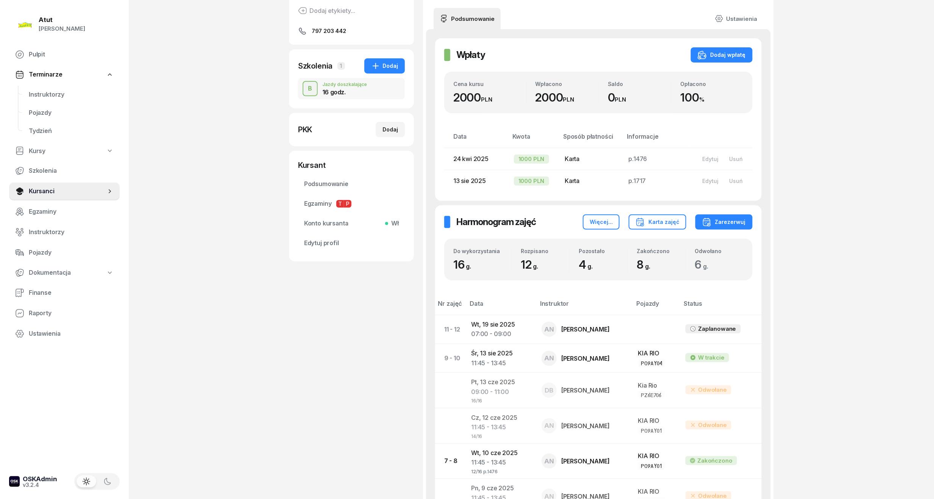
scroll to position [0, 0]
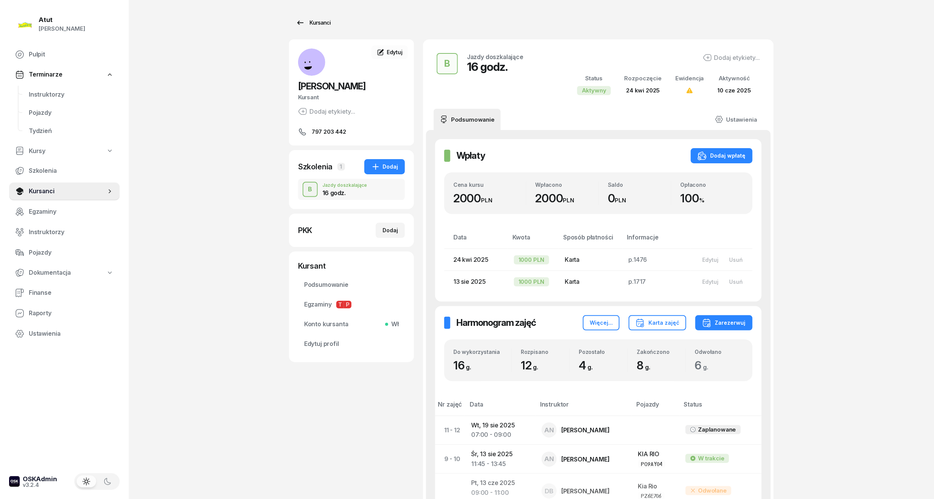
click at [314, 24] on div "Kursanci" at bounding box center [313, 22] width 35 height 9
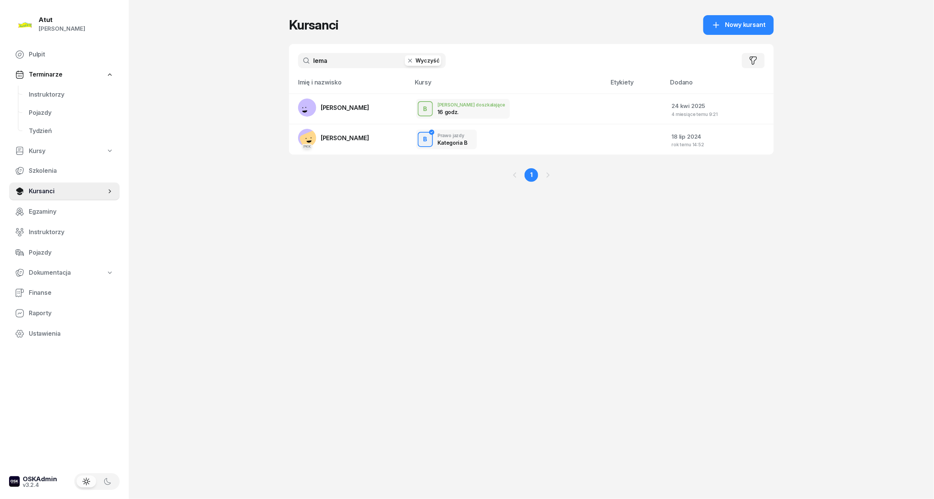
click at [417, 65] on button "Wyczyść" at bounding box center [423, 60] width 36 height 11
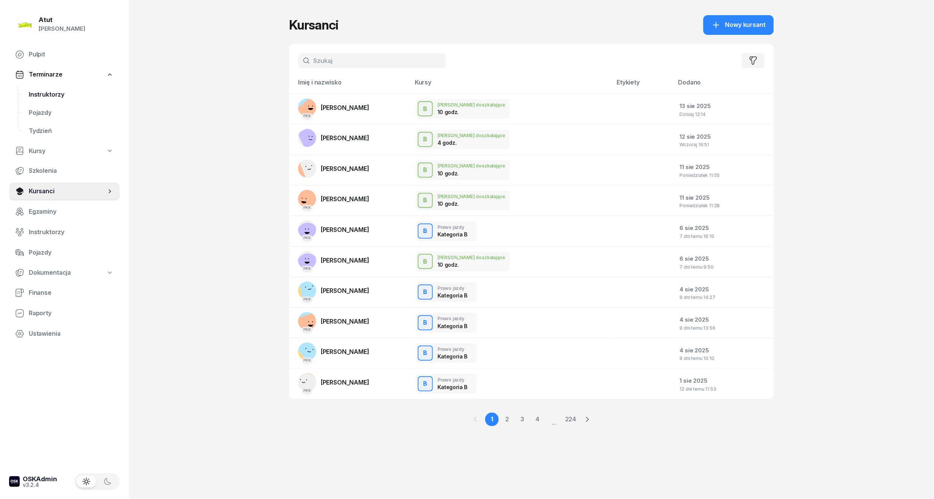
click at [45, 91] on span "Instruktorzy" at bounding box center [71, 95] width 85 height 10
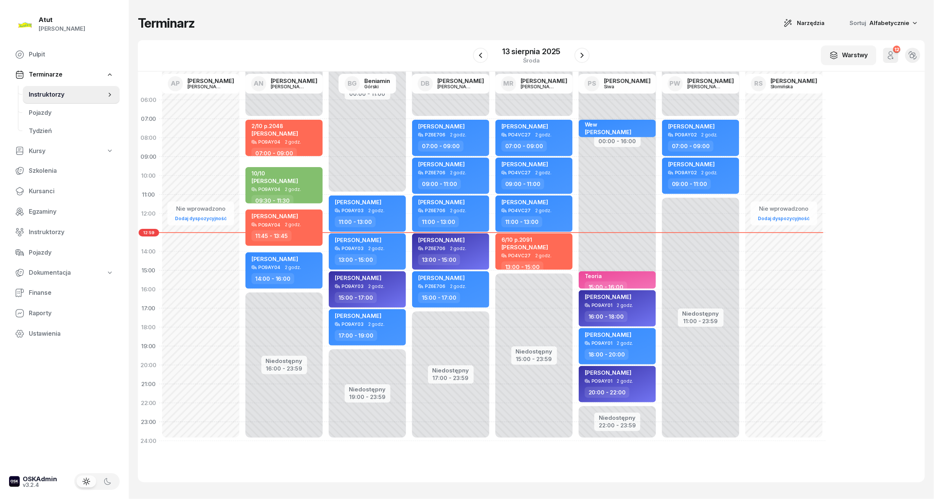
click at [874, 282] on div "06:00 07:00 08:00 09:00 10:00 11:00 12:00 13:00 14:00 15:00 16:00 17:00 18:00 1…" at bounding box center [531, 277] width 787 height 410
click at [587, 61] on div at bounding box center [581, 55] width 15 height 15
click at [582, 51] on icon "button" at bounding box center [581, 55] width 9 height 9
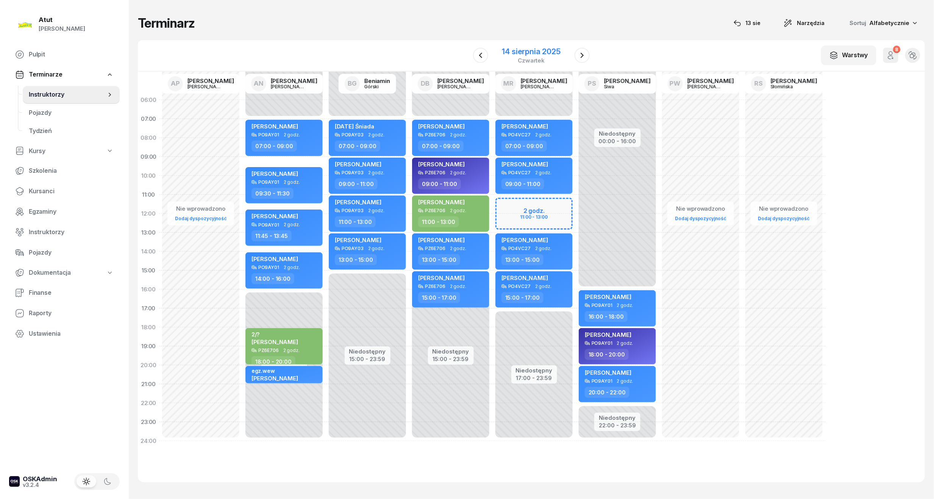
click at [527, 48] on div "14 sierpnia 2025" at bounding box center [531, 52] width 58 height 8
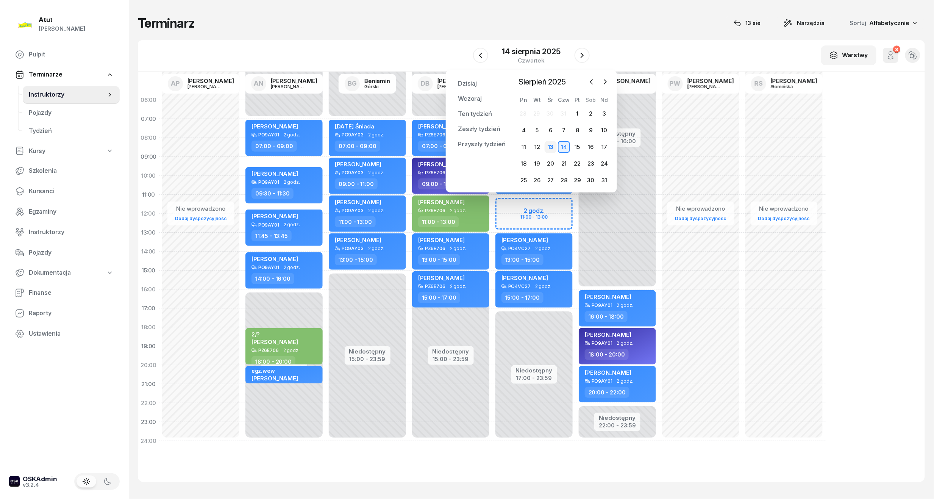
click at [552, 144] on div "13" at bounding box center [551, 147] width 12 height 12
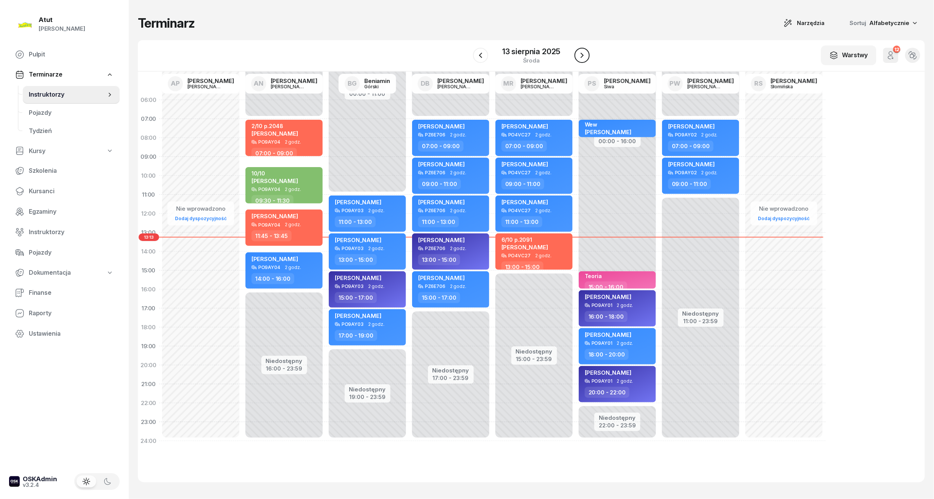
click at [582, 58] on icon "button" at bounding box center [581, 55] width 3 height 5
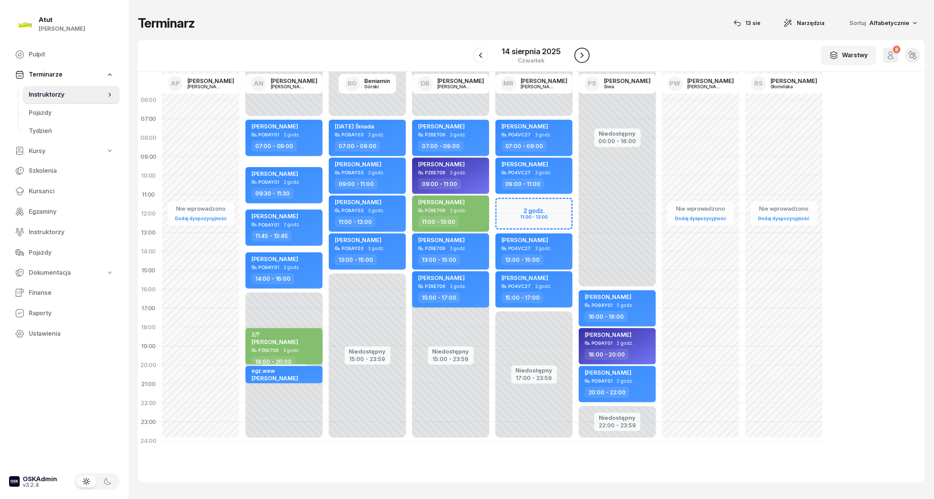
click at [576, 58] on button "button" at bounding box center [581, 55] width 15 height 15
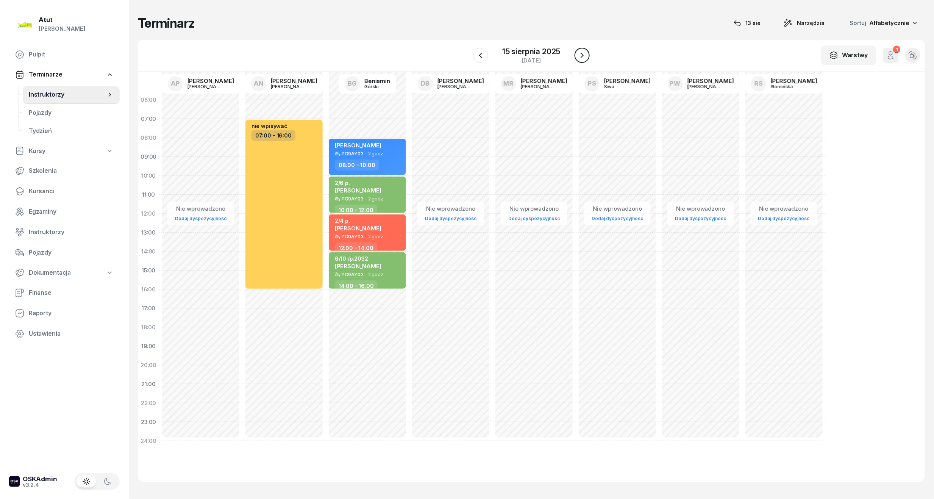
click at [576, 58] on button "button" at bounding box center [581, 55] width 15 height 15
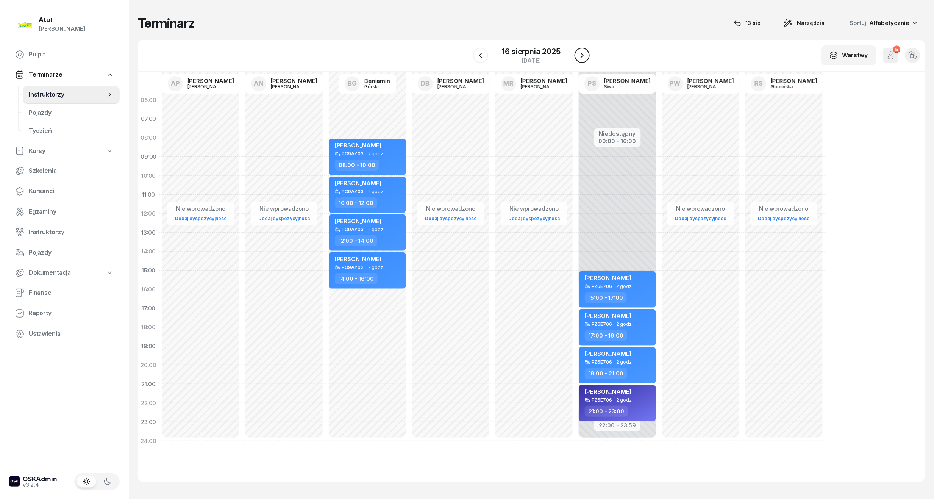
click at [576, 58] on button "button" at bounding box center [581, 55] width 15 height 15
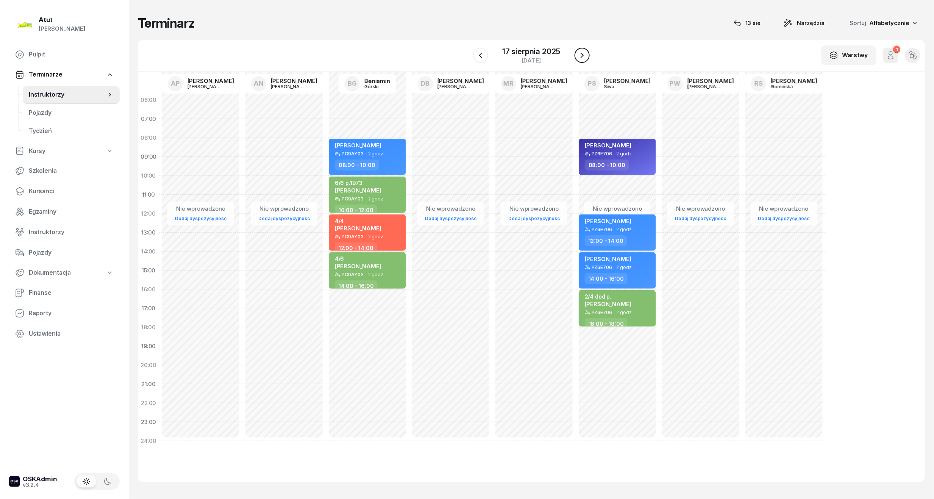
click at [576, 58] on button "button" at bounding box center [581, 55] width 15 height 15
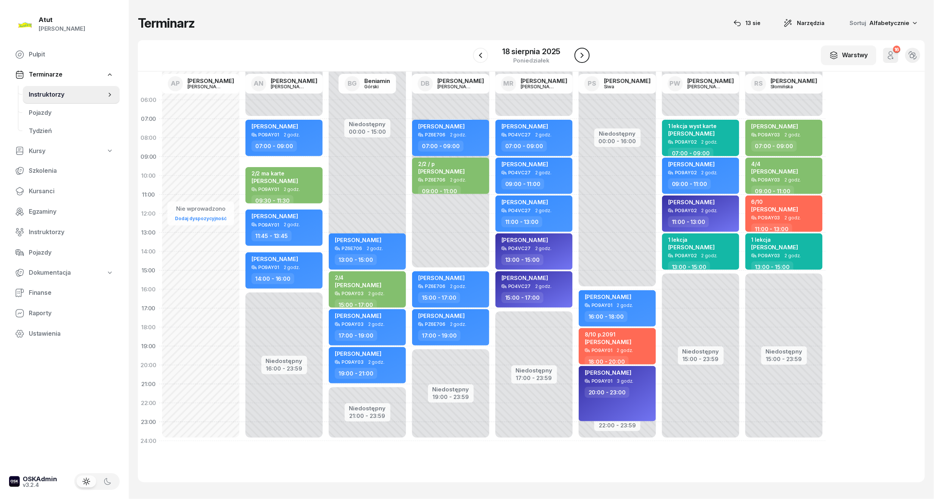
click at [576, 58] on button "button" at bounding box center [581, 55] width 15 height 15
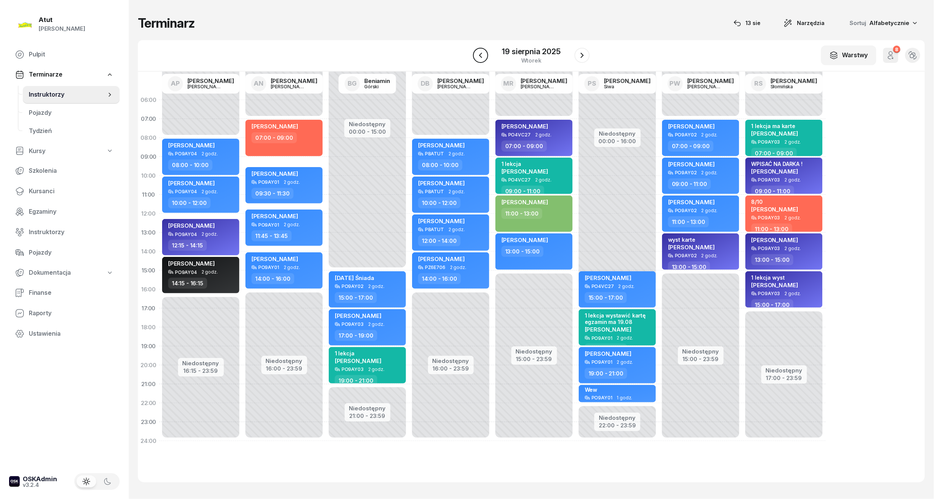
click at [479, 59] on icon "button" at bounding box center [480, 55] width 9 height 9
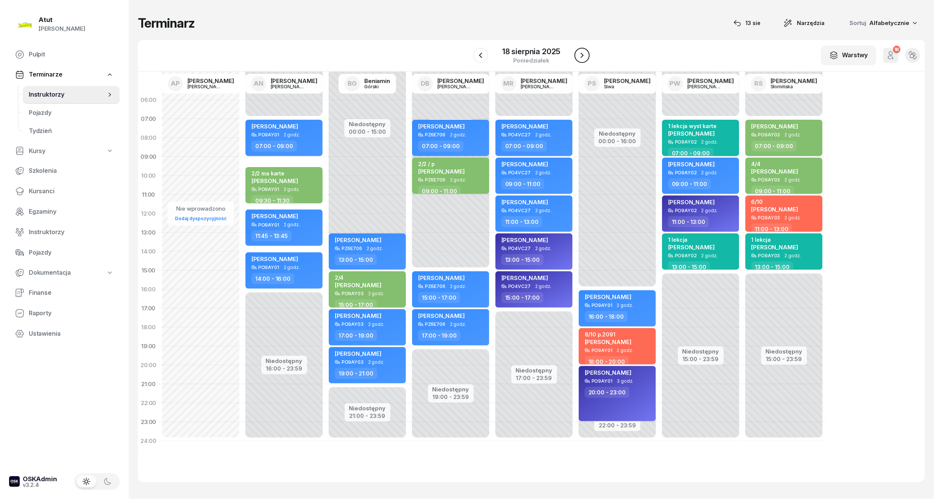
click at [585, 55] on icon "button" at bounding box center [581, 55] width 9 height 9
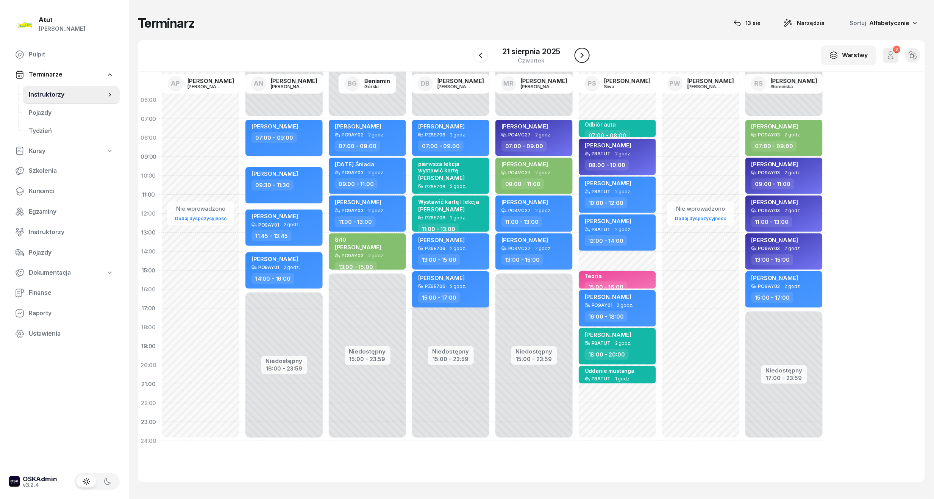
click at [585, 55] on icon "button" at bounding box center [581, 55] width 9 height 9
click at [585, 55] on icon "button" at bounding box center [582, 55] width 9 height 9
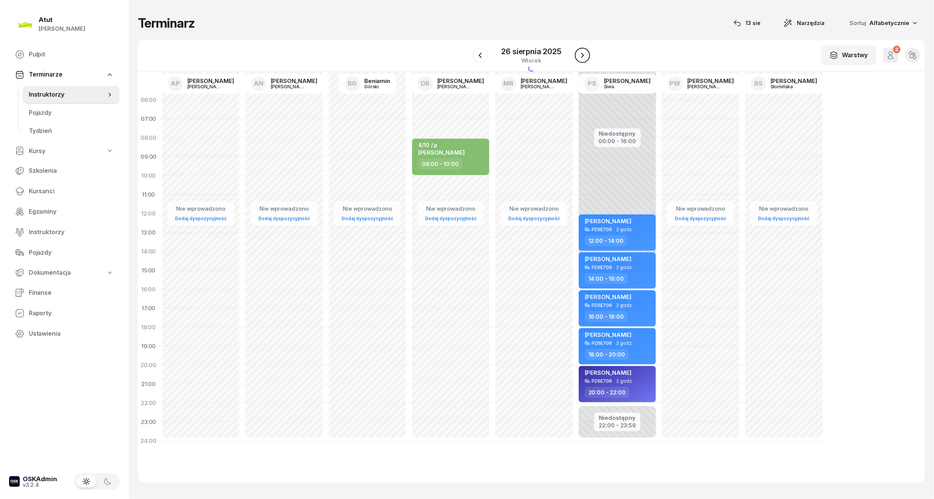
click at [585, 55] on icon "button" at bounding box center [582, 55] width 9 height 9
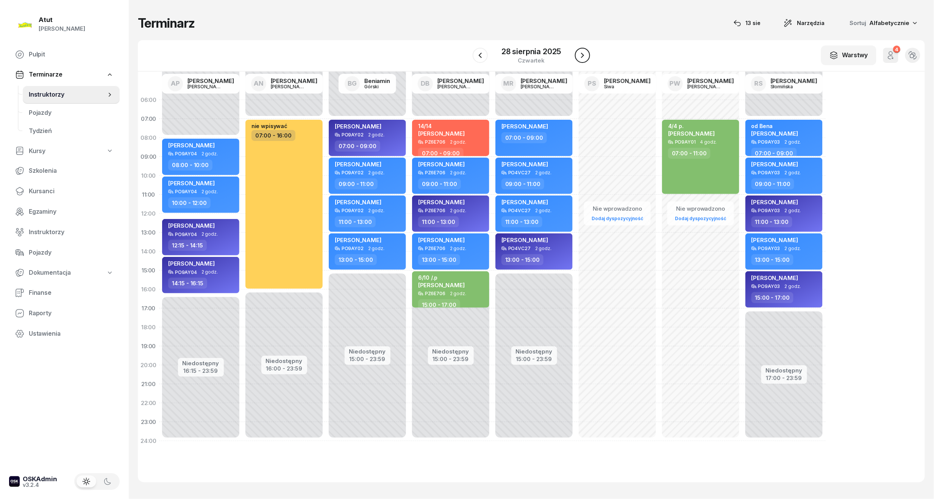
click at [585, 55] on icon "button" at bounding box center [582, 55] width 9 height 9
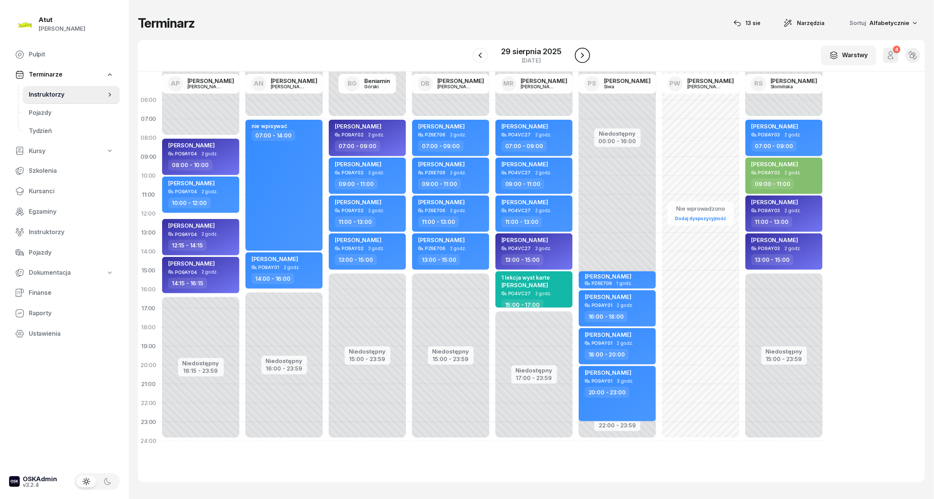
click at [585, 55] on icon "button" at bounding box center [582, 55] width 9 height 9
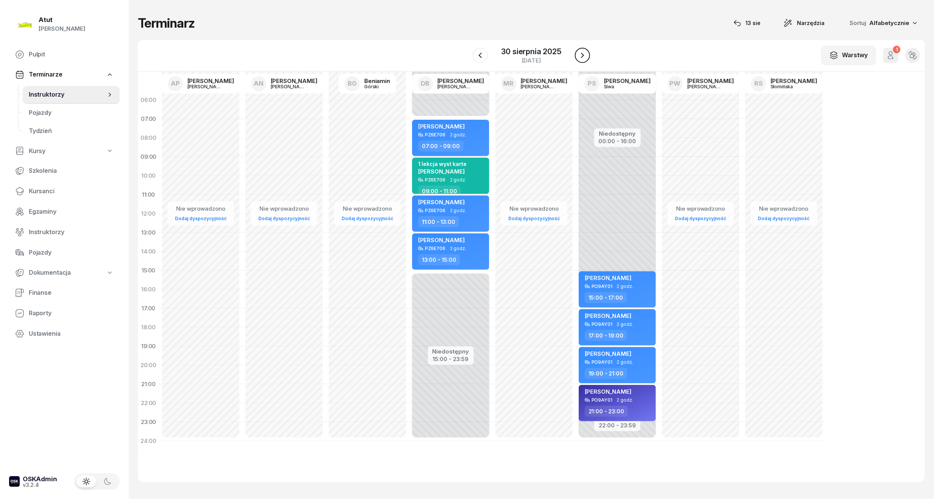
click at [585, 55] on icon "button" at bounding box center [582, 55] width 9 height 9
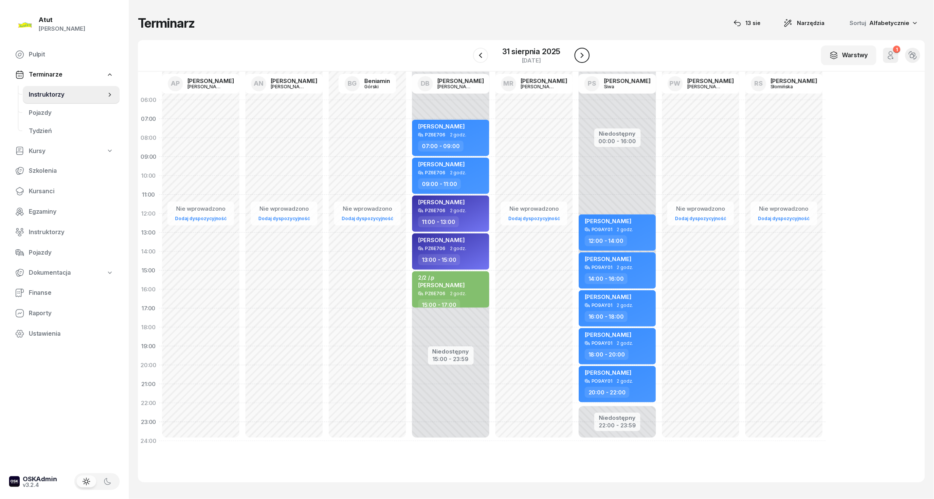
click at [585, 55] on icon "button" at bounding box center [581, 55] width 9 height 9
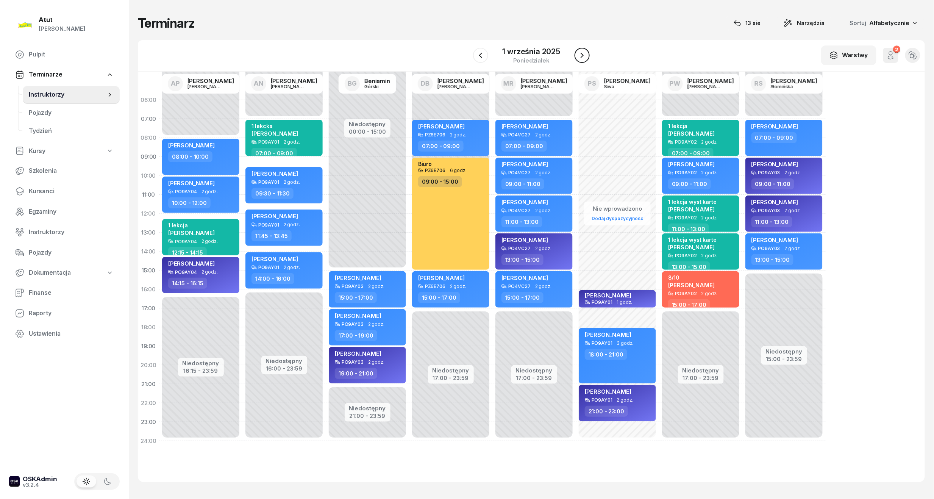
click at [585, 55] on icon "button" at bounding box center [581, 55] width 9 height 9
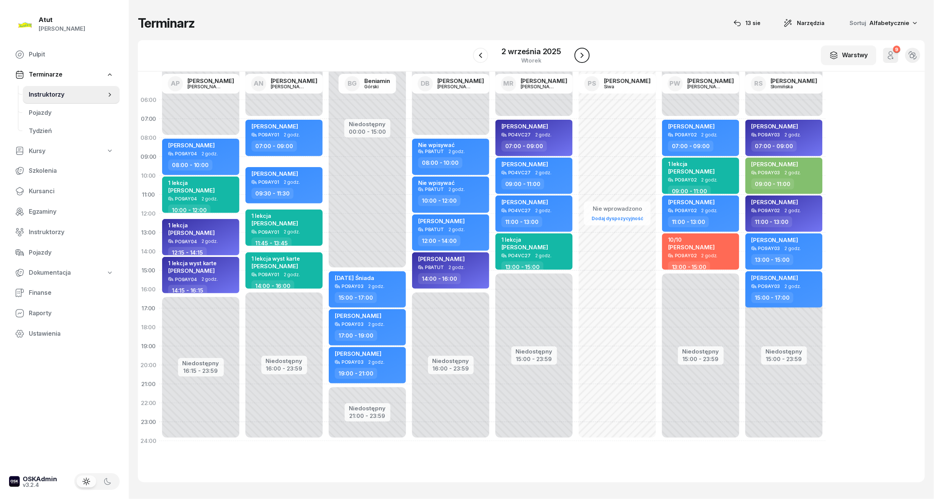
click at [585, 55] on icon "button" at bounding box center [581, 55] width 9 height 9
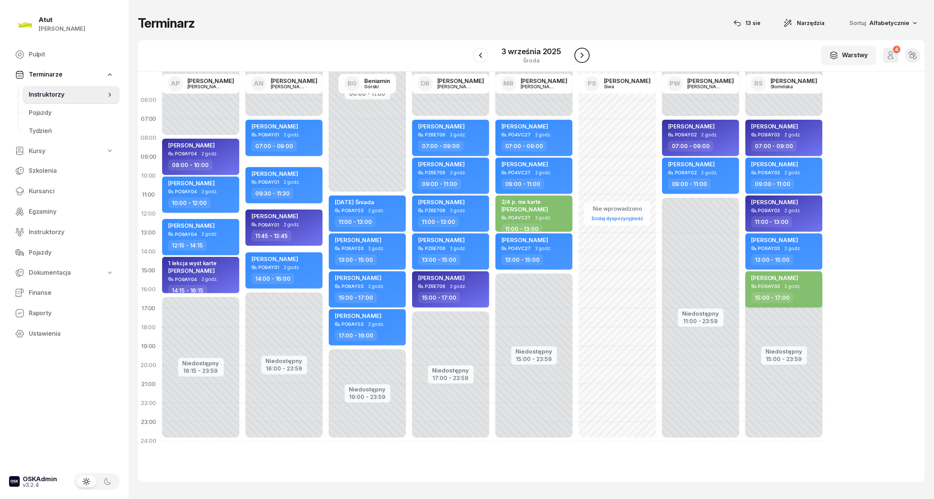
click at [585, 55] on icon "button" at bounding box center [581, 55] width 9 height 9
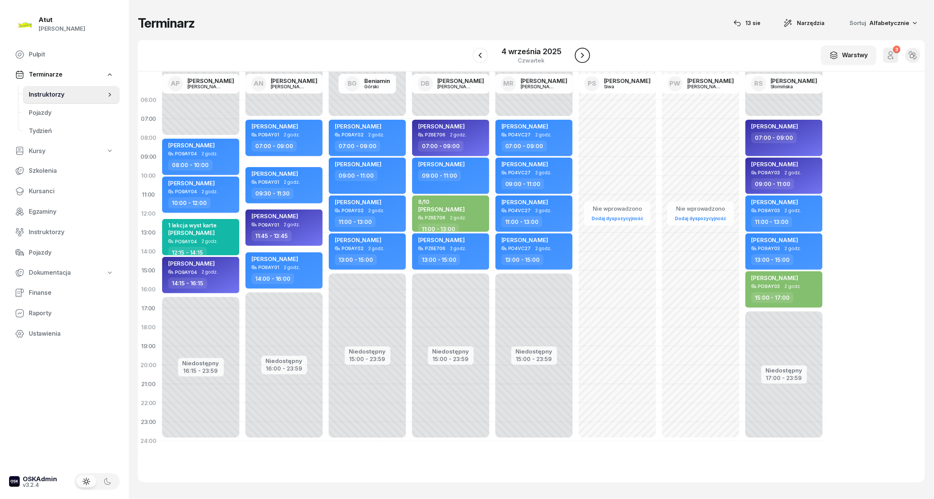
click at [585, 55] on icon "button" at bounding box center [582, 55] width 9 height 9
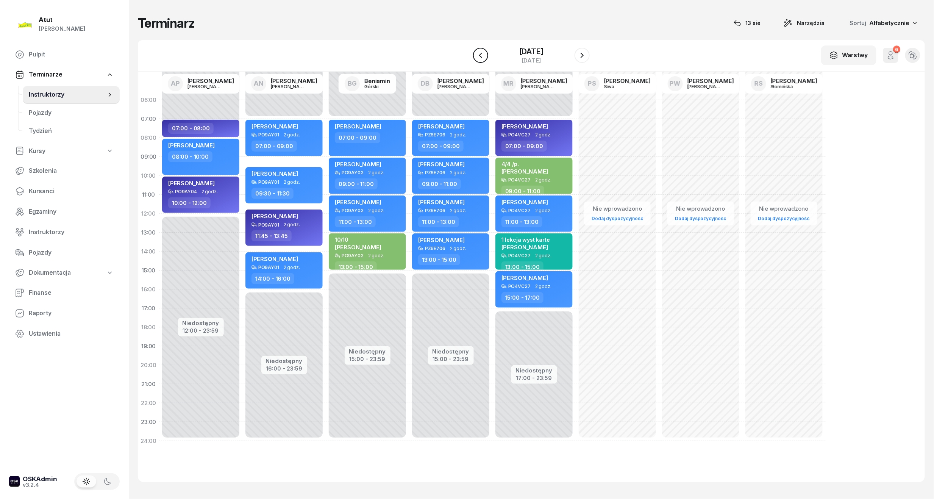
click at [479, 61] on button "button" at bounding box center [480, 55] width 15 height 15
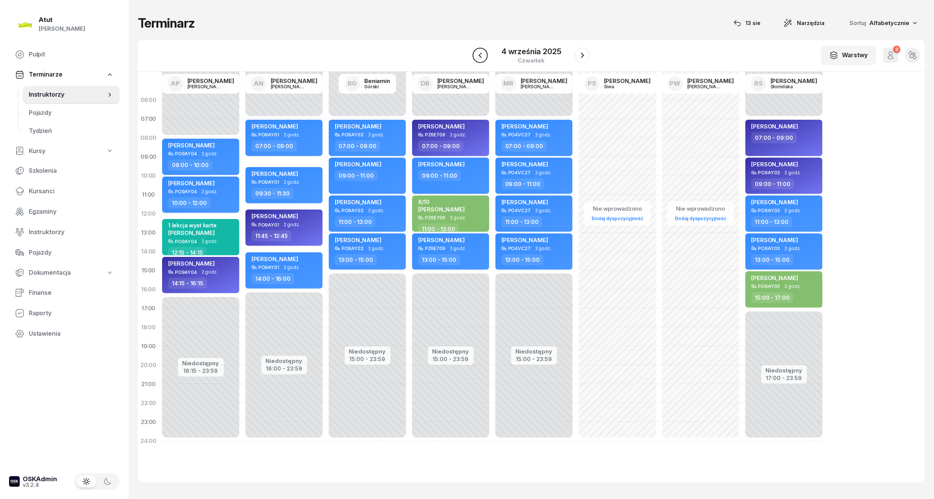
click at [479, 61] on button "button" at bounding box center [480, 55] width 15 height 15
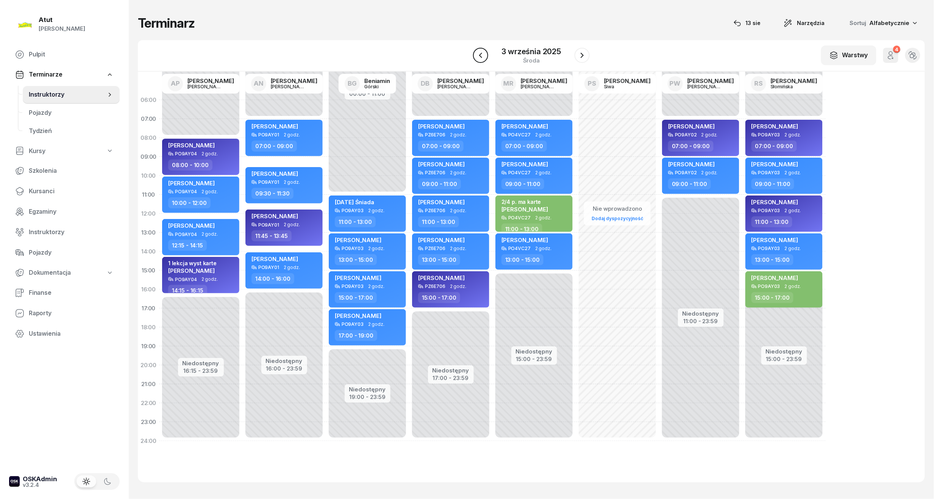
click at [479, 61] on button "button" at bounding box center [480, 55] width 15 height 15
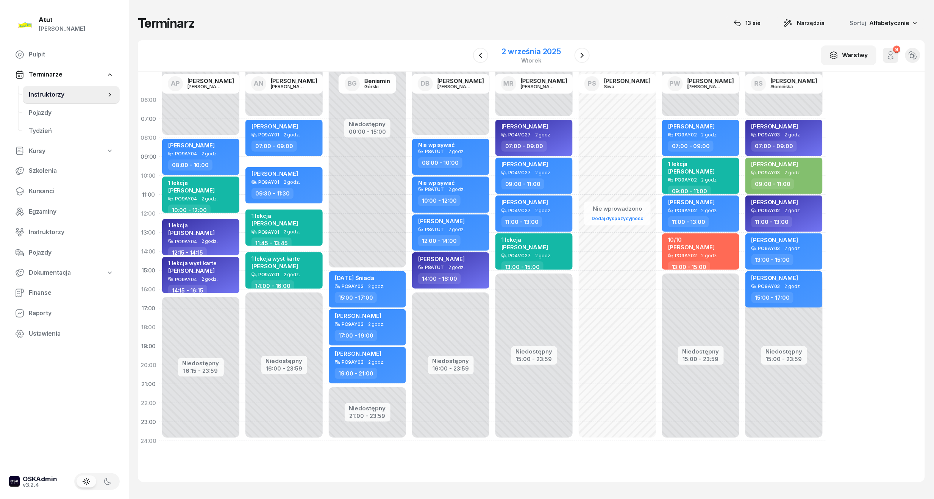
click at [545, 52] on div "2 września 2025" at bounding box center [531, 52] width 59 height 8
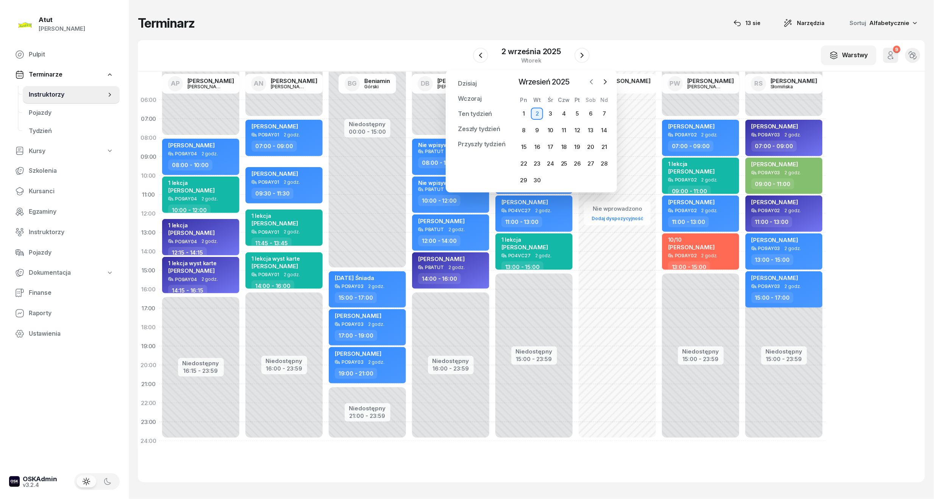
click at [591, 84] on icon "button" at bounding box center [592, 82] width 8 height 8
click at [553, 162] on div "20" at bounding box center [551, 164] width 12 height 12
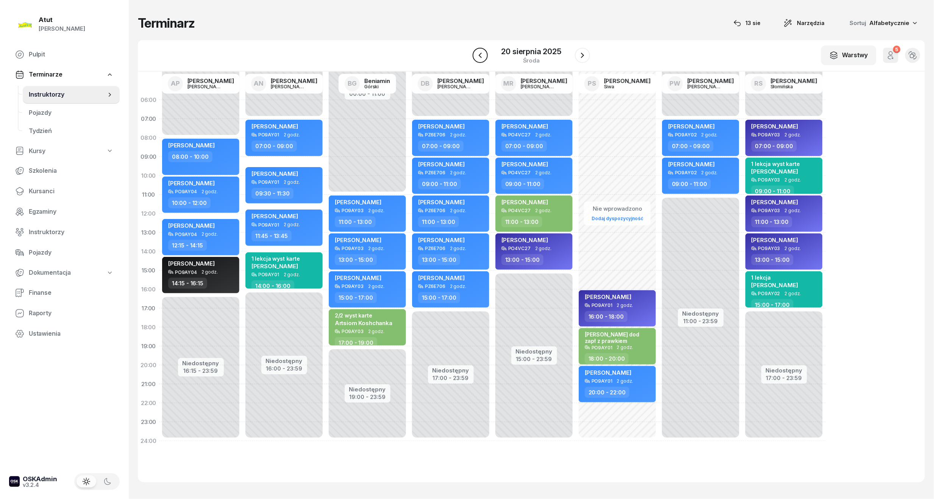
click at [485, 61] on button "button" at bounding box center [480, 55] width 15 height 15
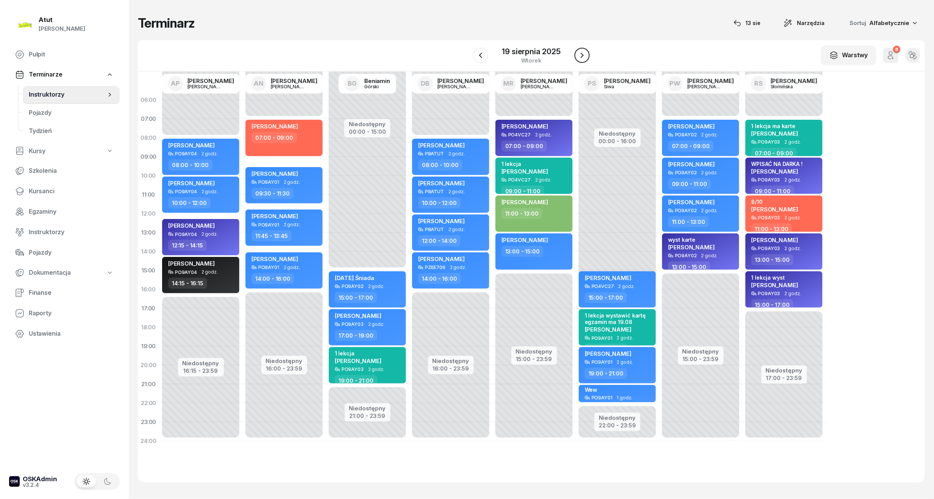
click at [584, 55] on icon "button" at bounding box center [581, 55] width 9 height 9
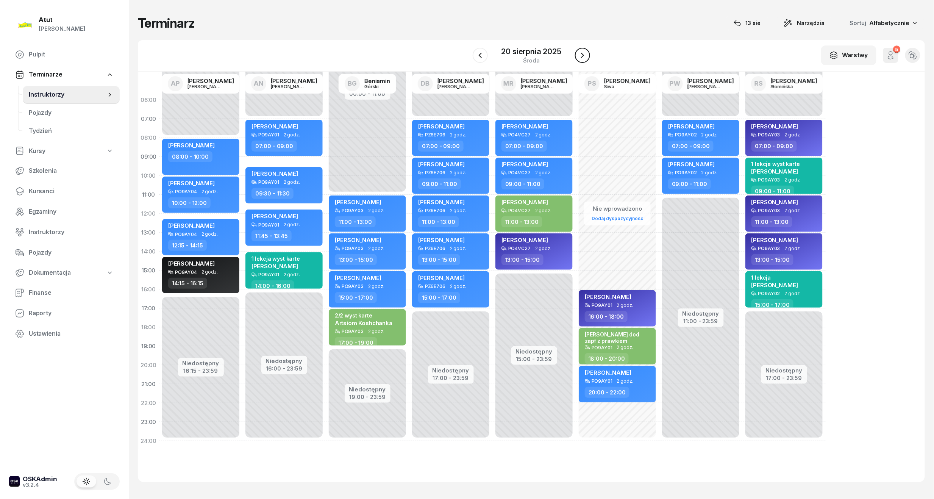
click at [584, 55] on icon "button" at bounding box center [582, 55] width 3 height 5
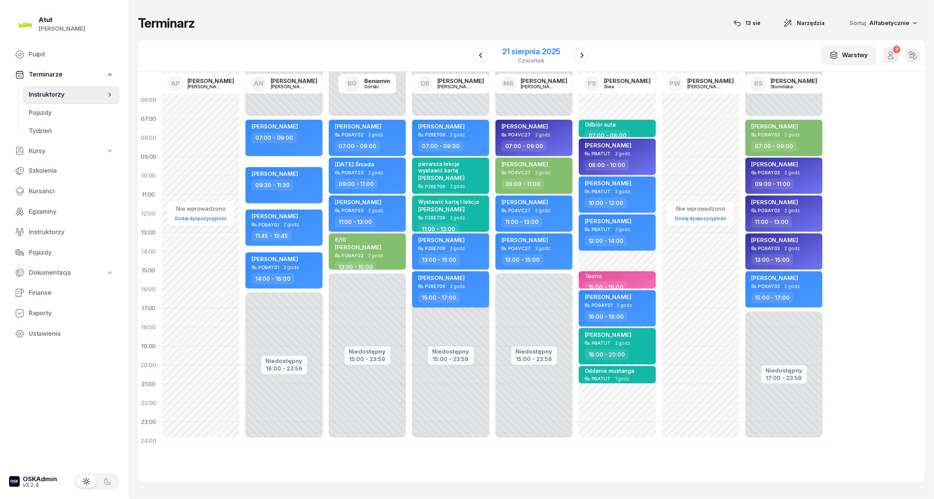
click at [534, 46] on div "21 sierpnia 2025 czwartek" at bounding box center [531, 56] width 77 height 22
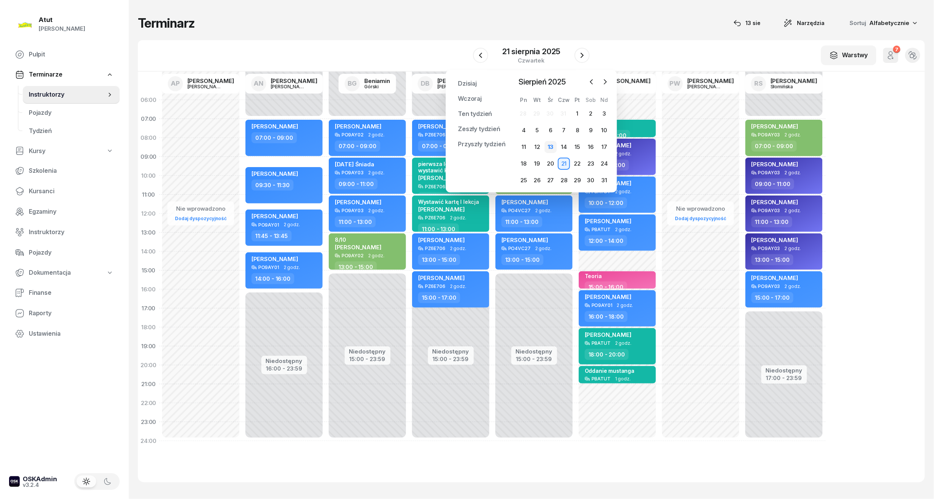
click at [553, 147] on div "13" at bounding box center [551, 147] width 12 height 12
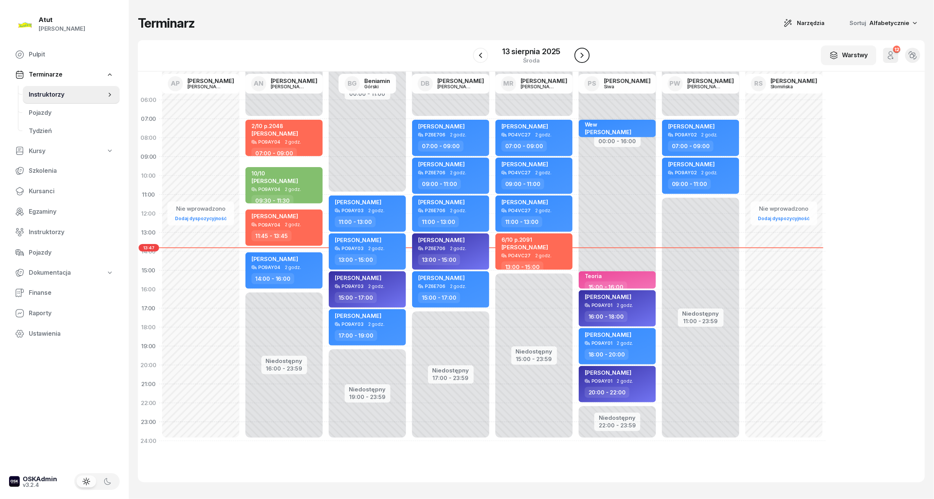
click at [581, 51] on icon "button" at bounding box center [581, 55] width 9 height 9
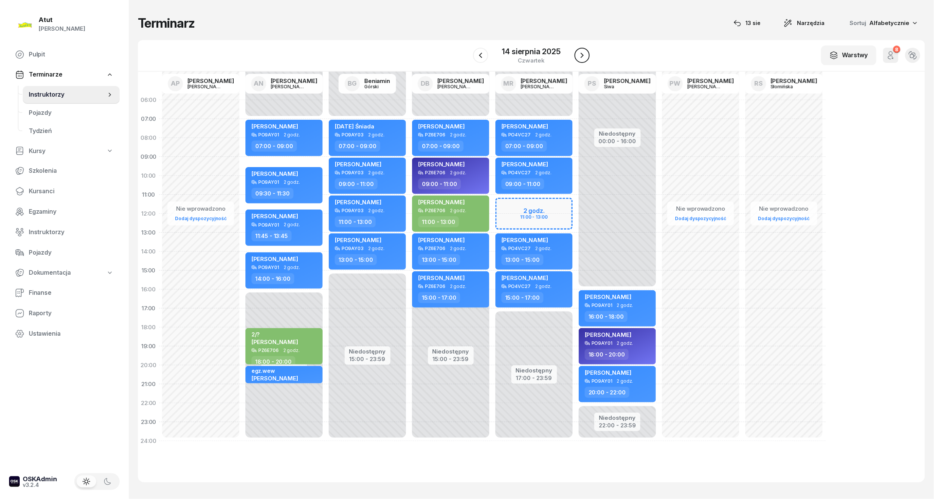
click at [581, 51] on icon "button" at bounding box center [581, 55] width 9 height 9
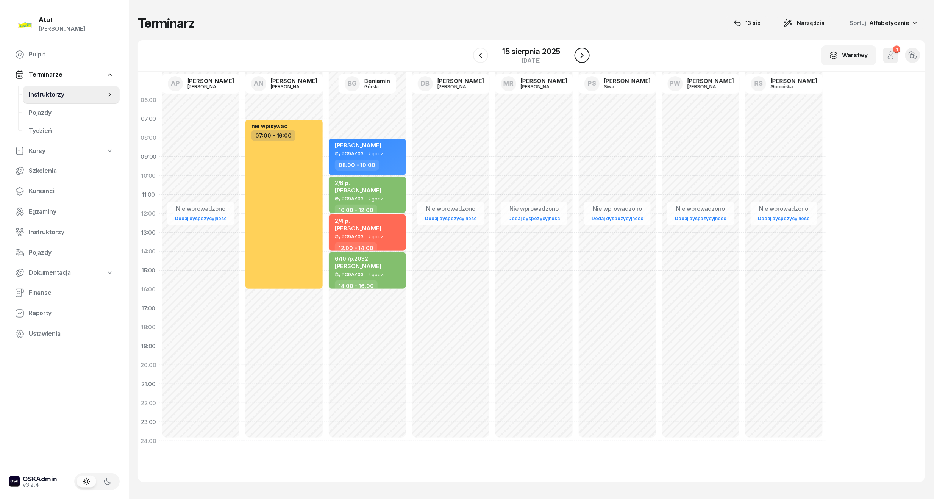
click at [581, 51] on icon "button" at bounding box center [581, 55] width 9 height 9
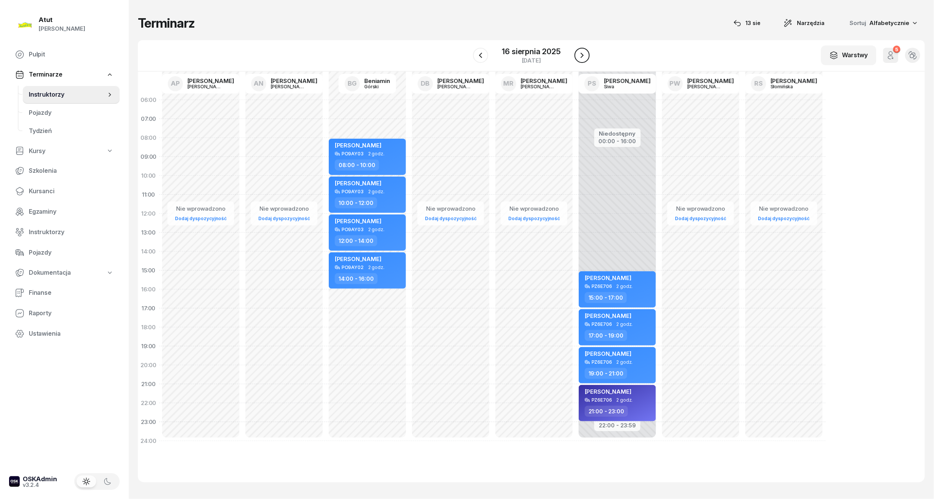
click at [581, 51] on icon "button" at bounding box center [581, 55] width 9 height 9
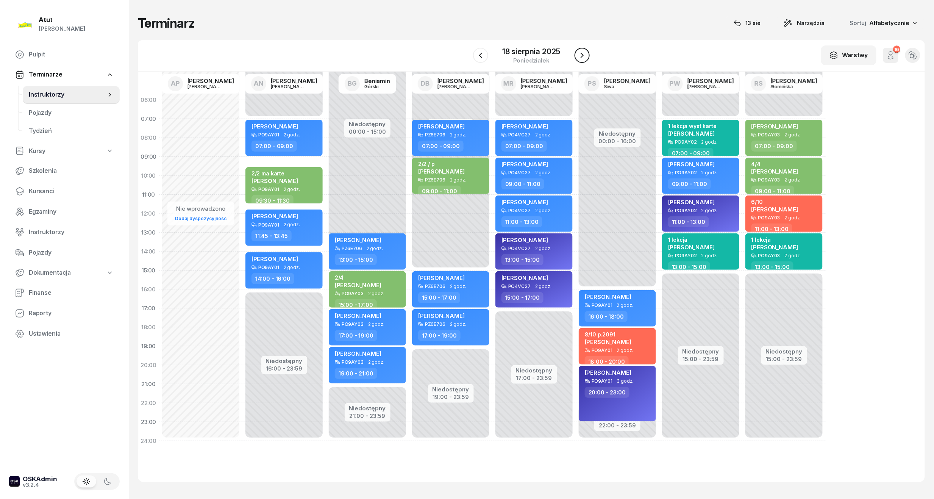
click at [581, 51] on icon "button" at bounding box center [581, 55] width 9 height 9
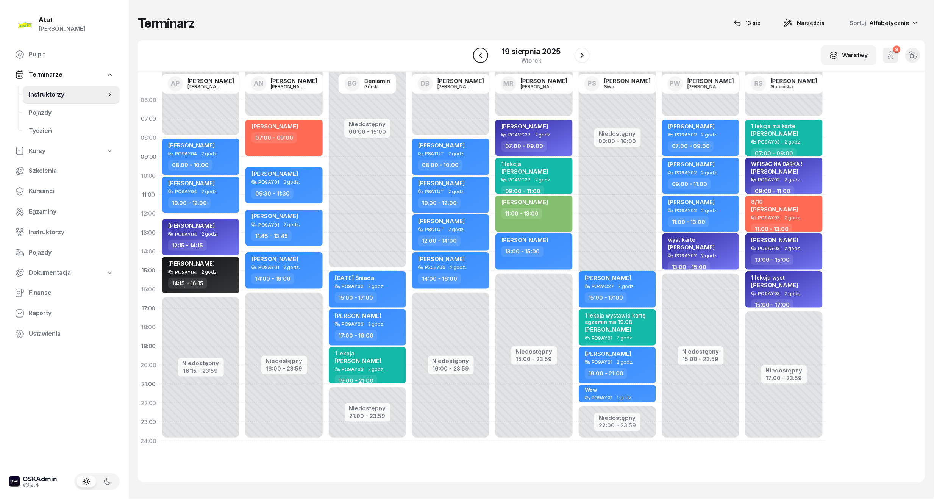
click at [481, 59] on icon "button" at bounding box center [480, 55] width 9 height 9
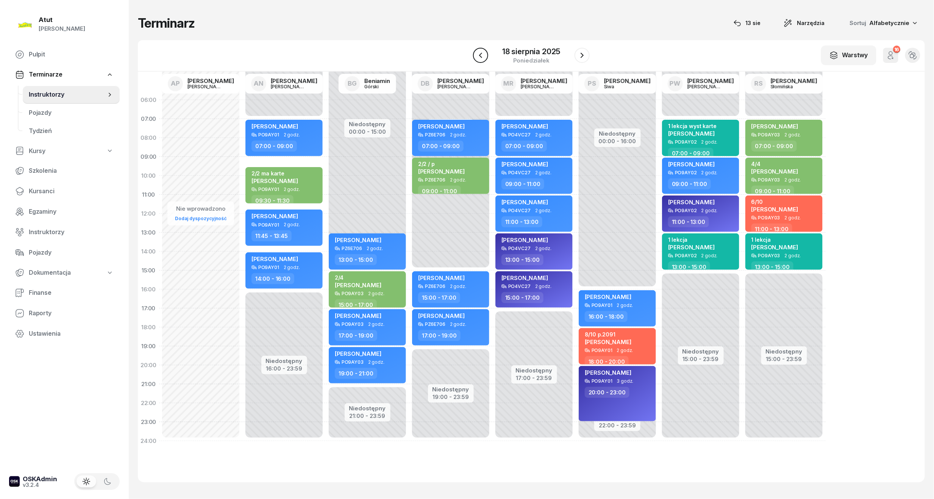
click at [481, 59] on icon "button" at bounding box center [480, 55] width 9 height 9
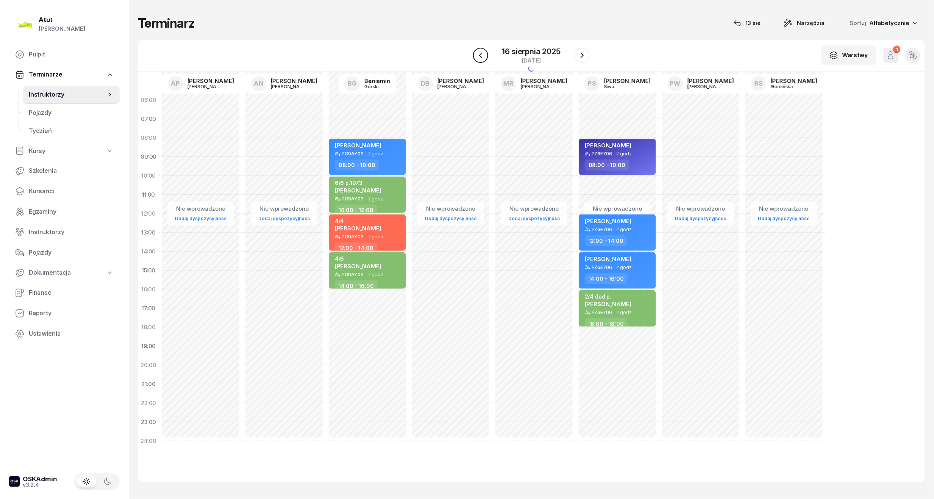
click at [481, 59] on icon "button" at bounding box center [480, 55] width 9 height 9
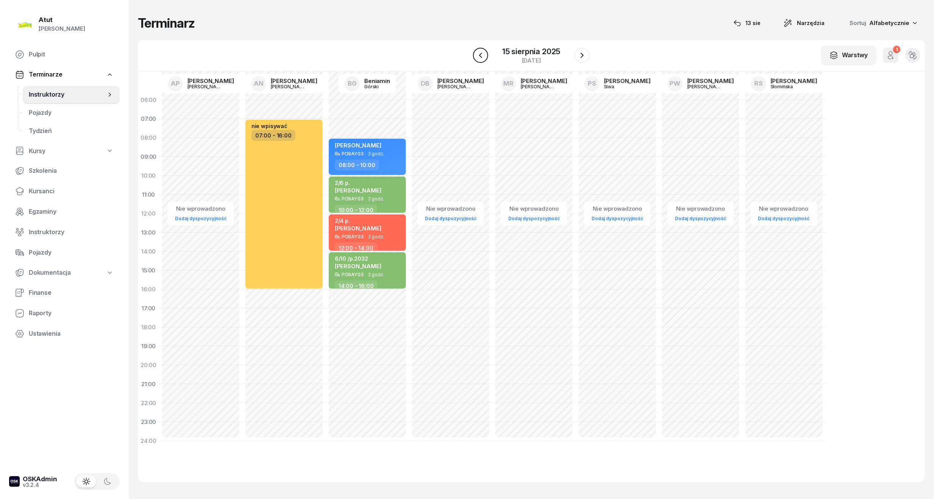
click at [481, 59] on icon "button" at bounding box center [480, 55] width 9 height 9
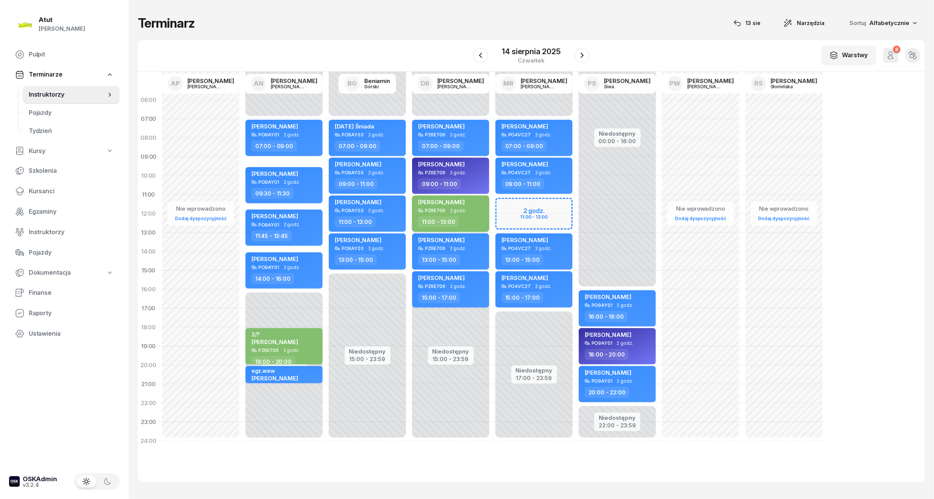
click at [476, 202] on div "Paulina Szymańska" at bounding box center [451, 202] width 67 height 9
select select "11"
select select "13"
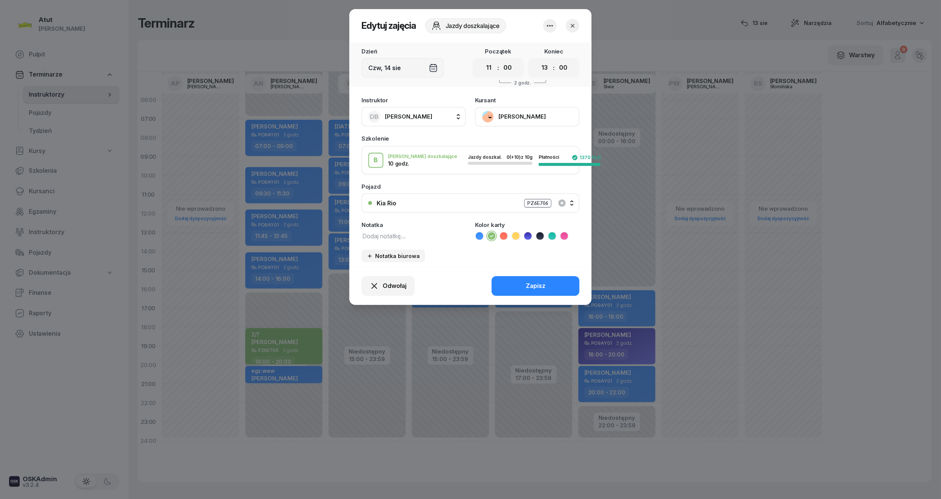
click at [387, 232] on textarea at bounding box center [414, 236] width 105 height 10
type textarea "zapł wystawić karte"
click at [555, 292] on button "Zapisz" at bounding box center [536, 286] width 88 height 20
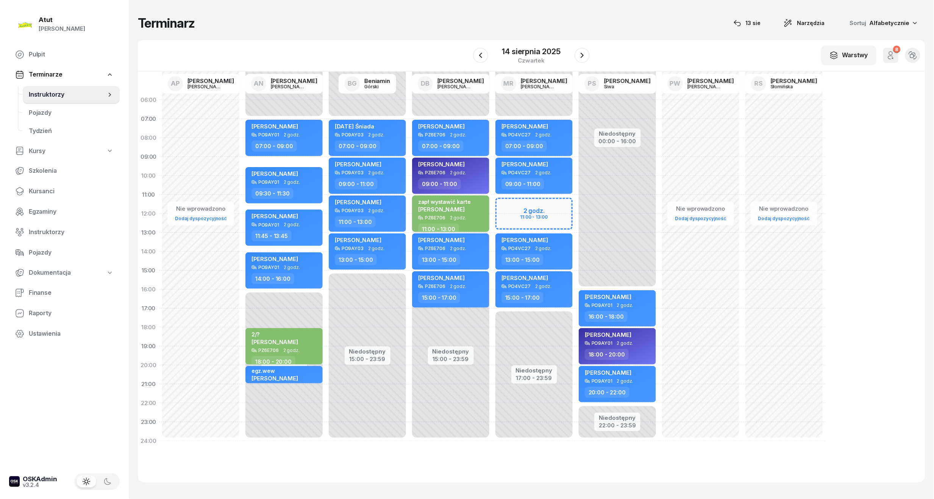
click at [473, 206] on div "zapł wystawić karte Paulina Szymańska" at bounding box center [451, 206] width 67 height 17
select select "11"
select select "13"
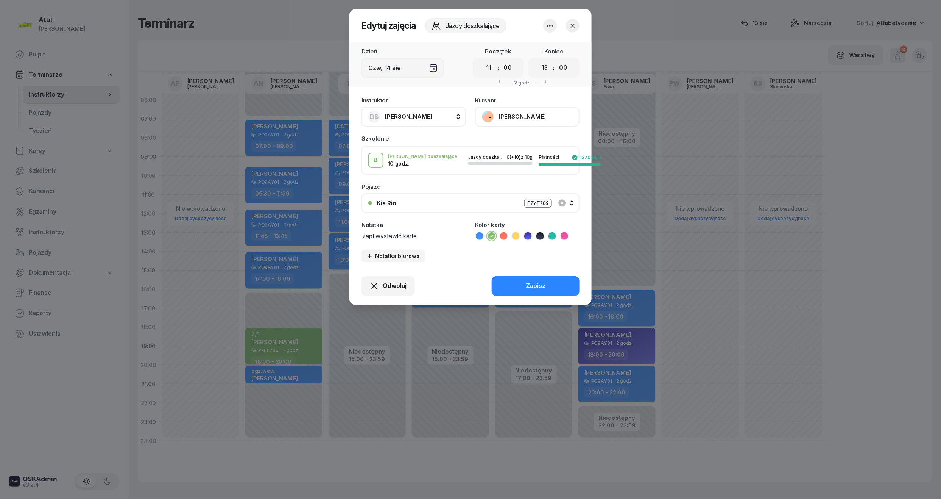
click at [509, 113] on button "Paulina Szymańska" at bounding box center [527, 117] width 105 height 20
click at [524, 137] on link "Otwórz profil" at bounding box center [527, 142] width 100 height 19
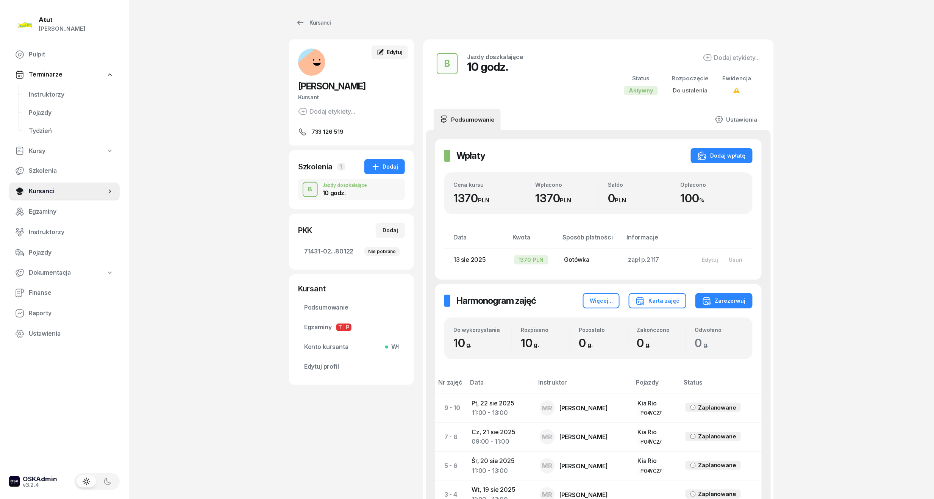
click at [399, 49] on span "Edytuj" at bounding box center [395, 52] width 16 height 6
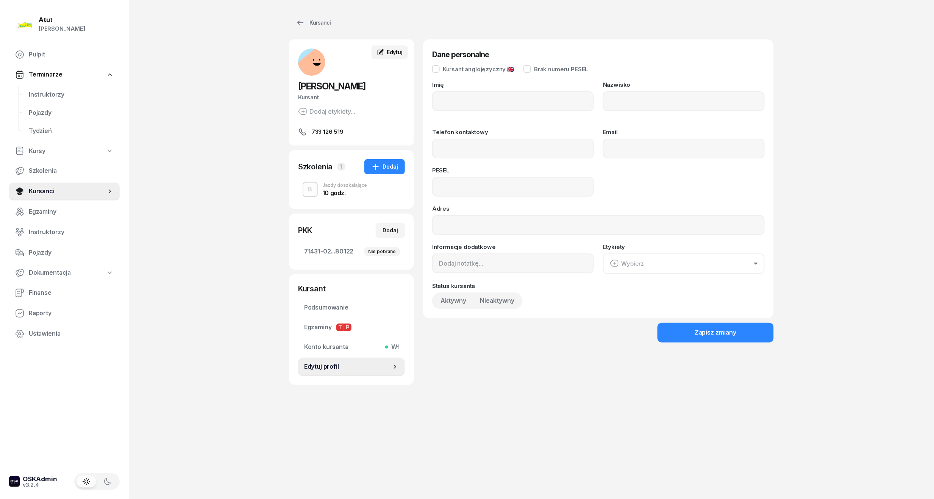
type input "[PERSON_NAME]"
type input "Szymańska"
type input "733126519"
type input "84010208027"
click at [491, 185] on input "84010208027" at bounding box center [513, 187] width 162 height 20
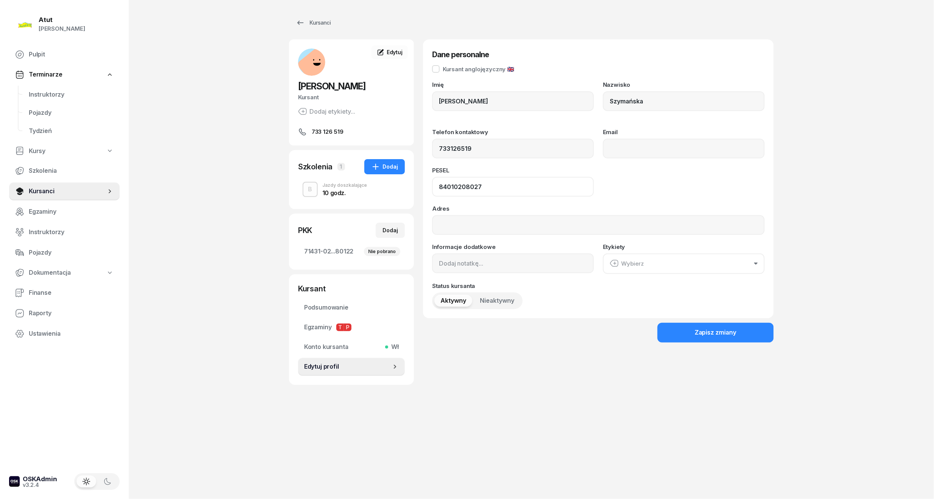
click at [491, 185] on input "84010208027" at bounding box center [513, 187] width 162 height 20
click at [334, 248] on span "71431-02...80122 Nie pobrano" at bounding box center [351, 252] width 95 height 10
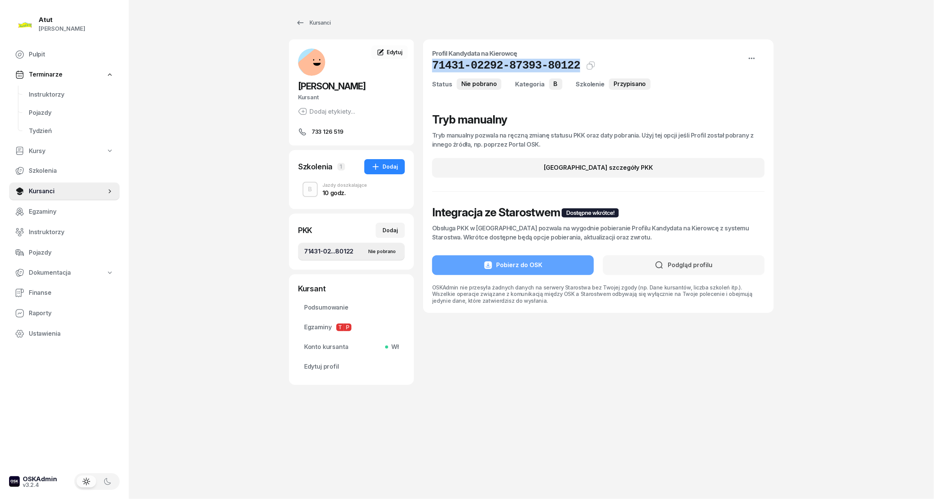
drag, startPoint x: 568, startPoint y: 68, endPoint x: 431, endPoint y: 67, distance: 137.5
click at [431, 67] on div "Profil Kandydata na Kierowcę 71431-02292-87393-80122 Kat.B Kopiuj do schowka St…" at bounding box center [598, 175] width 351 height 273
copy h1 "71431-02292-87393-80122"
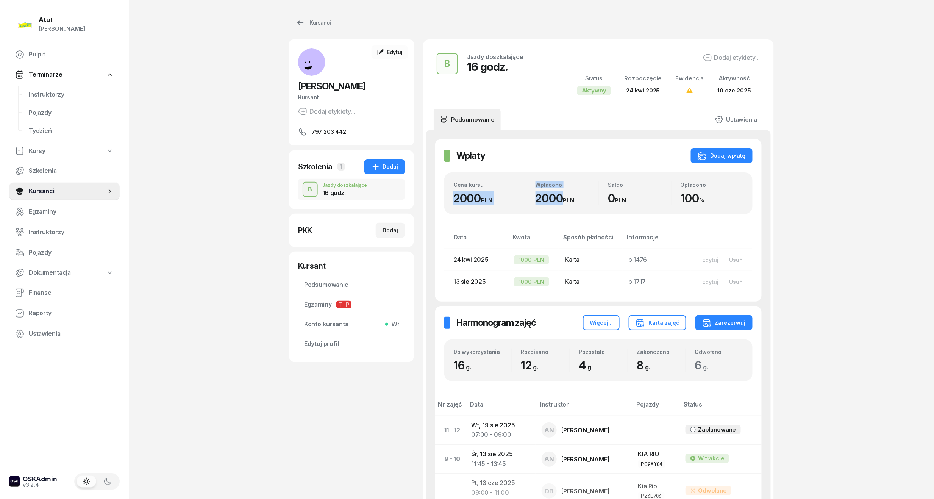
drag, startPoint x: 564, startPoint y: 201, endPoint x: 447, endPoint y: 201, distance: 117.0
click at [447, 201] on div "Cena kursu 2000 PLN Wpłacono 2000 PLN Saldo 0 PLN Opłacono 100 %" at bounding box center [598, 193] width 308 height 42
click at [858, 211] on div "Atut [PERSON_NAME] Pulpit Terminarze Instruktorzy Pojazdy Tydzień Kursy Szkolen…" at bounding box center [467, 425] width 934 height 851
click at [707, 154] on icon "button" at bounding box center [701, 155] width 9 height 9
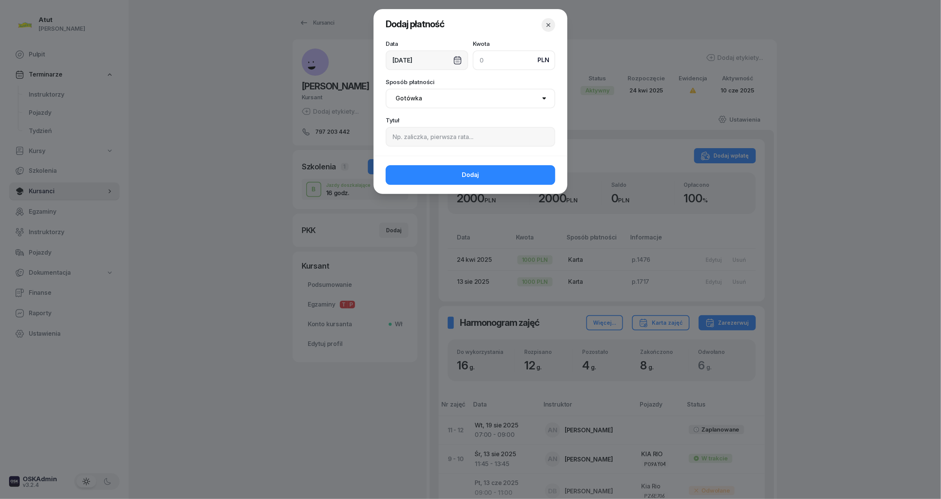
click at [496, 55] on input at bounding box center [514, 60] width 83 height 20
type input "289"
click at [483, 90] on select "Gotówka Karta Przelew Płatności online BLIK" at bounding box center [471, 99] width 170 height 20
select select "card"
click at [386, 89] on select "Gotówka Karta Przelew Płatności online BLIK" at bounding box center [471, 99] width 170 height 20
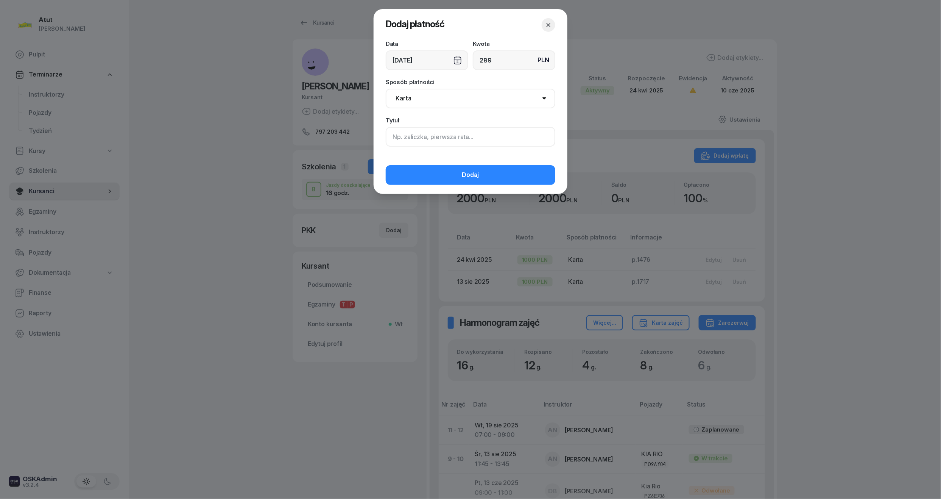
click at [426, 138] on input at bounding box center [471, 137] width 170 height 20
click at [405, 135] on input at bounding box center [471, 137] width 170 height 20
click at [413, 140] on input at bounding box center [471, 137] width 170 height 20
type input "2 H"
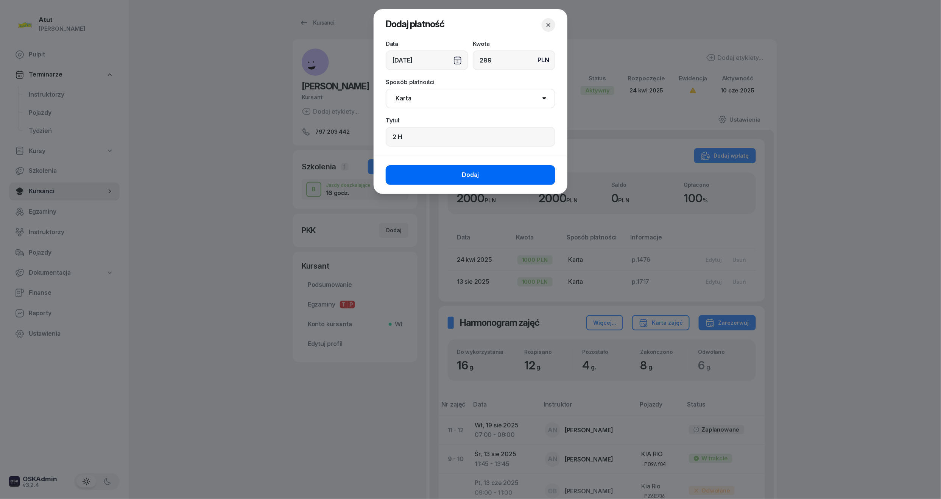
click at [467, 175] on span "Dodaj" at bounding box center [470, 175] width 17 height 10
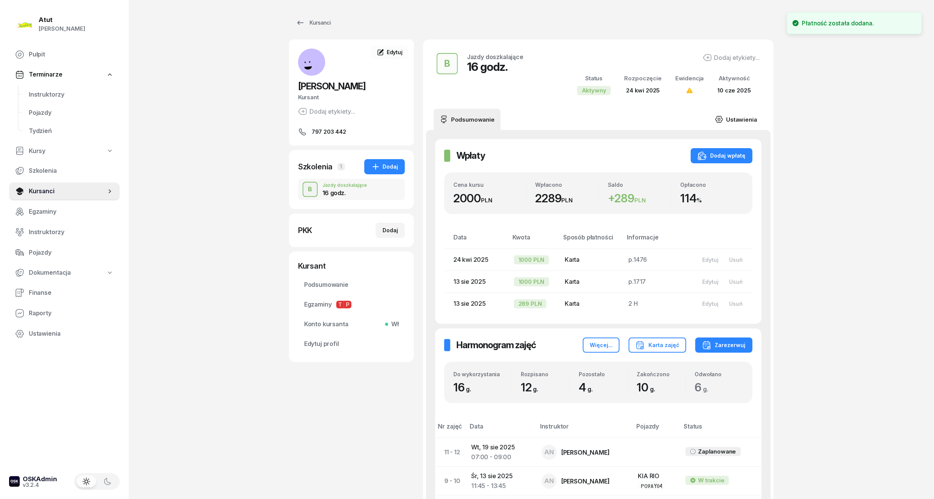
click at [743, 122] on link "Ustawienia" at bounding box center [736, 119] width 54 height 21
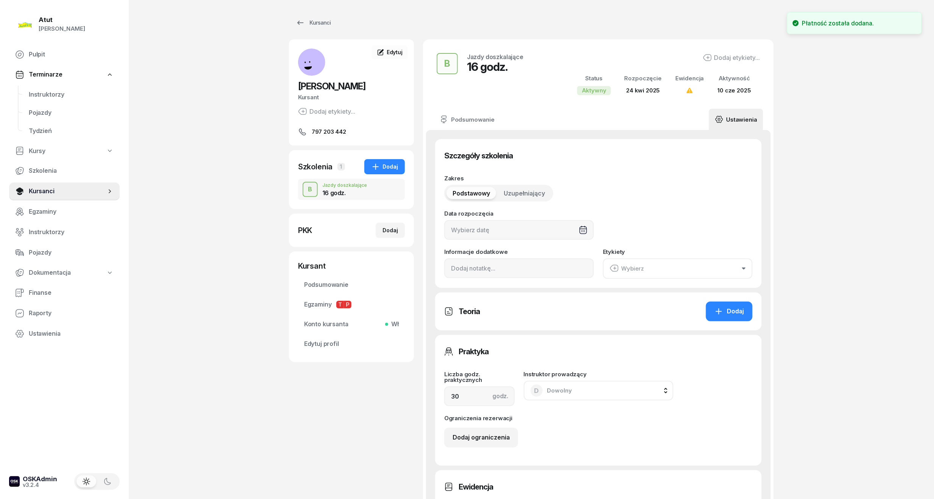
type input "[DATE]"
type input "16"
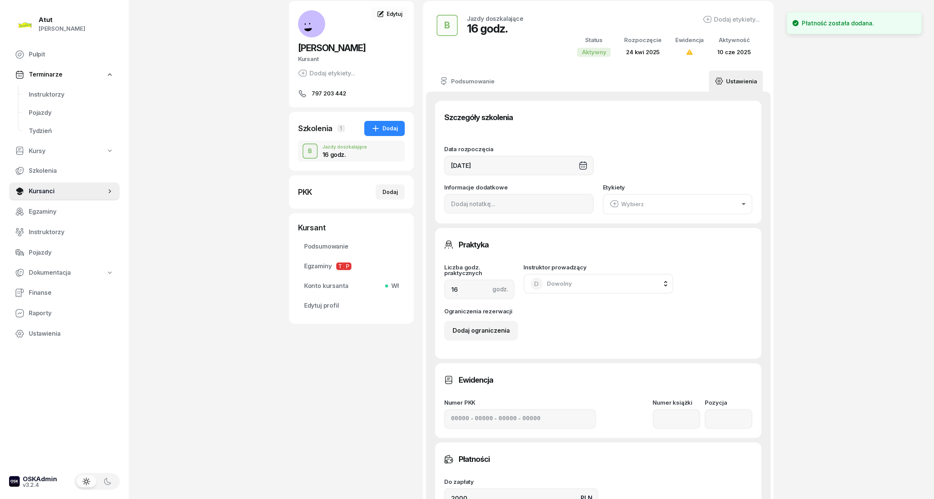
scroll to position [220, 0]
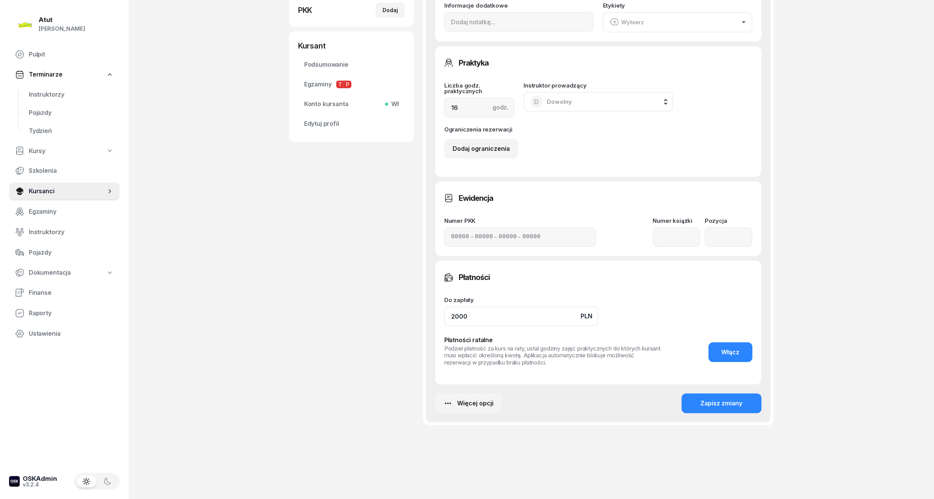
click at [480, 316] on input "2000" at bounding box center [521, 316] width 154 height 20
drag, startPoint x: 479, startPoint y: 314, endPoint x: 456, endPoint y: 314, distance: 22.3
click at [456, 314] on input "2000" at bounding box center [521, 316] width 154 height 20
type input "2289"
click at [715, 409] on button "Zapisz zmiany" at bounding box center [722, 403] width 80 height 20
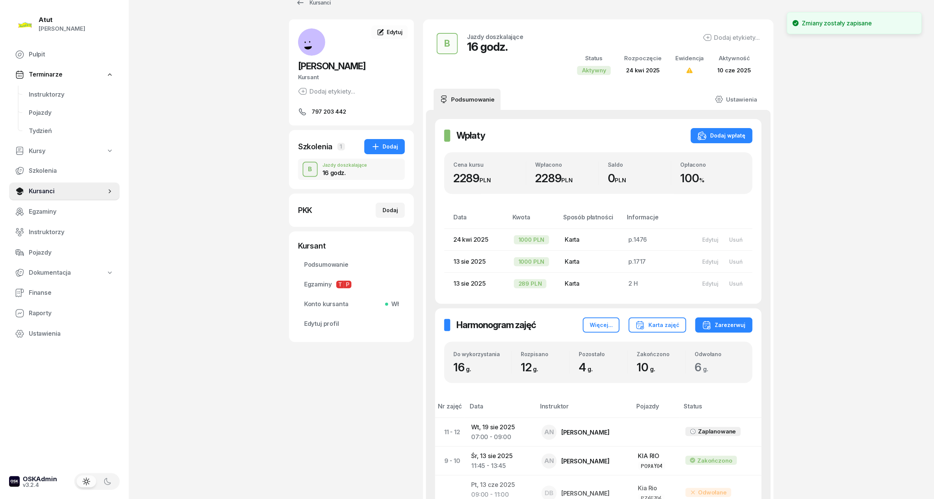
scroll to position [18, 0]
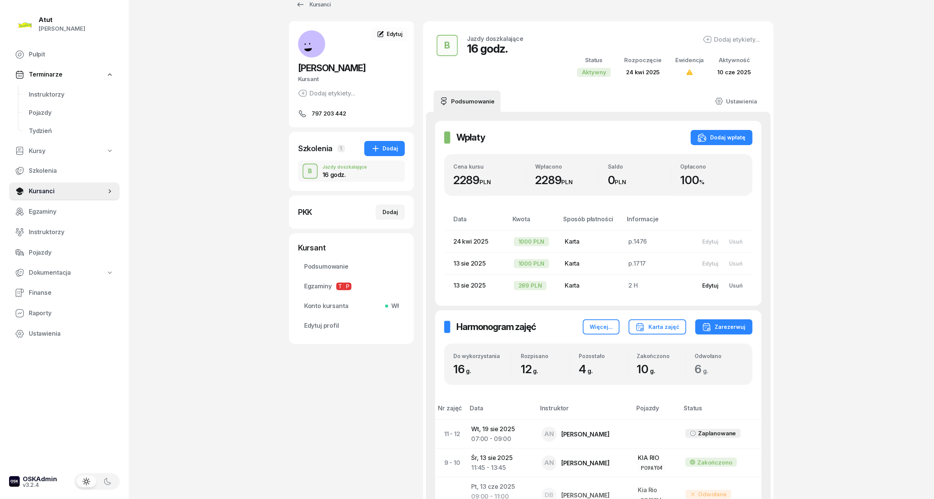
click at [704, 282] on div "Edytuj" at bounding box center [710, 285] width 16 height 6
select select "card"
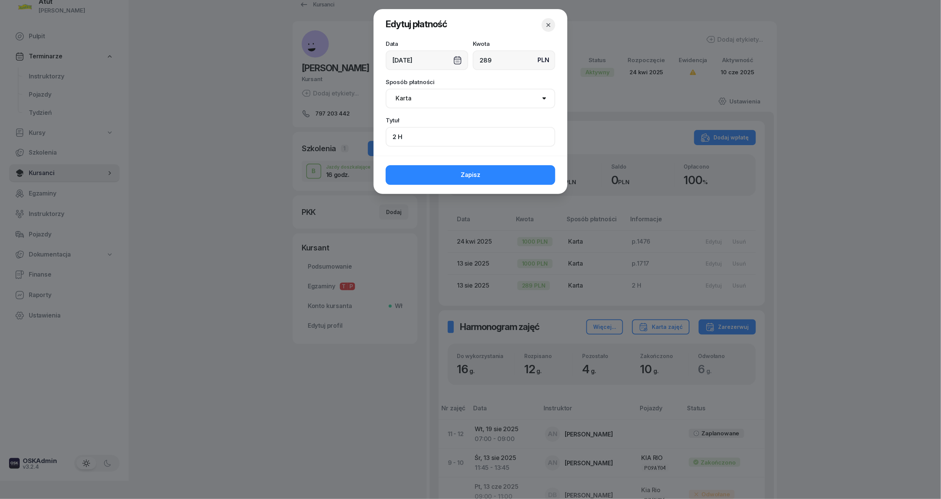
drag, startPoint x: 421, startPoint y: 140, endPoint x: 367, endPoint y: 142, distance: 54.2
click at [367, 142] on div "Edytuj płatność Data [DATE] Kwota PLN 289 Sposób płatności Gotówka Karta Przele…" at bounding box center [470, 249] width 941 height 499
type input "2118"
click at [444, 179] on button "Zapisz" at bounding box center [471, 175] width 170 height 20
